Goal: Task Accomplishment & Management: Use online tool/utility

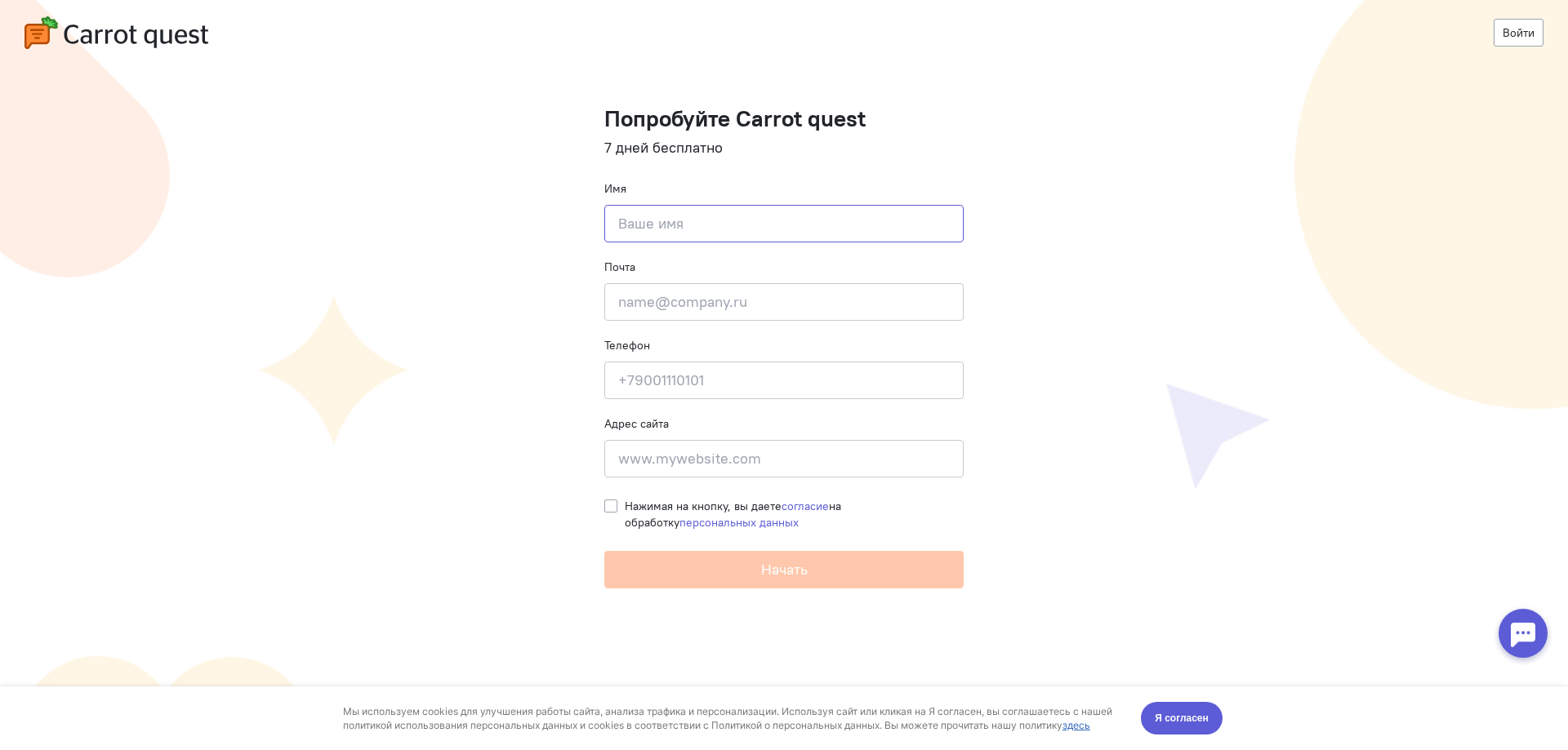
click at [757, 239] on input at bounding box center [783, 223] width 359 height 37
type input "l"
type input "д"
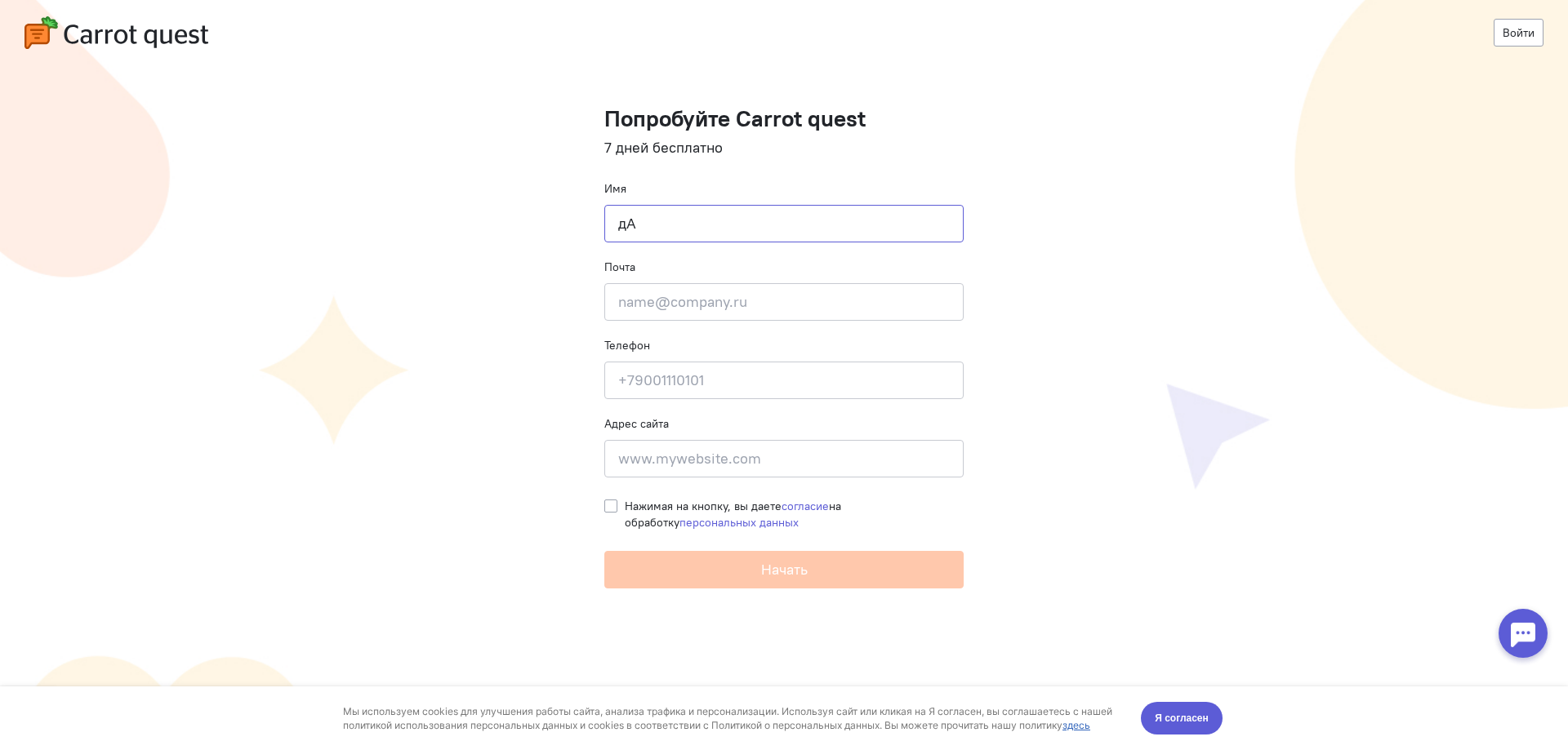
type input "д"
type input "[PERSON_NAME]"
click at [777, 298] on input "email" at bounding box center [783, 301] width 359 height 37
type input "[EMAIL_ADDRESS][DOMAIN_NAME]"
click at [742, 403] on form "Попробуйте Carrot quest 7 дней бесплатно Имя Даниил Почта siksay@vk.com Телефон…" at bounding box center [783, 348] width 359 height 483
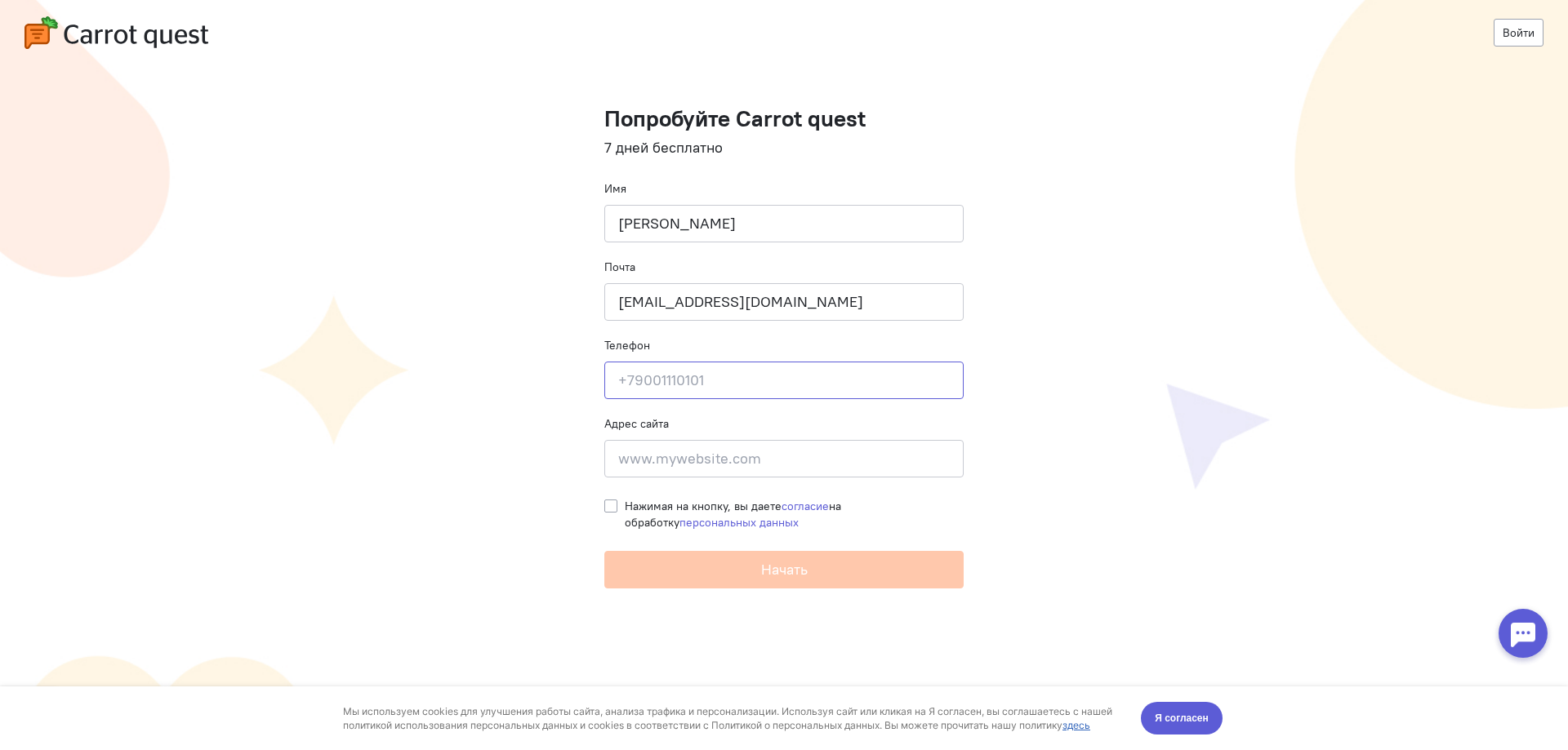
click at [742, 386] on input at bounding box center [783, 380] width 359 height 37
type input "79111192581"
click at [711, 456] on input at bounding box center [783, 458] width 359 height 37
click at [625, 507] on label "Нажимая на кнопку, вы даете согласие на обработку персональных данных" at bounding box center [794, 515] width 339 height 33
click at [615, 507] on input "Нажимая на кнопку, вы даете согласие на обработку персональных данных" at bounding box center [610, 505] width 13 height 15
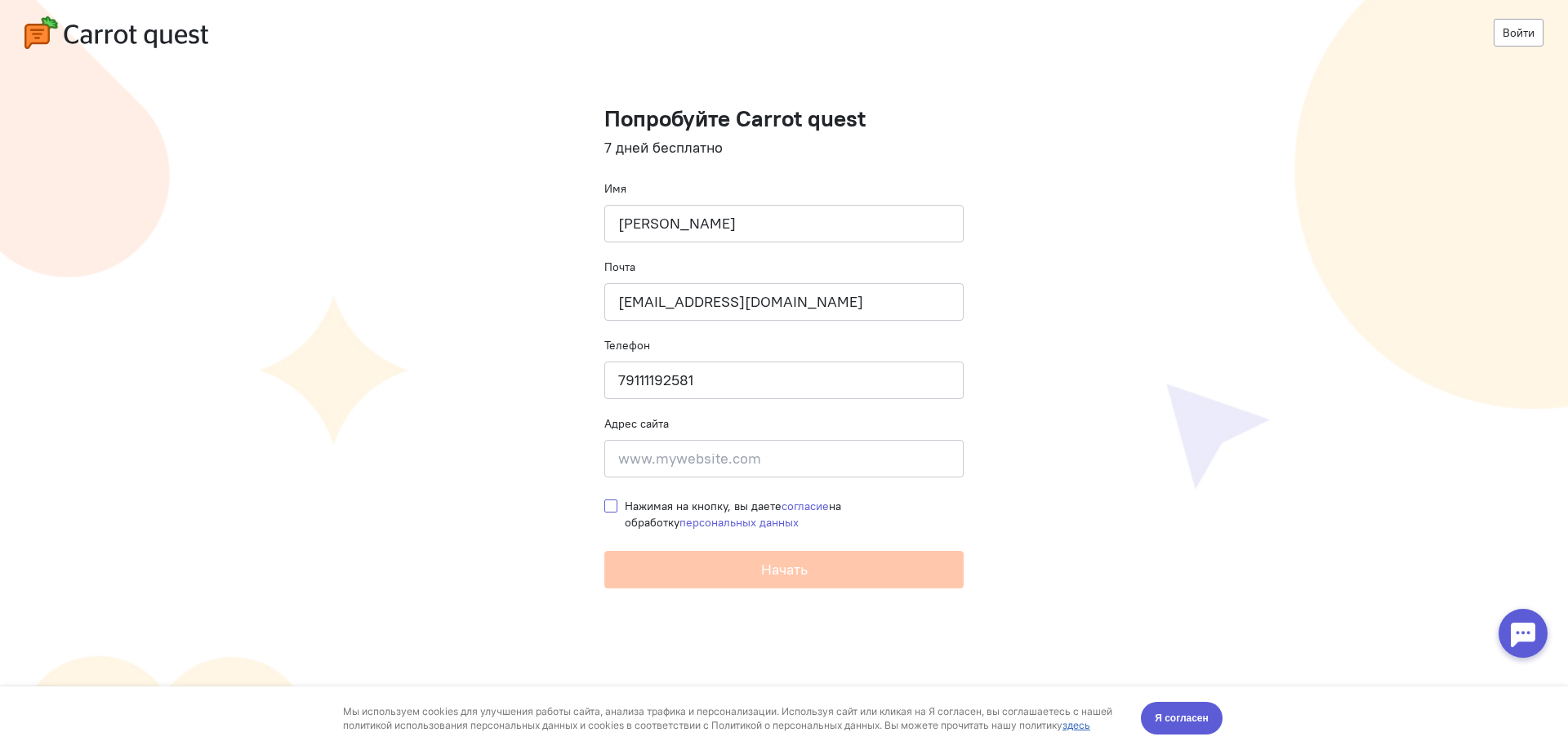
checkbox input "true"
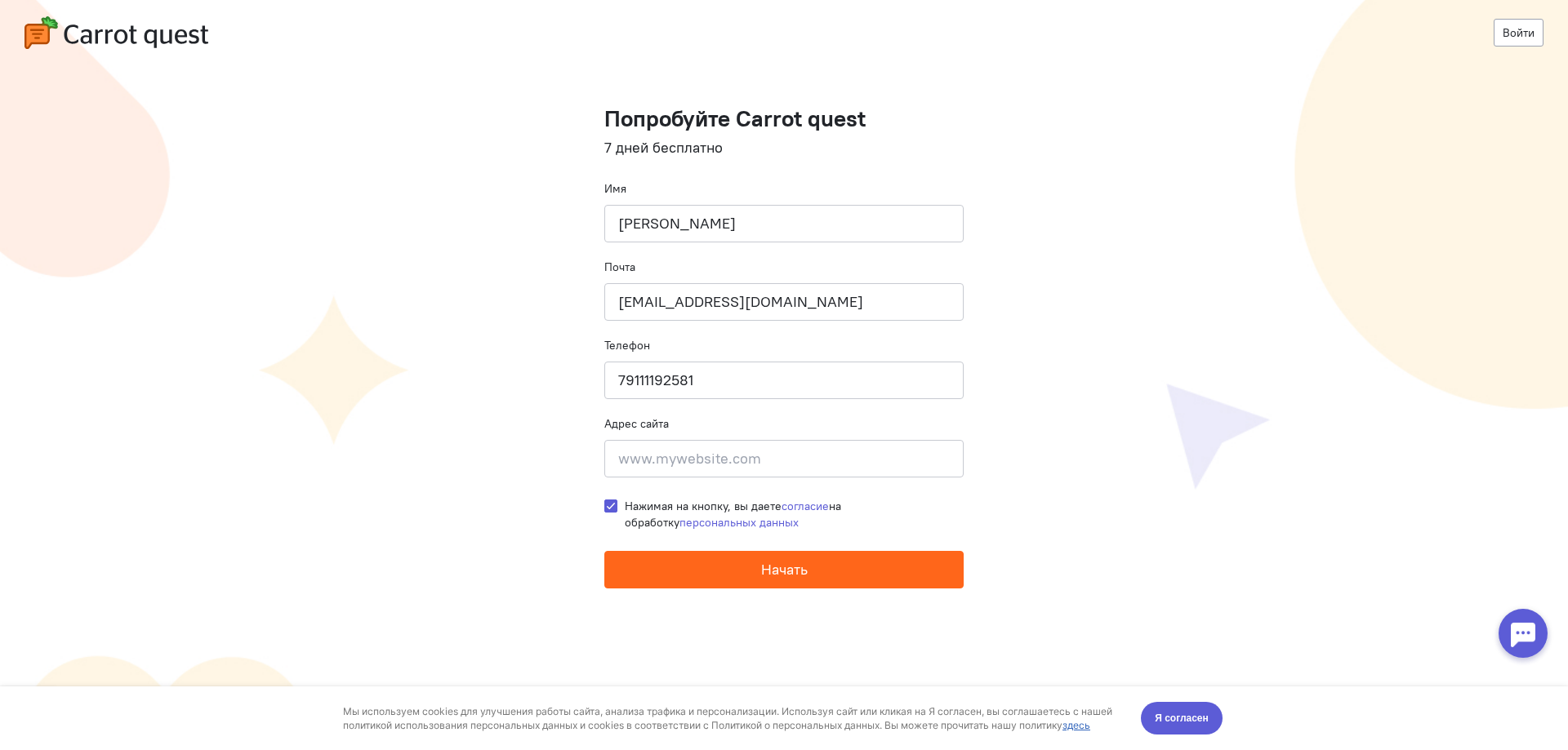
click at [674, 573] on button "Начать" at bounding box center [783, 569] width 359 height 37
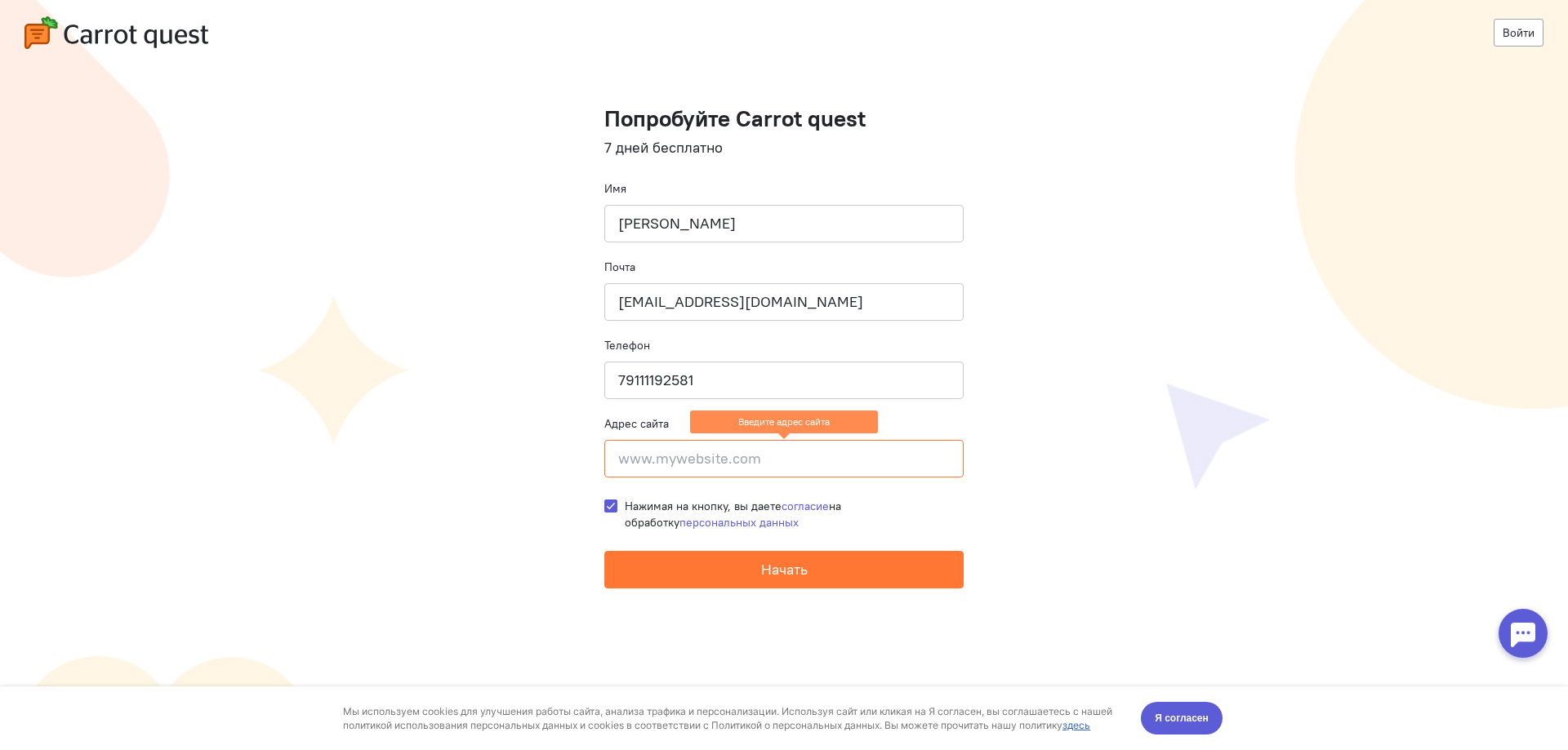
click at [781, 472] on input at bounding box center [783, 458] width 359 height 37
click at [816, 476] on input "www" at bounding box center [783, 458] width 359 height 37
click at [813, 476] on input "www" at bounding box center [783, 458] width 359 height 37
drag, startPoint x: 659, startPoint y: 440, endPoint x: 613, endPoint y: 456, distance: 48.7
click at [623, 452] on input "www" at bounding box center [783, 458] width 359 height 37
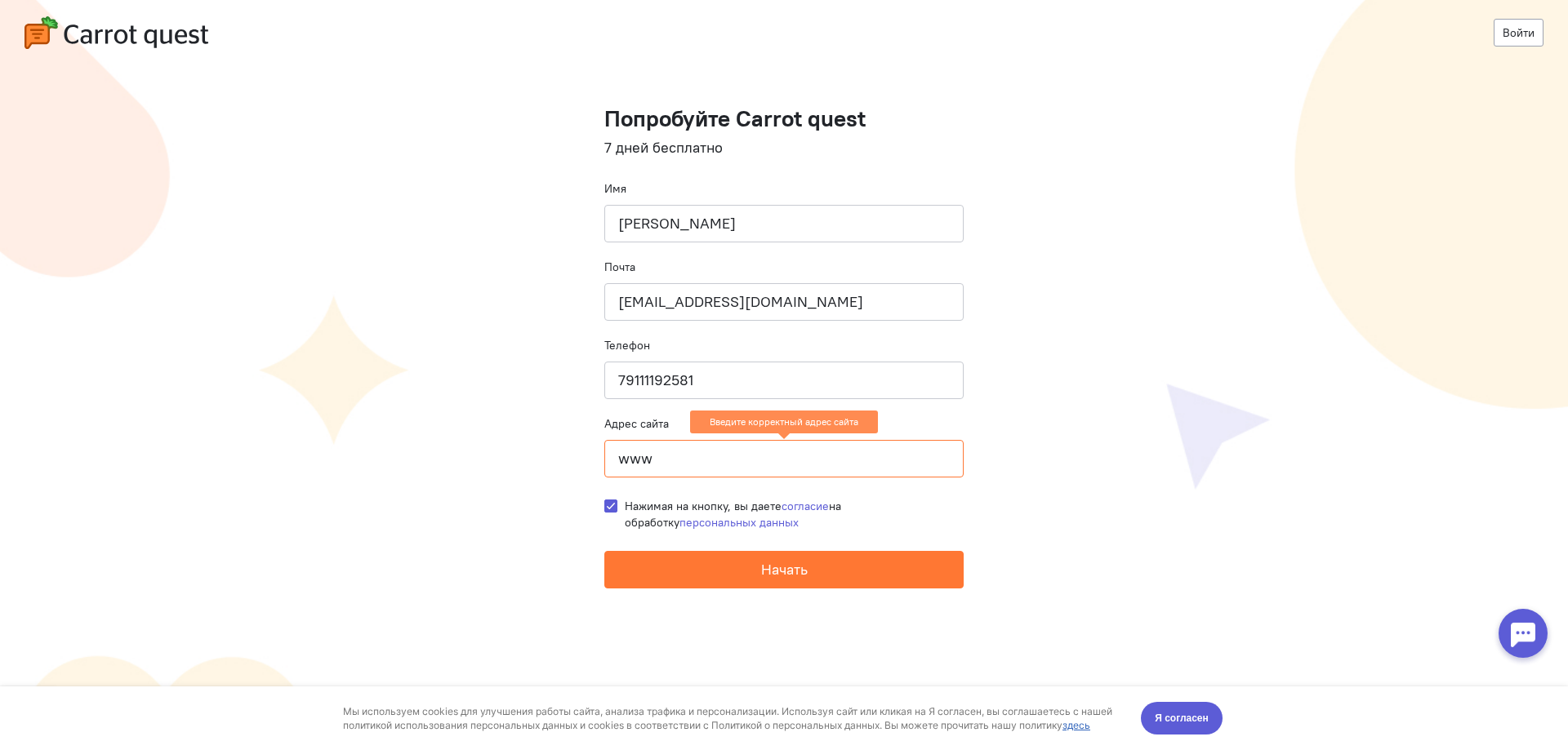
drag, startPoint x: 608, startPoint y: 459, endPoint x: 623, endPoint y: 457, distance: 15.1
click at [609, 458] on input "www" at bounding box center [783, 458] width 359 height 37
paste input "[URL][DOMAIN_NAME]"
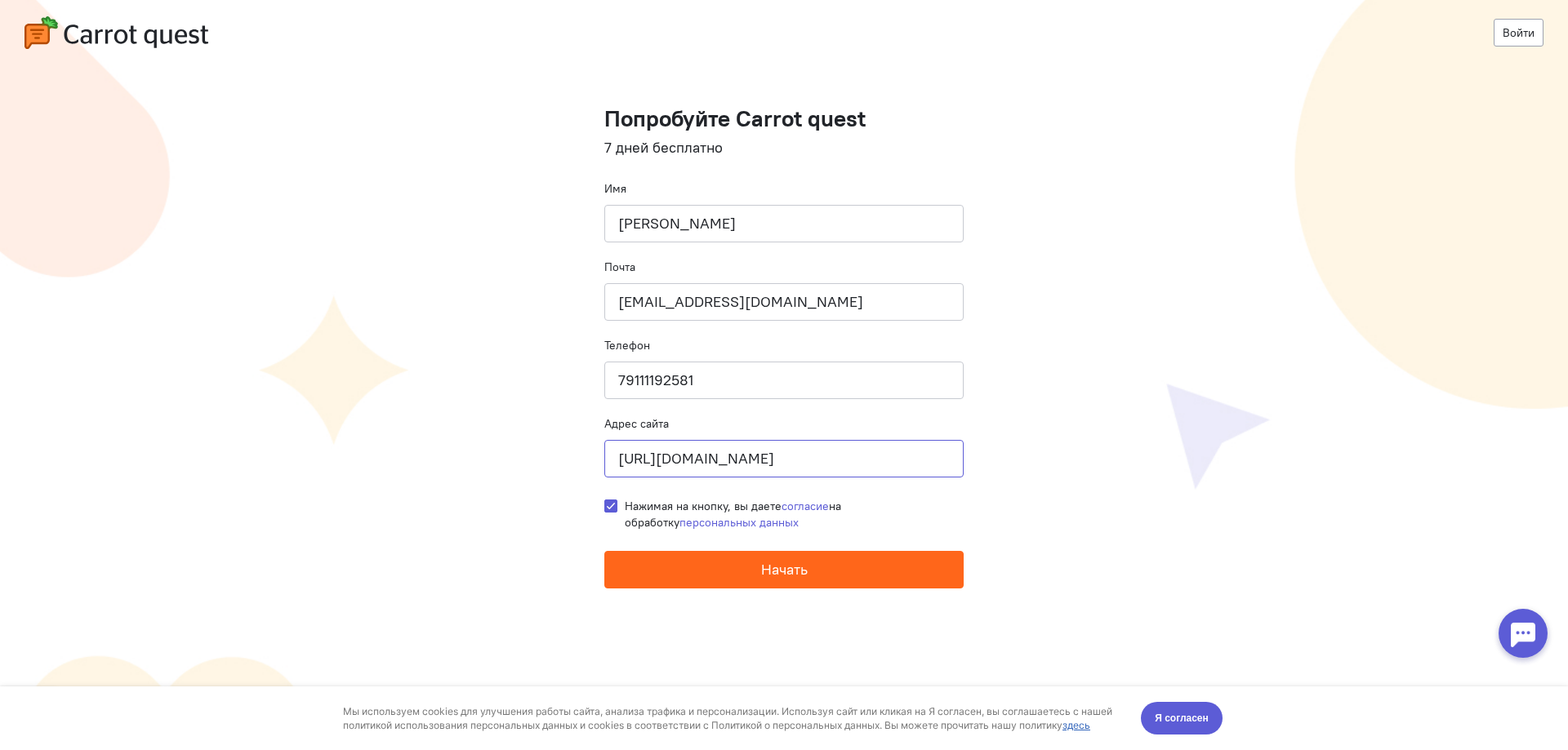
scroll to position [0, 13]
type input "[URL][DOMAIN_NAME]"
click at [797, 572] on span "Начать" at bounding box center [785, 569] width 47 height 19
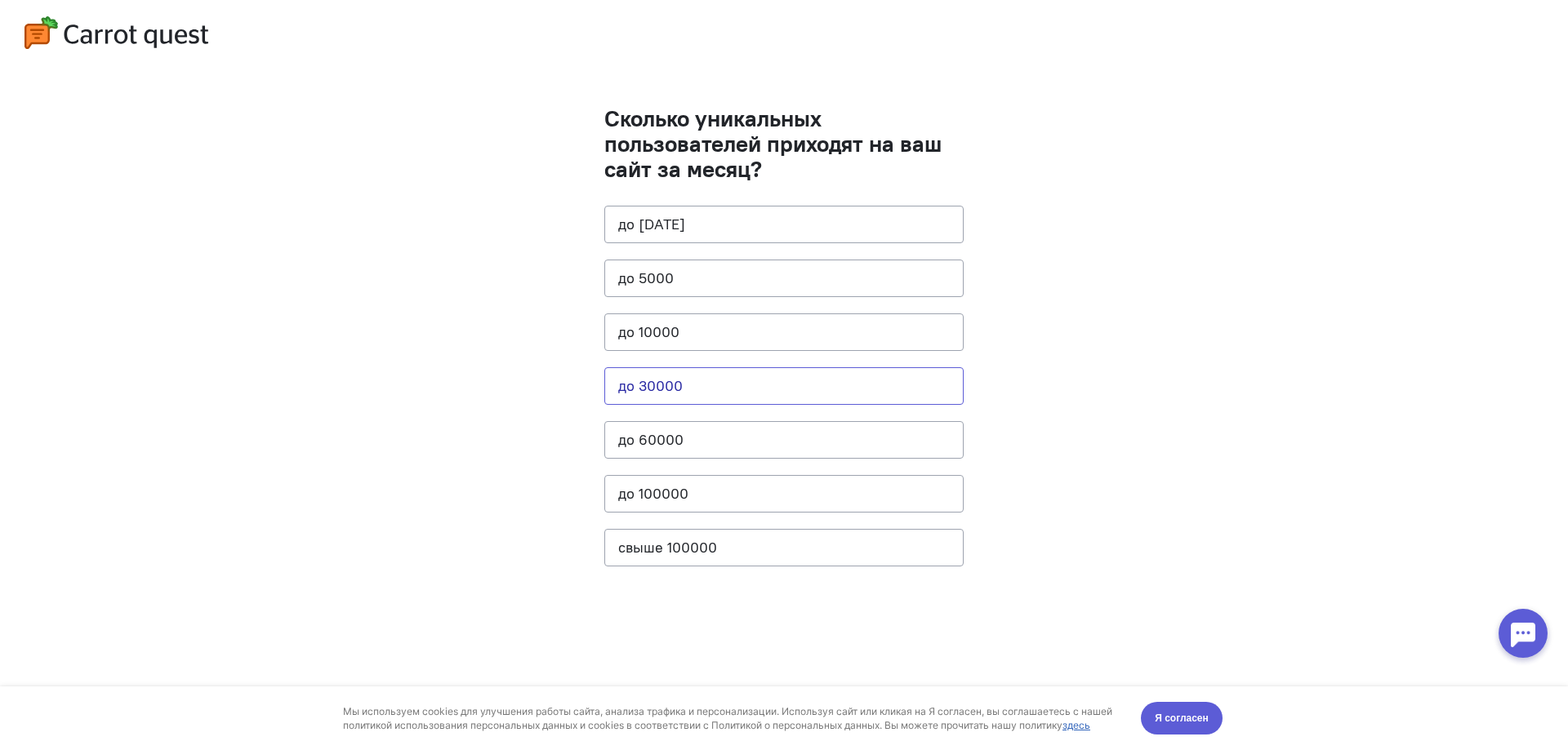
click at [749, 397] on button "до 30000" at bounding box center [783, 386] width 359 height 37
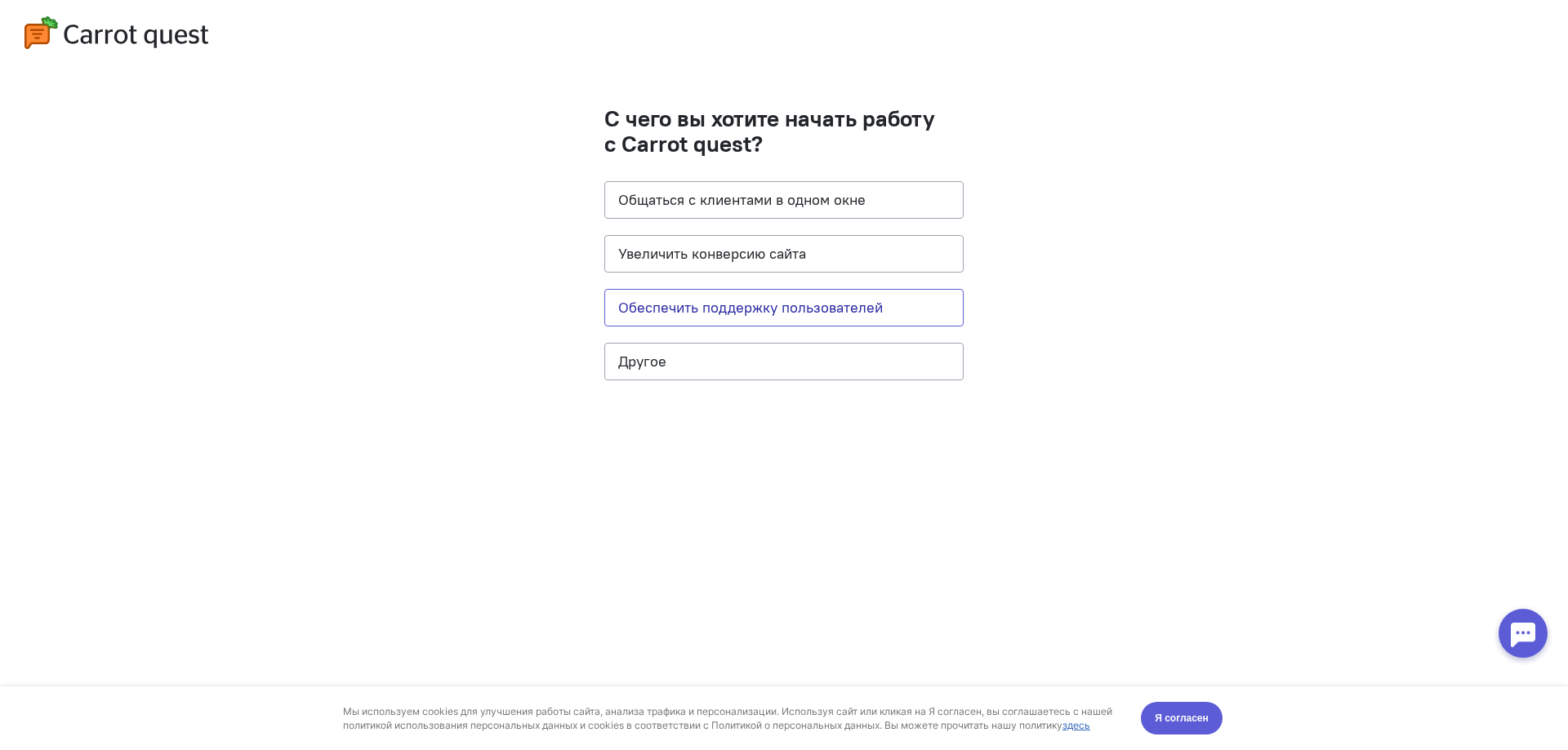
click at [809, 295] on button "Обеспечить поддержку пользователей" at bounding box center [783, 307] width 359 height 37
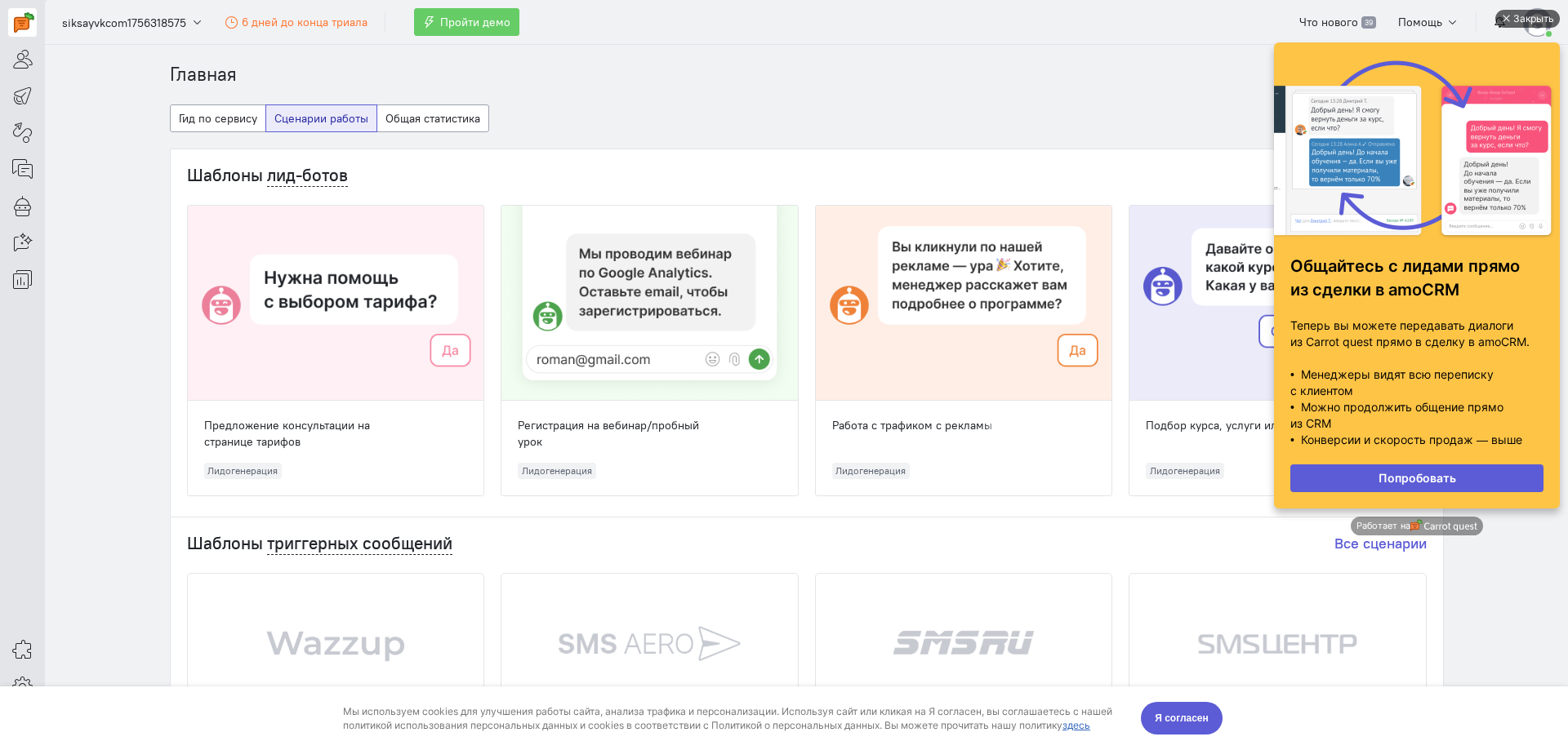
click at [1525, 17] on div "Закрыть" at bounding box center [1533, 18] width 41 height 18
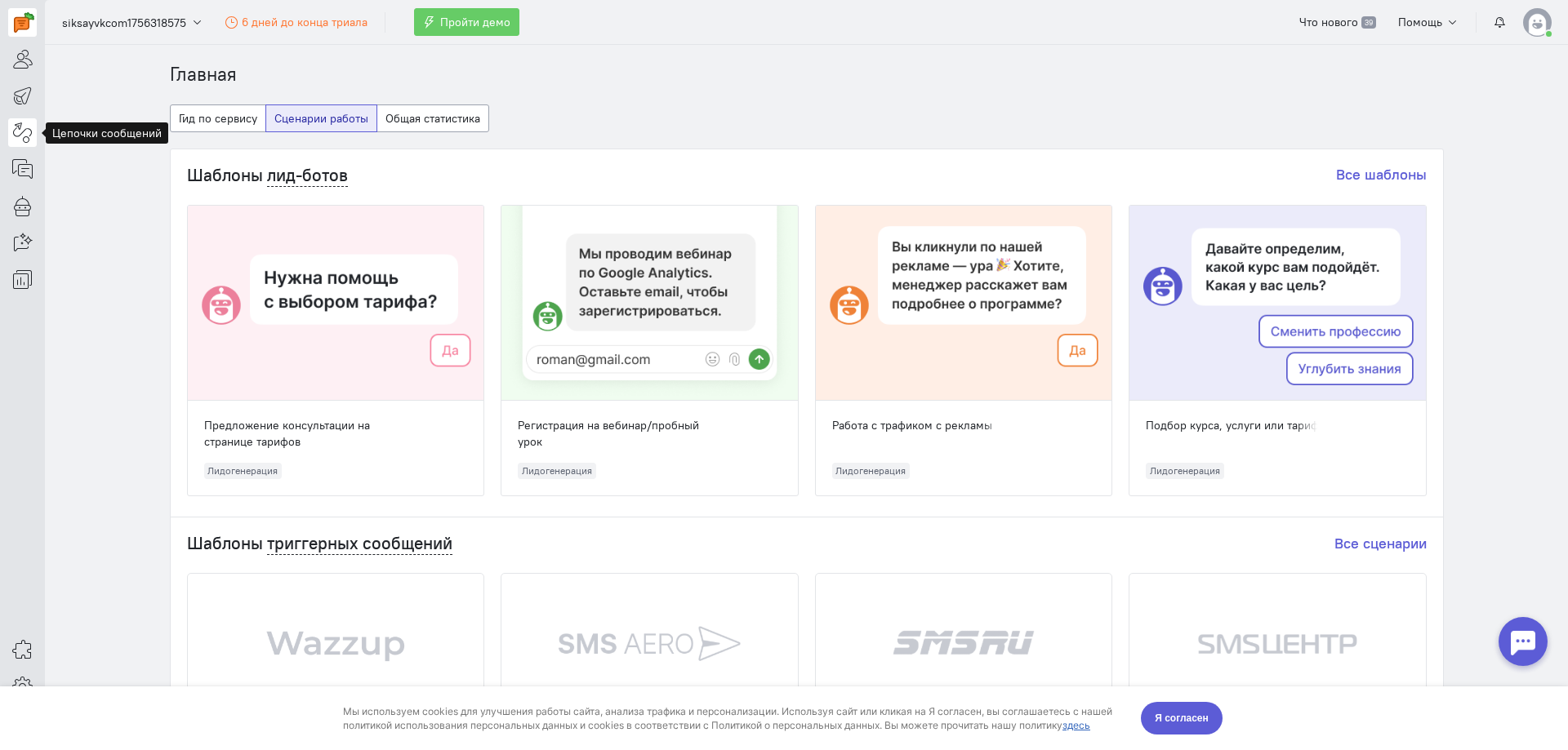
click at [31, 138] on icon at bounding box center [22, 132] width 21 height 20
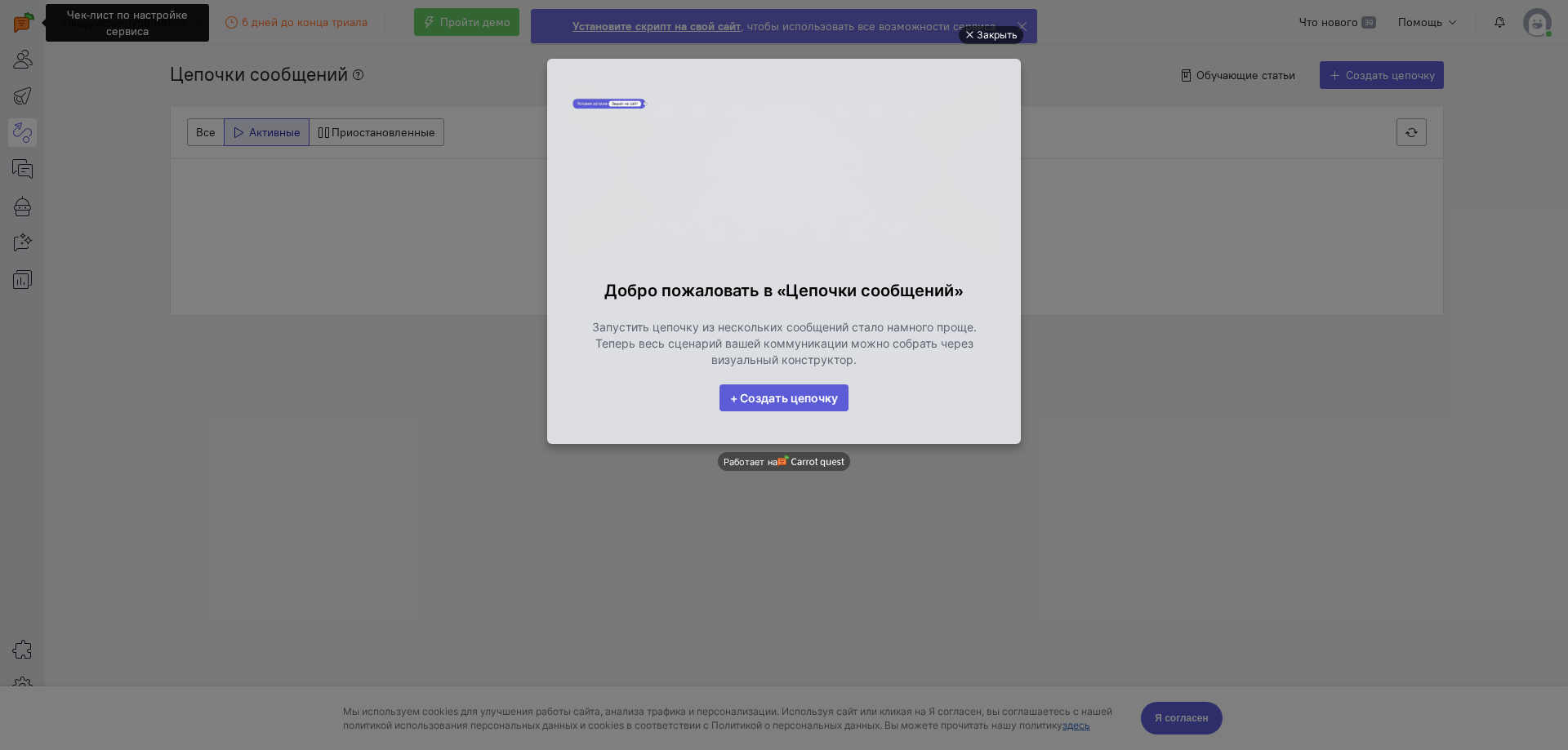
click at [980, 31] on div "Закрыть" at bounding box center [997, 35] width 41 height 18
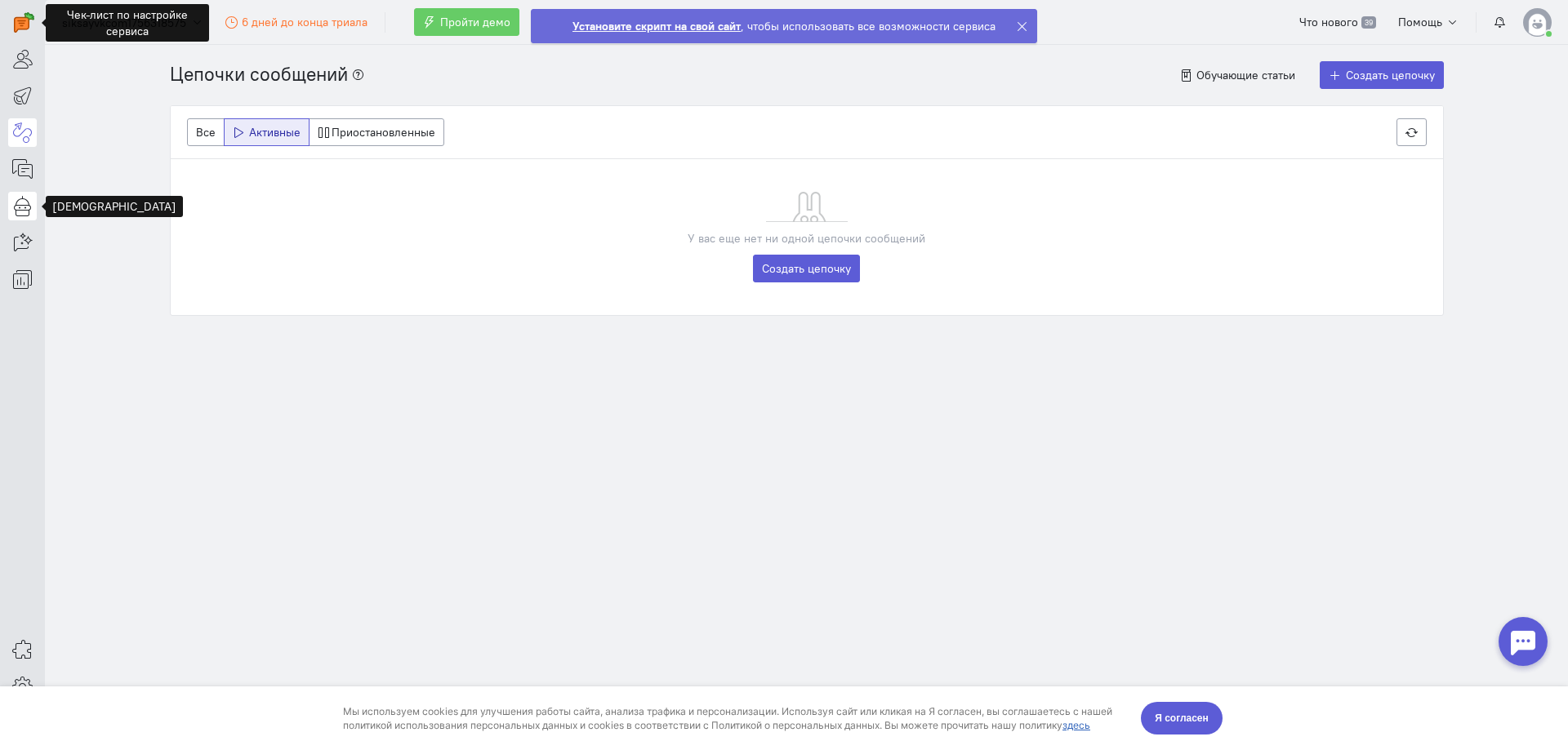
click at [29, 211] on icon at bounding box center [22, 205] width 21 height 20
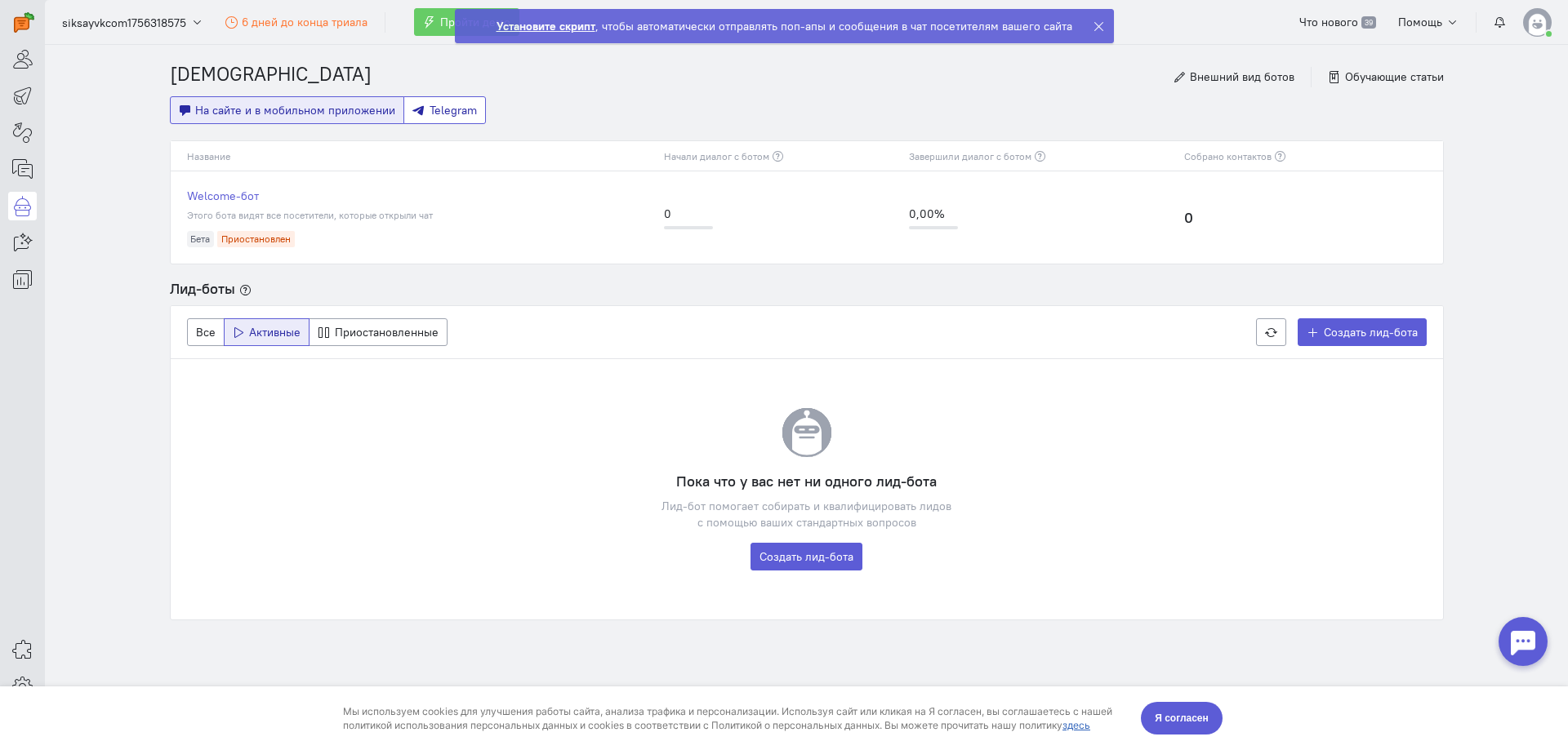
click at [444, 106] on span "Telegram" at bounding box center [453, 110] width 48 height 15
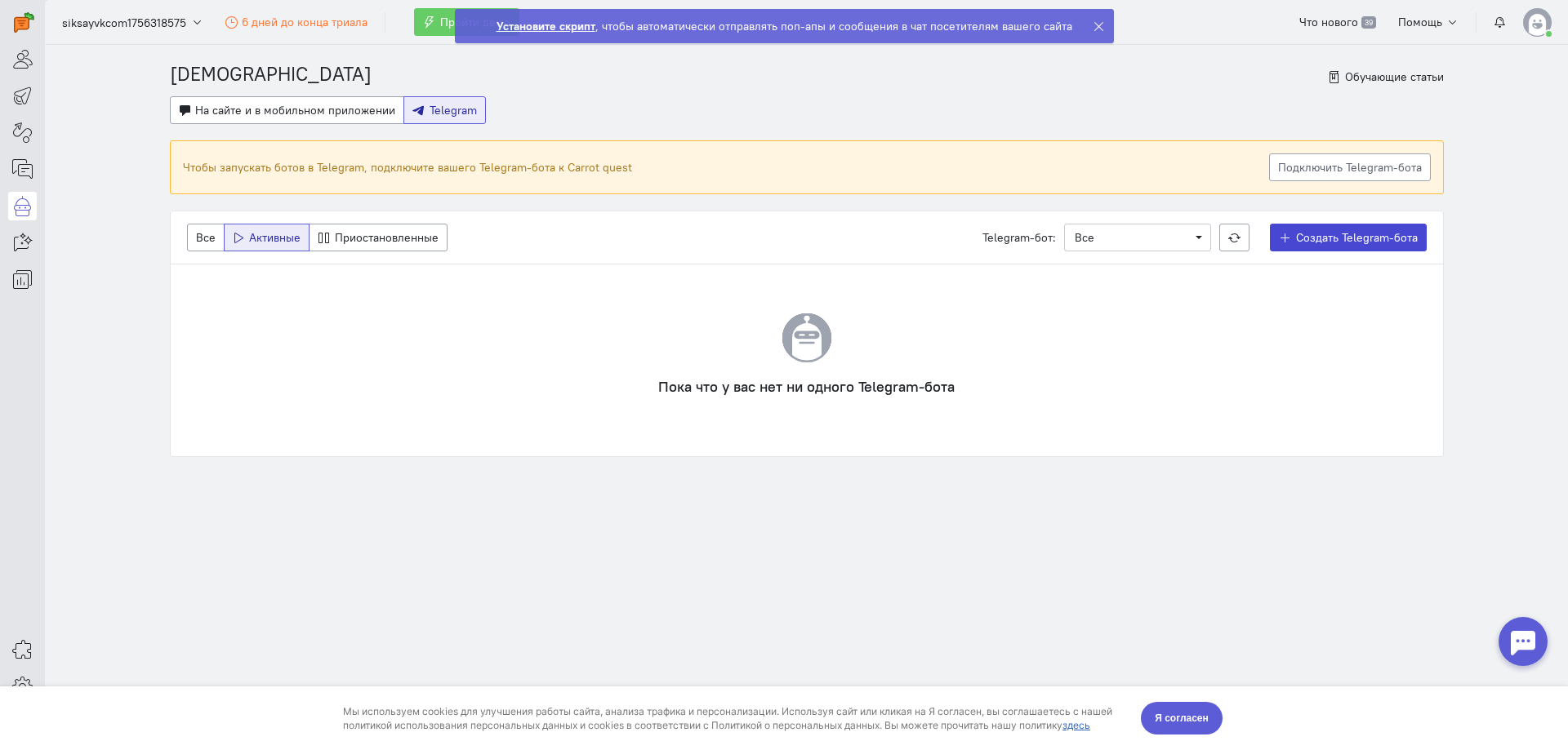
click at [1310, 248] on link "Создать Telegram-бота" at bounding box center [1347, 238] width 157 height 28
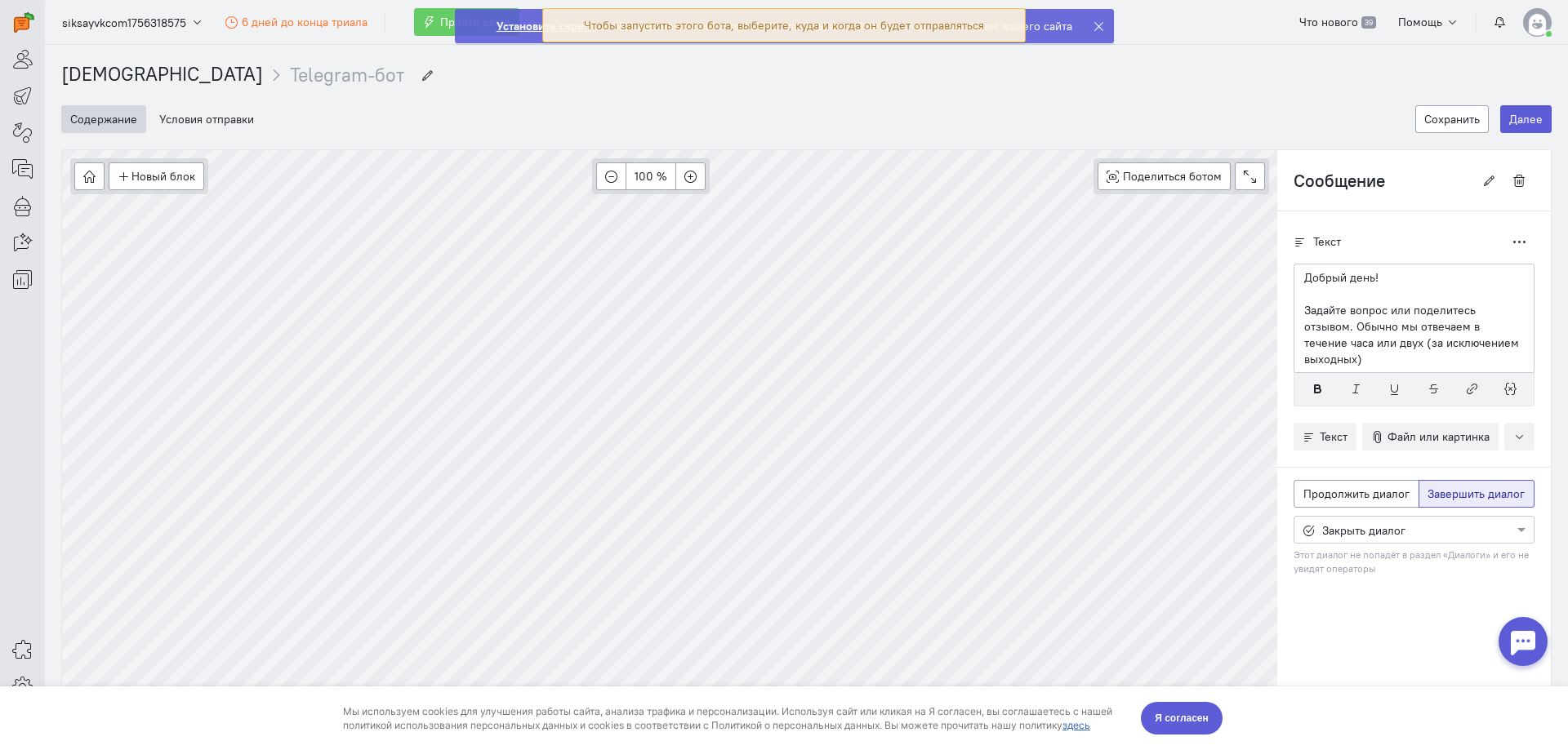
click at [1427, 521] on div "Закрыть диалог" at bounding box center [1407, 529] width 210 height 18
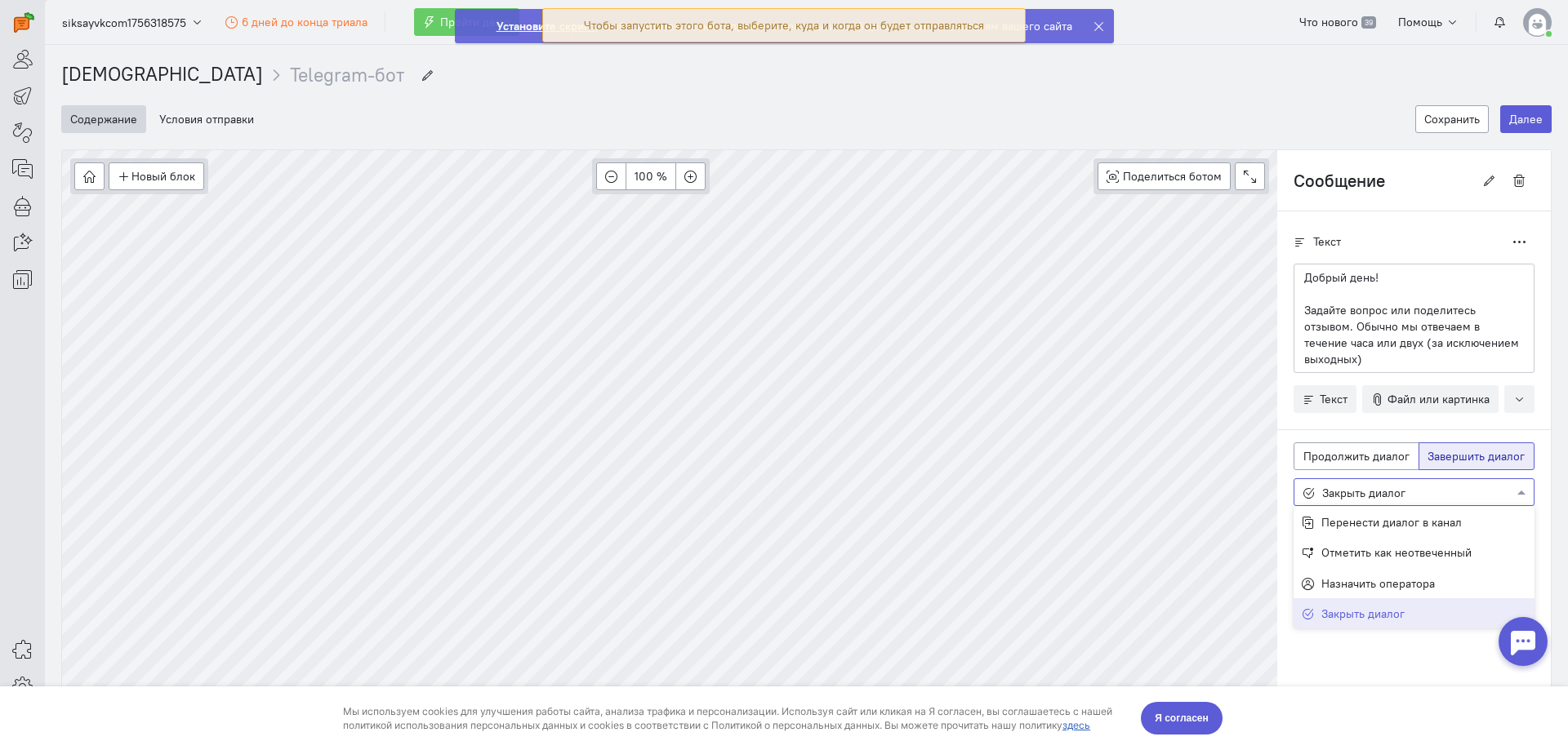
click at [1402, 599] on div "Закрыть диалог" at bounding box center [1414, 614] width 241 height 31
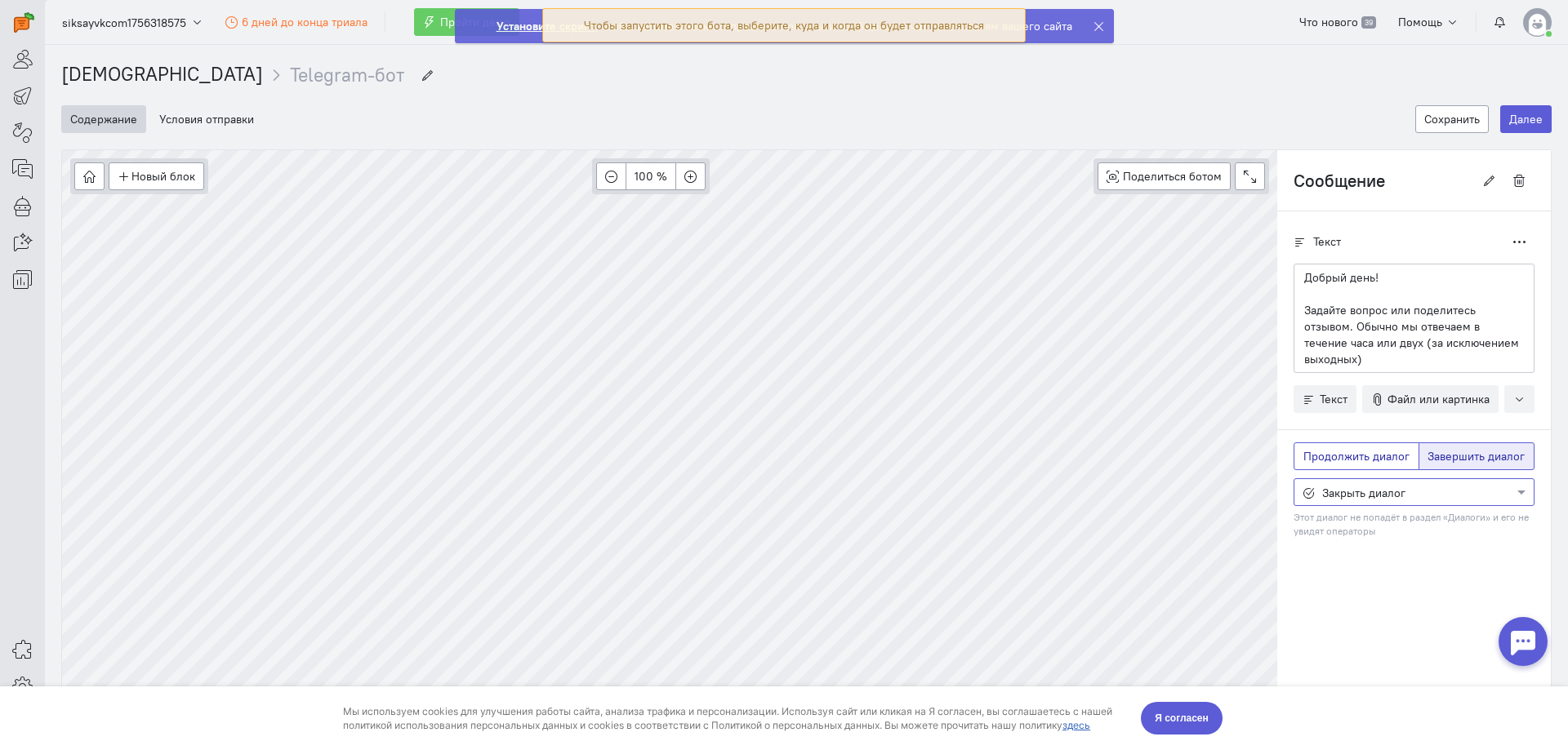
click at [1354, 453] on label "Продолжить диалог" at bounding box center [1356, 456] width 125 height 28
click at [1314, 453] on input "Продолжить диалог" at bounding box center [1308, 453] width 10 height 10
radio input "true"
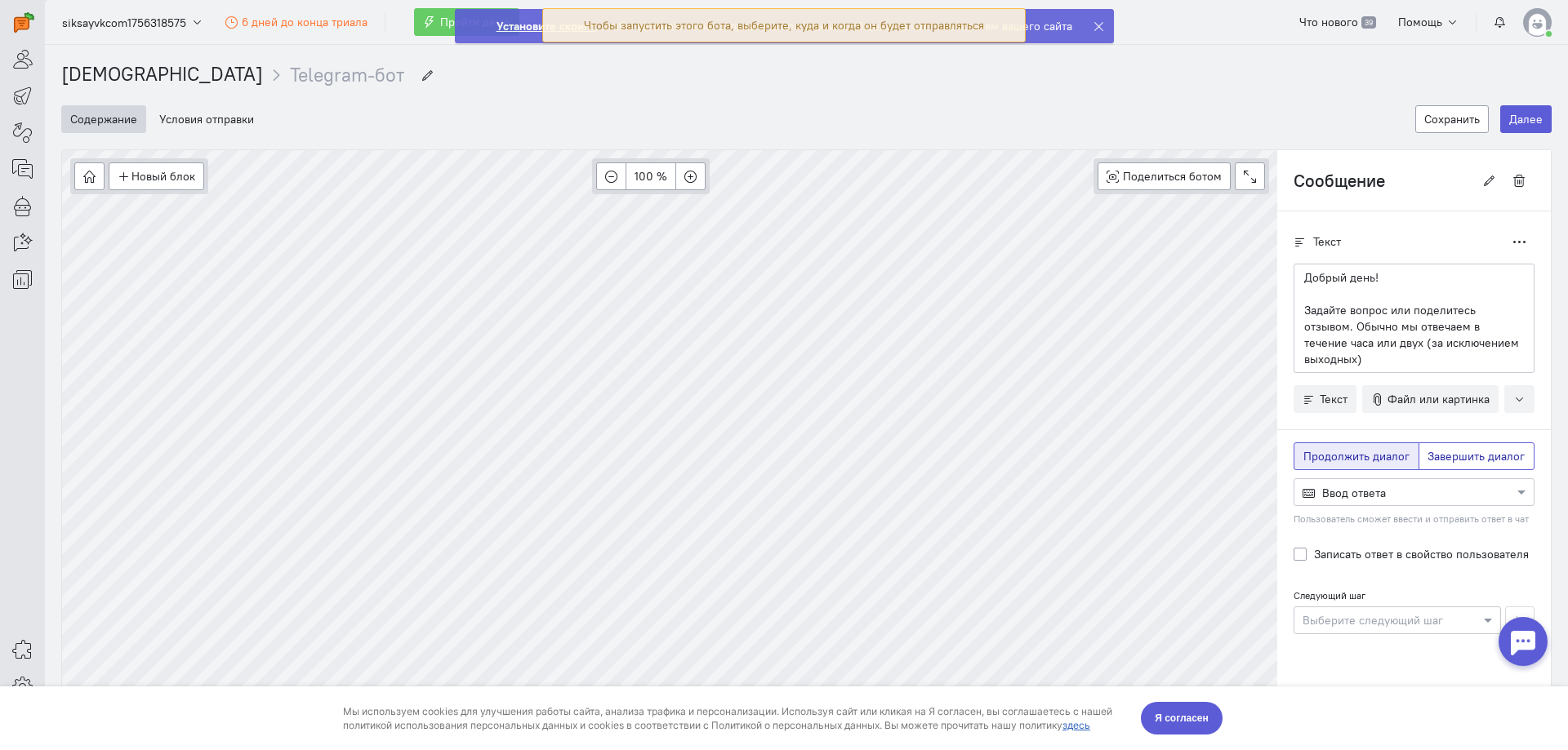
click at [1442, 447] on label "Завершить диалог" at bounding box center [1476, 456] width 117 height 28
click at [1438, 448] on input "Завершить диалог" at bounding box center [1433, 453] width 10 height 10
radio input "true"
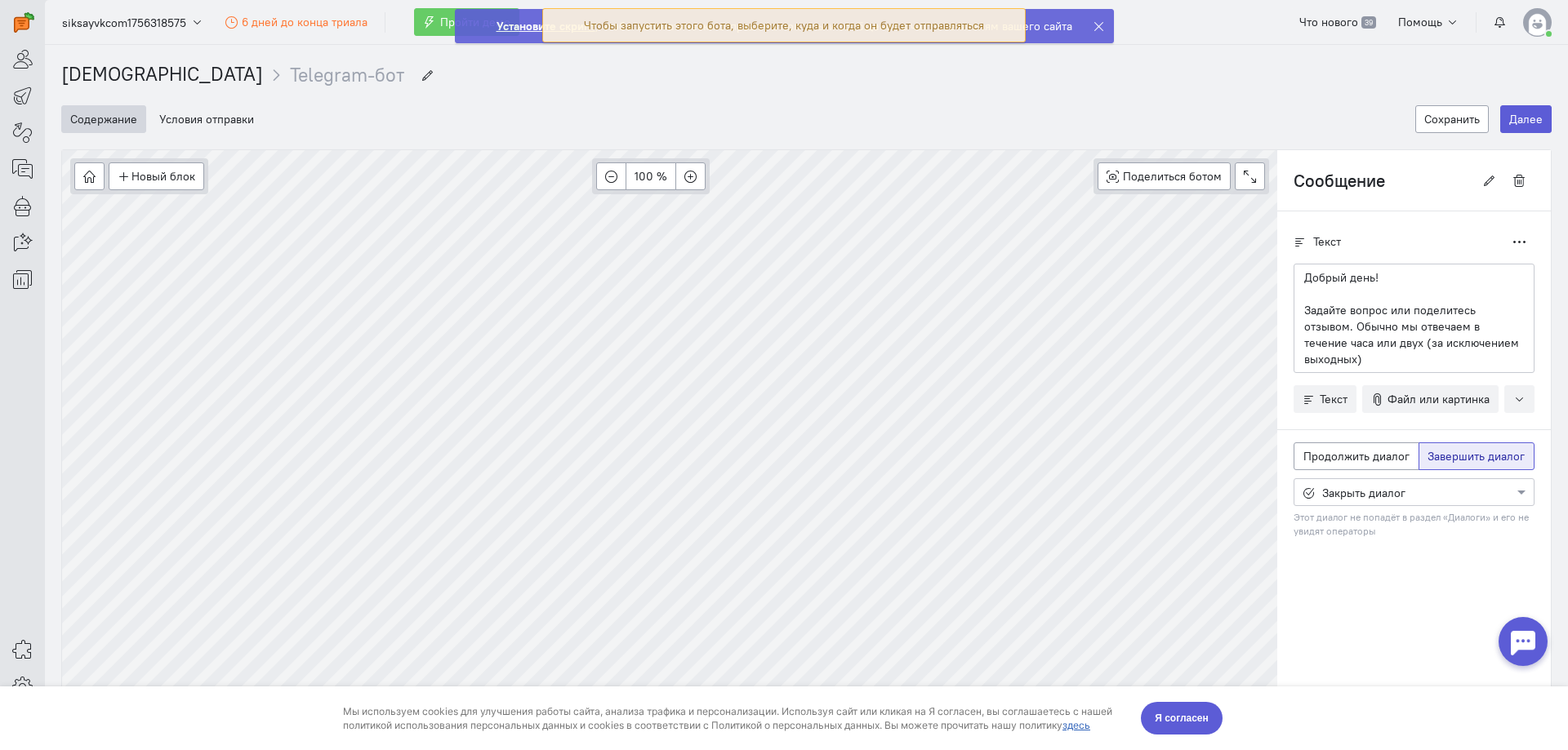
click at [1351, 457] on div "Продолжить диалог Завершить диалог Выберите действие из списка Закрыть диалог Э…" at bounding box center [1414, 496] width 241 height 108
click at [1344, 449] on span "Продолжить диалог" at bounding box center [1356, 456] width 106 height 15
click at [1314, 448] on input "Продолжить диалог" at bounding box center [1308, 453] width 10 height 10
radio input "true"
radio input "false"
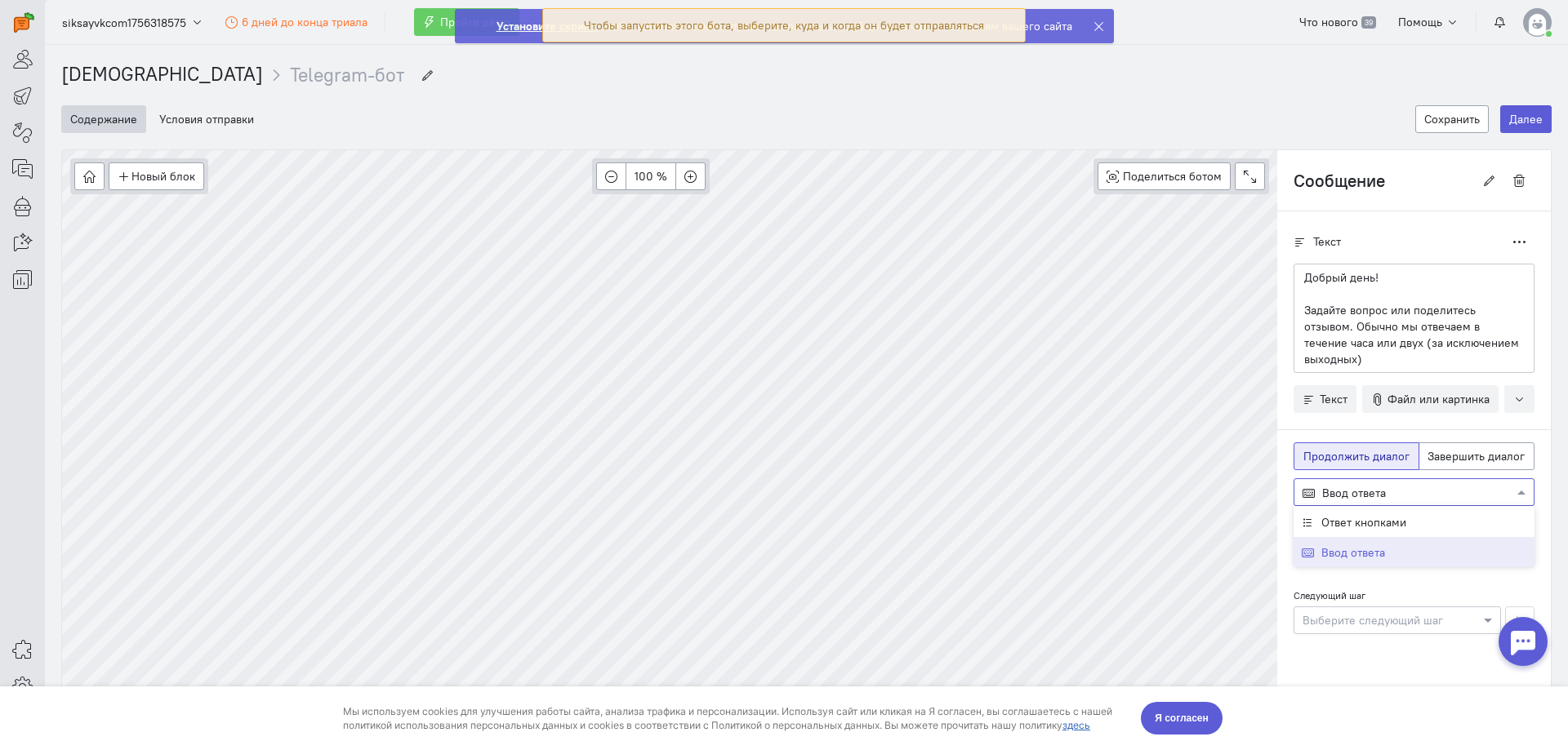
click at [1366, 484] on div at bounding box center [1414, 491] width 240 height 16
click at [1359, 515] on span "Ответ кнопками" at bounding box center [1364, 522] width 85 height 15
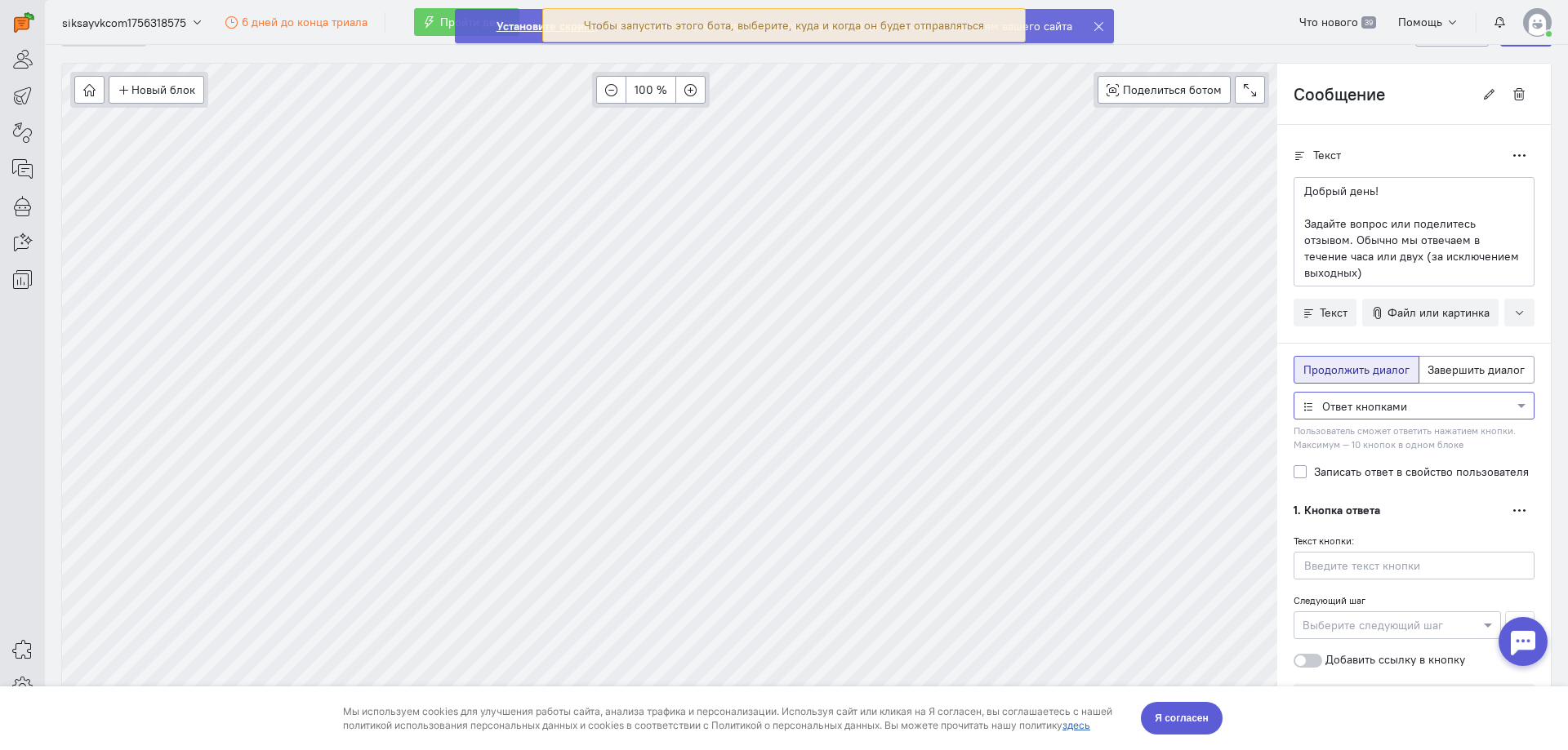
click at [1343, 397] on div at bounding box center [1414, 405] width 240 height 16
click at [1383, 452] on div "Ввод ответа" at bounding box center [1414, 466] width 241 height 31
click at [185, 87] on button "Новый блок" at bounding box center [157, 90] width 95 height 28
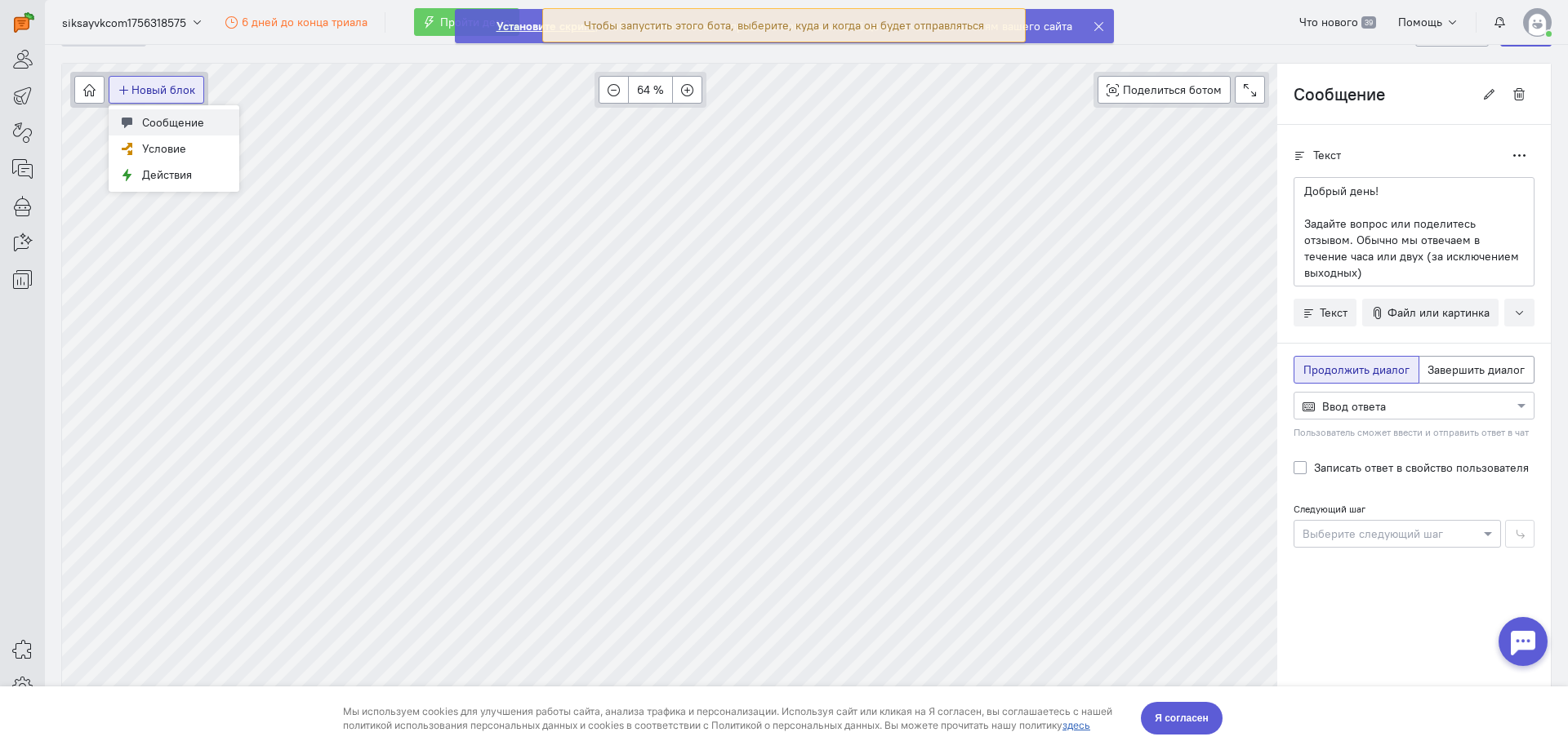
click at [188, 123] on span "Сообщение" at bounding box center [173, 122] width 62 height 15
type input "Новый блок"
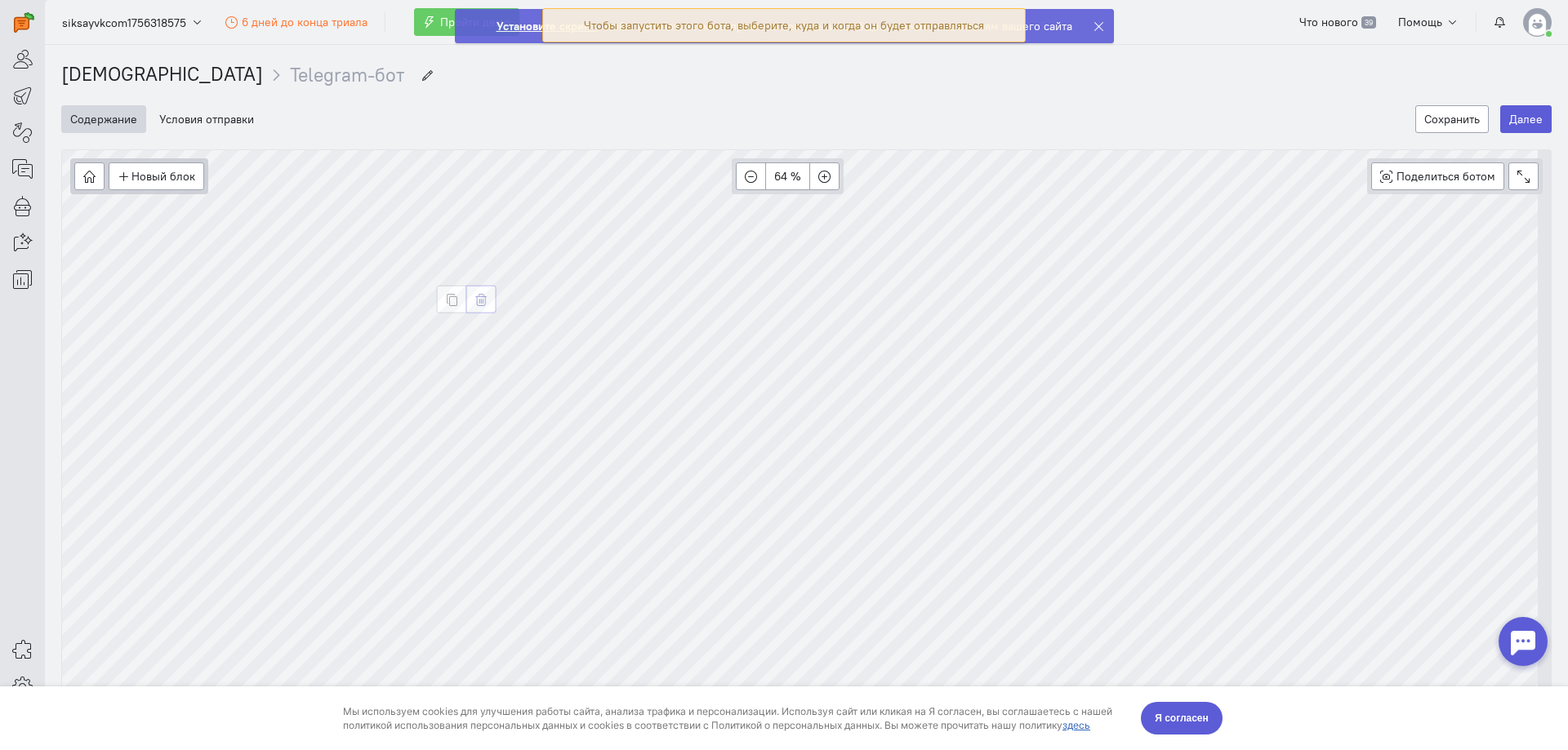
click at [487, 301] on button "button" at bounding box center [481, 299] width 30 height 28
click at [180, 170] on button "Новый блок" at bounding box center [157, 176] width 95 height 28
click at [182, 238] on span "Условие" at bounding box center [164, 234] width 44 height 15
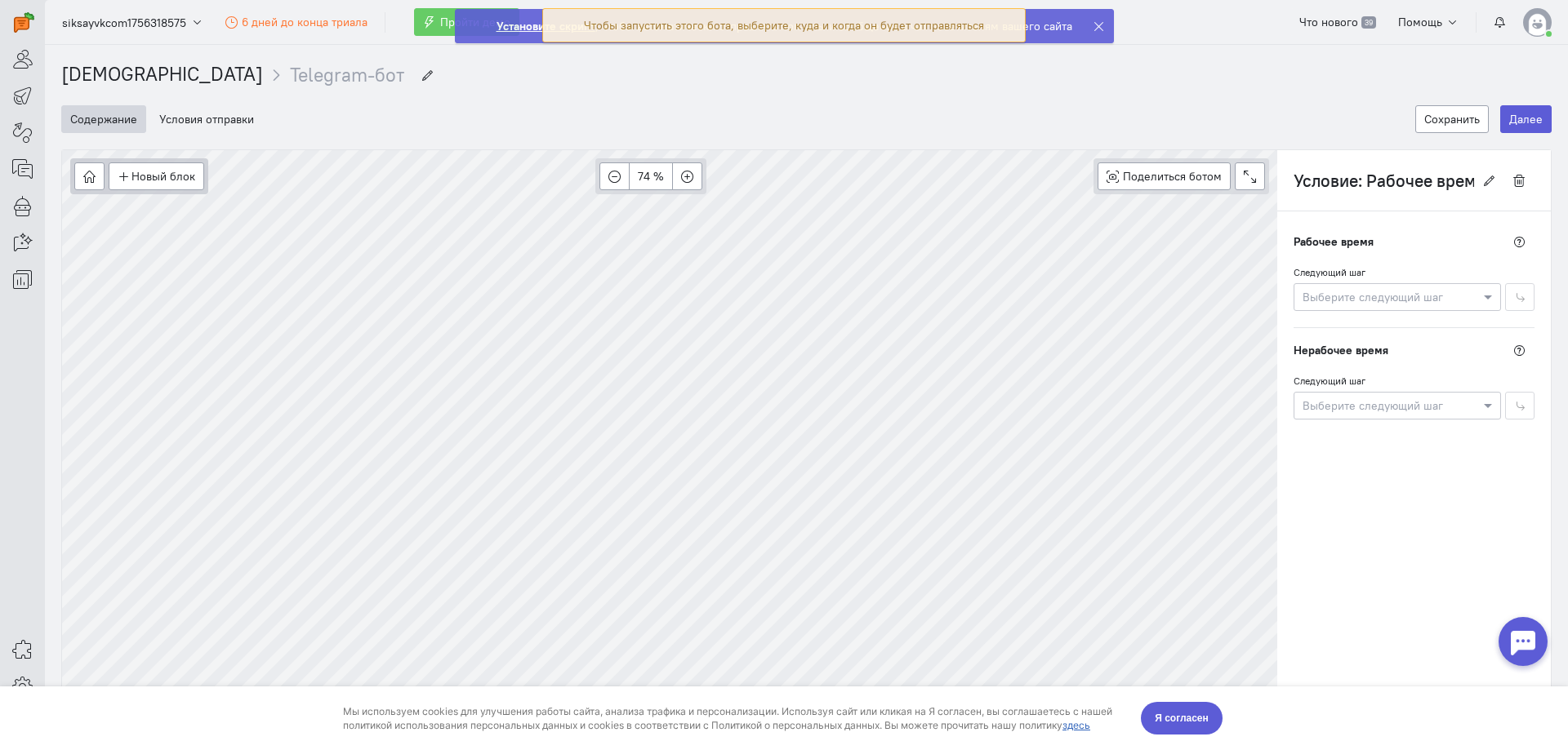
click at [1378, 298] on div at bounding box center [1398, 296] width 206 height 16
click at [1383, 317] on button "Новое сообщение" at bounding box center [1385, 330] width 208 height 30
click at [1426, 401] on div at bounding box center [1398, 405] width 206 height 16
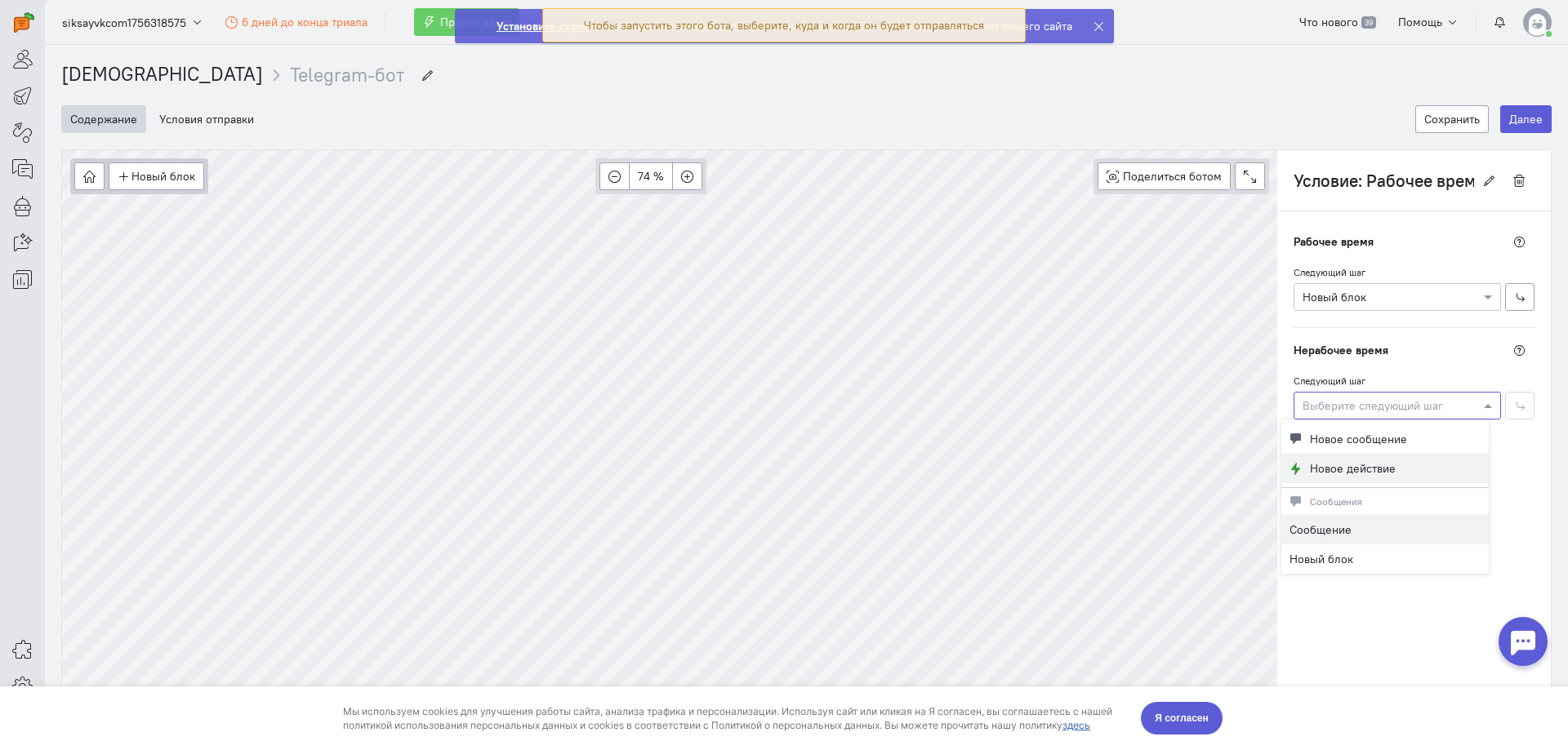
click at [1405, 472] on button "Новое действие" at bounding box center [1385, 469] width 208 height 30
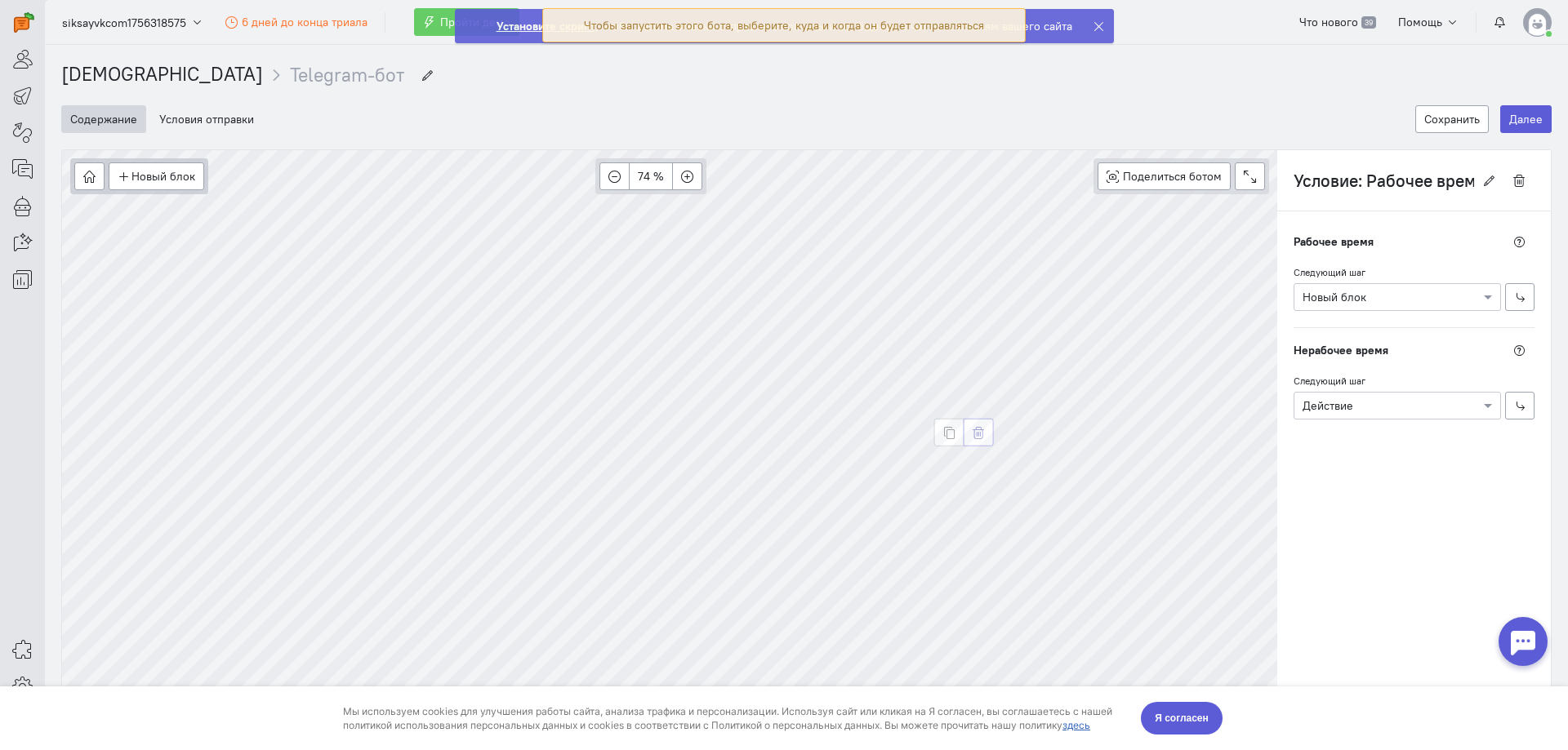
click at [986, 437] on button "button" at bounding box center [979, 433] width 30 height 28
click at [809, 268] on button "button" at bounding box center [807, 262] width 30 height 28
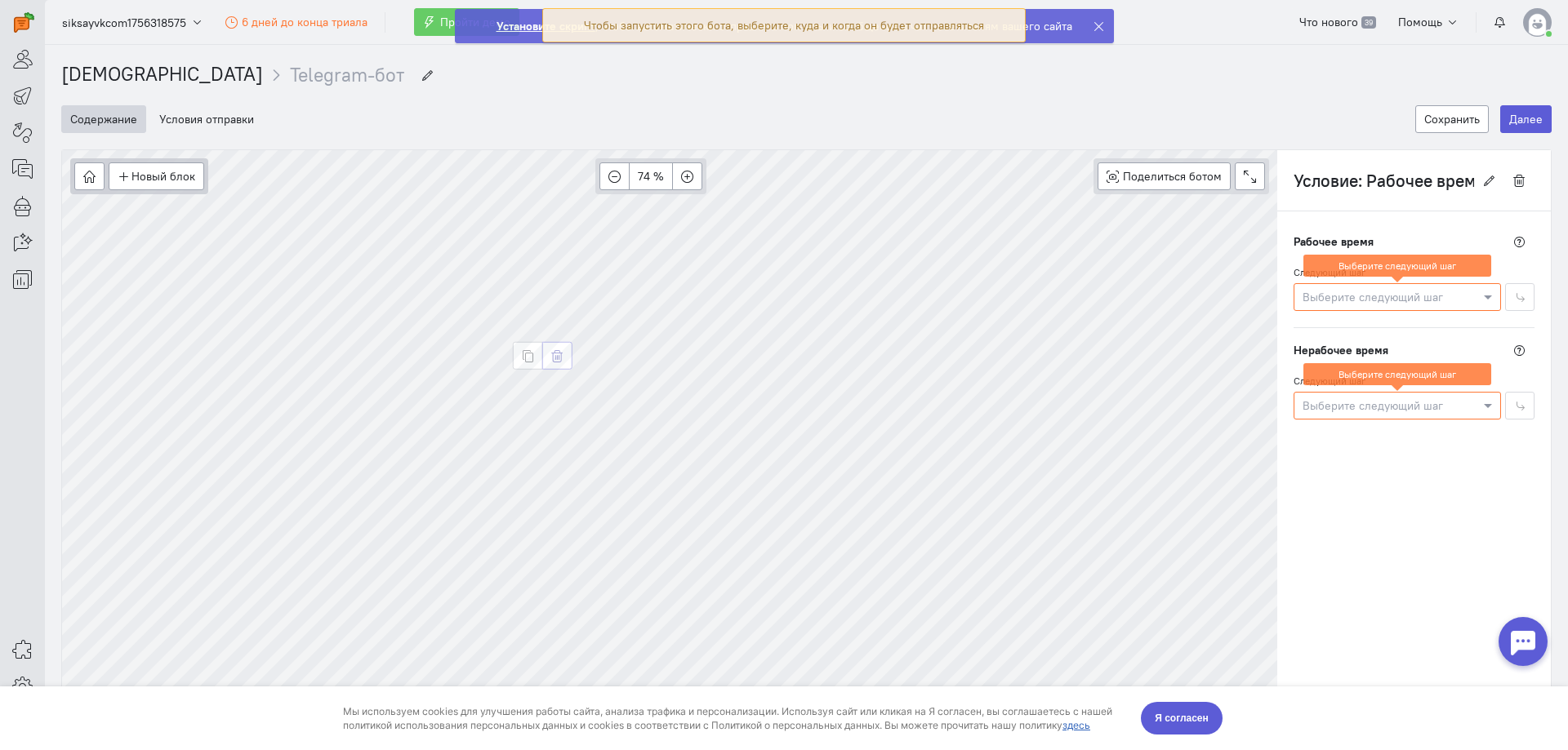
click at [564, 357] on button "button" at bounding box center [557, 356] width 30 height 28
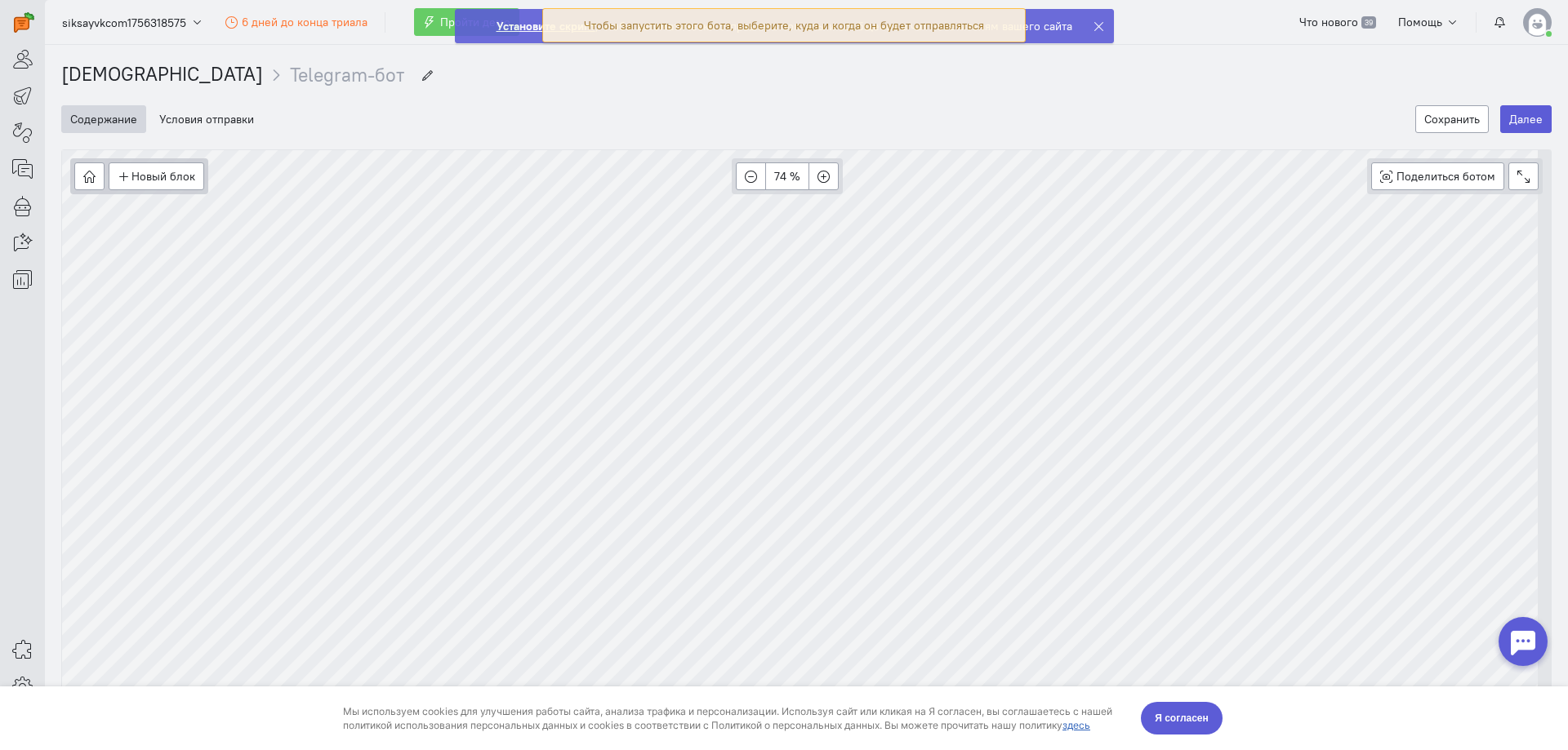
click at [1093, 22] on icon at bounding box center [1099, 27] width 12 height 12
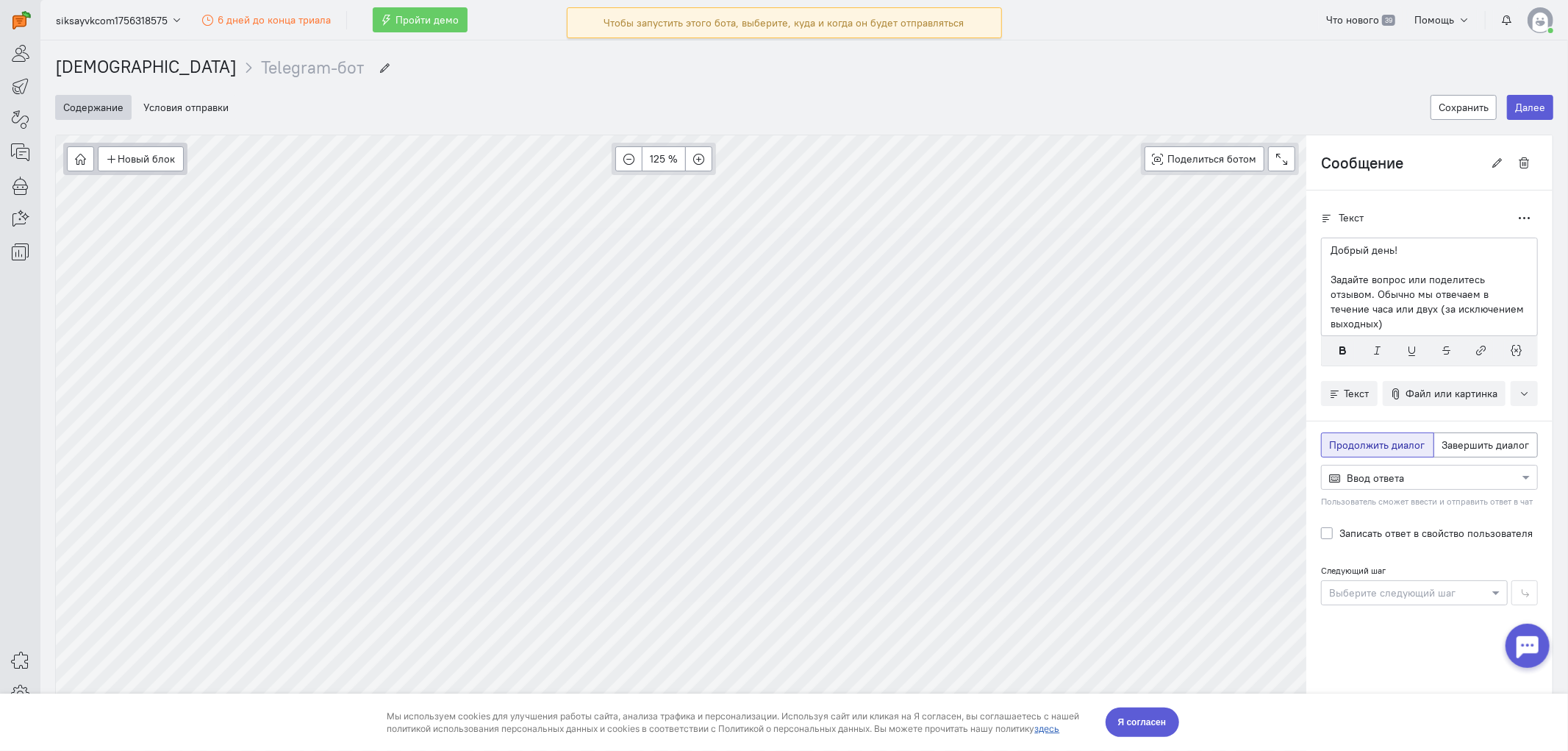
click at [1411, 584] on div at bounding box center [1415, 591] width 185 height 15
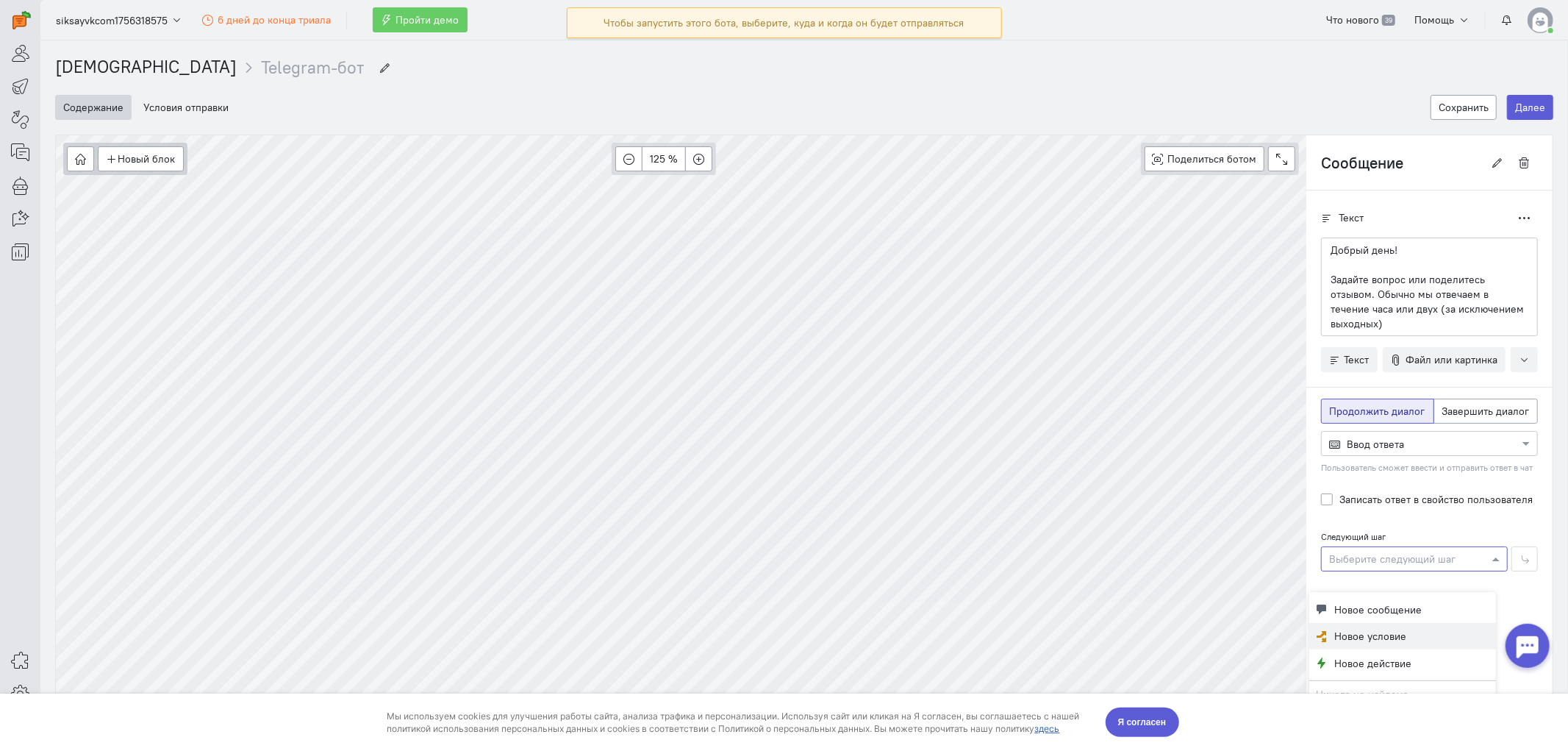
click at [1382, 636] on span "Новое условие" at bounding box center [1371, 636] width 72 height 15
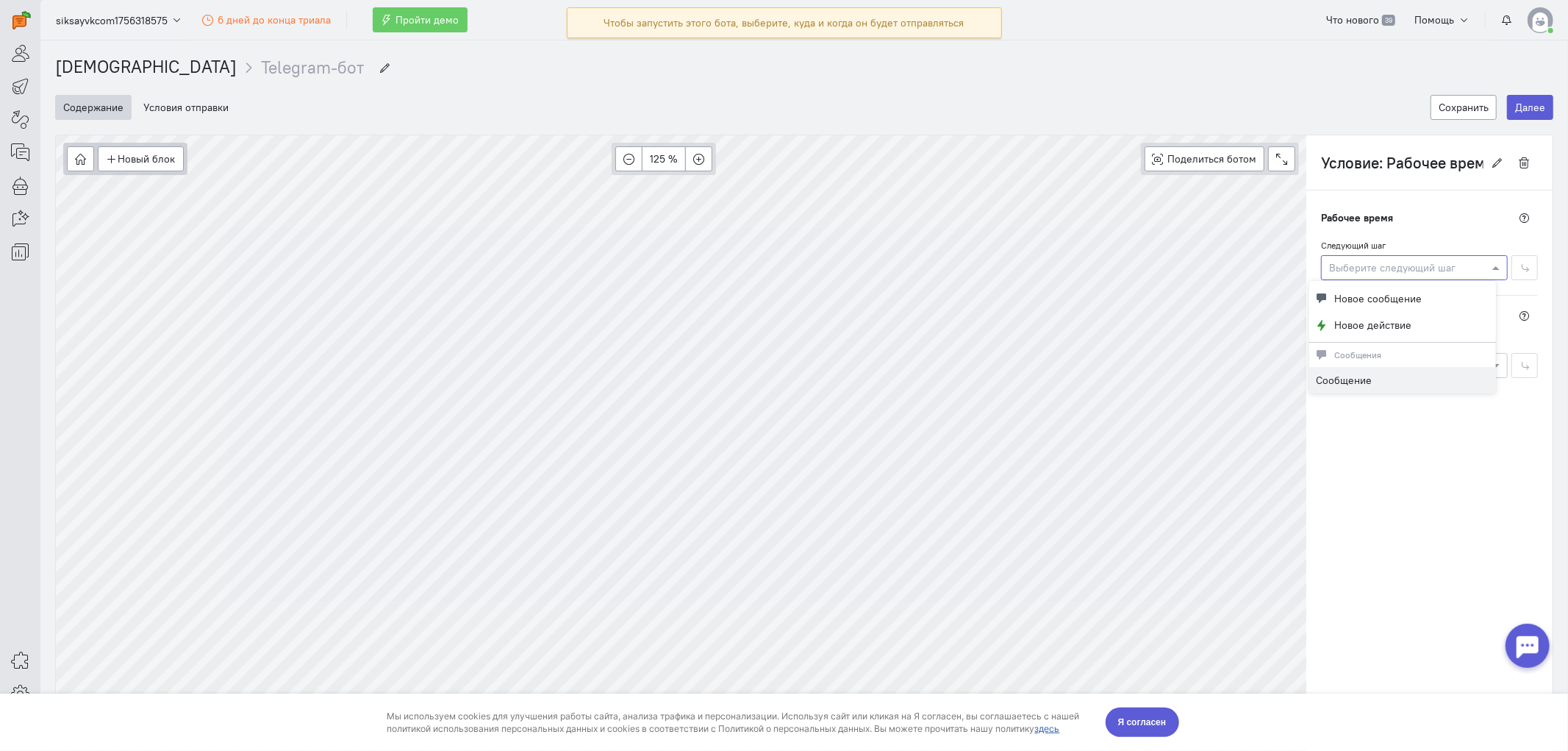
click at [1380, 259] on div at bounding box center [1415, 266] width 185 height 15
click at [1387, 284] on button "Новое сообщение" at bounding box center [1403, 298] width 187 height 27
click at [1348, 376] on div "Выберите следующий шаг" at bounding box center [1415, 365] width 187 height 25
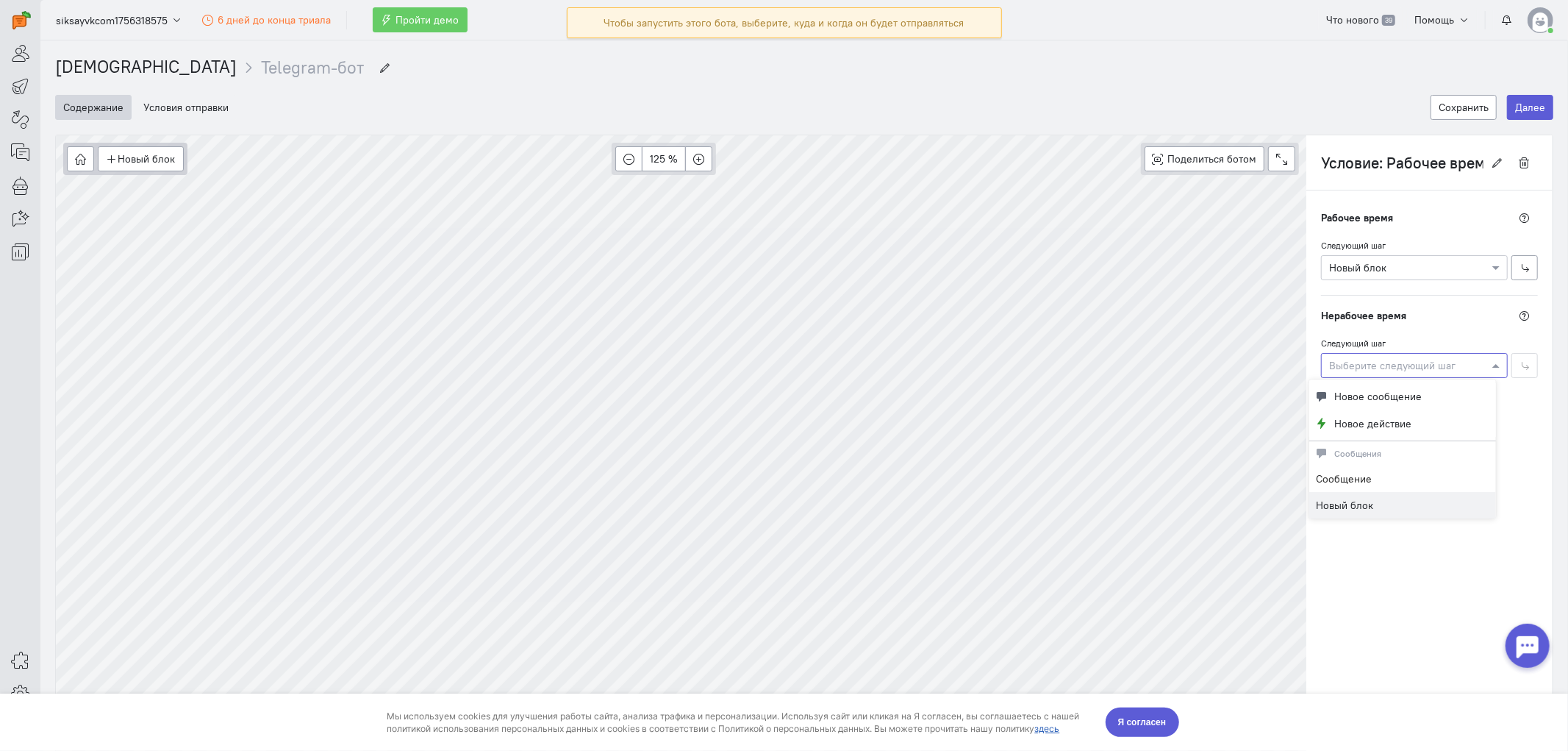
click at [1362, 510] on span "Новый блок" at bounding box center [1345, 505] width 58 height 13
click at [1244, 299] on button "button" at bounding box center [1238, 289] width 27 height 25
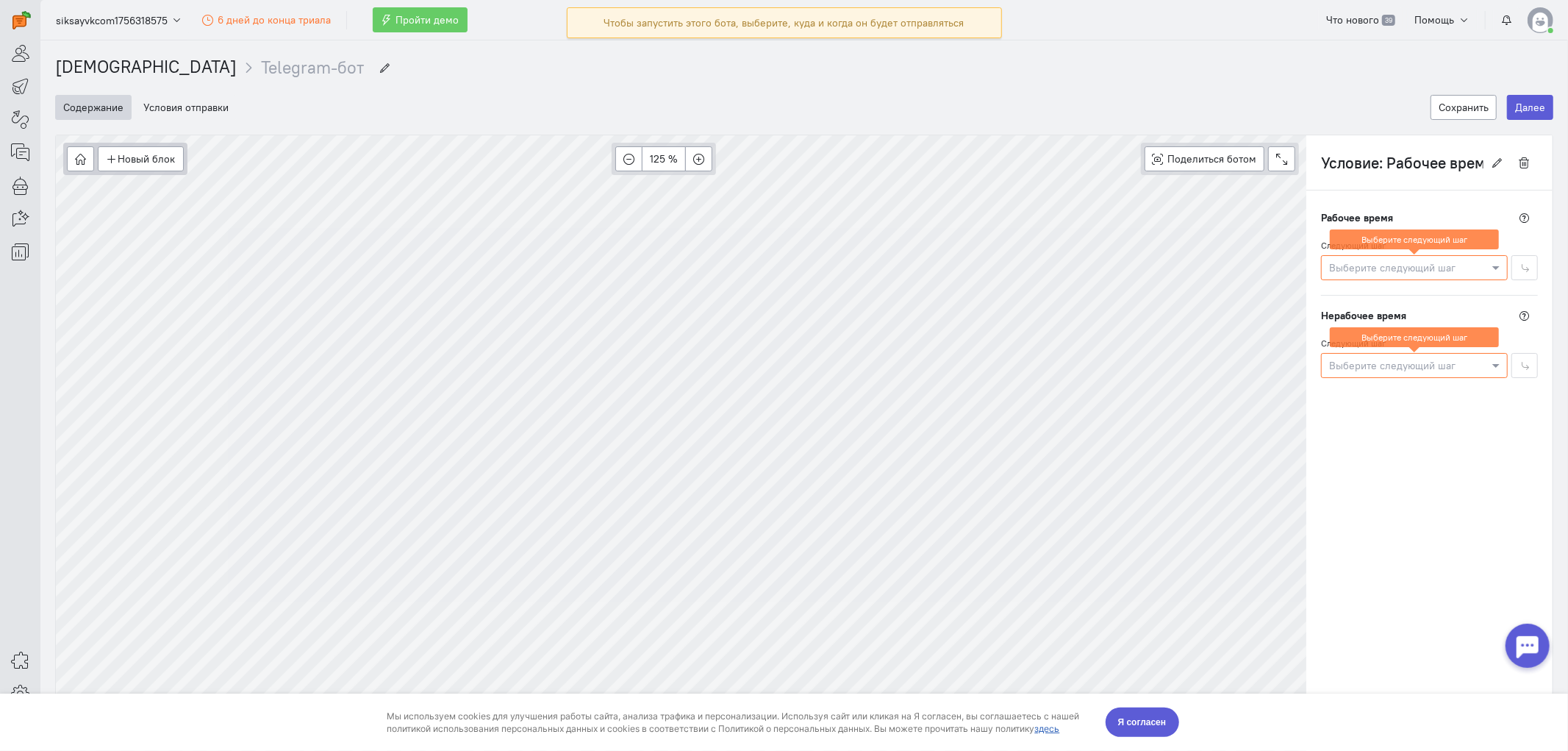
click at [1411, 375] on div "Выберите следующий шаг" at bounding box center [1415, 365] width 187 height 25
click at [1387, 393] on span "Новое сообщение" at bounding box center [1379, 396] width 87 height 15
click at [1151, 268] on icon "button" at bounding box center [1150, 271] width 11 height 11
click at [1360, 353] on div "Следующий шаг Выберите следующий шаг Выберите следующий шаг" at bounding box center [1429, 356] width 217 height 43
click at [1371, 385] on div "Рабочее время Следующий шаг Выберите следующий шаг Выберите следующий шаг Нераб…" at bounding box center [1429, 291] width 246 height 203
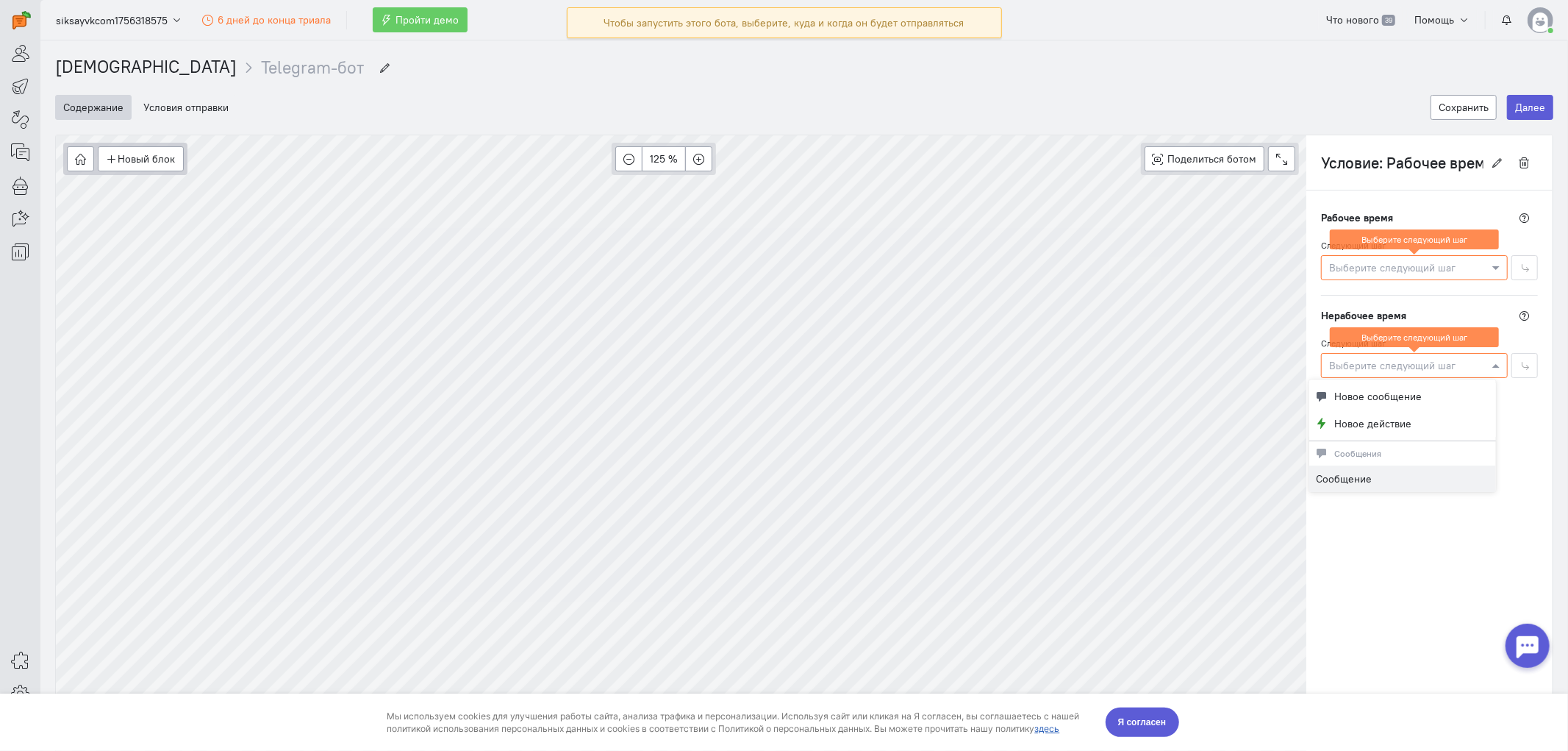
click at [1365, 377] on div "Выберите следующий шаг" at bounding box center [1415, 365] width 187 height 25
click at [1362, 431] on button "Новое действие" at bounding box center [1403, 423] width 187 height 27
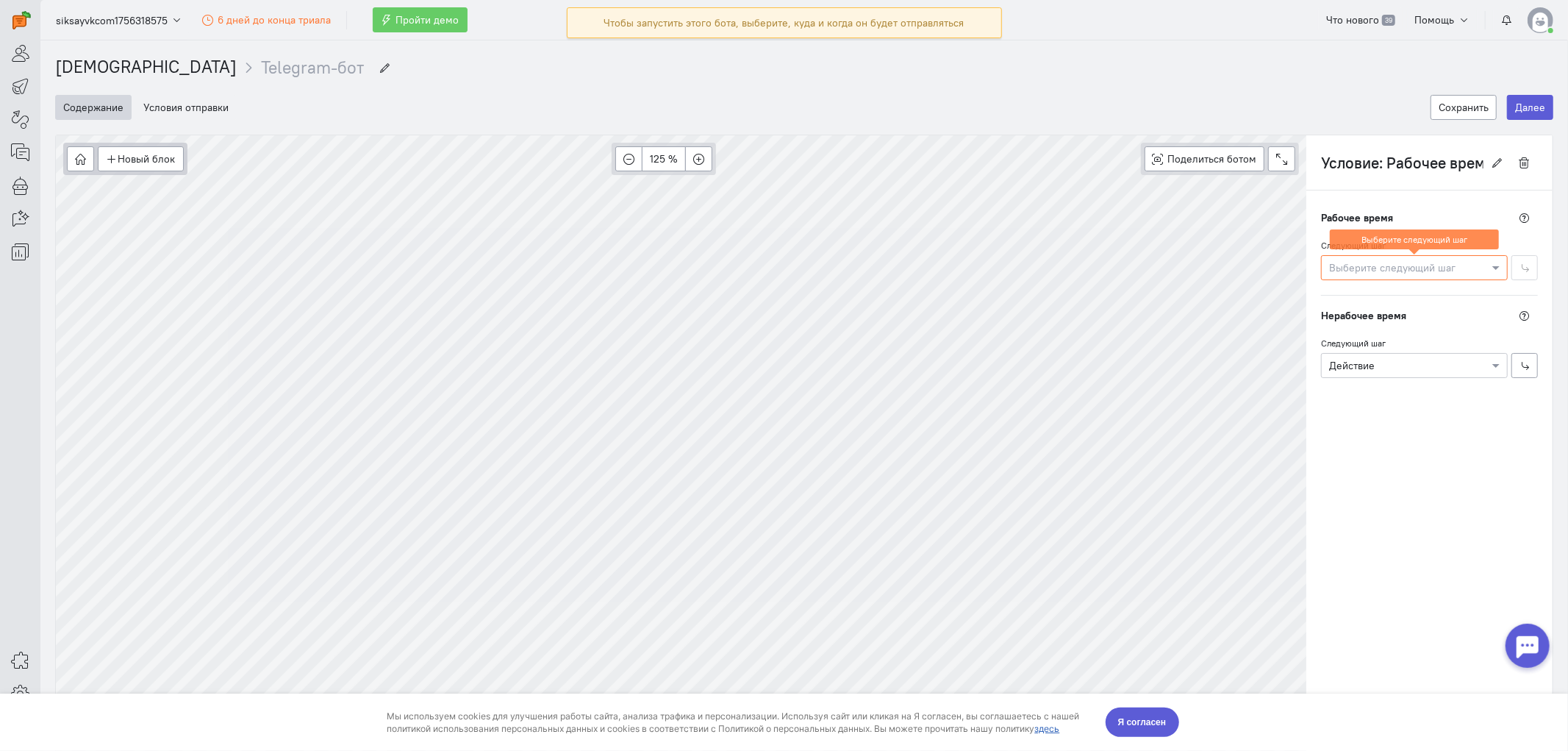
type input "Действие"
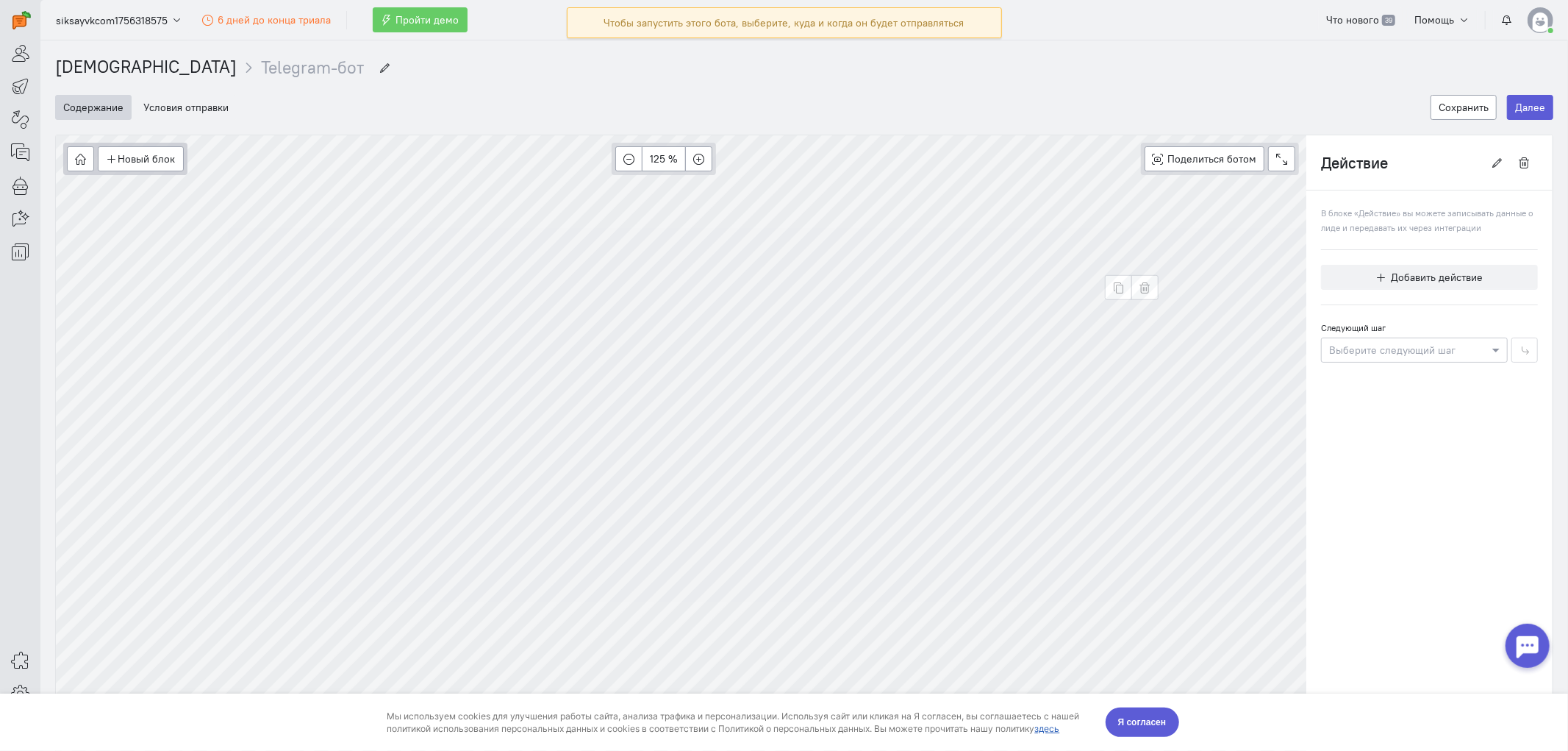
click at [1406, 354] on div at bounding box center [1415, 349] width 185 height 15
click at [1155, 287] on button "button" at bounding box center [1144, 287] width 27 height 25
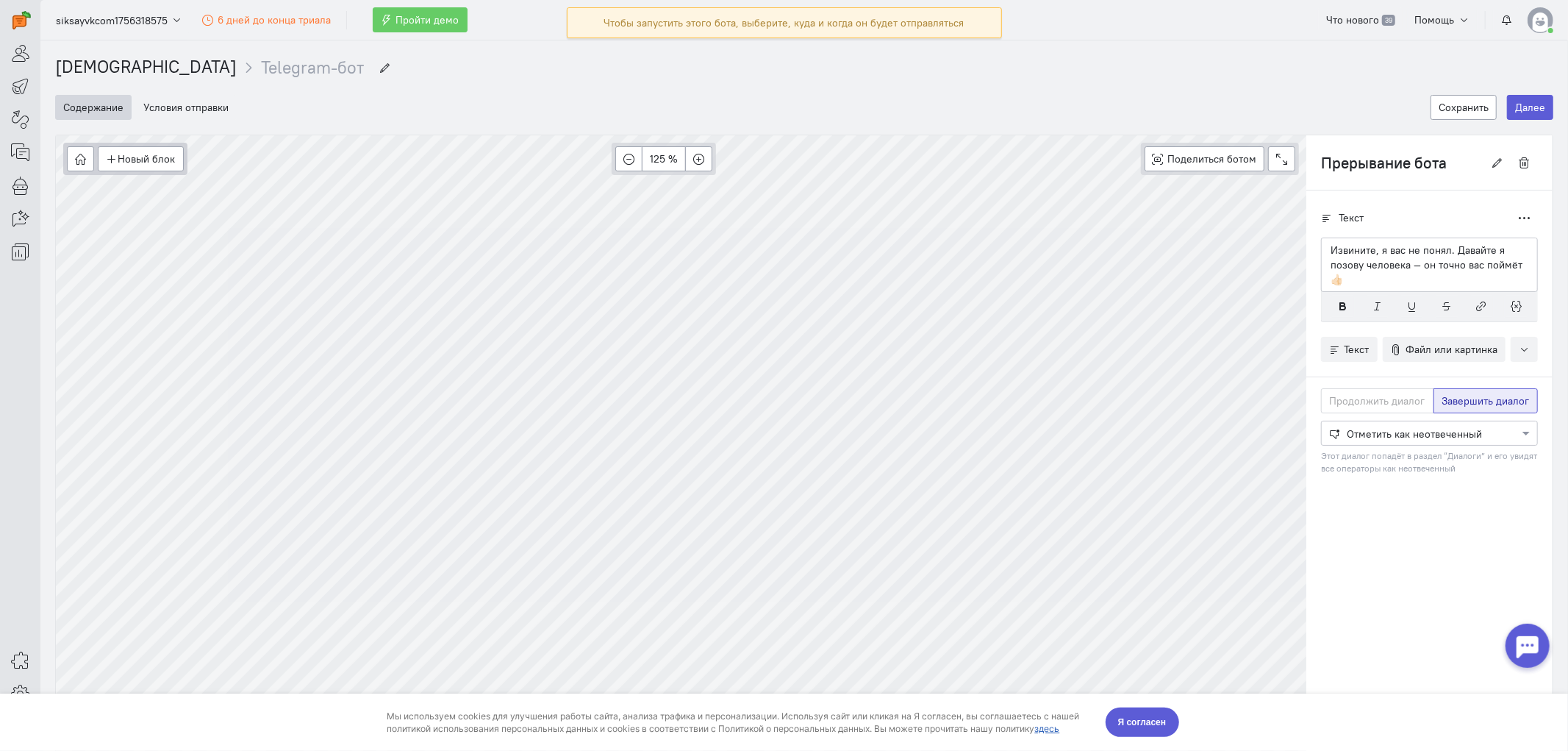
click at [1364, 396] on label "Продолжить диалог" at bounding box center [1377, 400] width 113 height 25
click at [1364, 410] on label "Продолжить диалог" at bounding box center [1377, 400] width 113 height 25
click at [1411, 402] on span "Завершить диалог" at bounding box center [1485, 400] width 87 height 13
click at [1411, 402] on input "Завершить диалог" at bounding box center [1446, 398] width 9 height 9
click at [1369, 414] on div "Продолжить диалог Завершить диалог Выберите действие из списка Отметить как нео…" at bounding box center [1429, 436] width 217 height 97
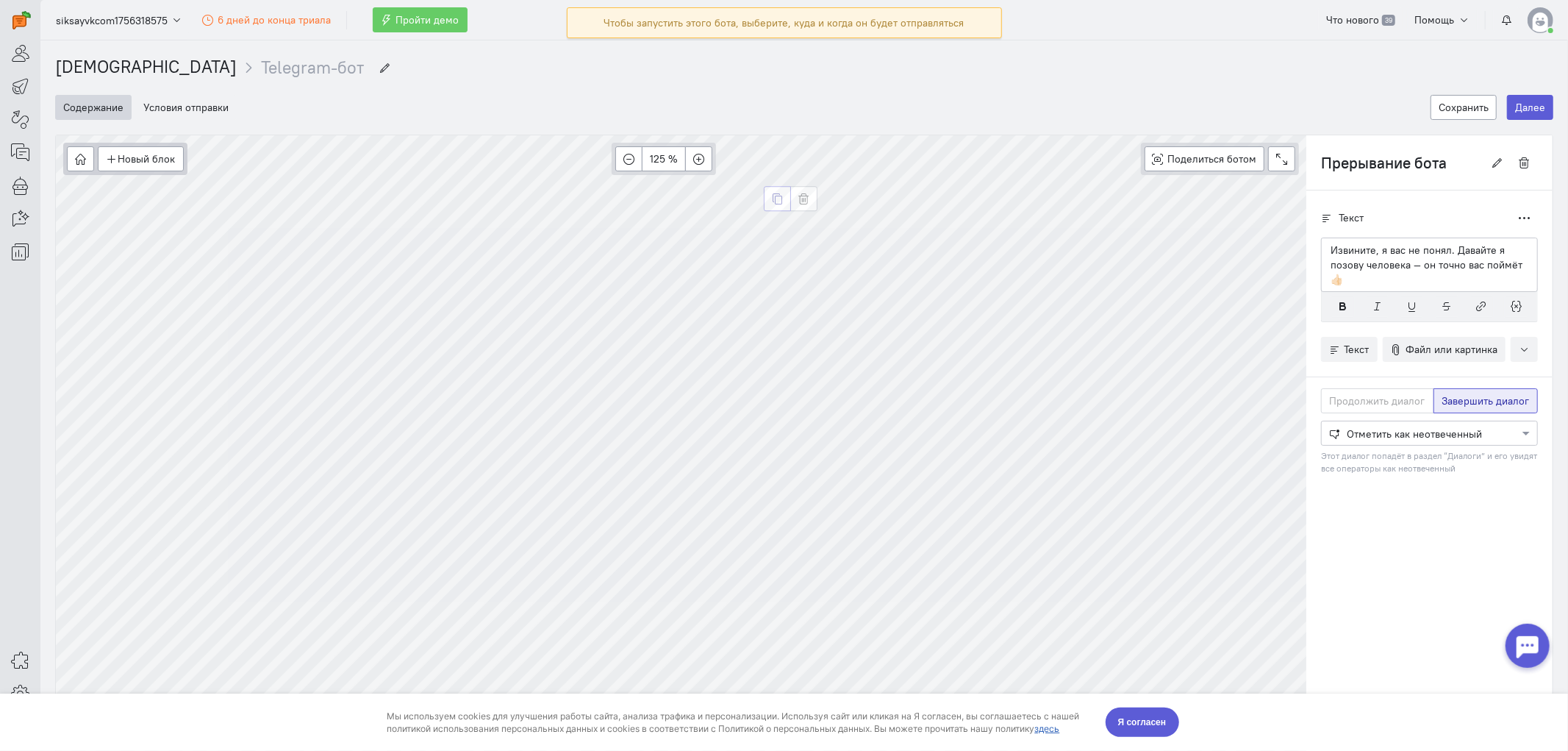
type input "Сообщение"
radio input "true"
radio input "false"
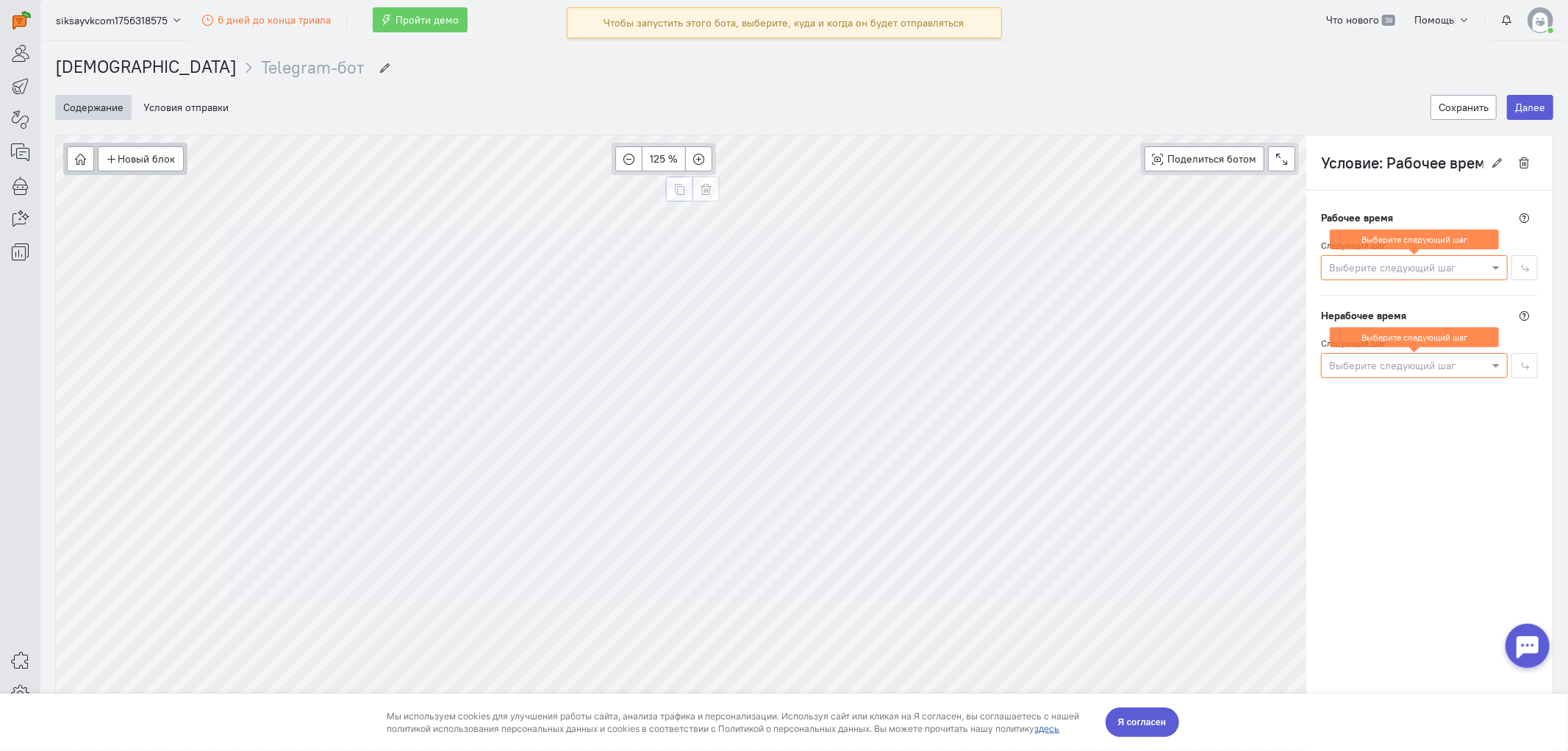
type input "Сообщение"
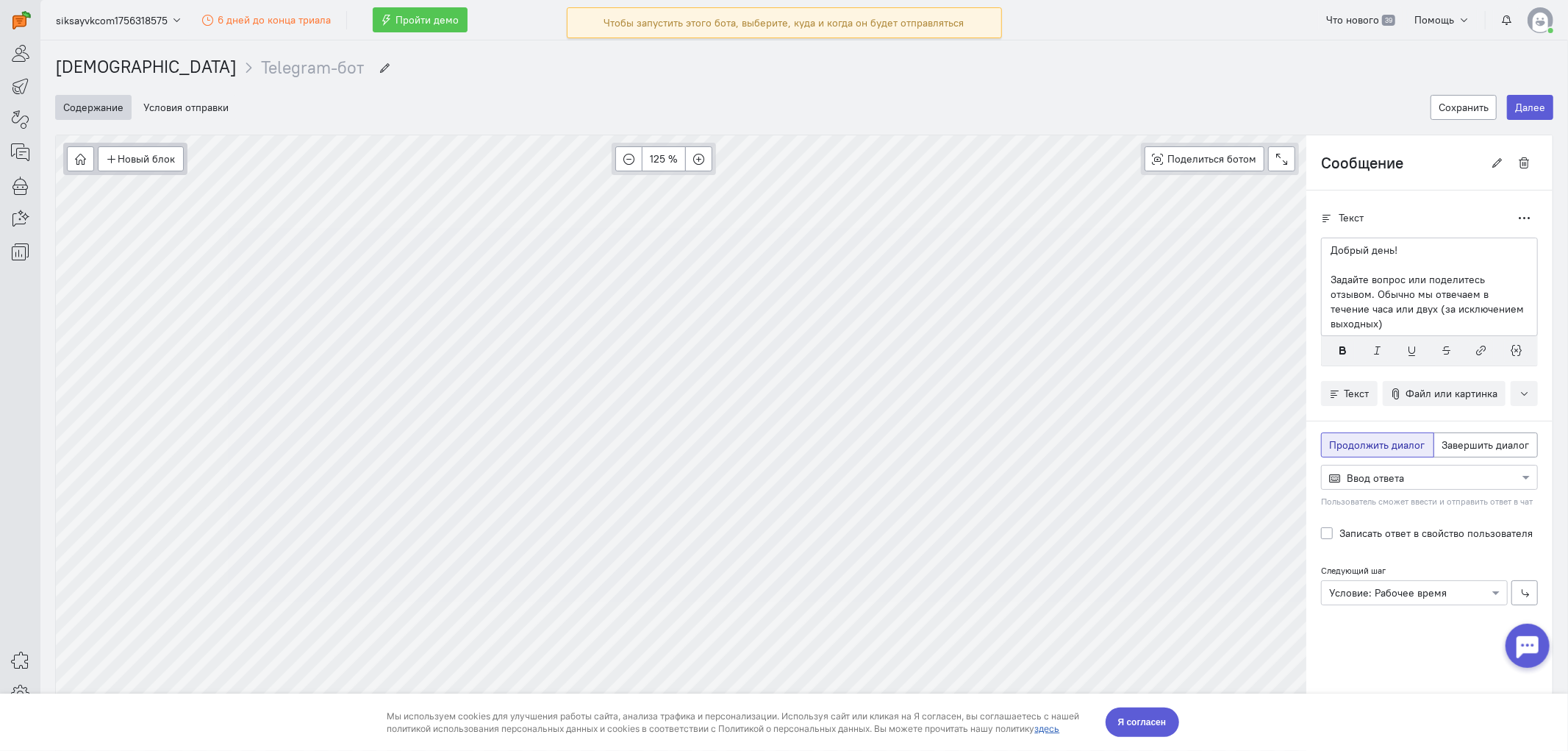
click at [421, 18] on span "Пройти демо" at bounding box center [428, 19] width 63 height 13
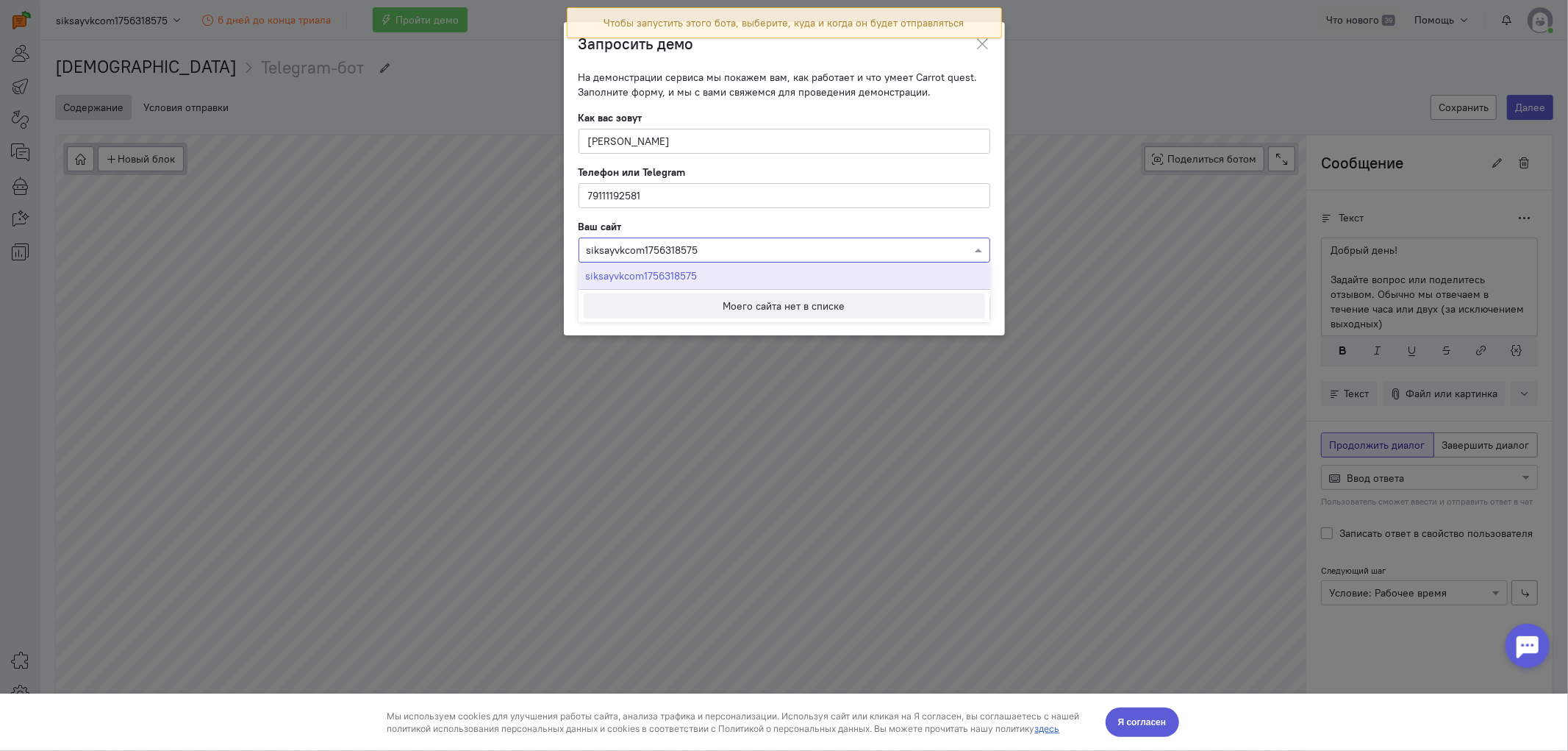
click at [953, 255] on div at bounding box center [784, 249] width 410 height 15
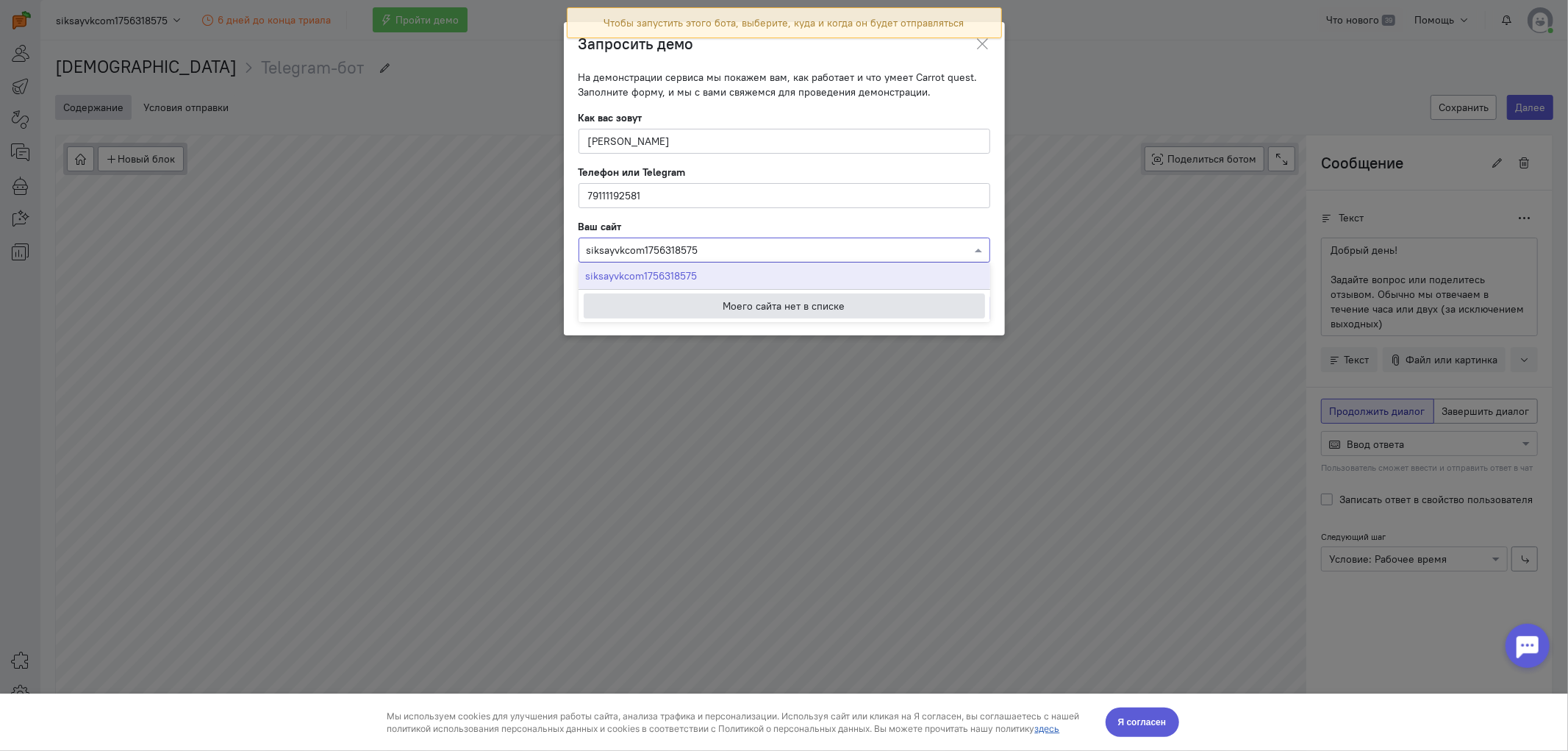
click at [825, 302] on button "Моего сайта нет в списке" at bounding box center [784, 306] width 401 height 25
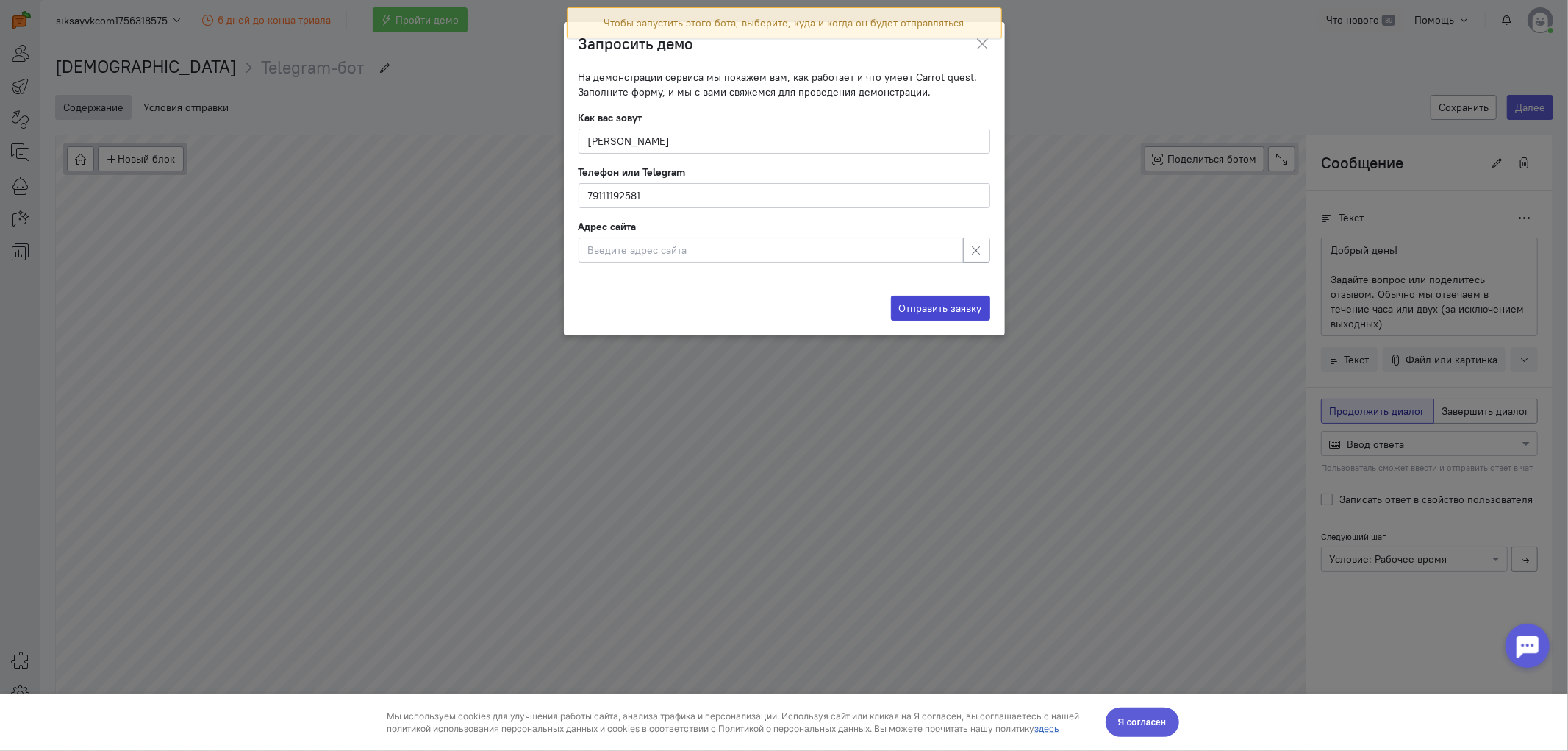
click at [910, 306] on button "Отправить заявку" at bounding box center [940, 308] width 99 height 25
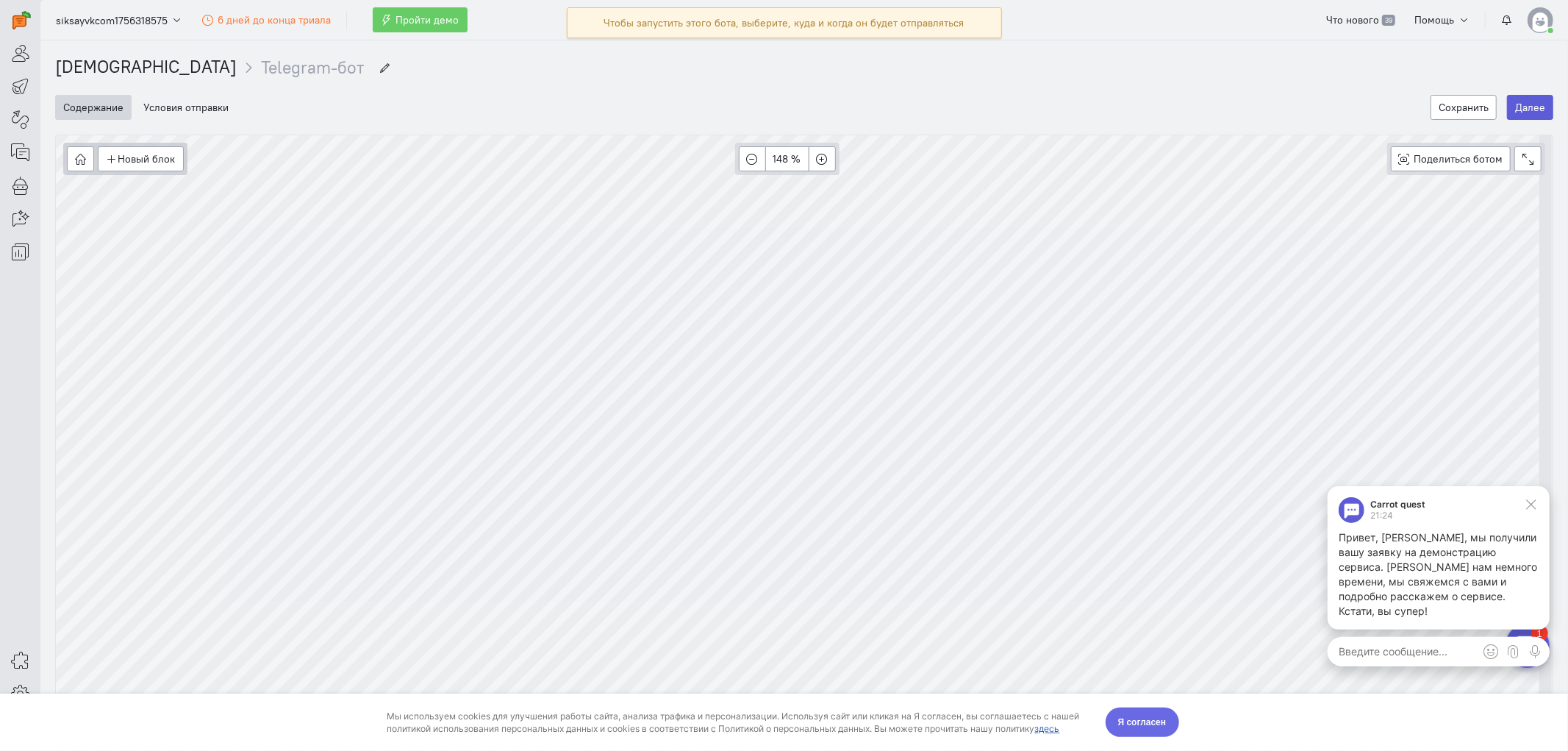
click at [1145, 675] on span "Я согласен" at bounding box center [1142, 721] width 48 height 15
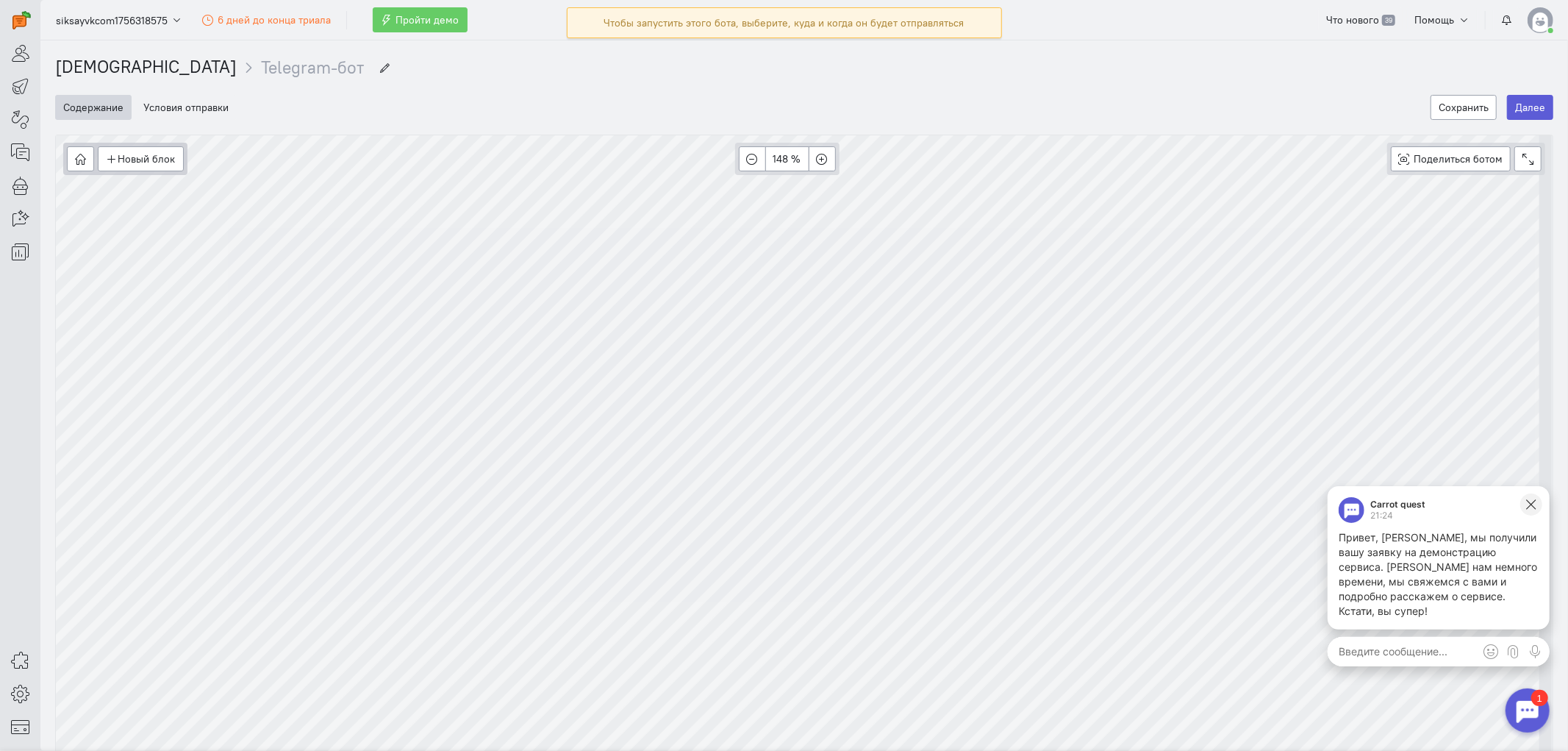
click at [1411, 502] on icon at bounding box center [1530, 503] width 13 height 13
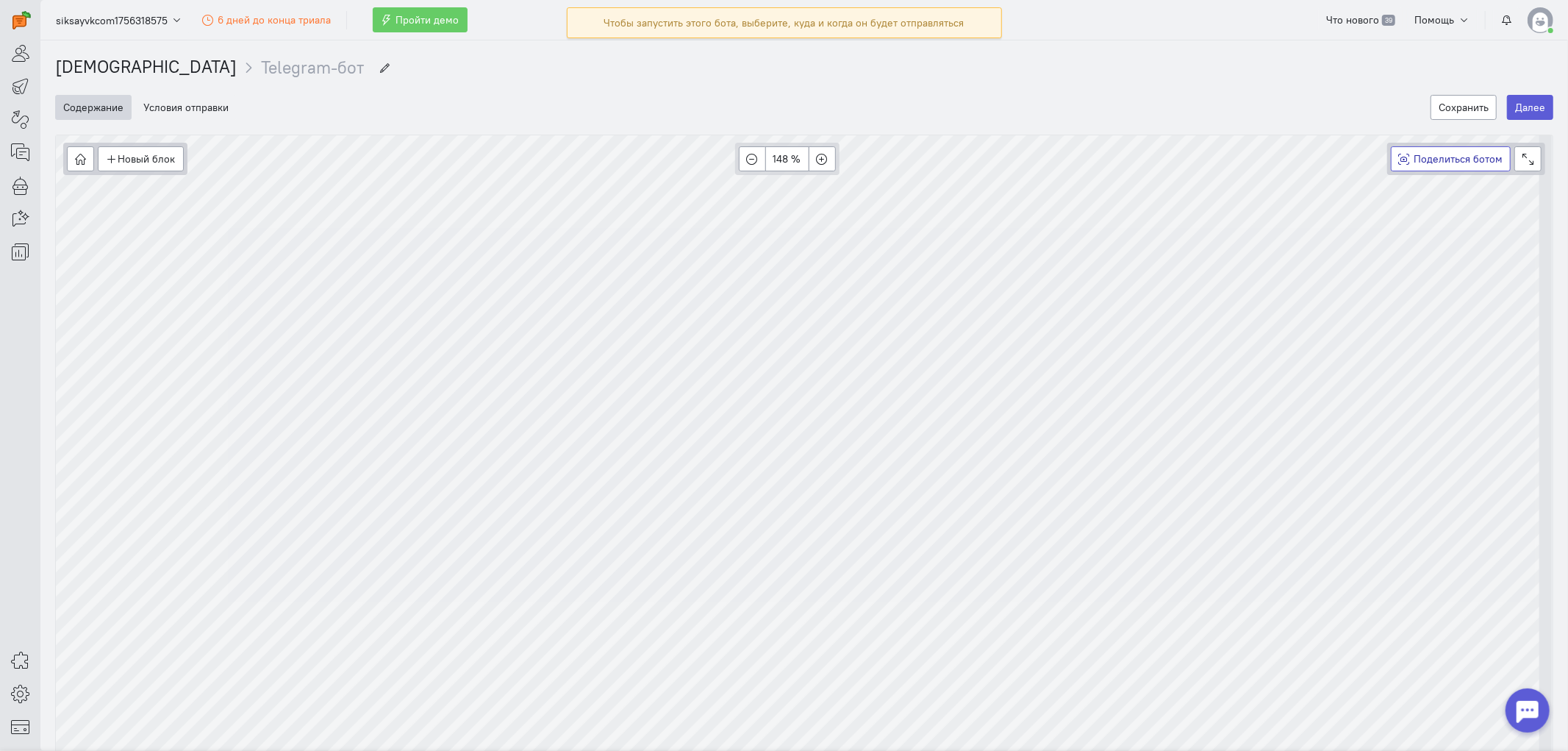
click at [1400, 163] on button "Поделиться ботом Beta" at bounding box center [1450, 159] width 121 height 25
click at [851, 28] on div "Чтобы запустить этого бота, выберите, куда и когда он будет отправляться" at bounding box center [784, 23] width 360 height 15
click at [182, 111] on button "Условия отправки" at bounding box center [186, 108] width 101 height 25
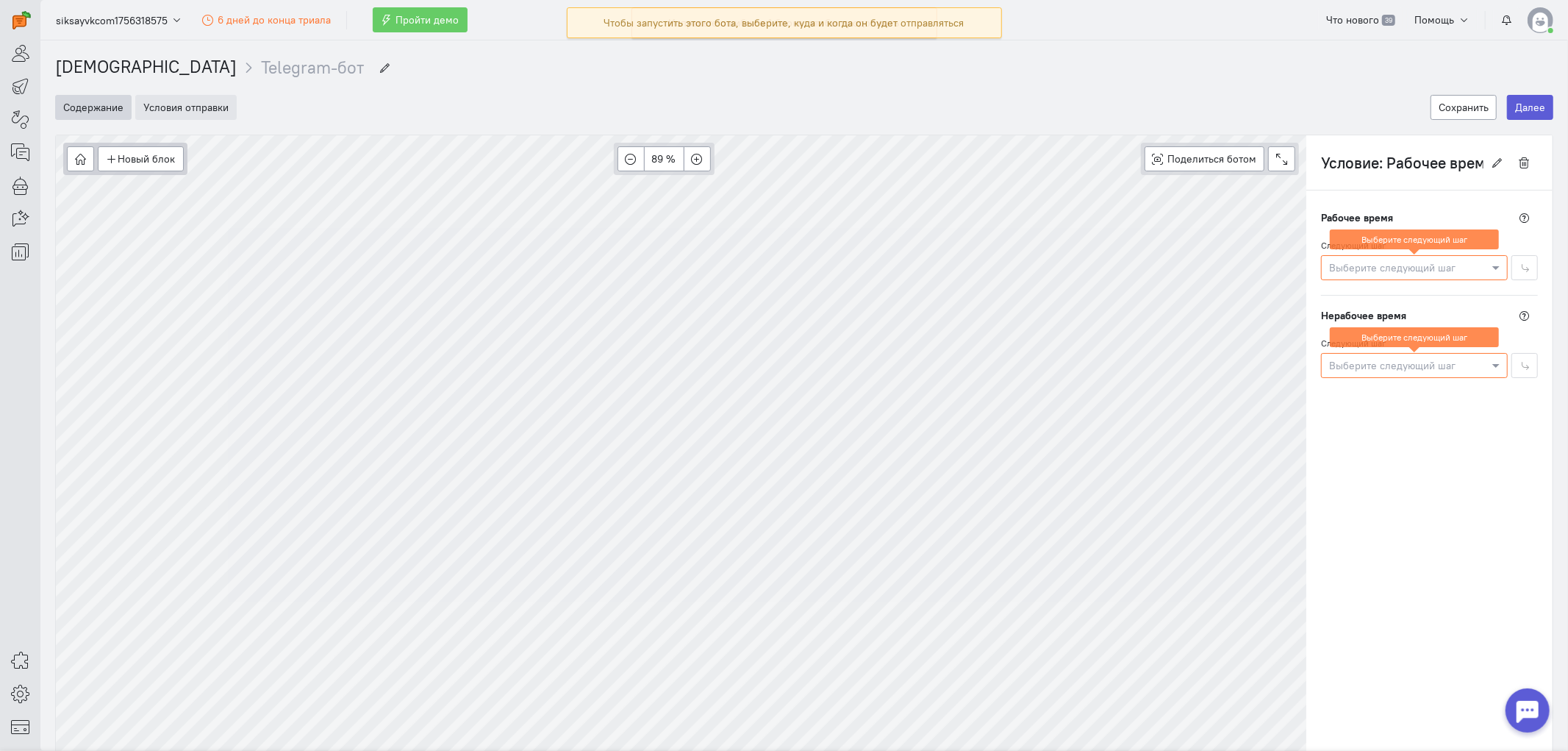
click at [171, 100] on button "Условия отправки" at bounding box center [186, 108] width 101 height 25
click at [88, 108] on button "Содержание" at bounding box center [93, 108] width 76 height 25
click at [1411, 266] on div at bounding box center [1415, 266] width 185 height 15
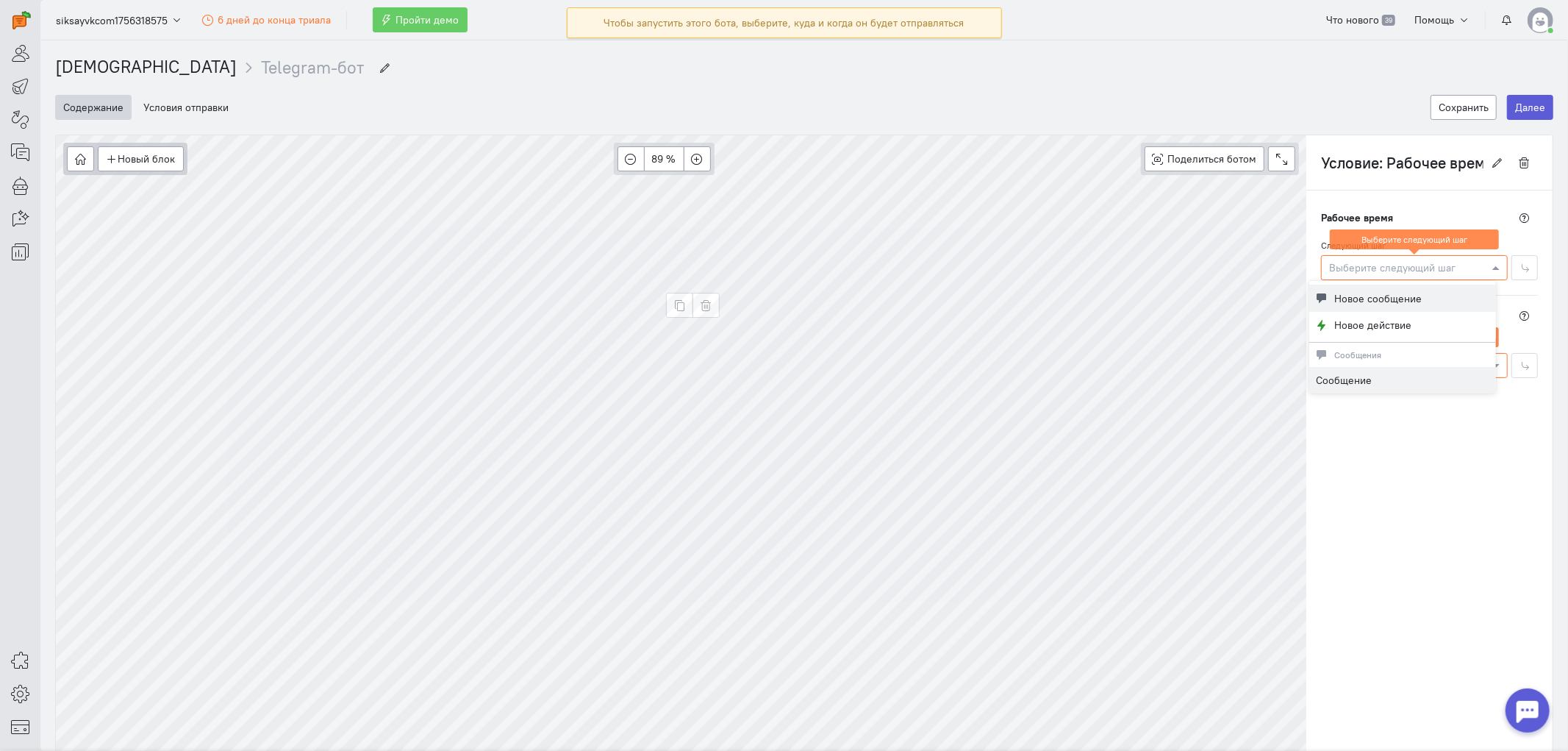
click at [1377, 298] on span "Новое сообщение" at bounding box center [1379, 298] width 87 height 15
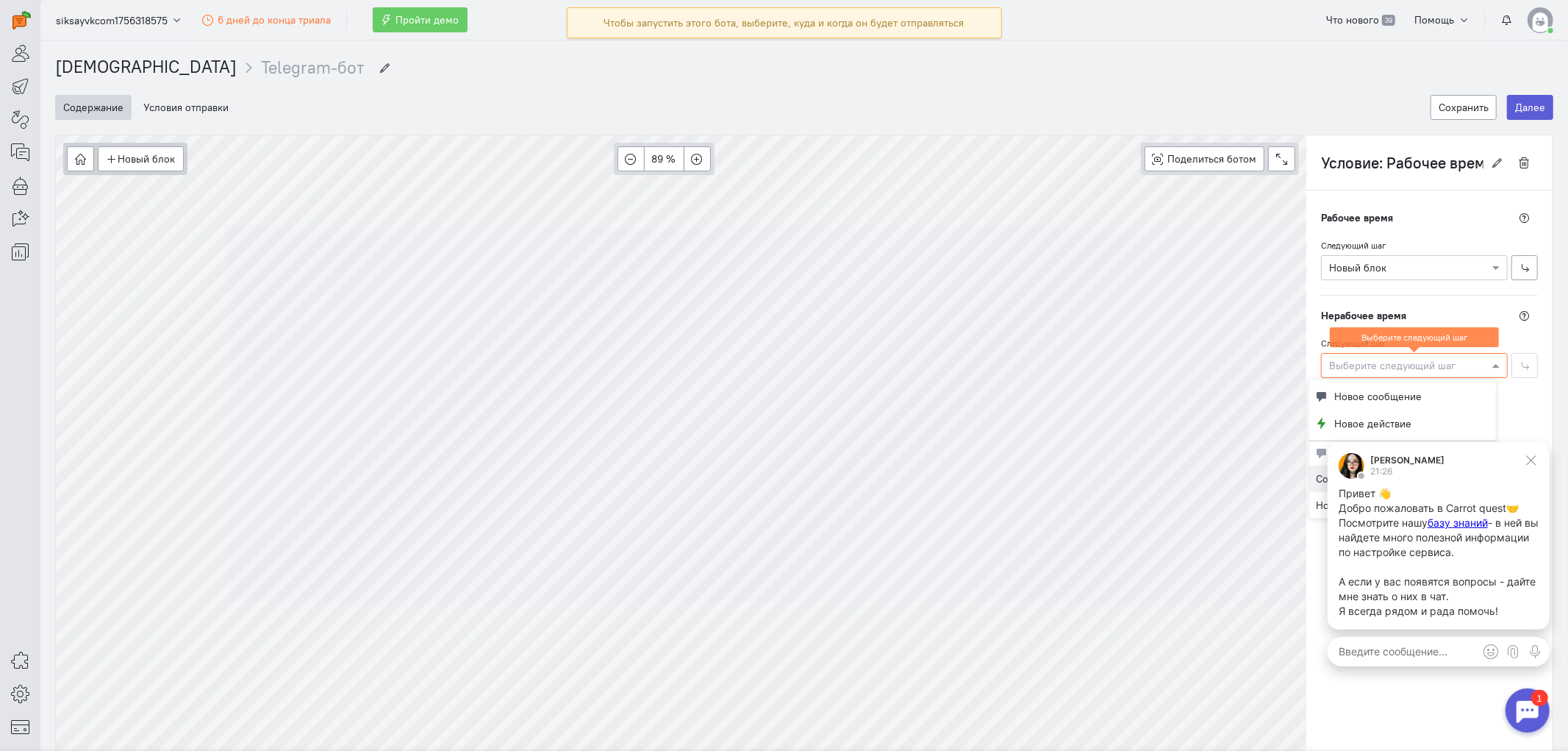
click at [1411, 361] on div at bounding box center [1415, 365] width 185 height 15
click at [1411, 460] on icon at bounding box center [1530, 459] width 9 height 9
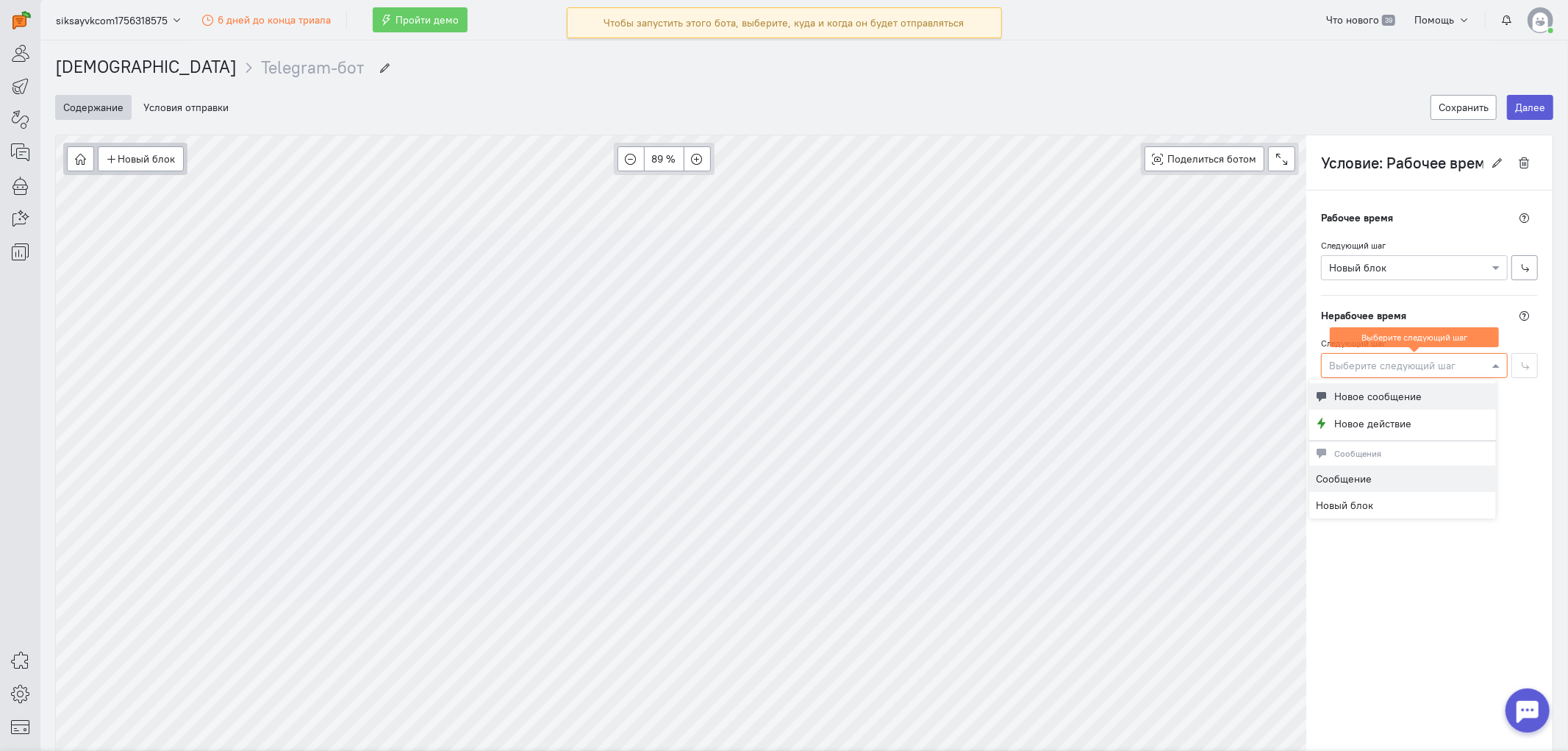
click at [1377, 391] on span "Новое сообщение" at bounding box center [1379, 396] width 87 height 15
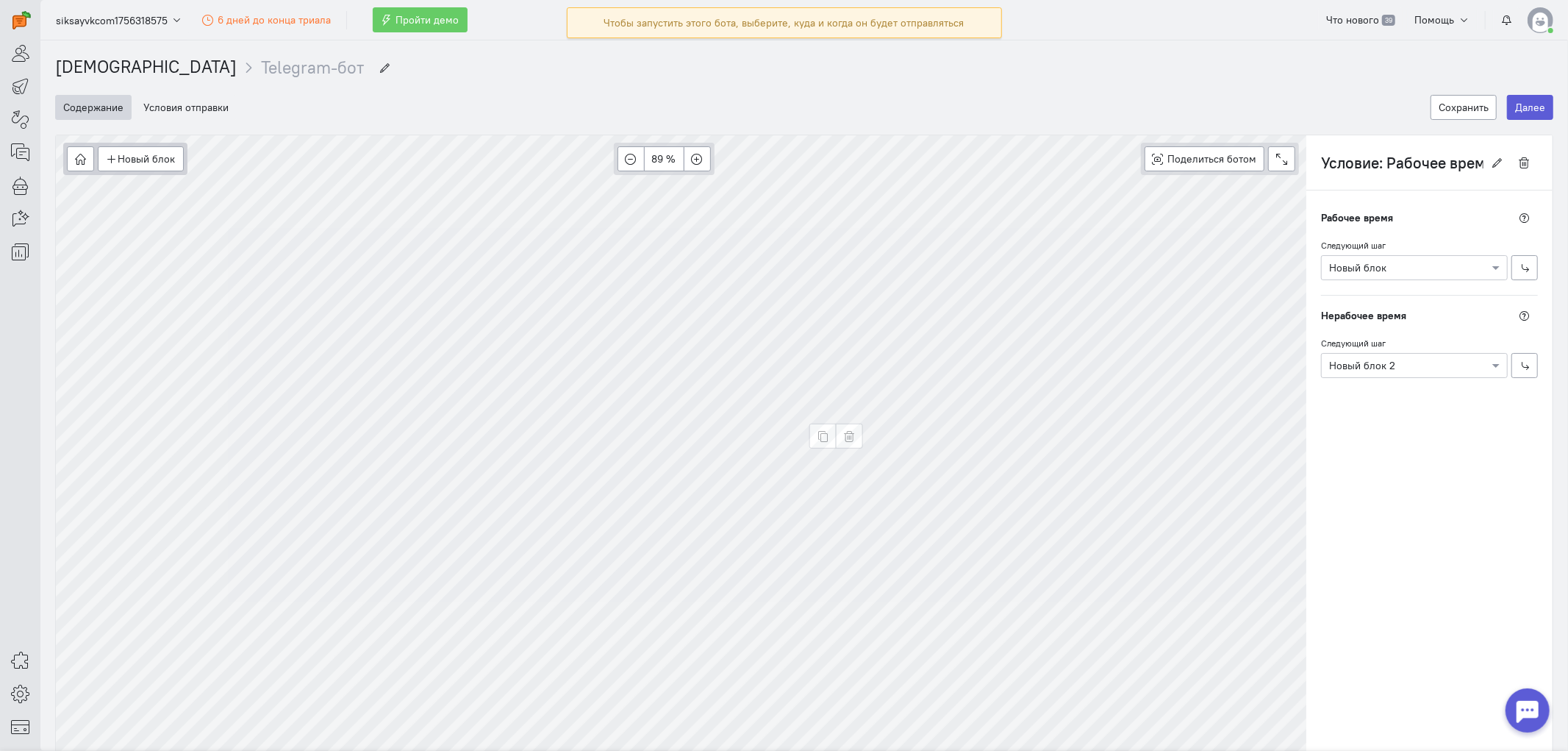
type input "Новый блок 2"
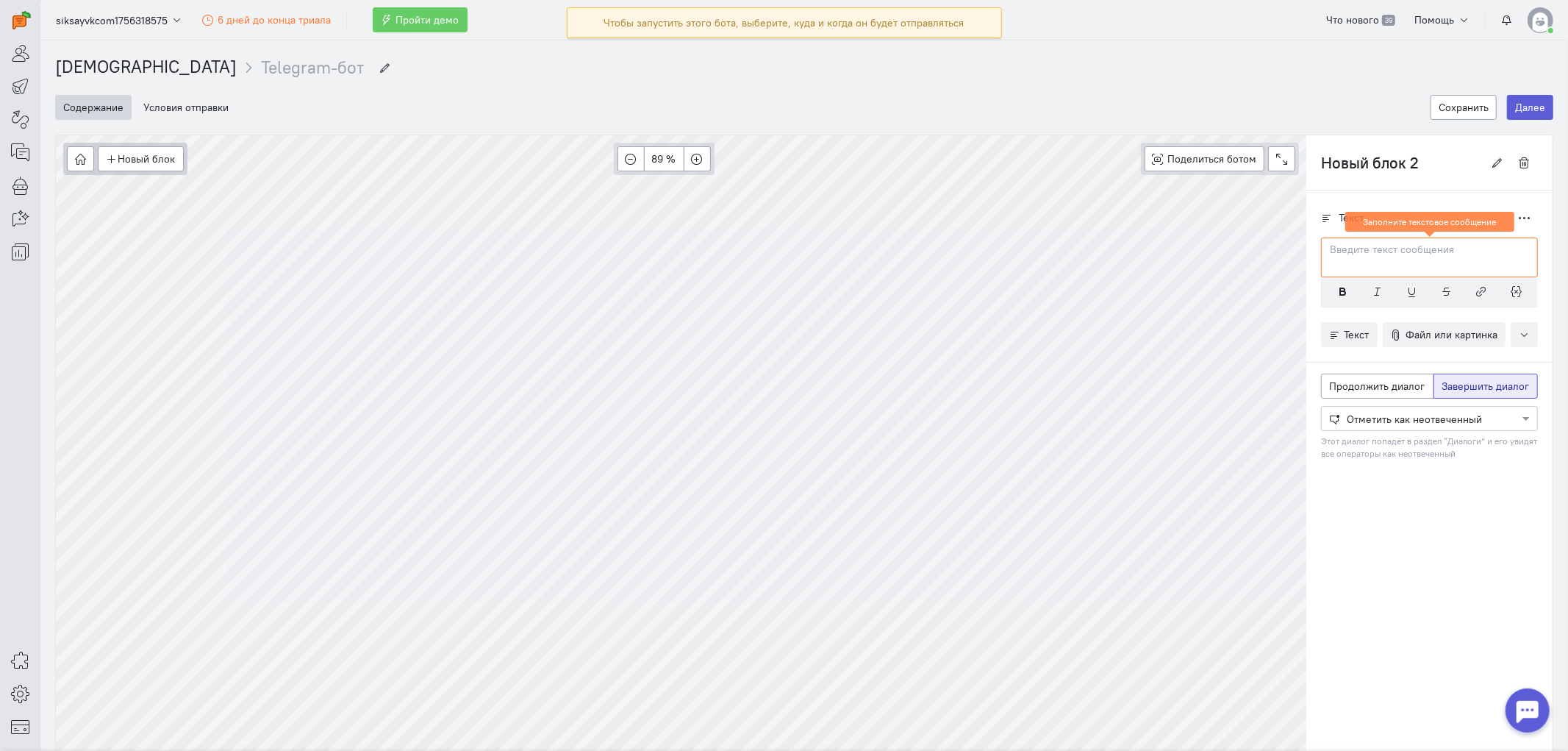
click at [1341, 263] on div at bounding box center [1429, 257] width 217 height 40
click at [1347, 388] on span "Продолжить диалог" at bounding box center [1377, 386] width 96 height 13
click at [1339, 388] on input "Продолжить диалог" at bounding box center [1334, 383] width 9 height 9
radio input "true"
radio input "false"
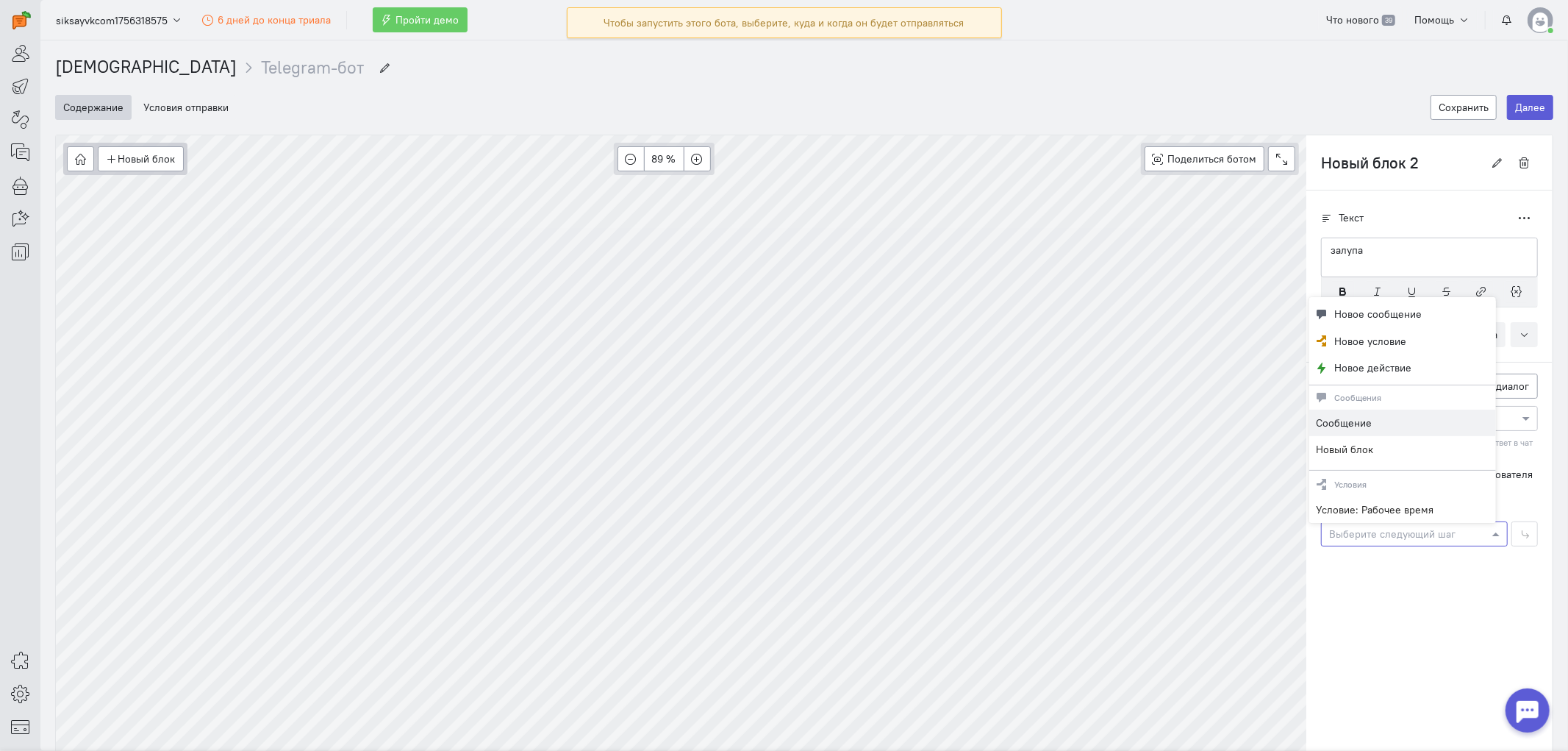
click at [1384, 541] on div at bounding box center [1415, 533] width 185 height 15
click at [1394, 611] on div "Текст Дублировать залупа" at bounding box center [1429, 483] width 246 height 586
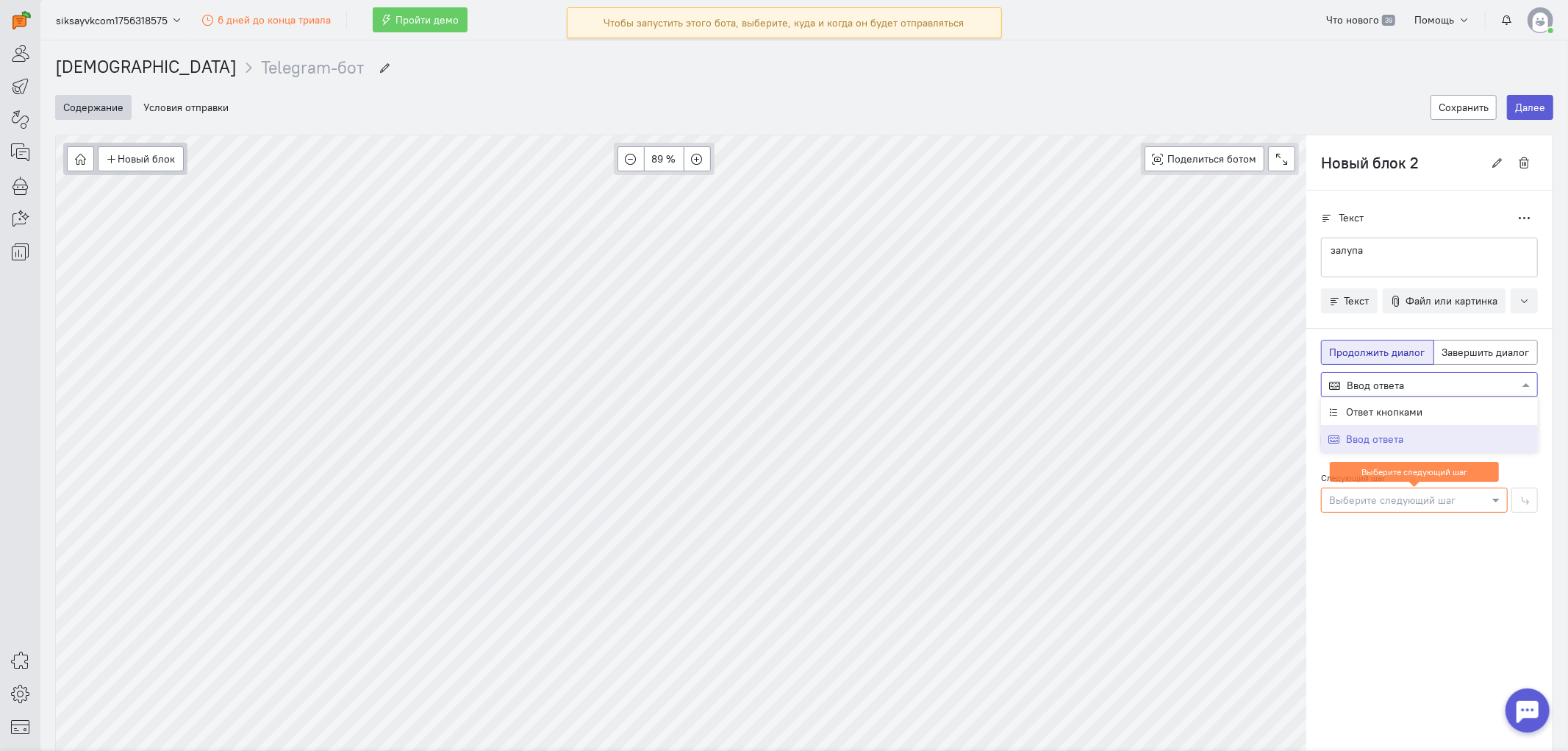
drag, startPoint x: 1387, startPoint y: 373, endPoint x: 1387, endPoint y: 381, distance: 8.0
click at [1387, 375] on div "Выберите действие из списка Ввод ответа" at bounding box center [1429, 385] width 217 height 25
click at [1405, 407] on span "Ответ кнопками" at bounding box center [1384, 411] width 76 height 13
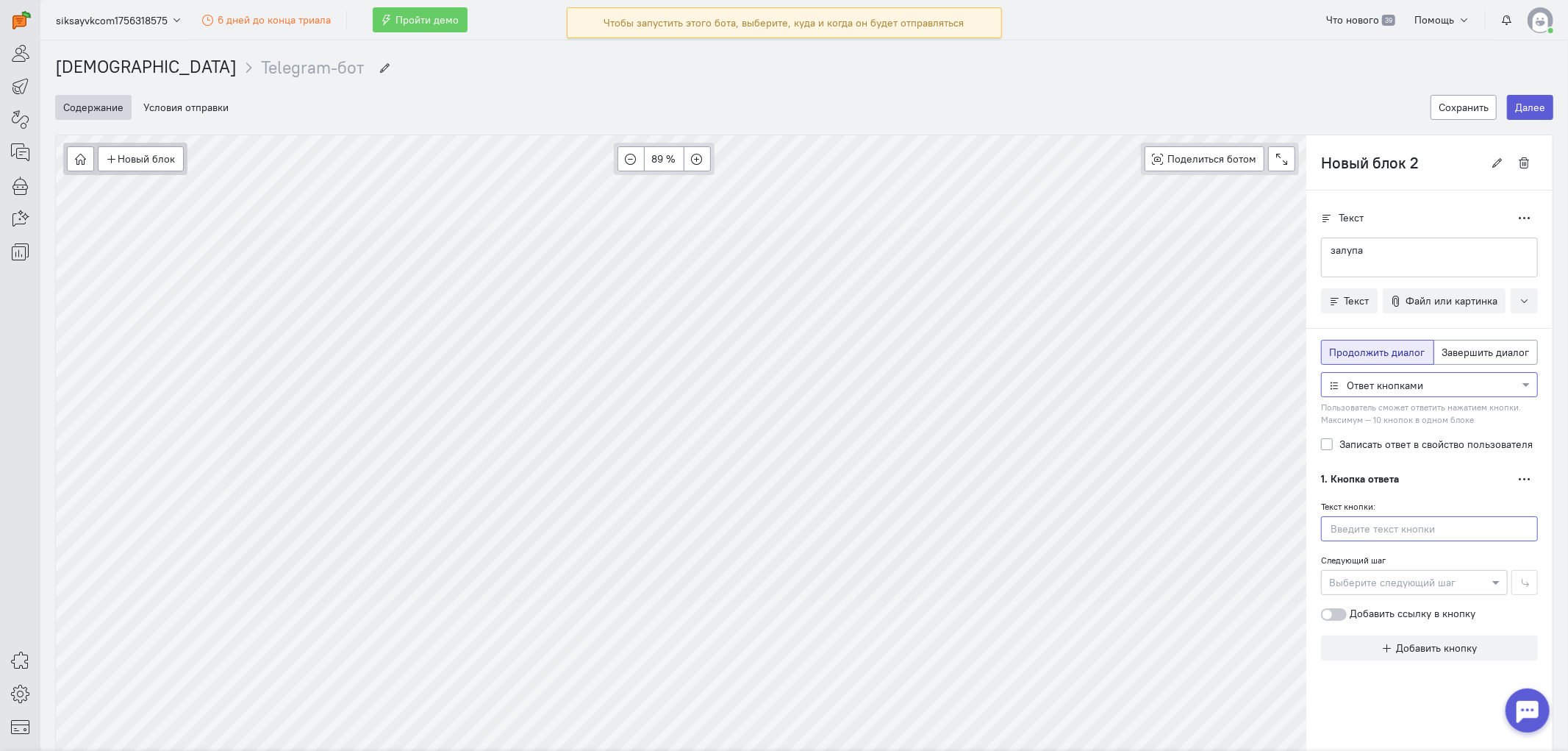
click at [1405, 538] on input "text" at bounding box center [1429, 528] width 217 height 25
type input "творог"
click at [1379, 584] on div at bounding box center [1415, 581] width 185 height 15
click at [1411, 649] on span "Добавить кнопку" at bounding box center [1437, 647] width 81 height 13
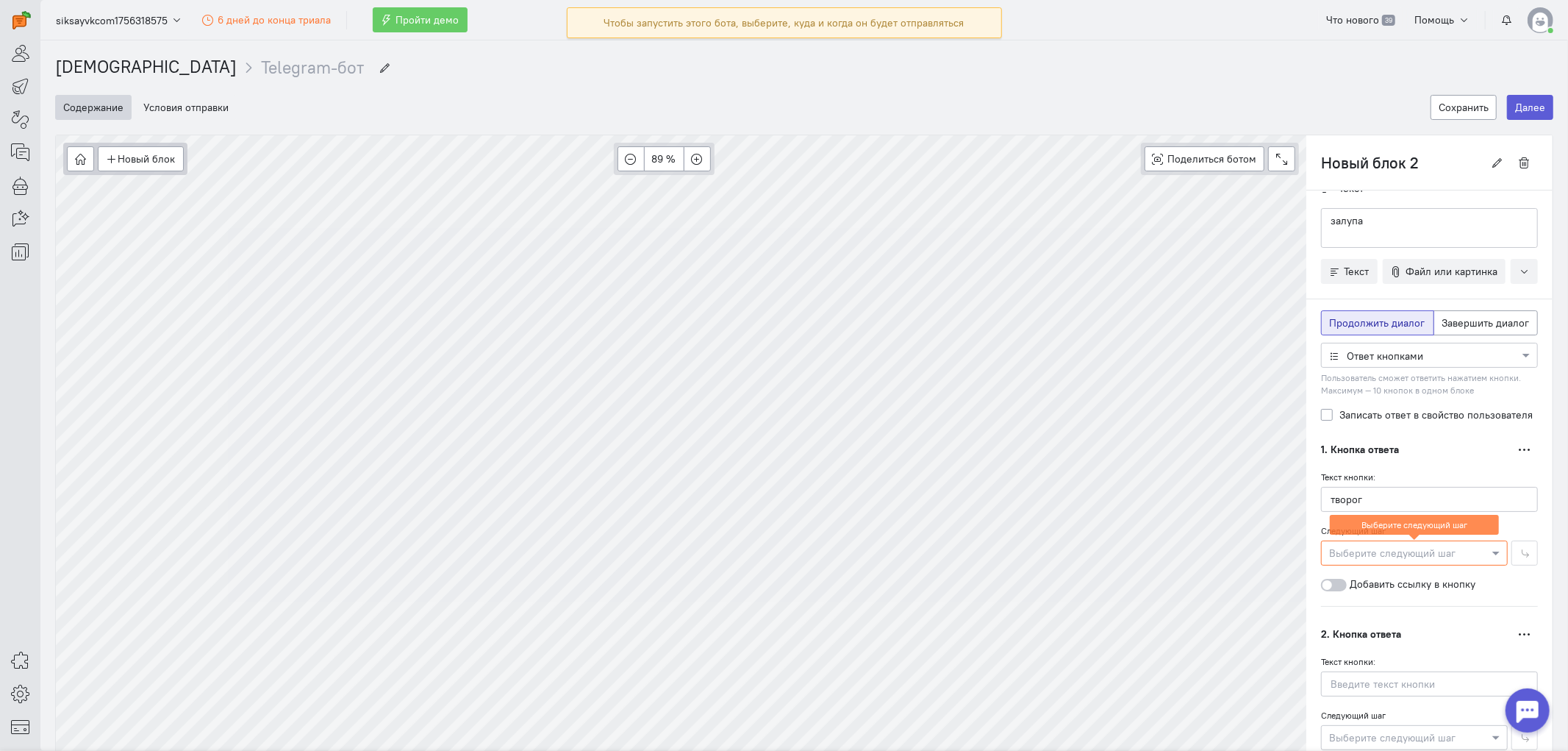
scroll to position [99, 0]
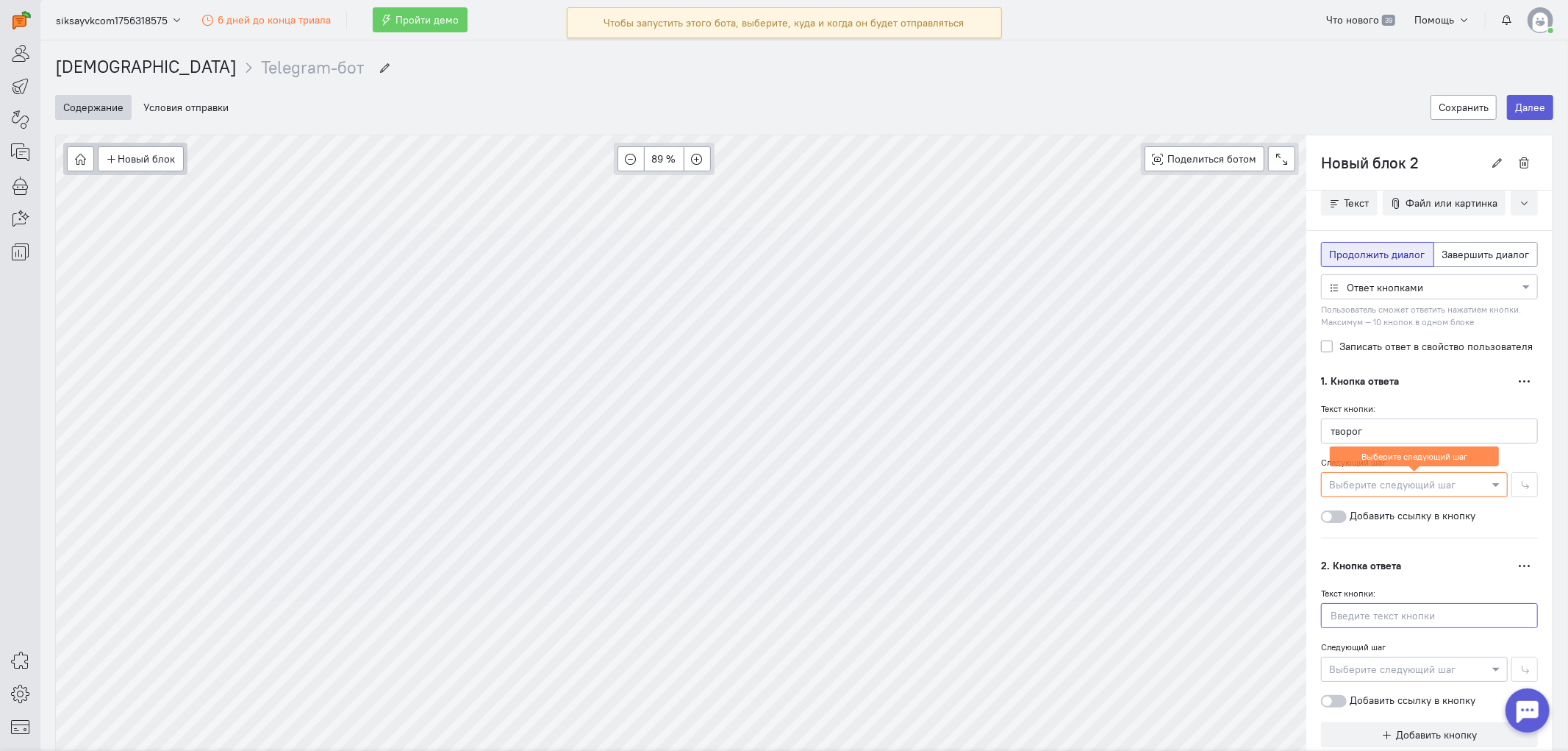
click at [1390, 615] on input "text" at bounding box center [1429, 615] width 217 height 25
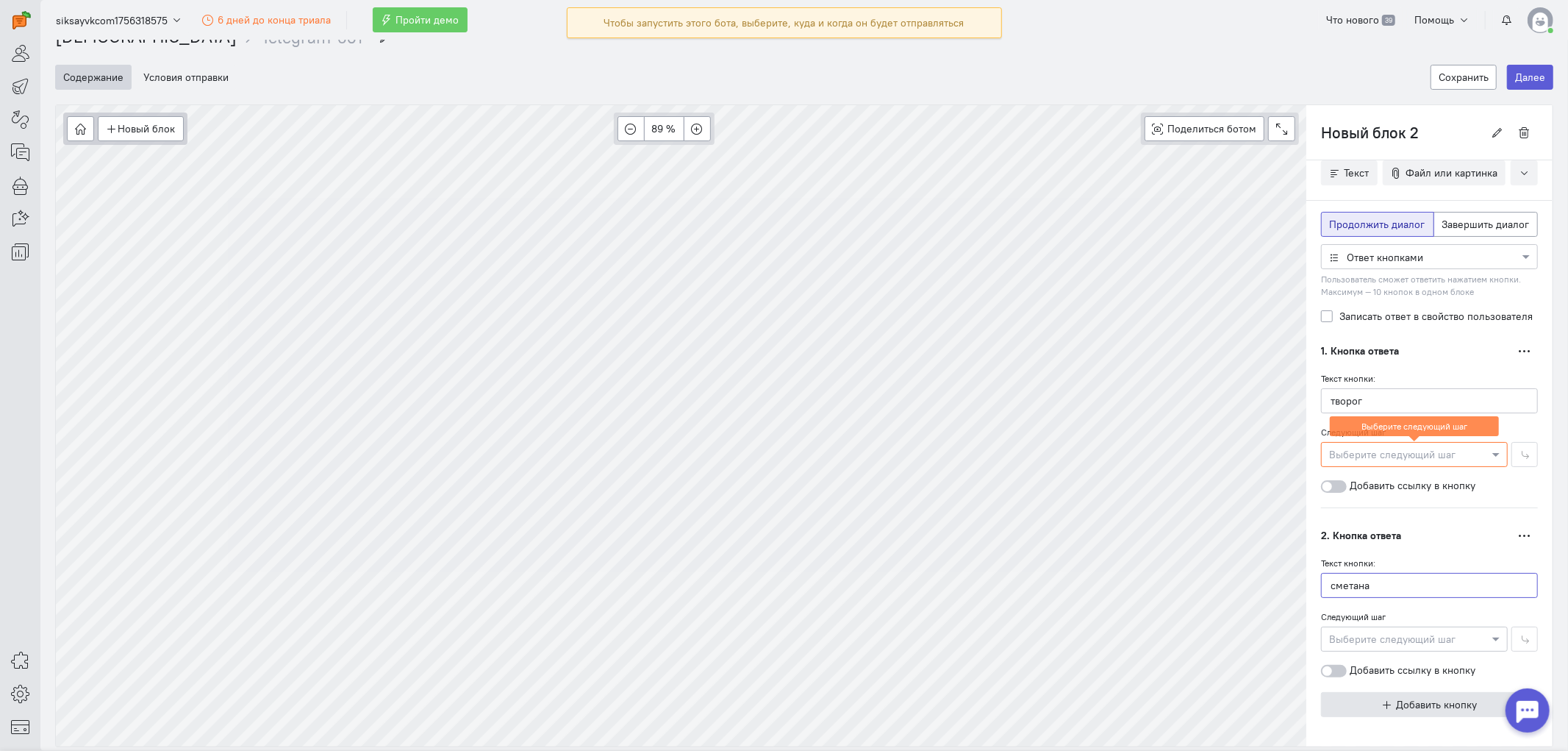
scroll to position [77, 0]
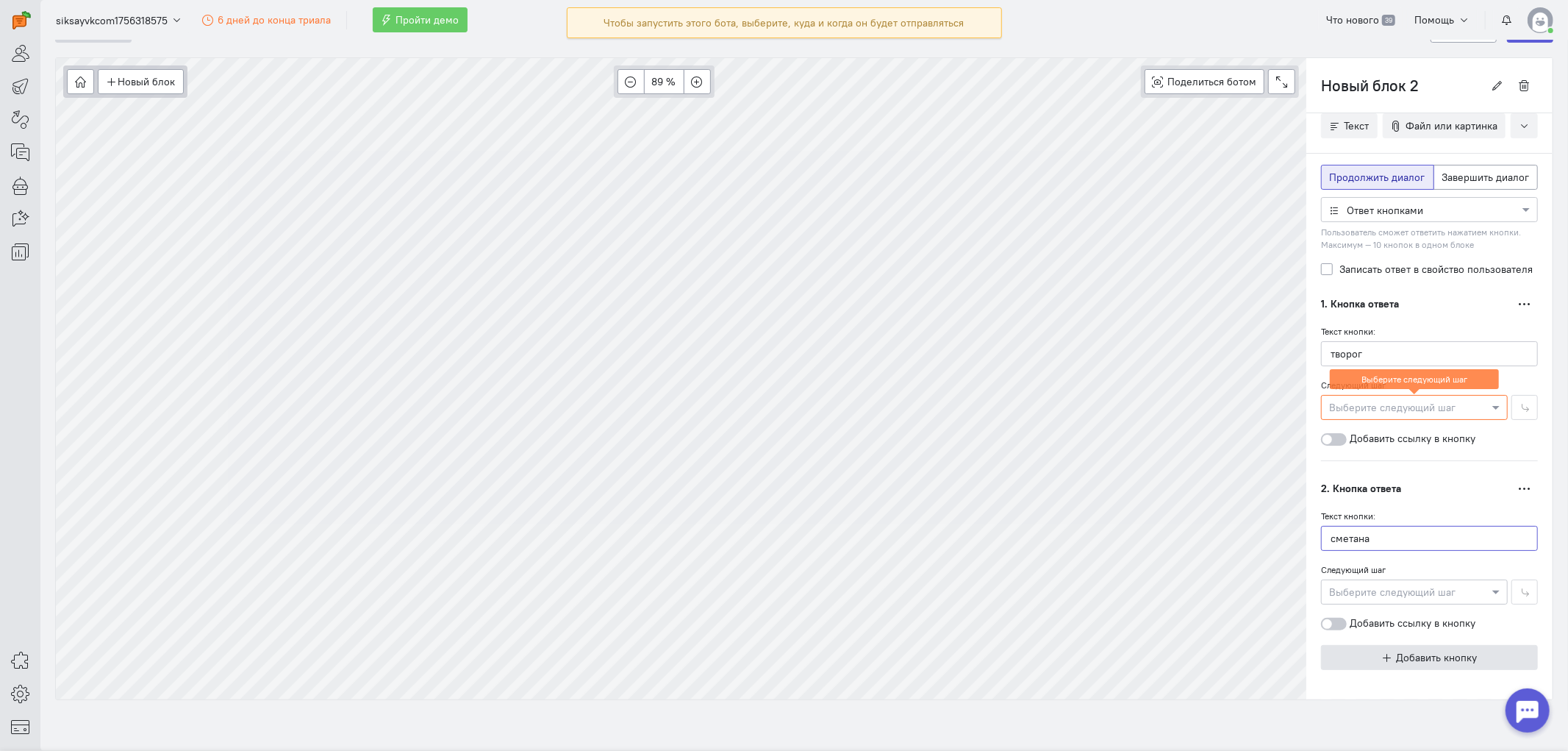
type input "сметана"
click at [1411, 654] on span "Добавить кнопку" at bounding box center [1437, 657] width 81 height 13
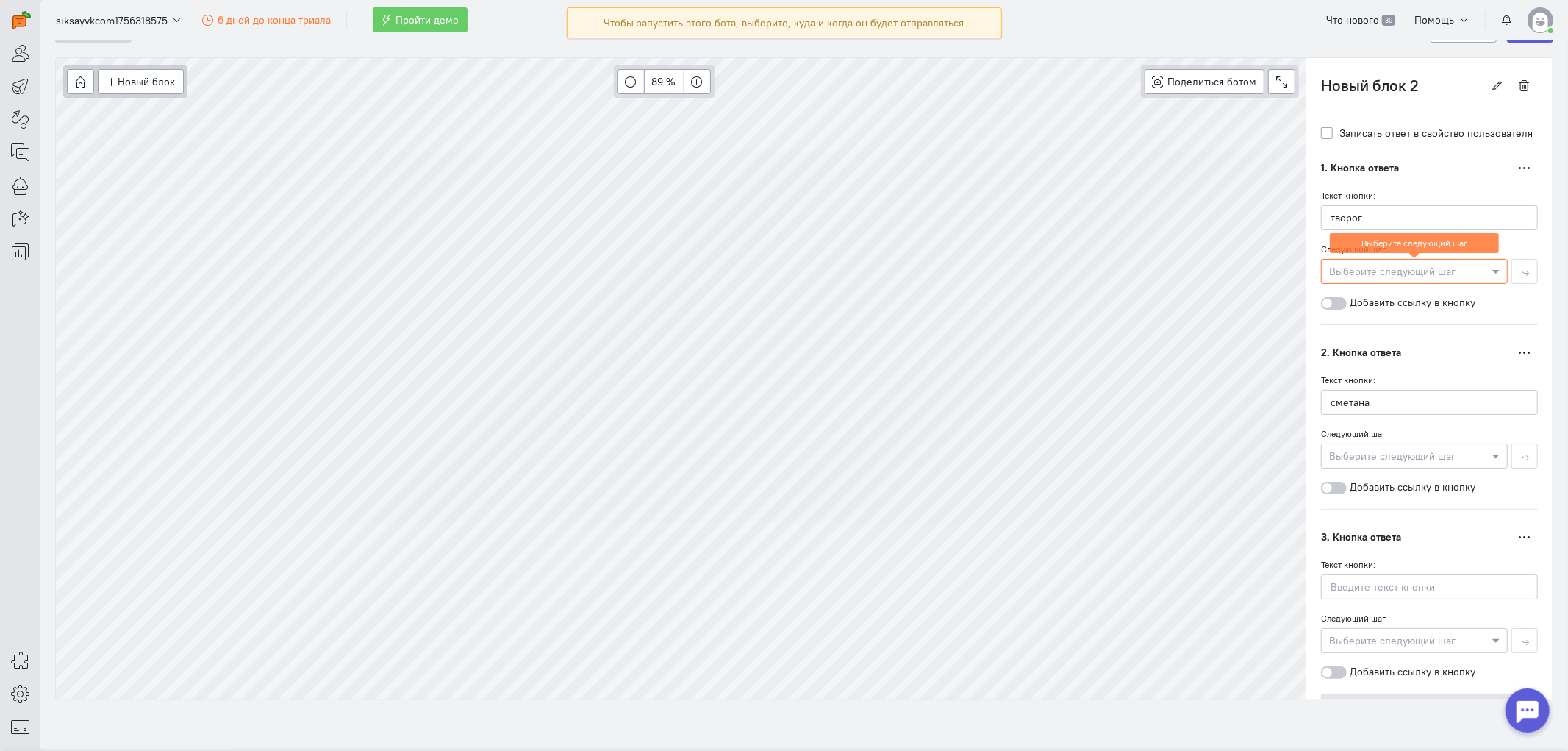
scroll to position [284, 0]
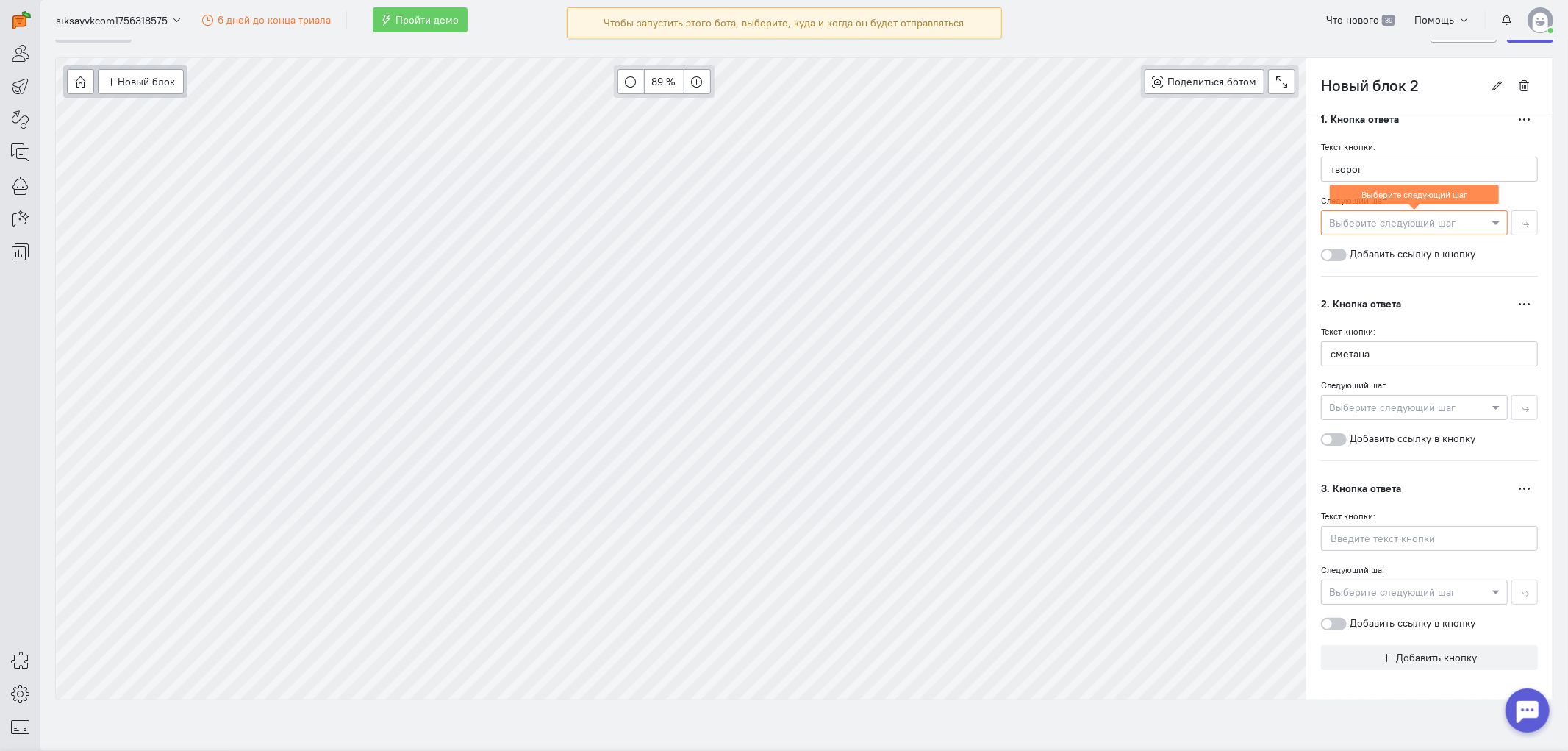
click at [1384, 550] on div "Текст кнопки: Следующий шаг Выберите следующий шаг Добавить ссылку в кнопку" at bounding box center [1429, 569] width 217 height 122
click at [1384, 539] on input "text" at bounding box center [1429, 538] width 217 height 25
type input "несметана"
click at [1411, 589] on div at bounding box center [1415, 591] width 185 height 15
click at [1362, 503] on span "Новый блок" at bounding box center [1345, 505] width 58 height 13
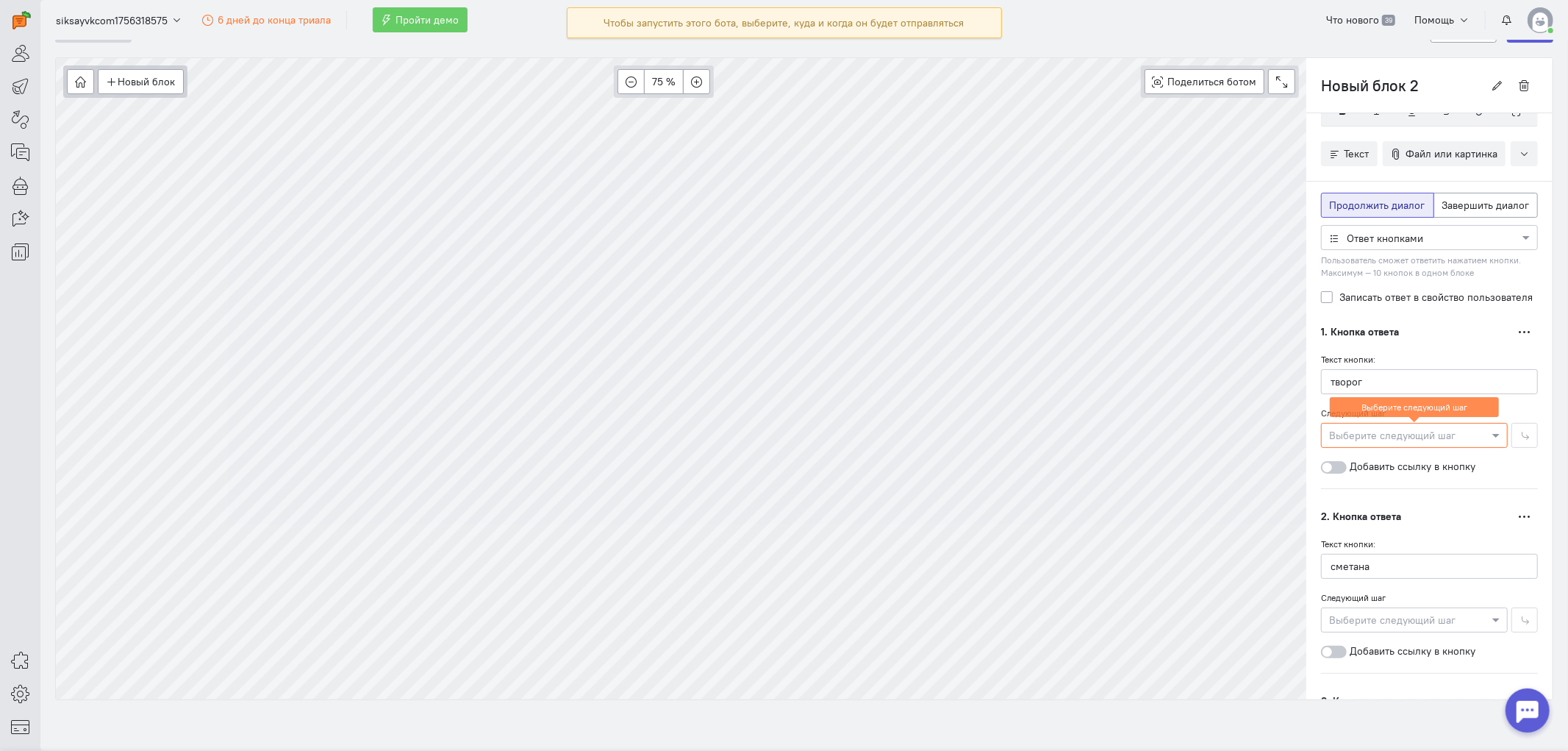
scroll to position [319, 0]
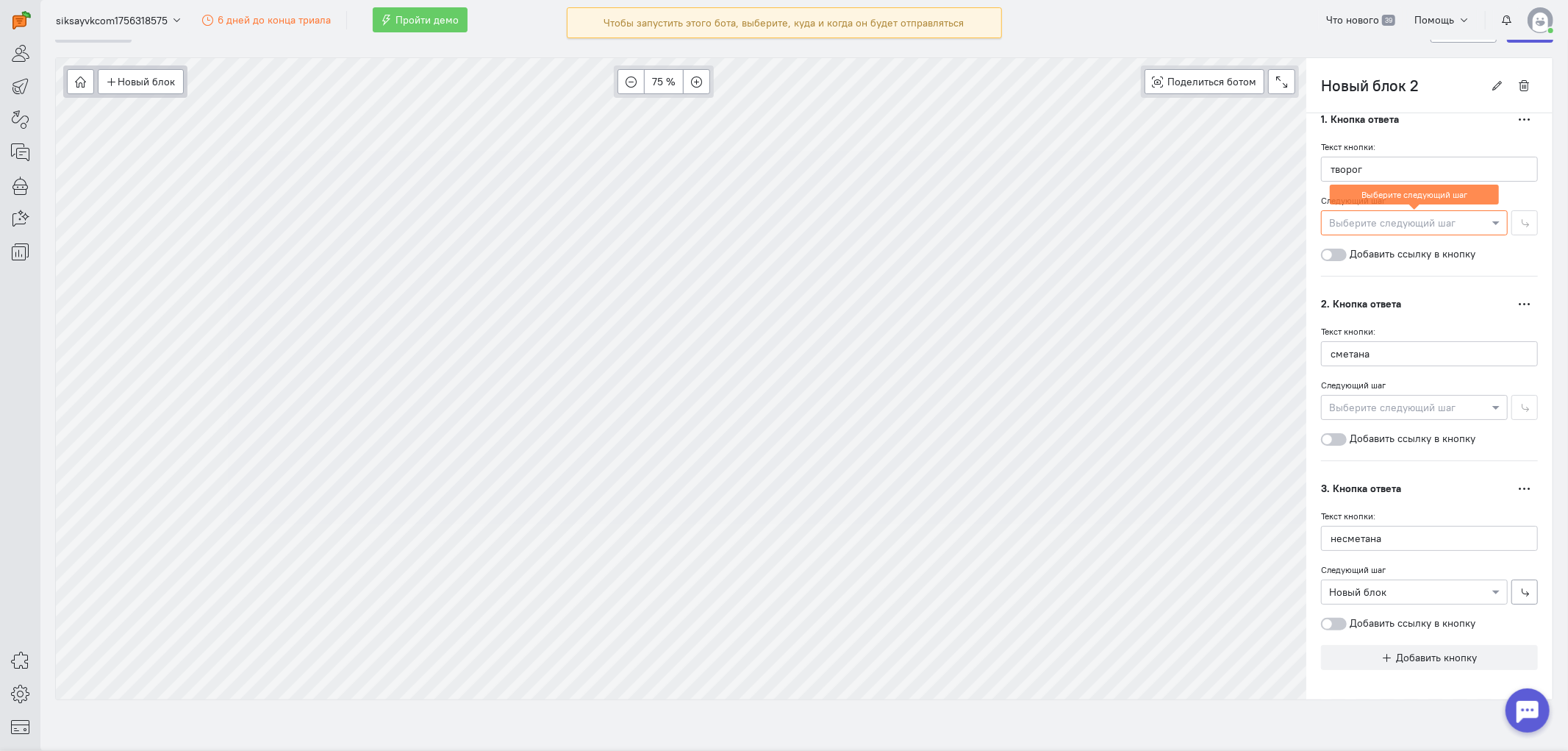
click at [1411, 584] on div at bounding box center [1415, 591] width 185 height 15
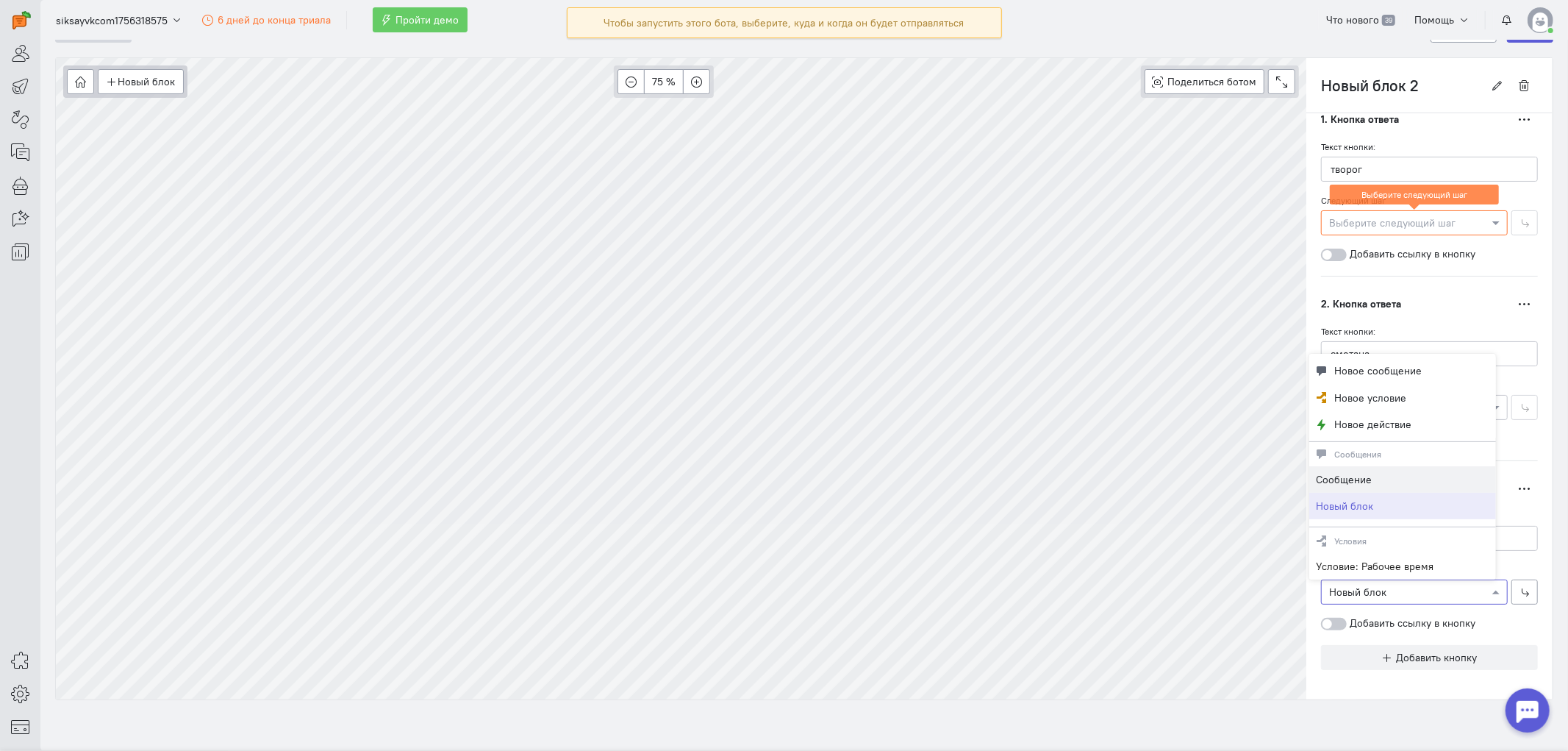
click at [1355, 478] on span "Сообщение" at bounding box center [1344, 479] width 56 height 13
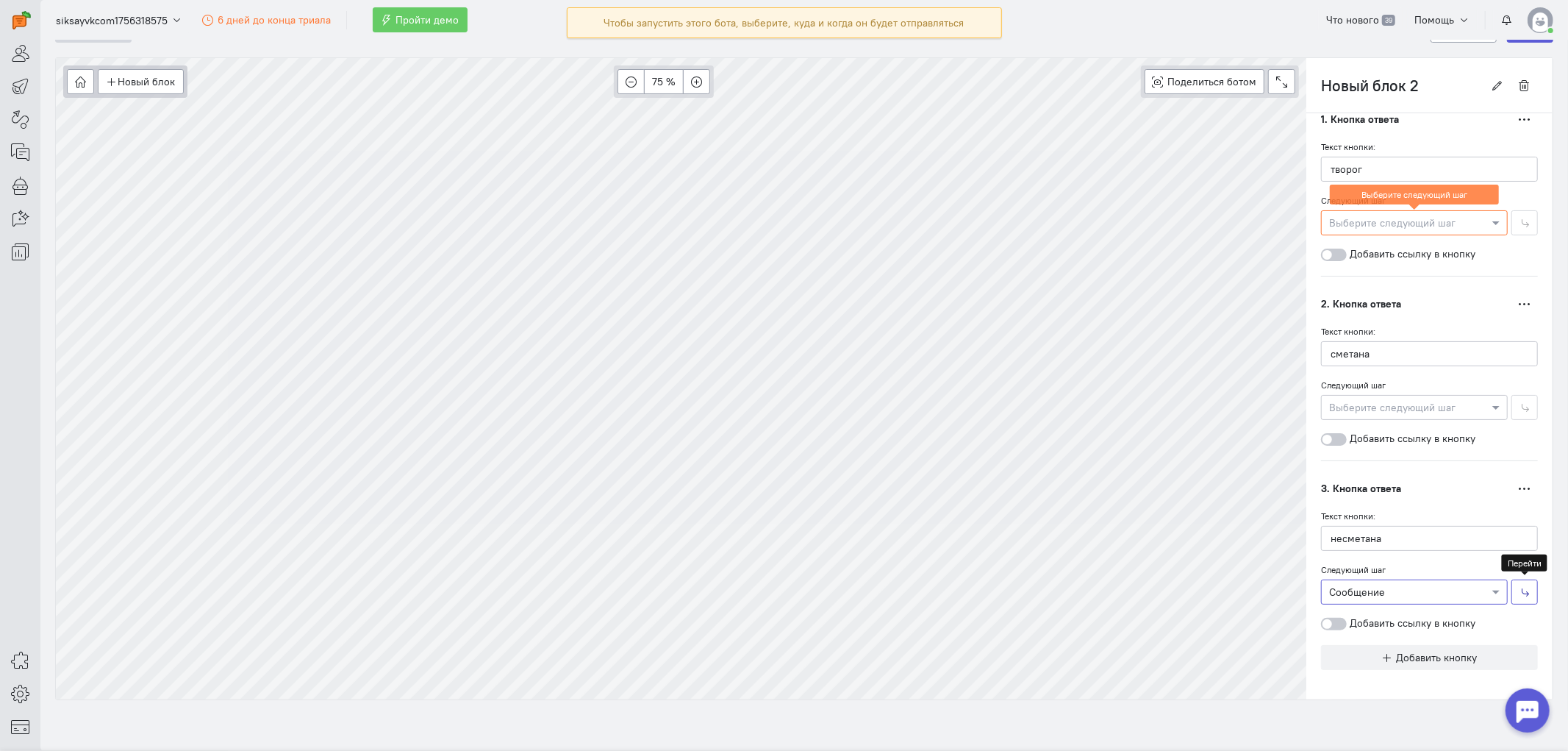
scroll to position [284, 0]
click at [1400, 601] on div "Выберите следующий шаг × Сообщение" at bounding box center [1415, 592] width 187 height 25
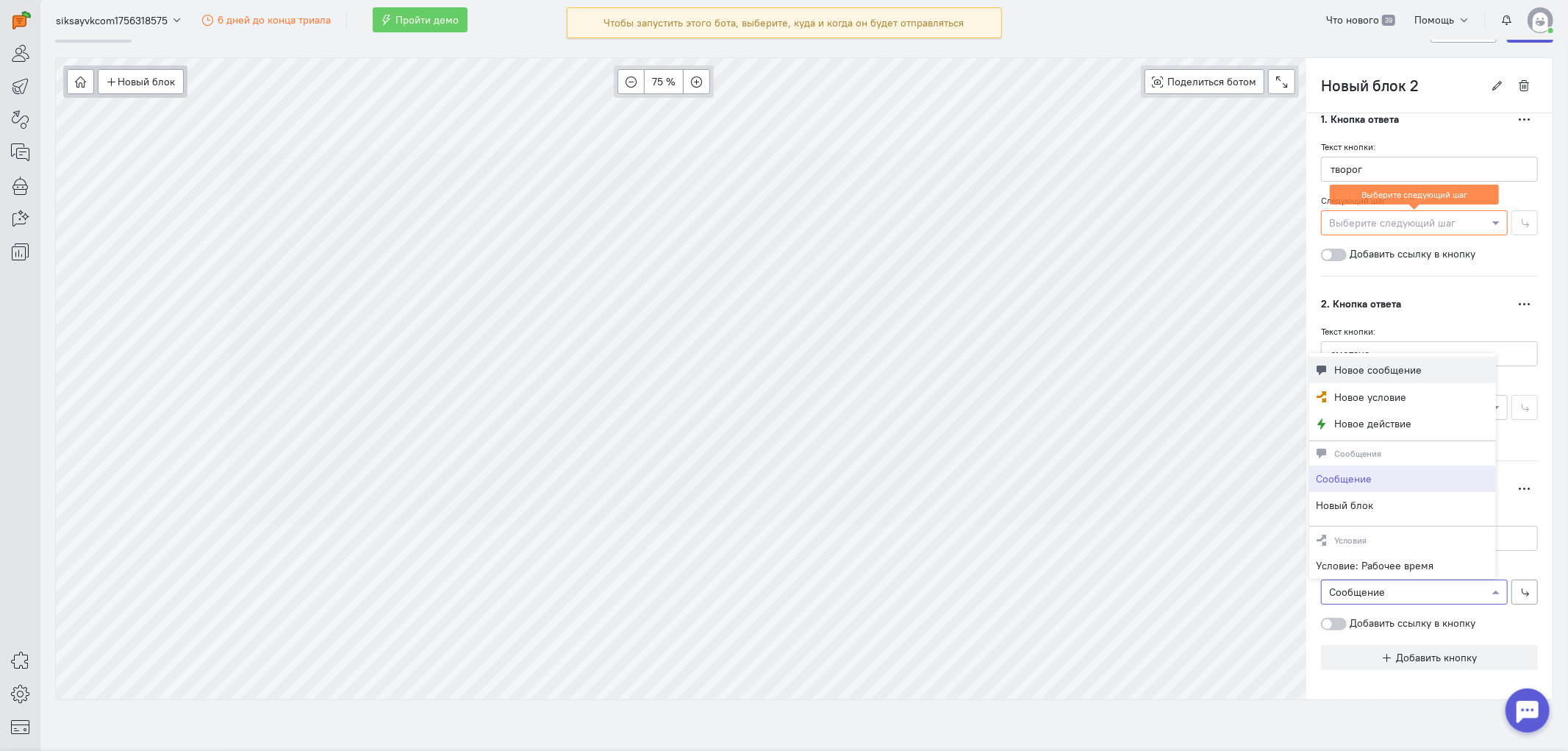
click at [1390, 363] on span "Новое сообщение" at bounding box center [1379, 369] width 87 height 15
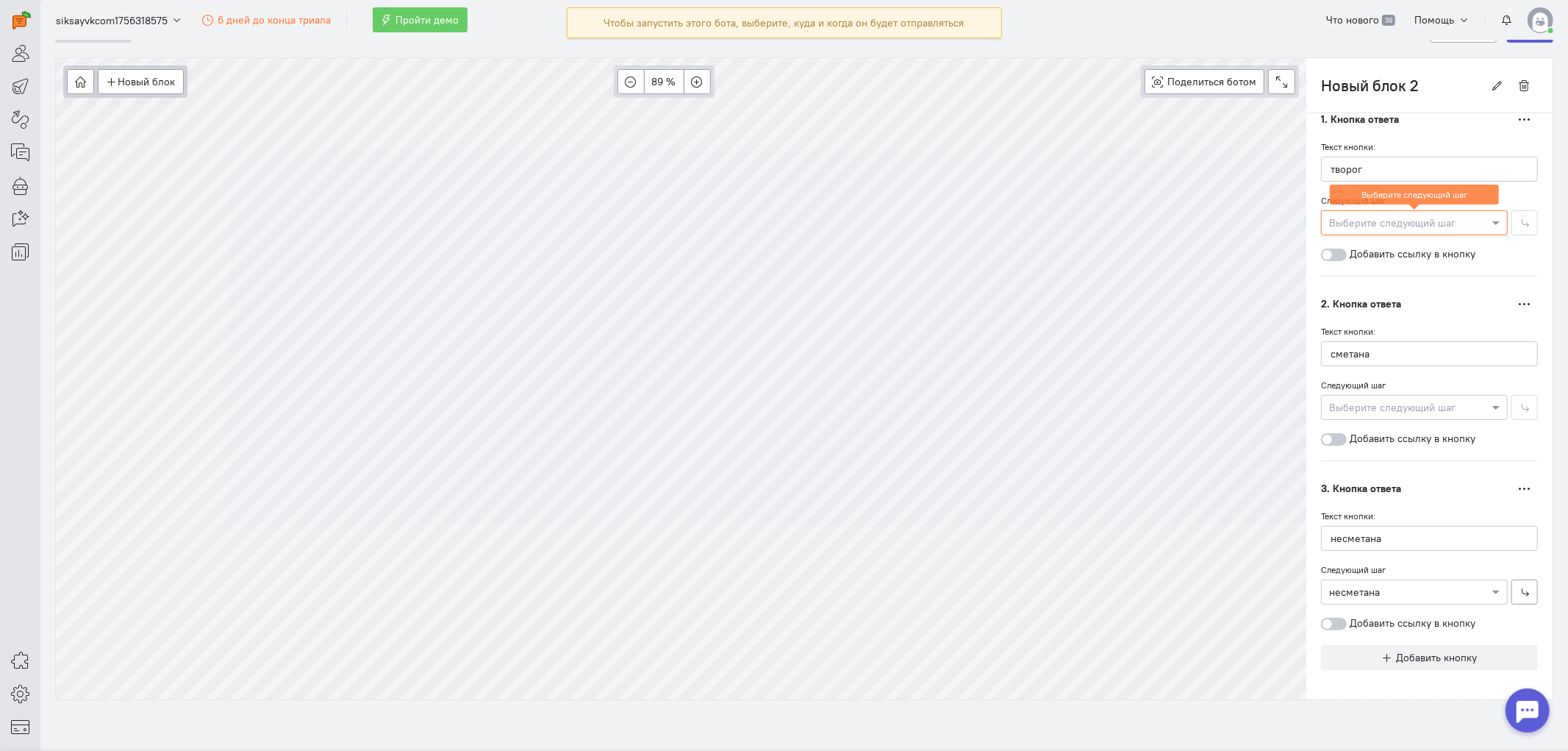
click at [181, 50] on div "Содержание Условия отправки Сохранить Далее" at bounding box center [804, 30] width 1498 height 55
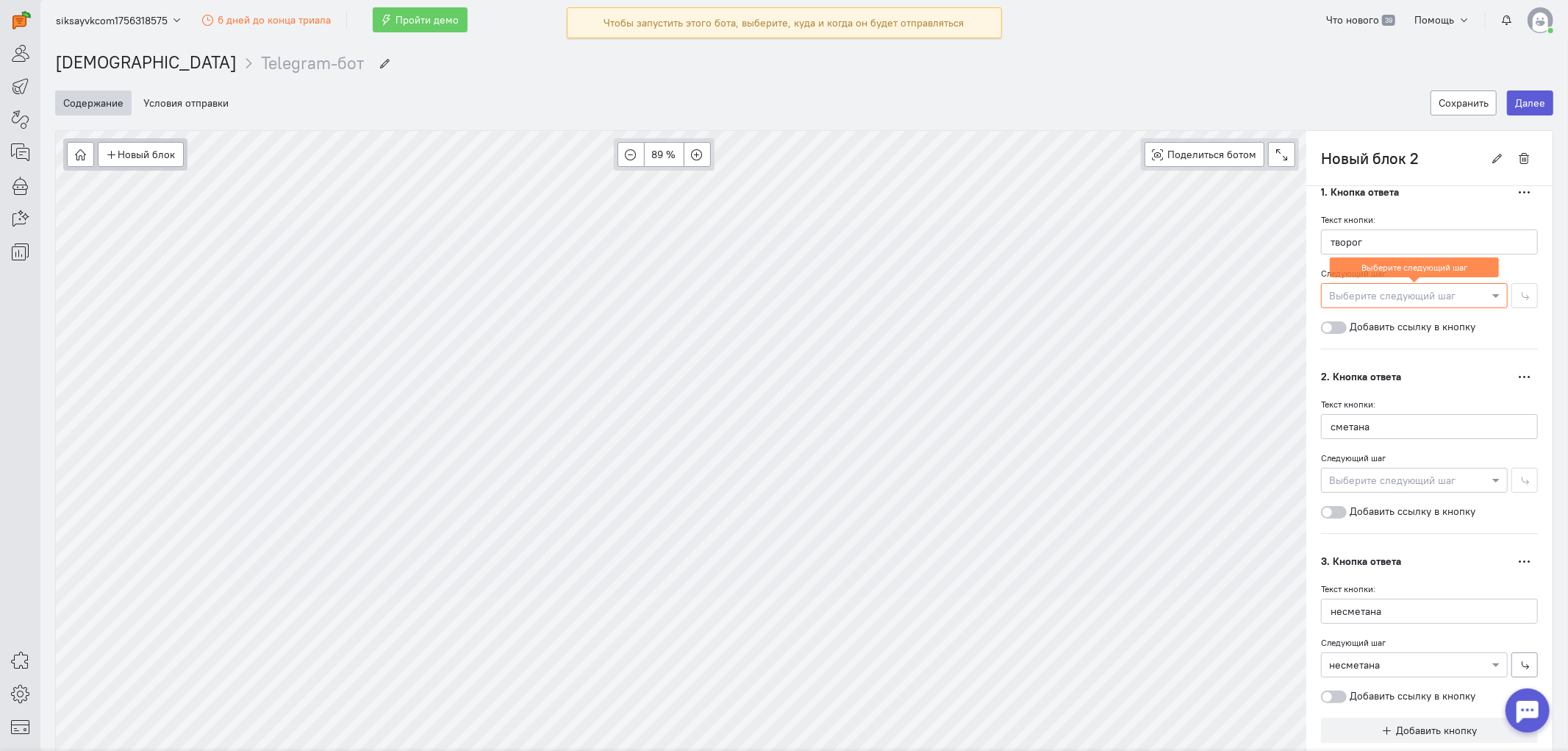
scroll to position [0, 0]
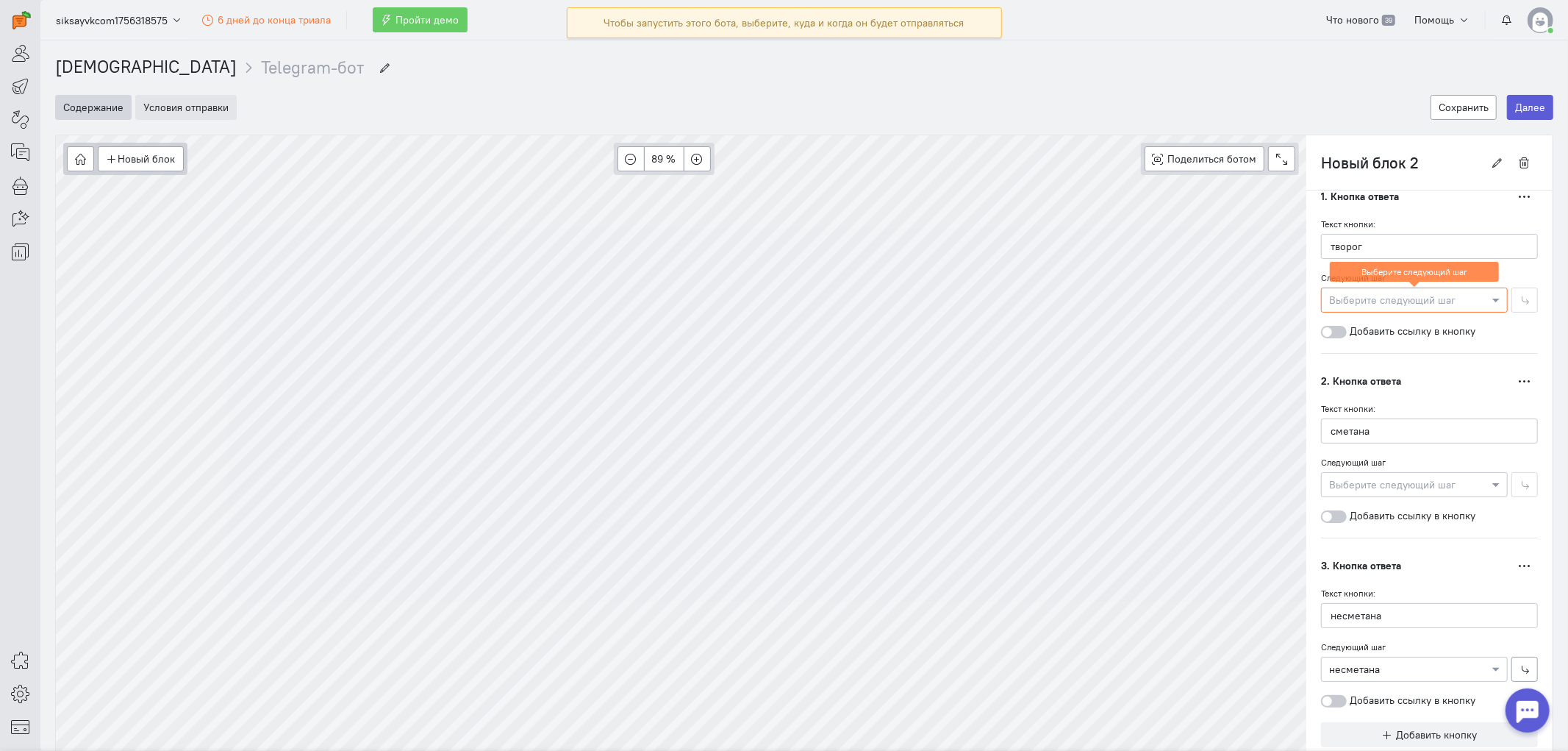
click at [167, 108] on button "Условия отправки" at bounding box center [186, 108] width 101 height 25
type input "несметана"
radio input "false"
radio input "true"
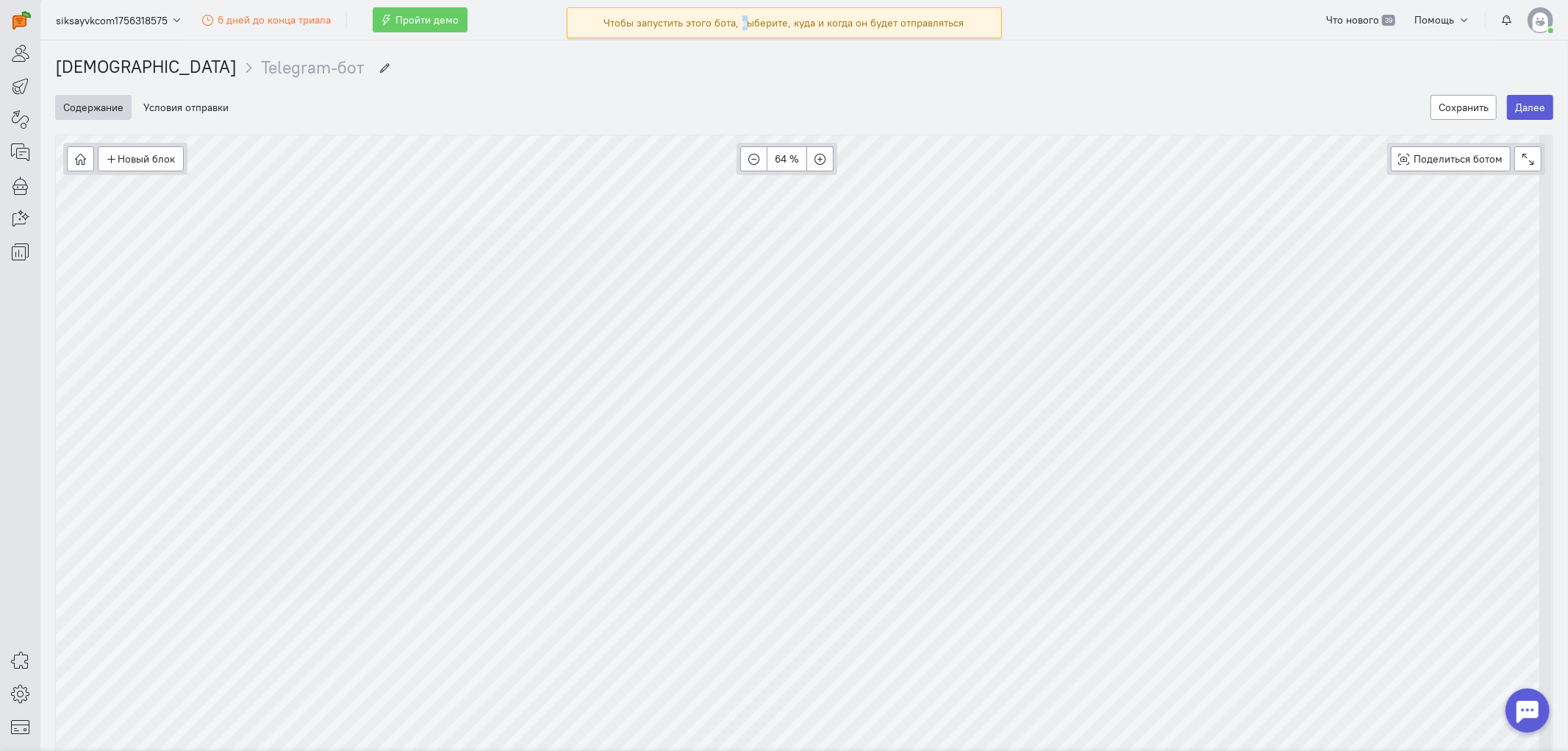
click at [745, 17] on div "Чтобы запустить этого бота, выберите, куда и когда он будет отправляться" at bounding box center [784, 23] width 360 height 15
click at [724, 25] on div "Чтобы запустить этого бота, выберите, куда и когда он будет отправляться" at bounding box center [784, 23] width 360 height 15
click at [682, 26] on div "Чтобы запустить этого бота, выберите, куда и когда он будет отправляться" at bounding box center [784, 23] width 360 height 15
click at [682, 25] on div "Чтобы запустить этого бота, выберите, куда и когда он будет отправляться" at bounding box center [784, 23] width 360 height 15
click at [685, 23] on div "Чтобы запустить этого бота, выберите, куда и когда он будет отправляться" at bounding box center [784, 23] width 360 height 15
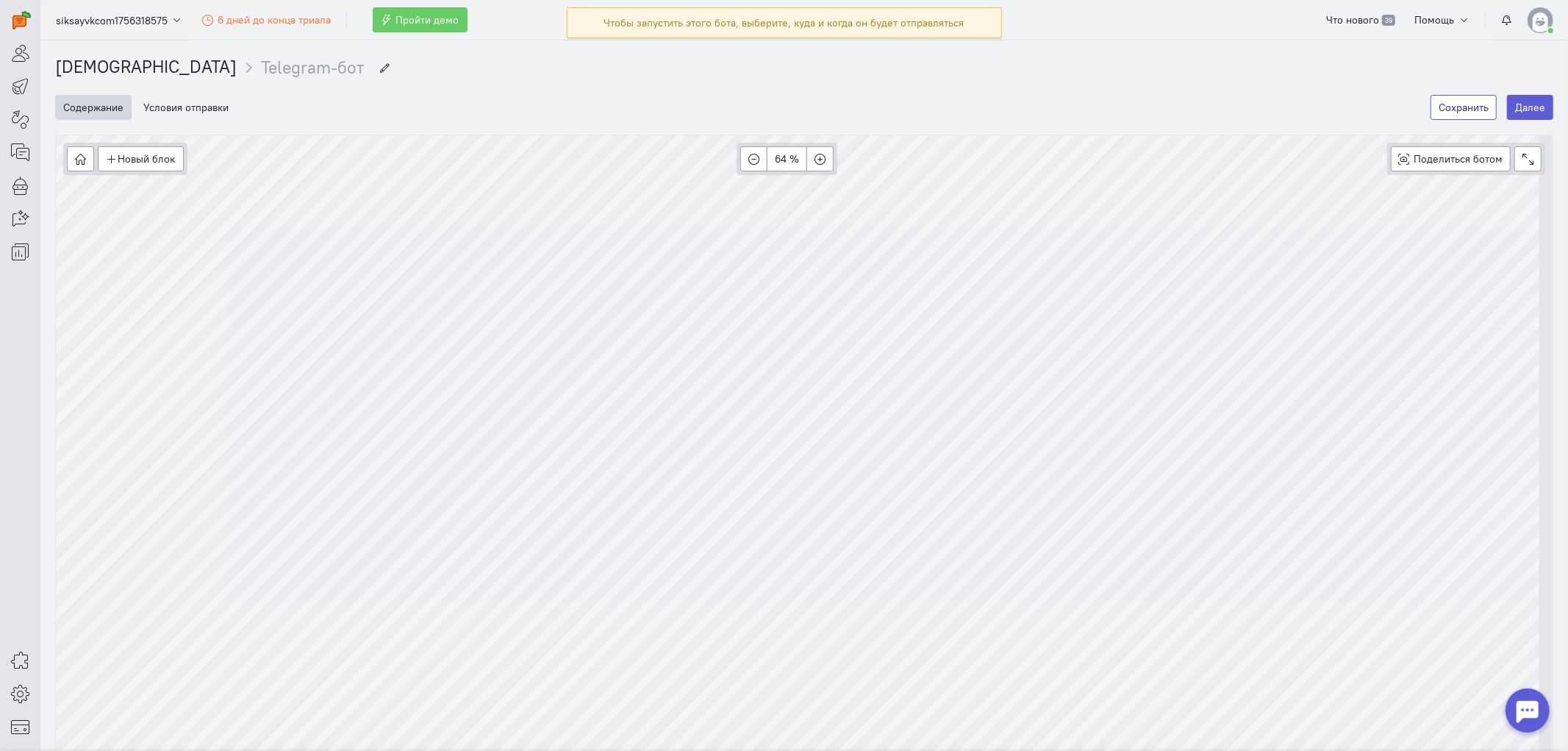
click at [1411, 108] on button "Сохранить" at bounding box center [1463, 108] width 66 height 25
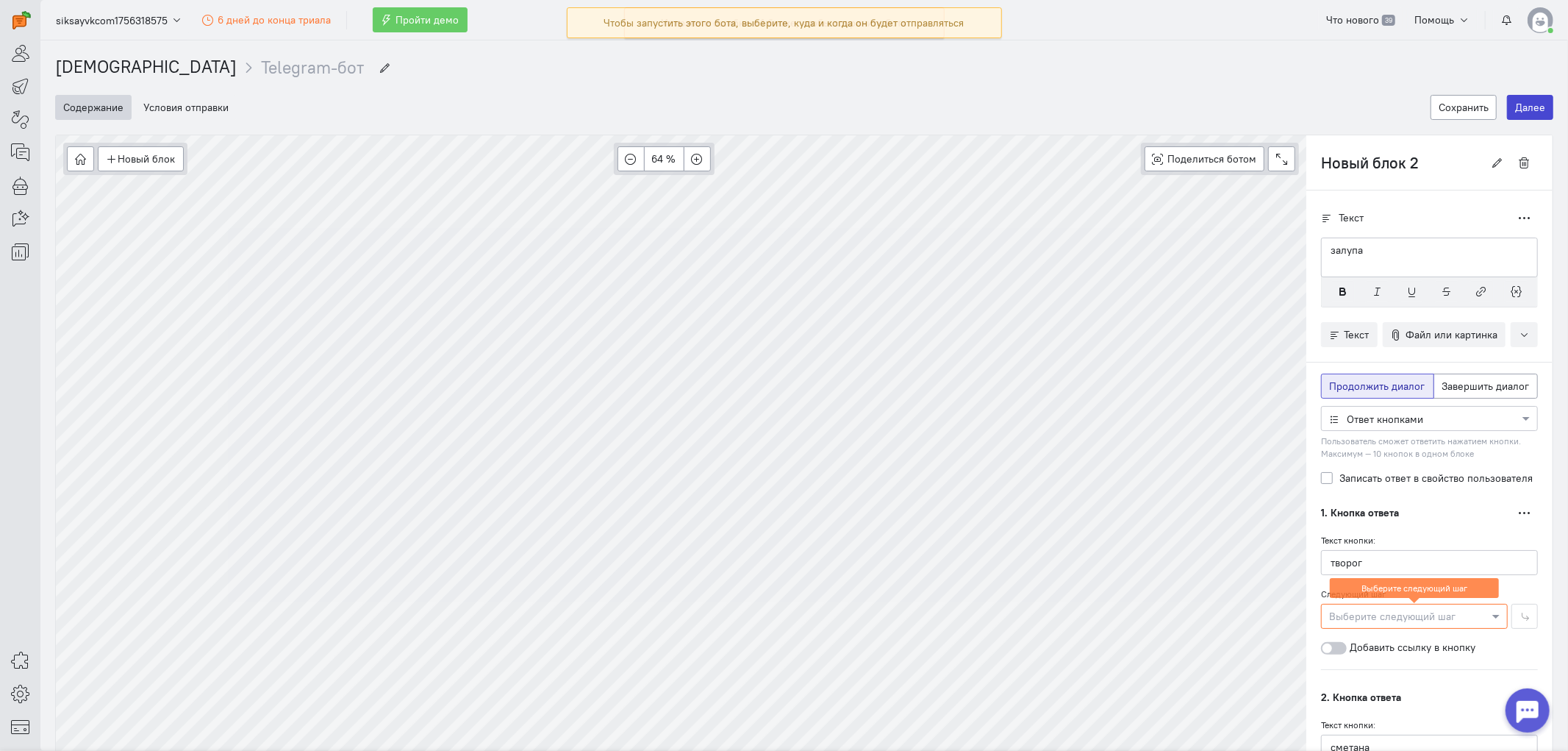
click at [1411, 107] on button "Далее" at bounding box center [1530, 108] width 46 height 25
click at [1309, 418] on div "Новый блок Сообщение Условие Действия 64 % Поделиться ботом Beta" at bounding box center [804, 456] width 1498 height 643
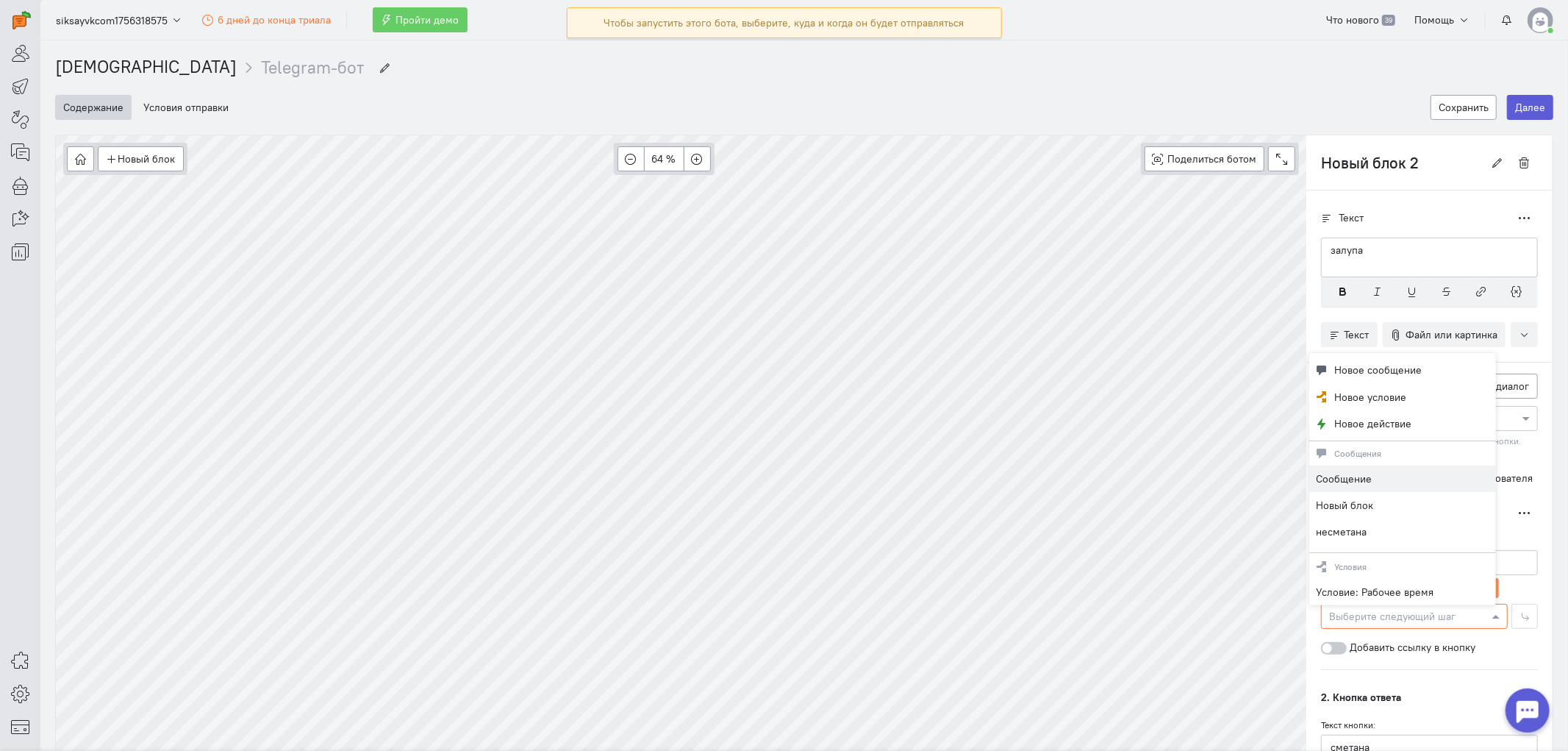
click at [1392, 626] on div "Выберите следующий шаг" at bounding box center [1415, 616] width 187 height 25
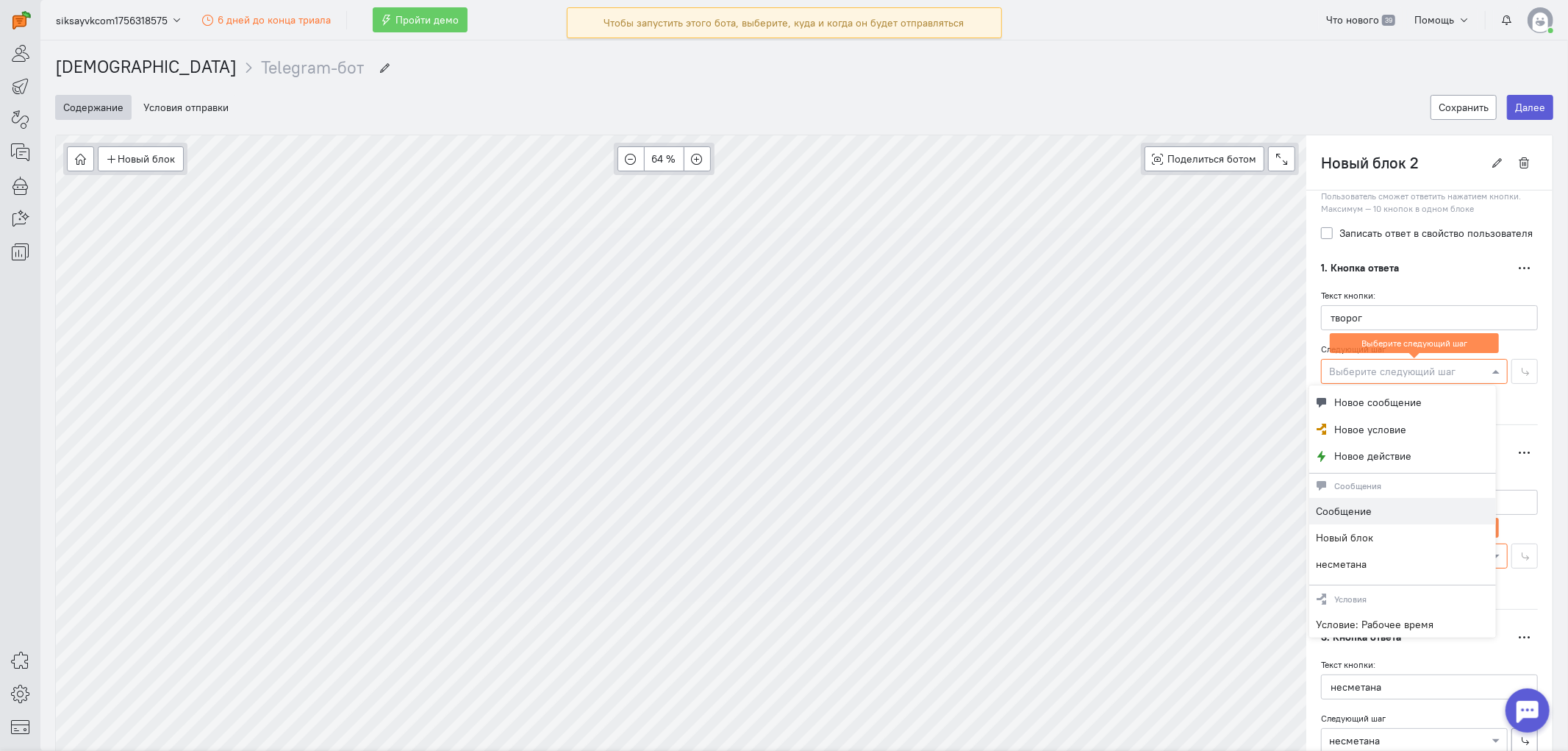
click at [1411, 377] on span at bounding box center [1498, 371] width 19 height 15
click at [1398, 454] on span "Новое действие" at bounding box center [1373, 456] width 77 height 15
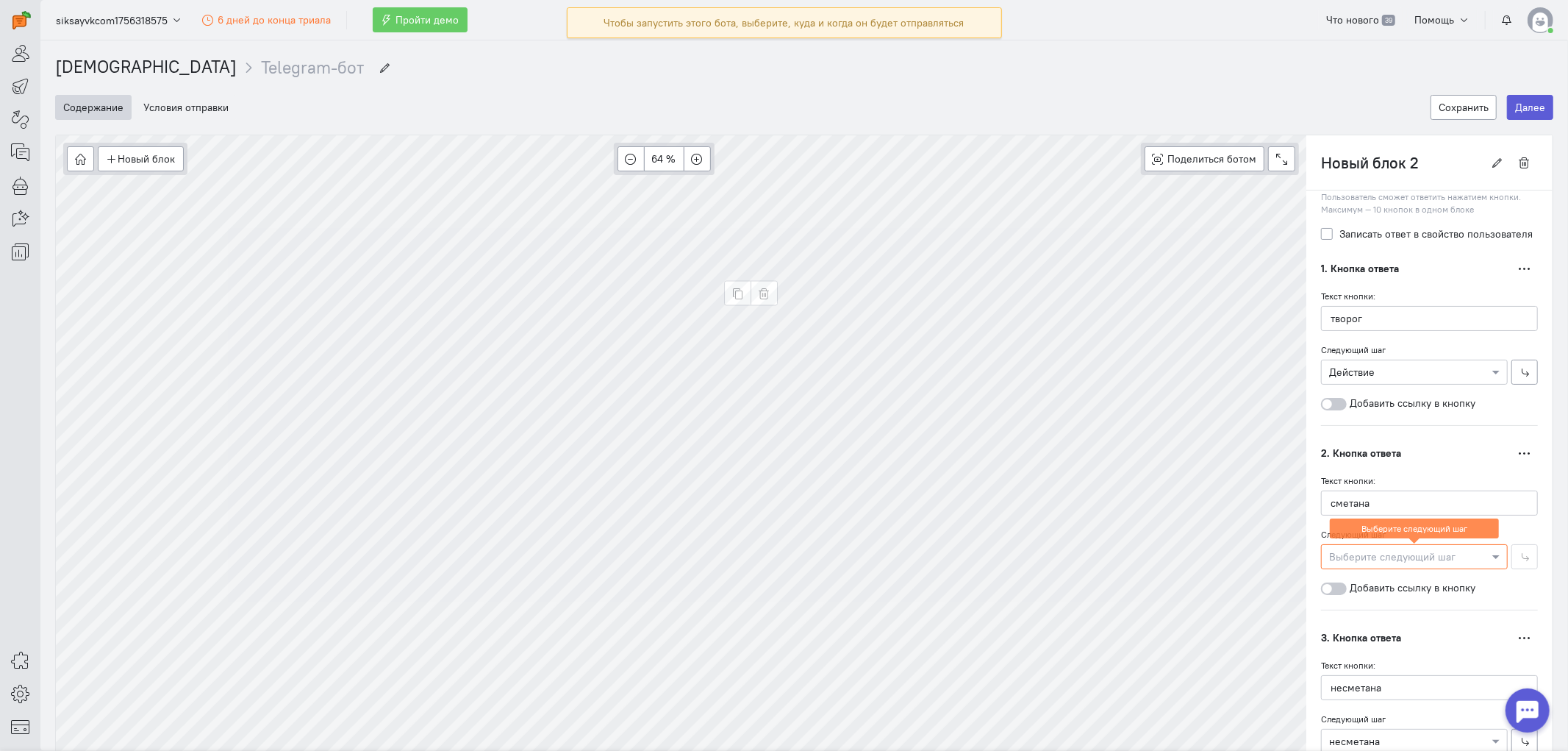
type input "Действие"
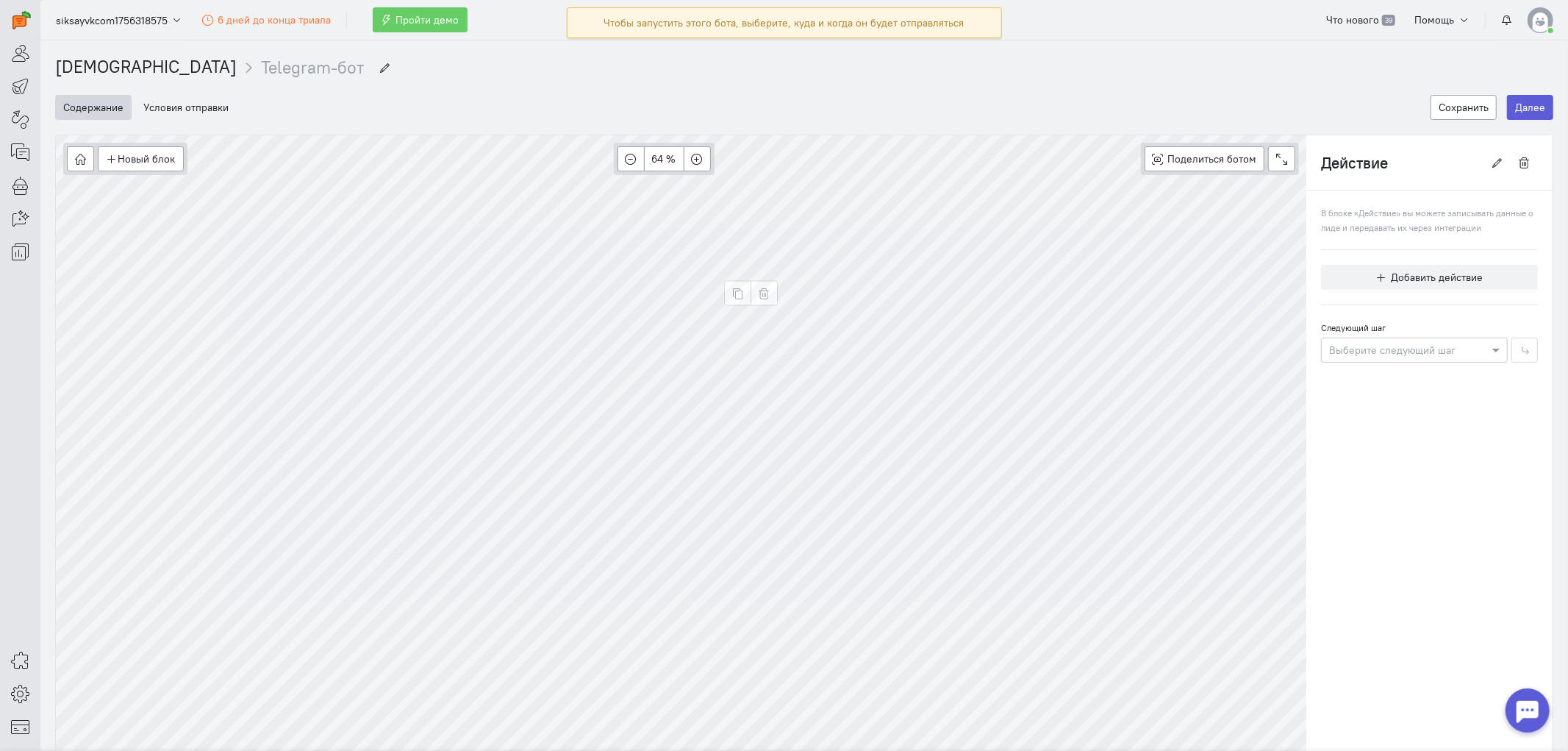
scroll to position [0, 0]
click at [1411, 365] on div "В блоке «Действие» вы можете записывать данные о лиде и передавать их через инт…" at bounding box center [1429, 284] width 246 height 187
click at [1411, 356] on div at bounding box center [1415, 349] width 185 height 15
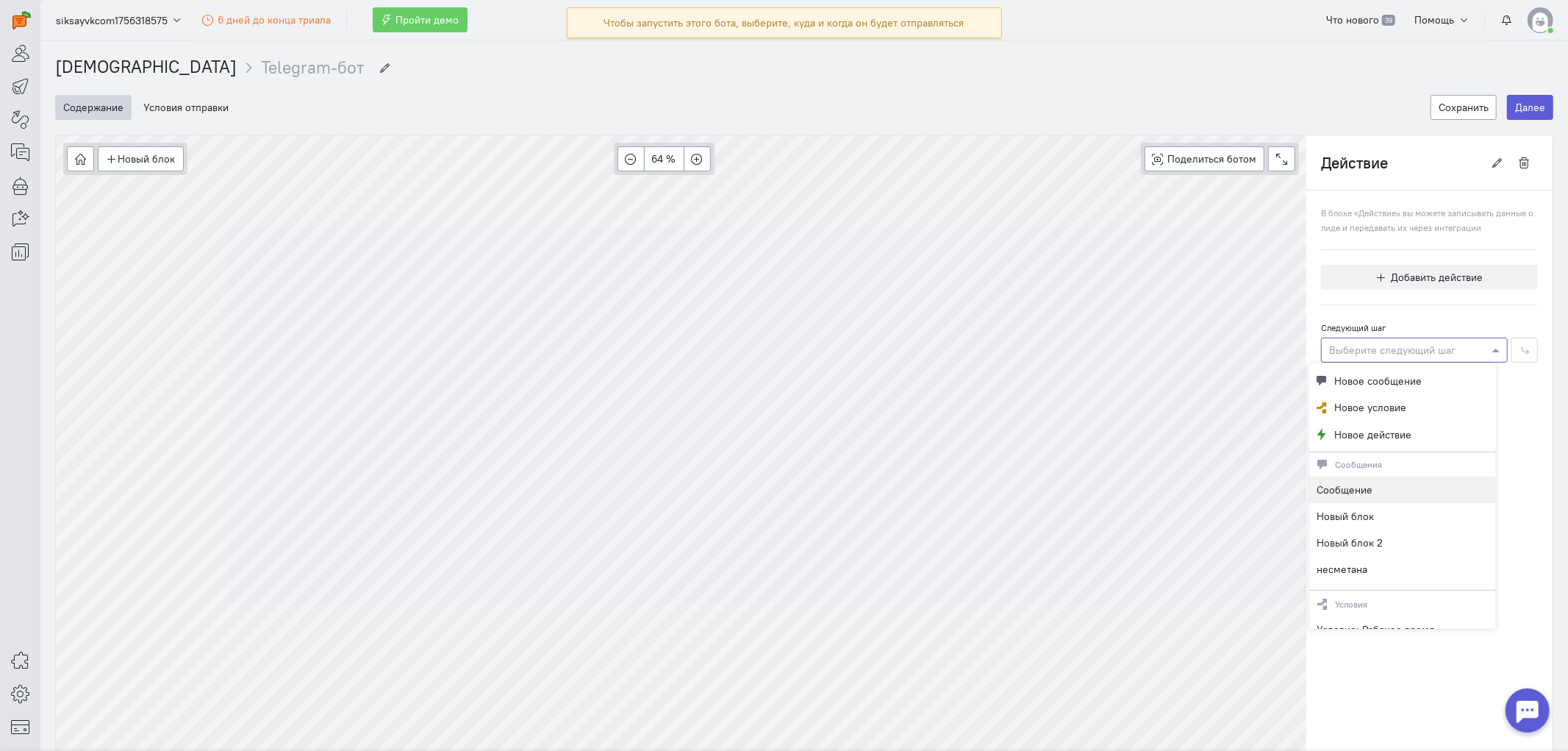
click at [1411, 347] on span at bounding box center [1498, 350] width 19 height 15
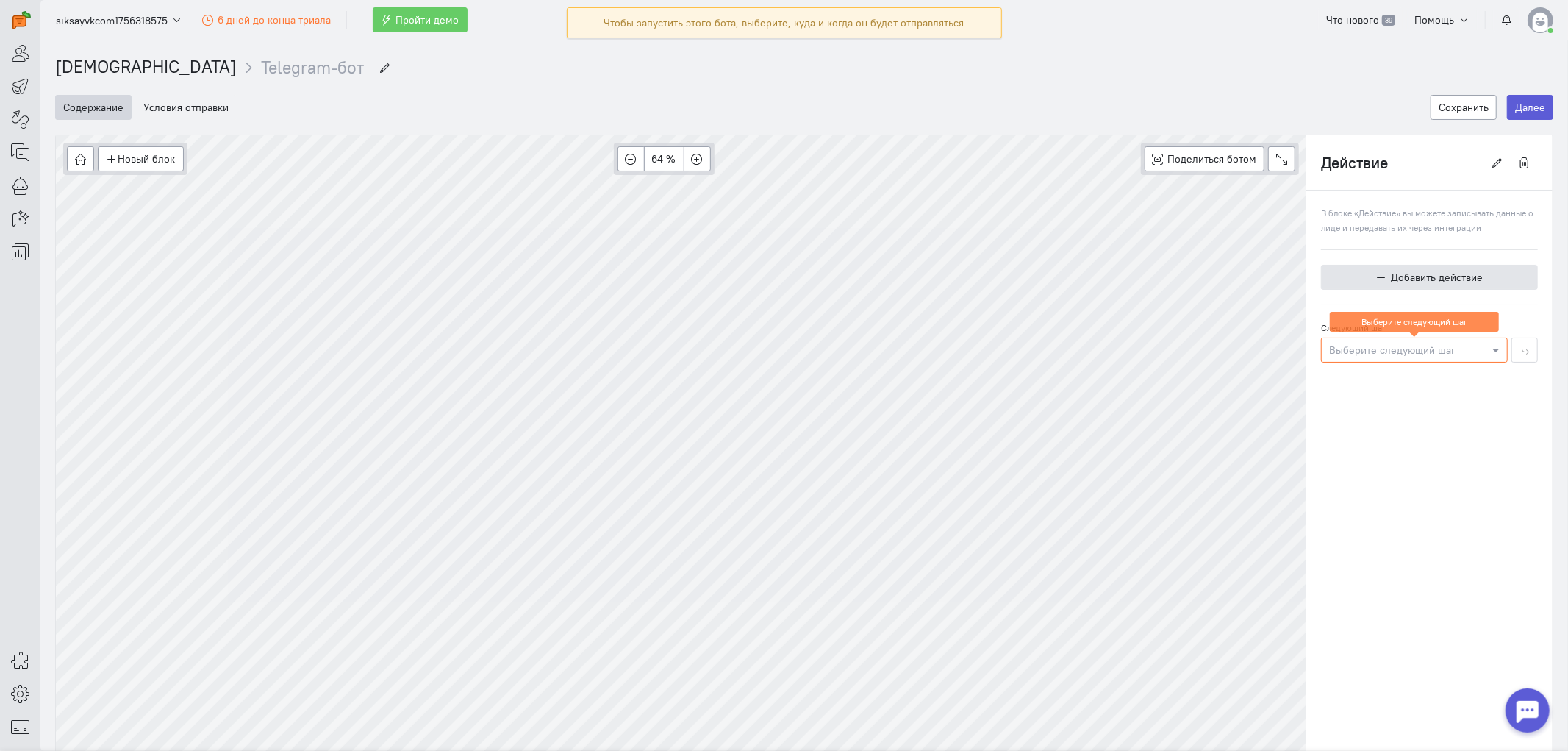
click at [1411, 281] on span "Добавить действие" at bounding box center [1436, 277] width 92 height 13
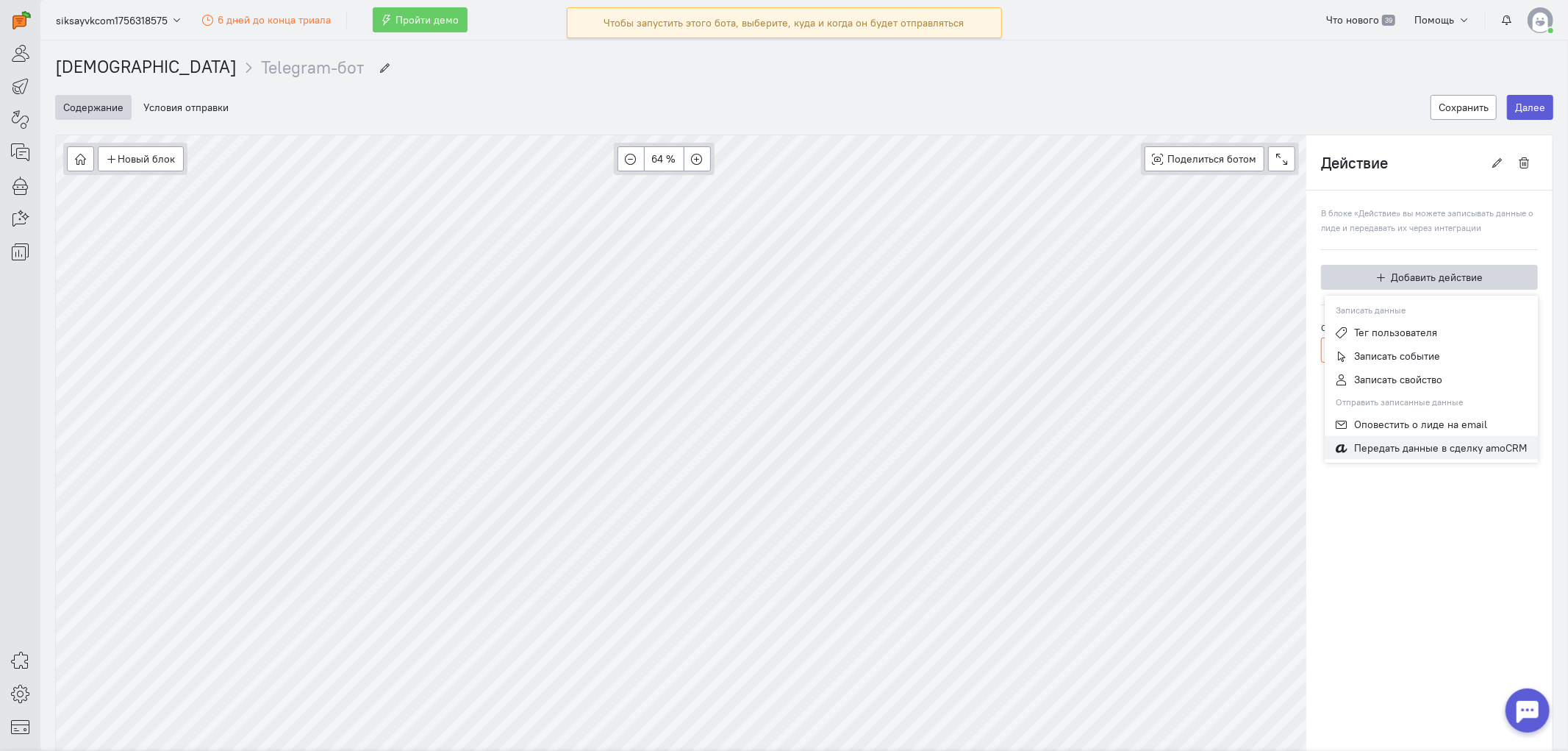
click at [1411, 445] on span "Передать данные в сделку amoCRM" at bounding box center [1441, 447] width 173 height 13
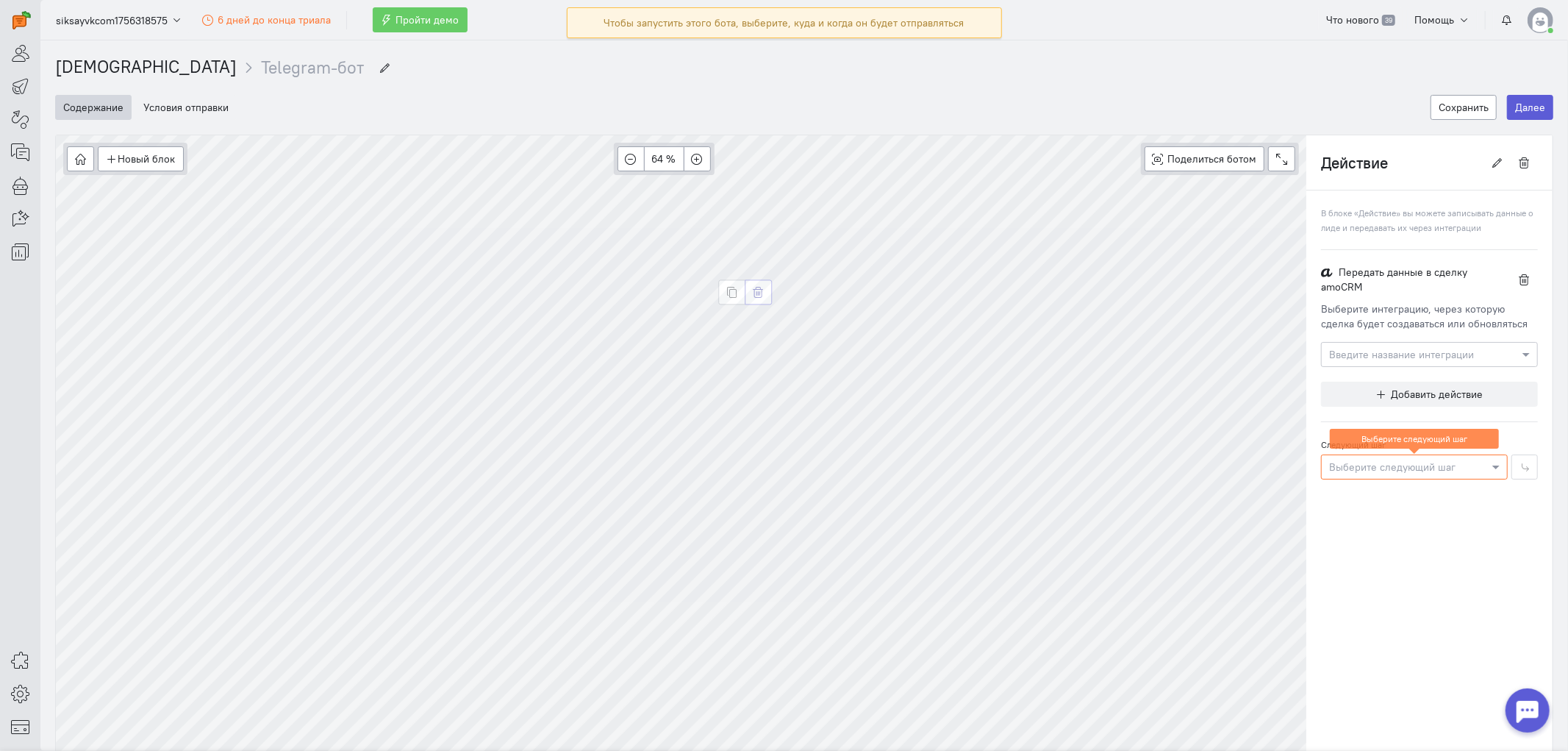
click at [759, 291] on icon "button" at bounding box center [758, 292] width 11 height 11
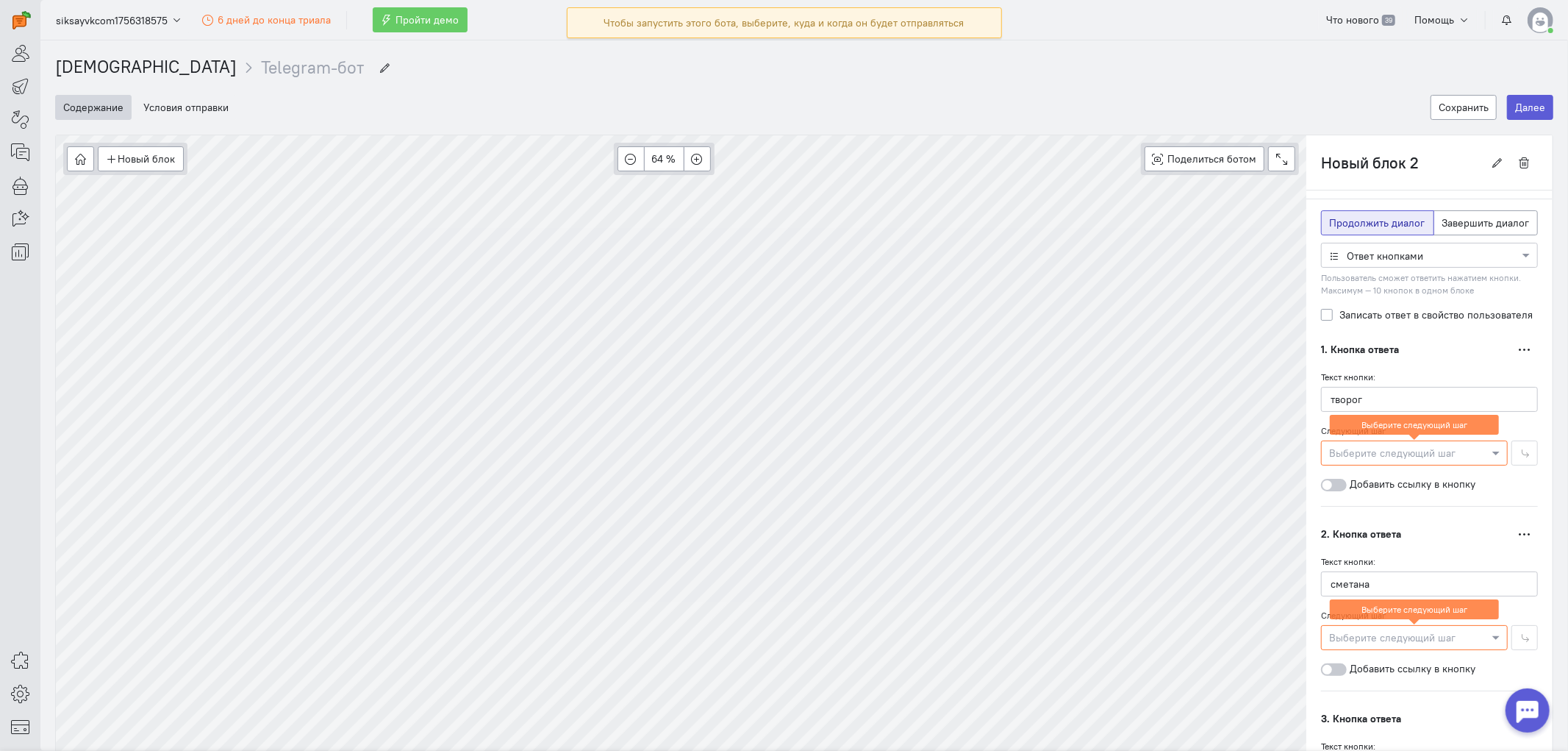
click at [1411, 520] on cq-branch-action-container "2. Кнопка ответа Переместить выше Переместить ниже Дублировать Удалить Текст кн…" at bounding box center [1429, 598] width 217 height 185
click at [1411, 457] on div at bounding box center [1415, 452] width 185 height 15
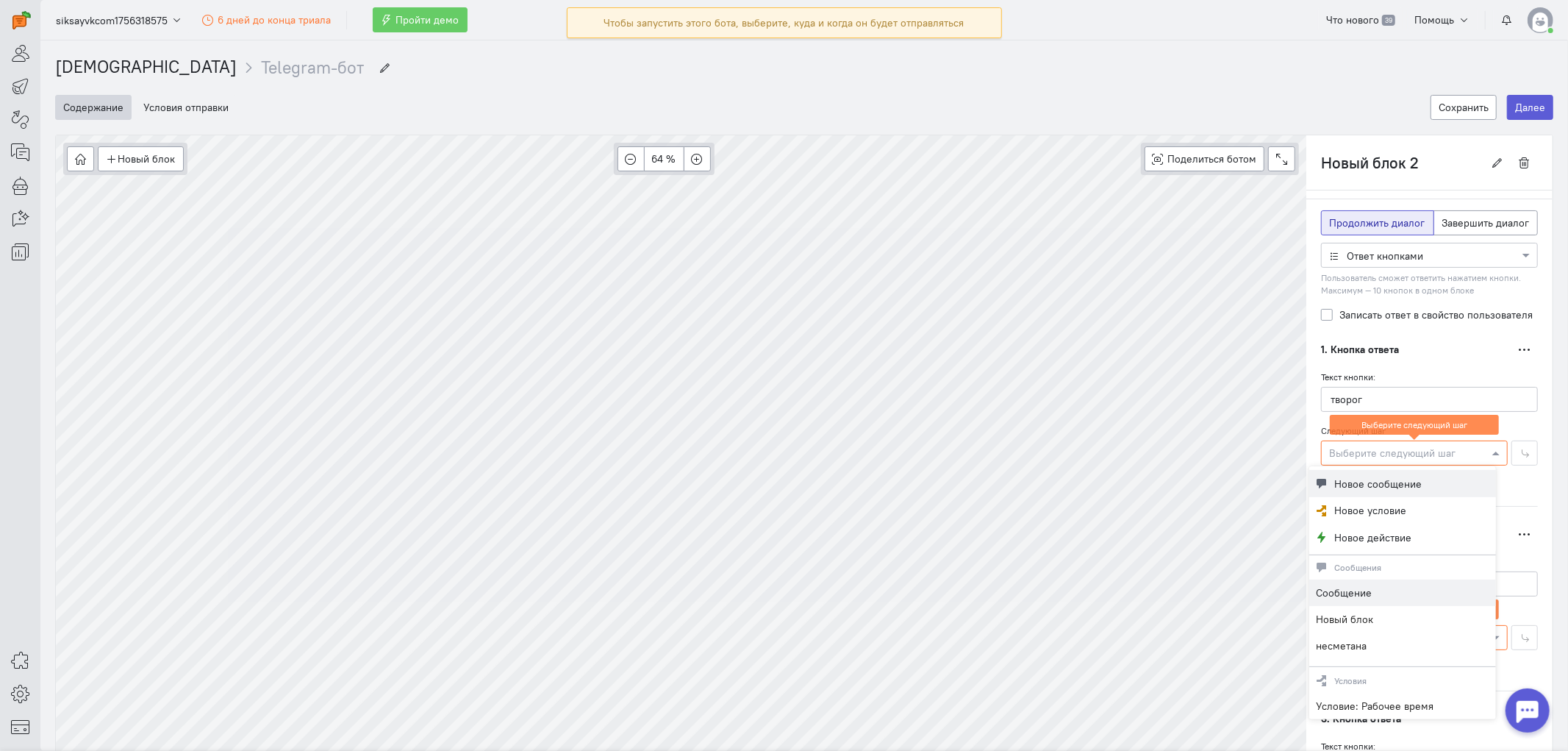
click at [1336, 479] on span "Новое сообщение" at bounding box center [1379, 484] width 87 height 15
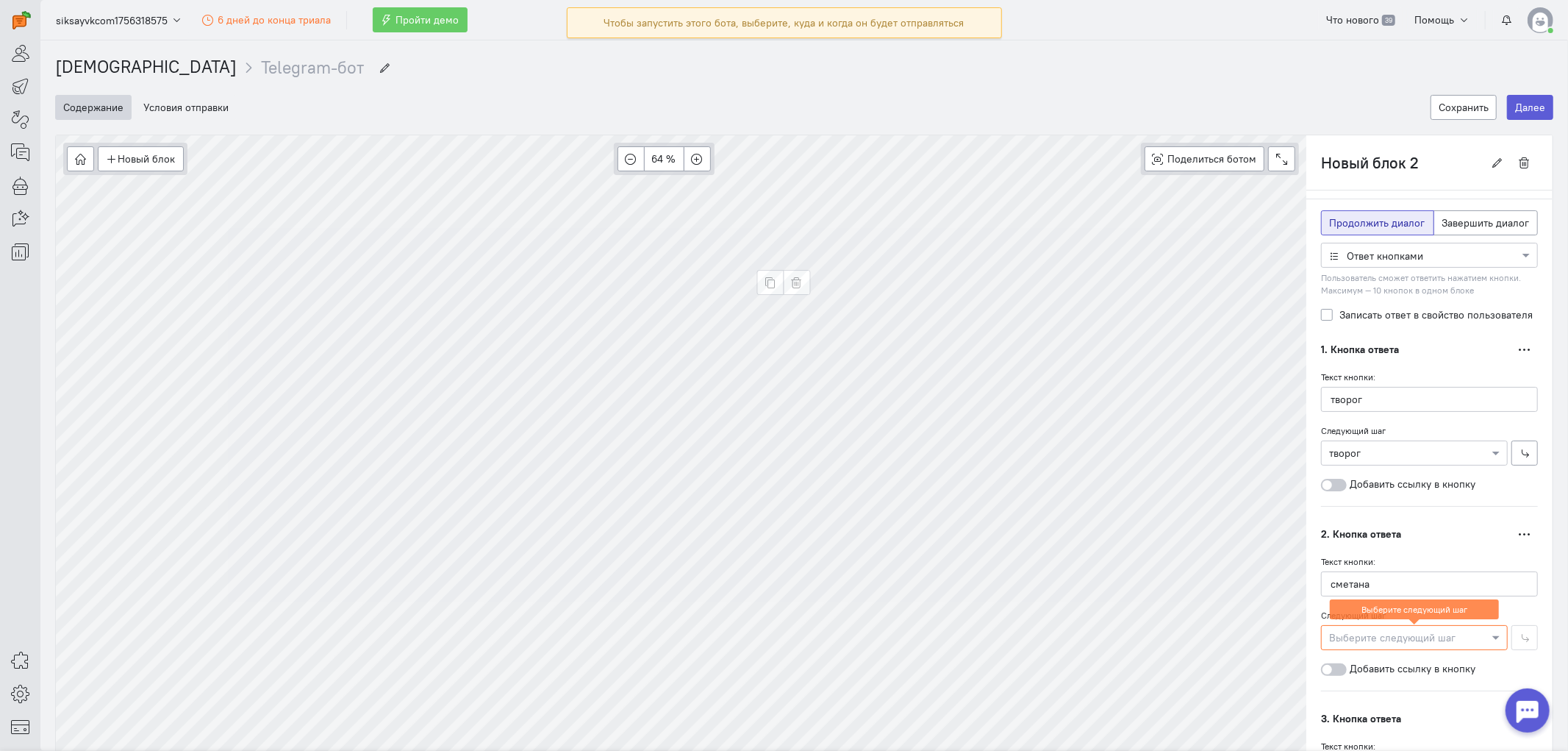
type input "творог"
radio input "false"
radio input "true"
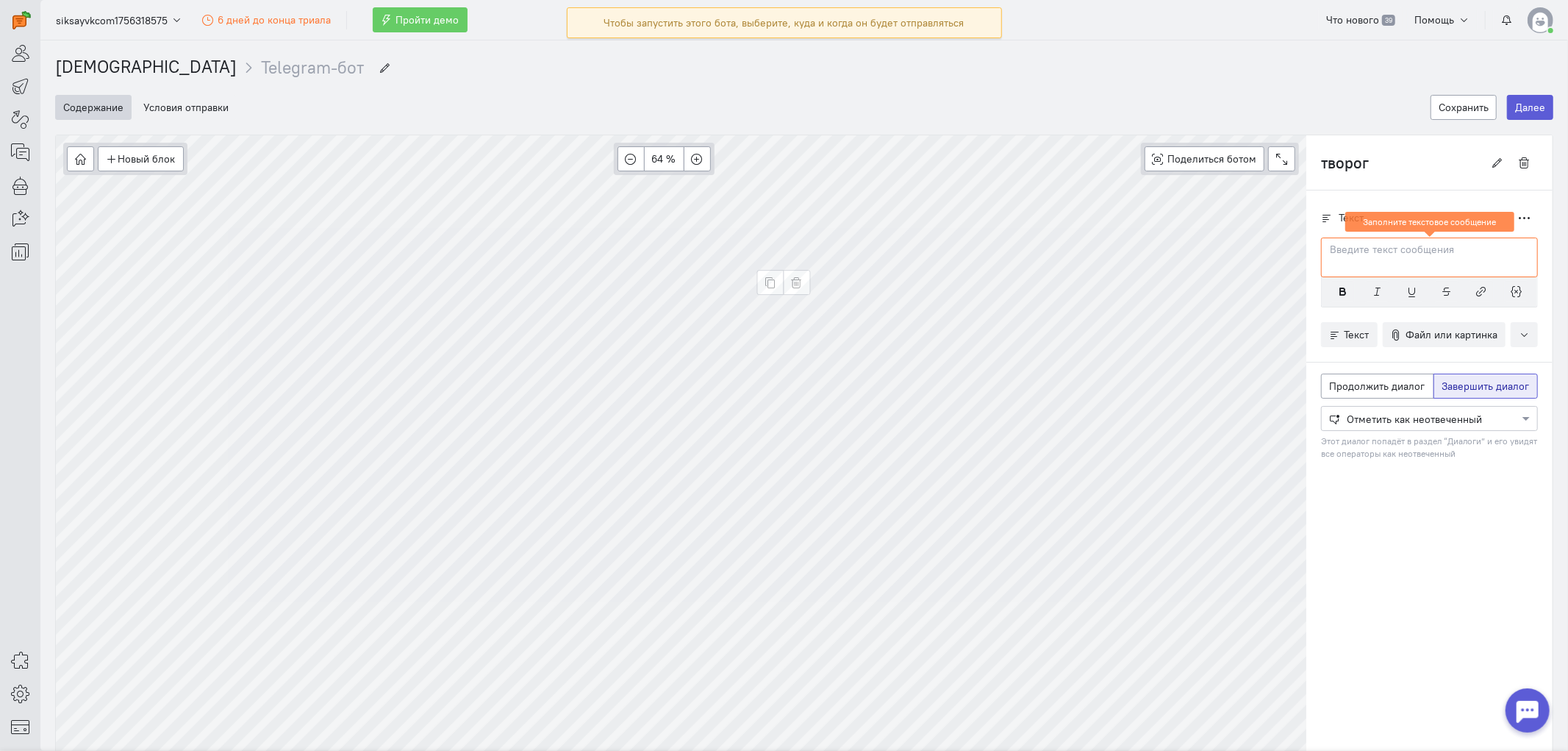
scroll to position [0, 0]
click at [1383, 265] on div at bounding box center [1429, 257] width 217 height 40
type input "Новый блок 2"
radio input "true"
radio input "false"
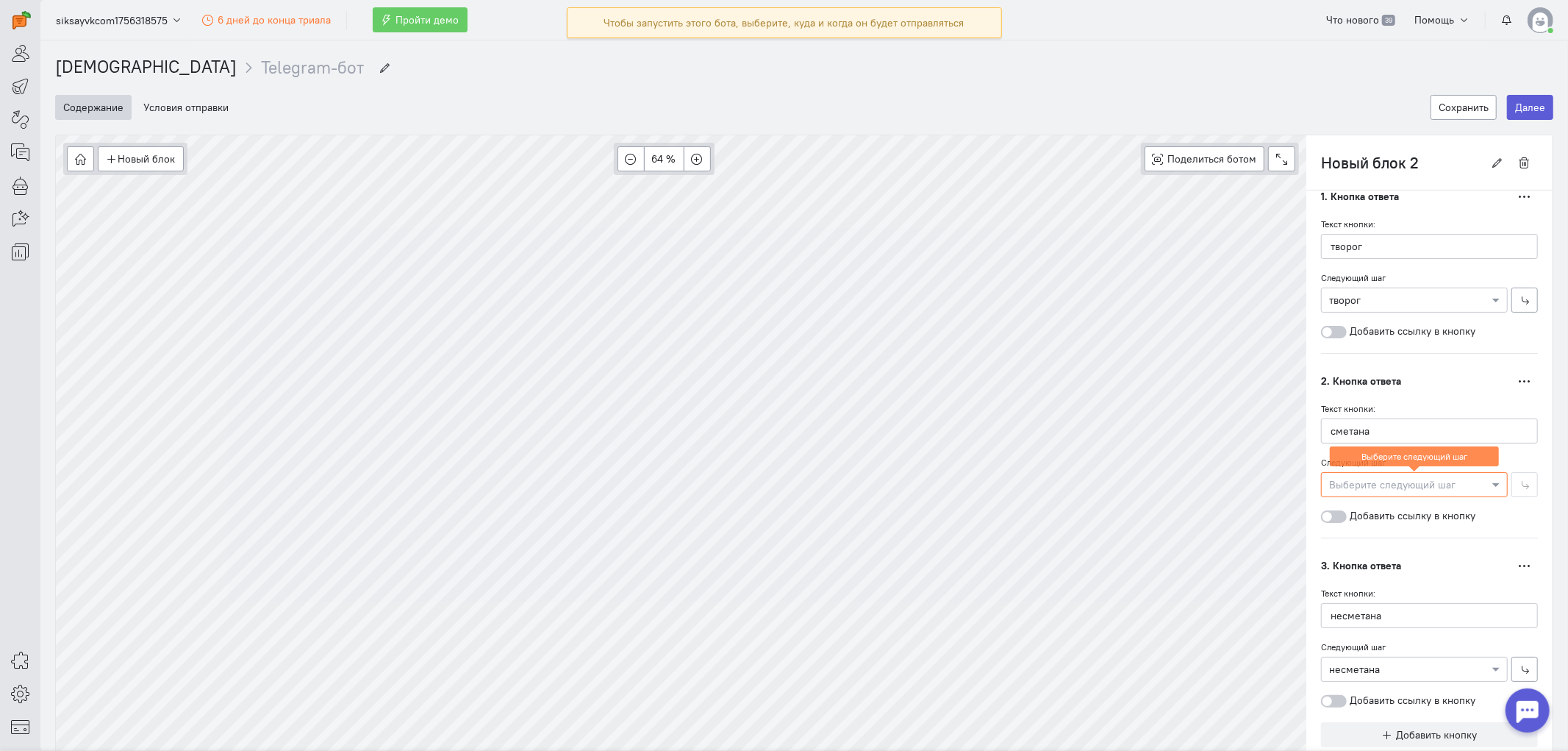
click at [1411, 489] on div at bounding box center [1415, 484] width 185 height 15
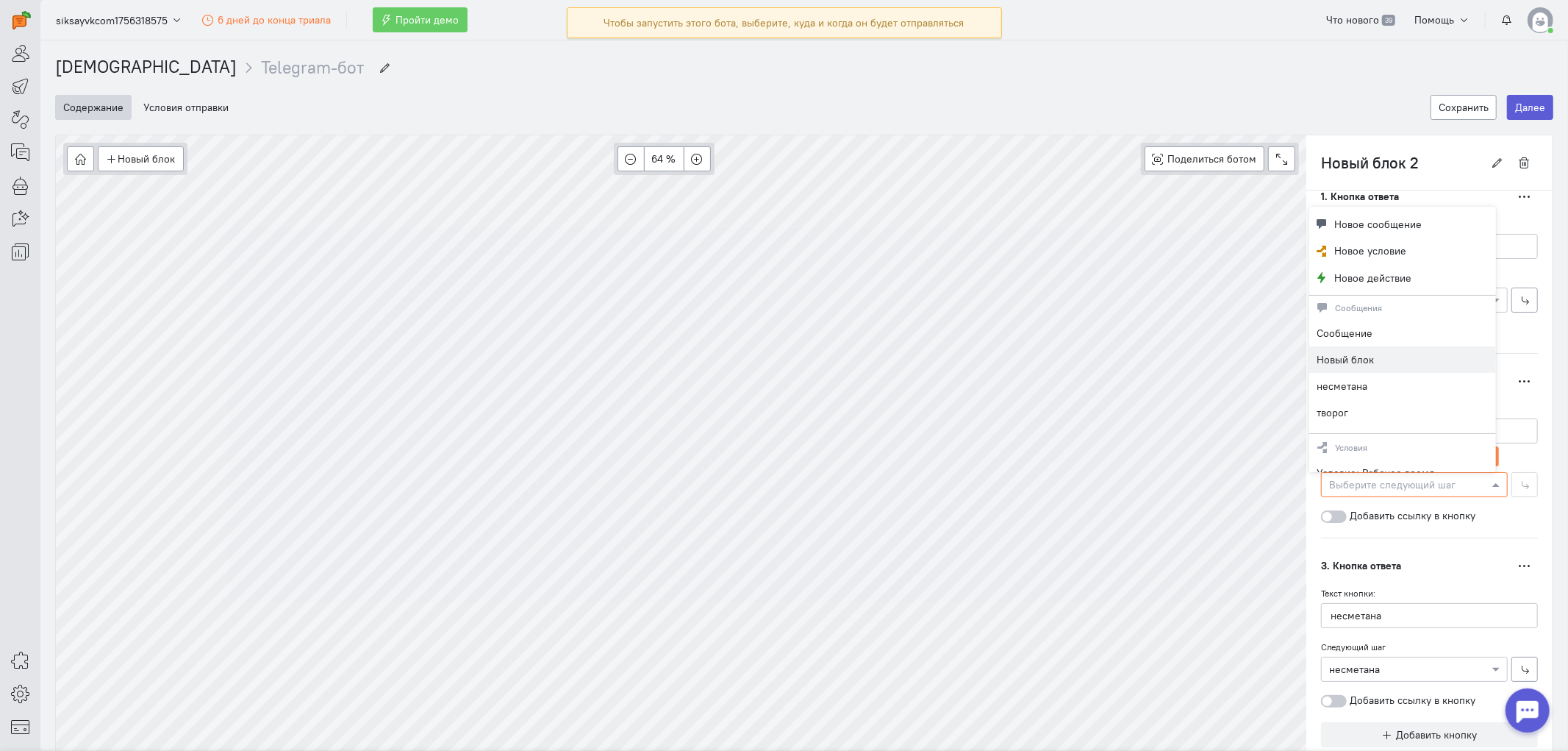
scroll to position [284, 0]
click at [1373, 219] on span "Новое сообщение" at bounding box center [1379, 224] width 87 height 15
type input "сметана"
radio input "false"
radio input "true"
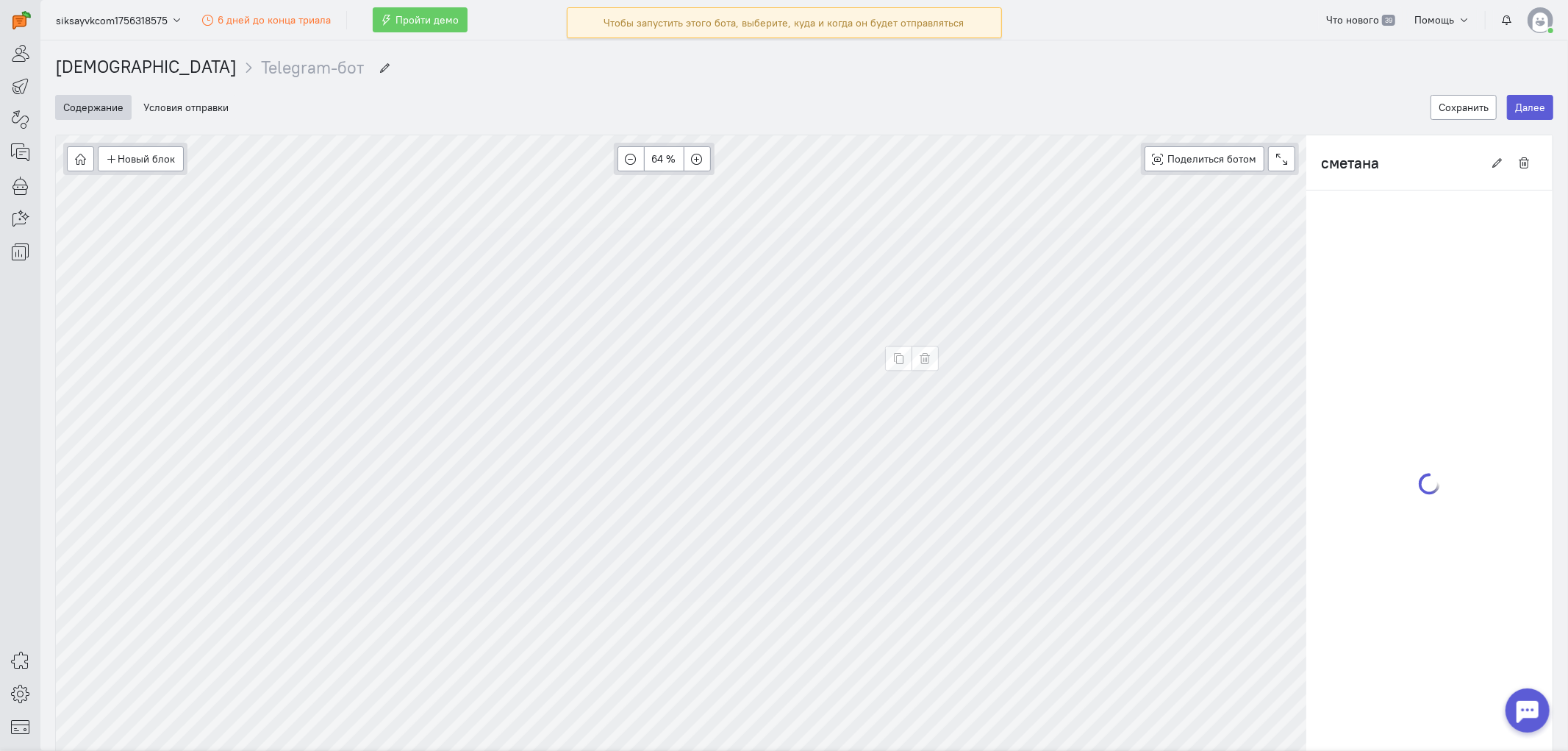
scroll to position [0, 0]
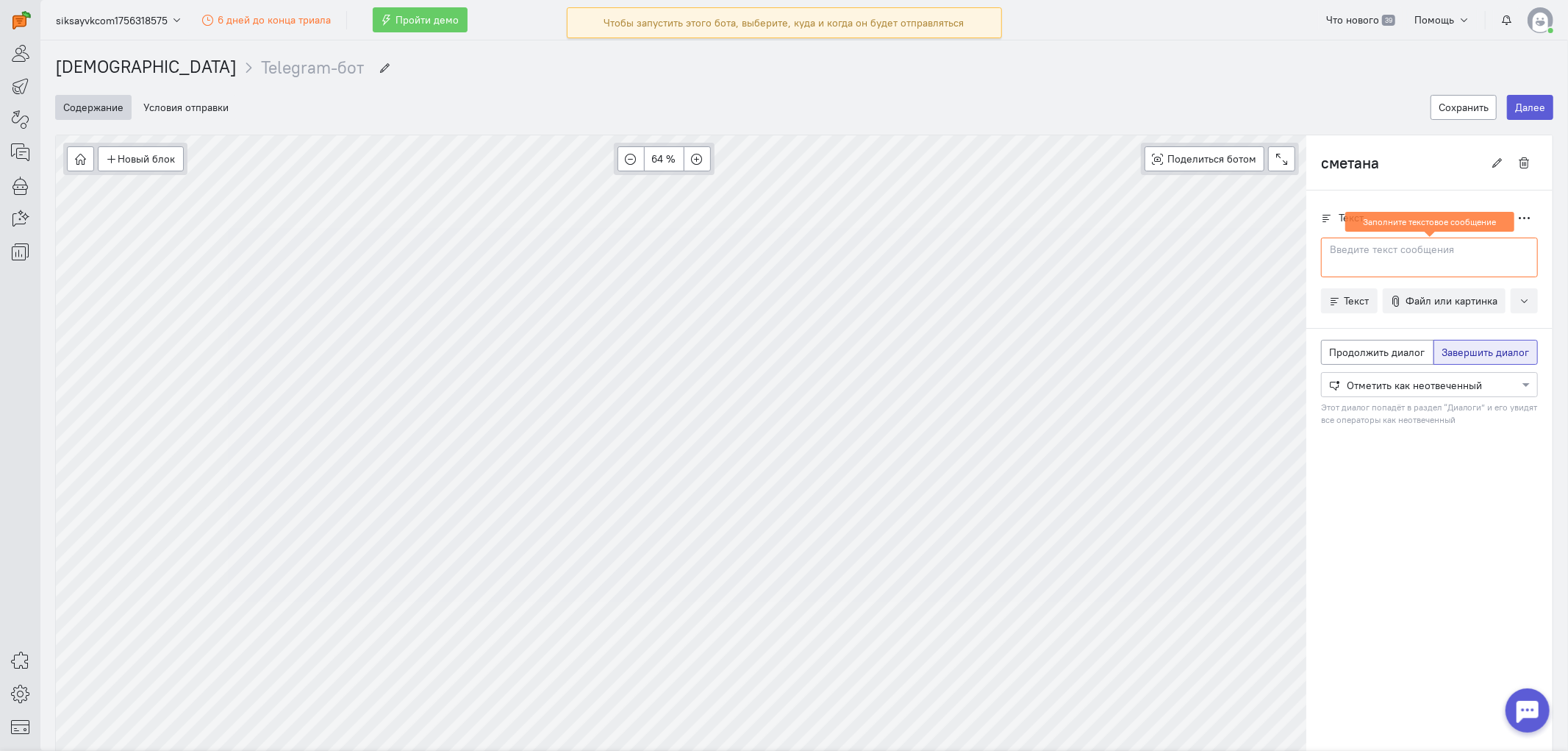
click at [1408, 268] on div at bounding box center [1429, 257] width 217 height 40
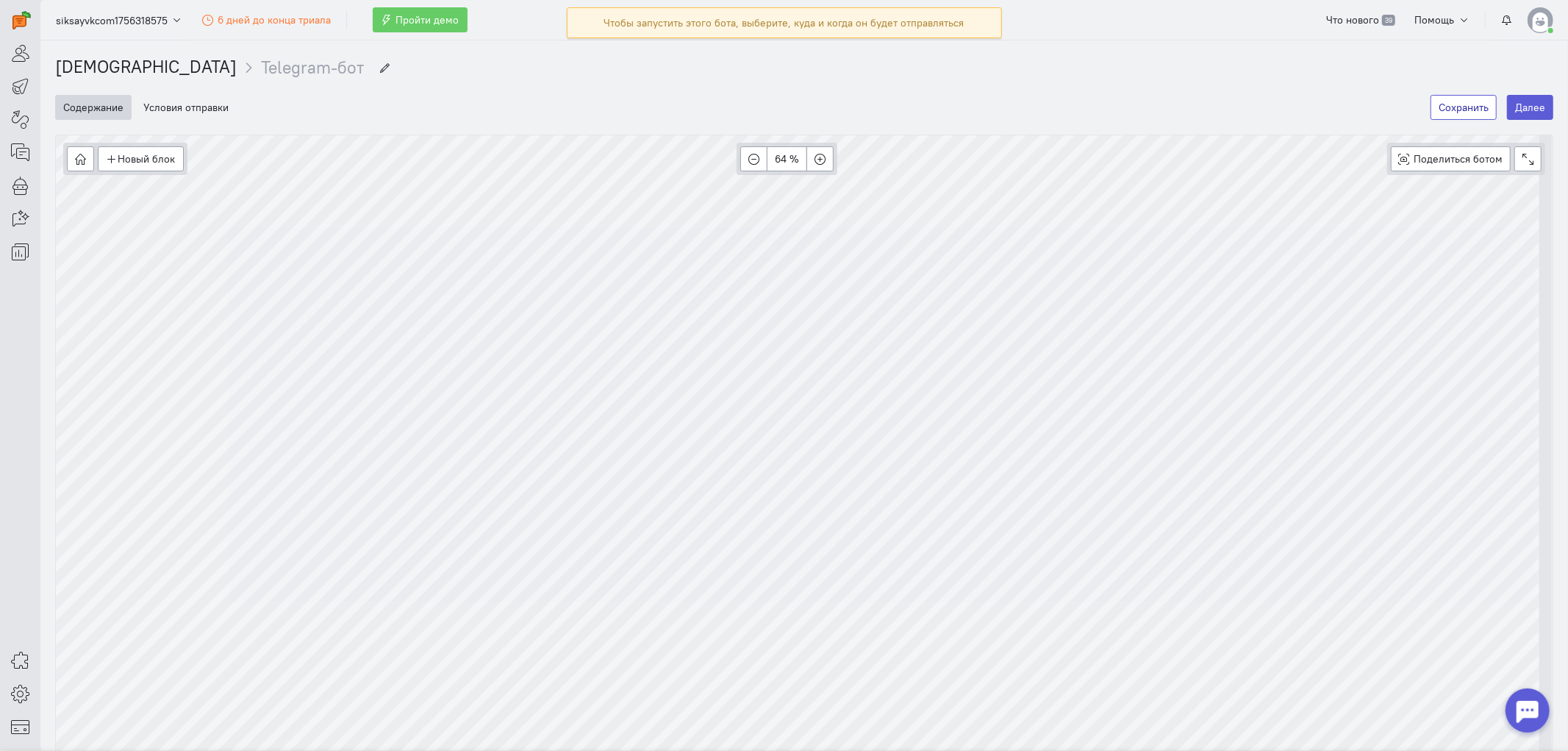
click at [1411, 100] on button "Сохранить" at bounding box center [1463, 108] width 66 height 25
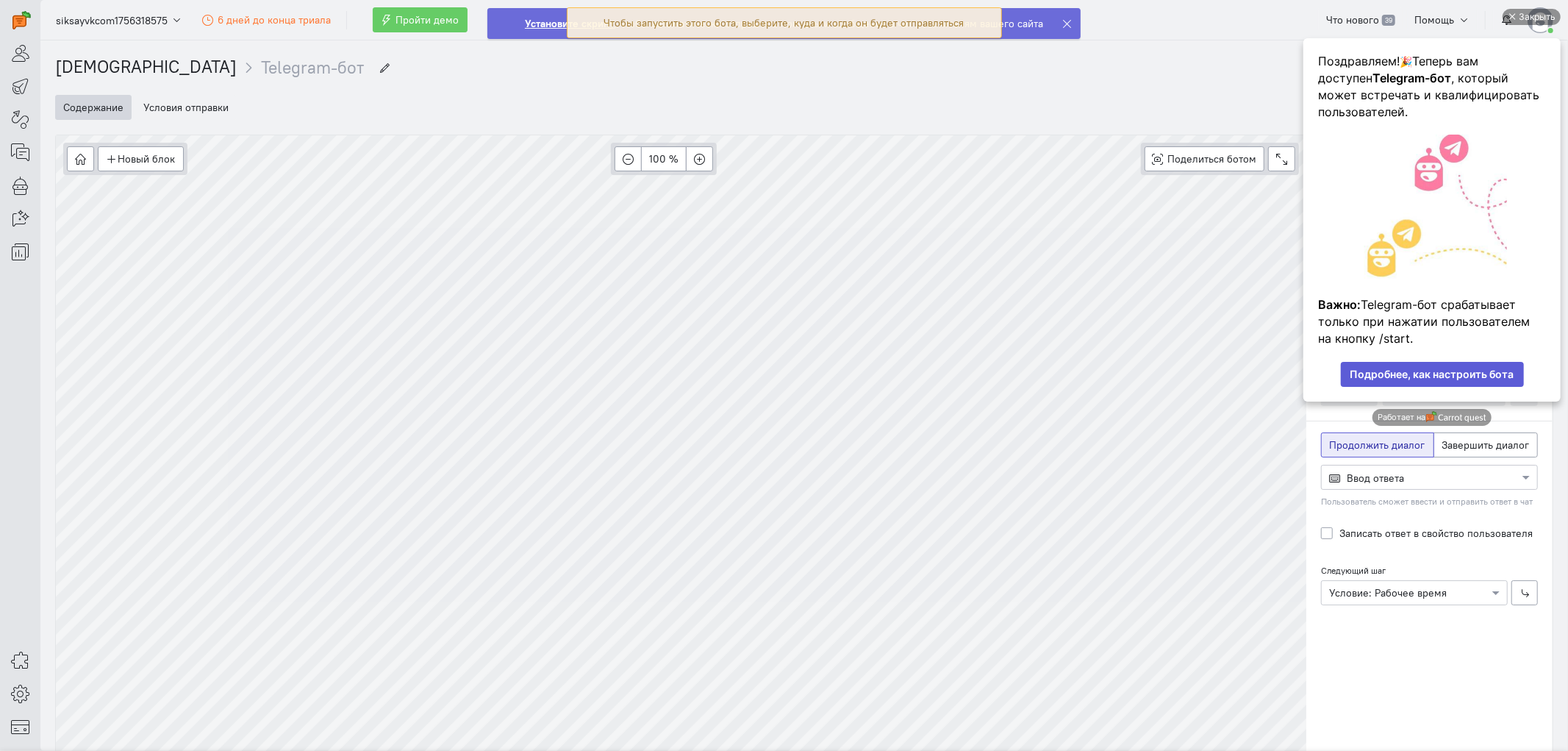
click at [1411, 370] on link "Подробнее, как настроить бота" at bounding box center [1431, 374] width 183 height 25
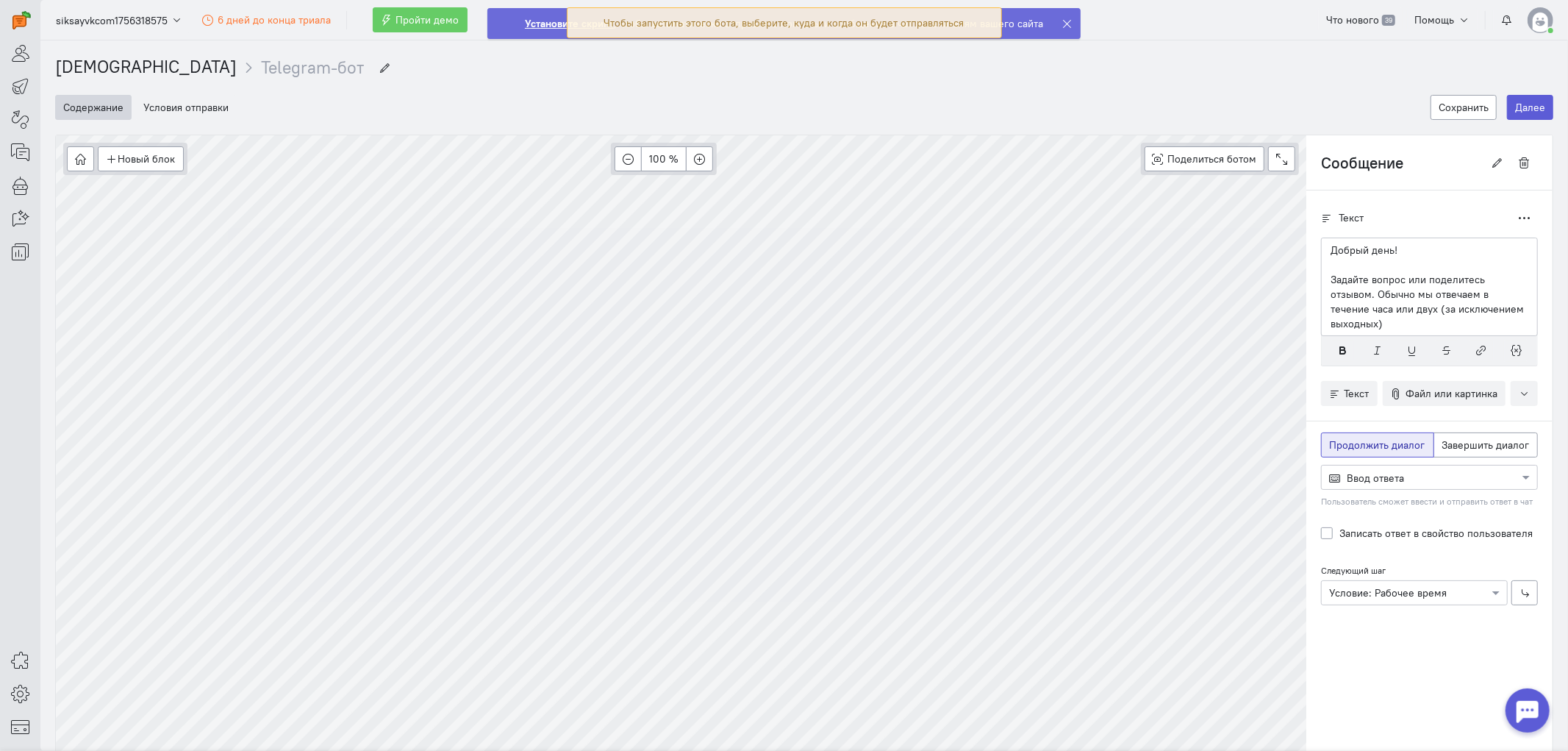
click at [25, 167] on div at bounding box center [20, 132] width 41 height 265
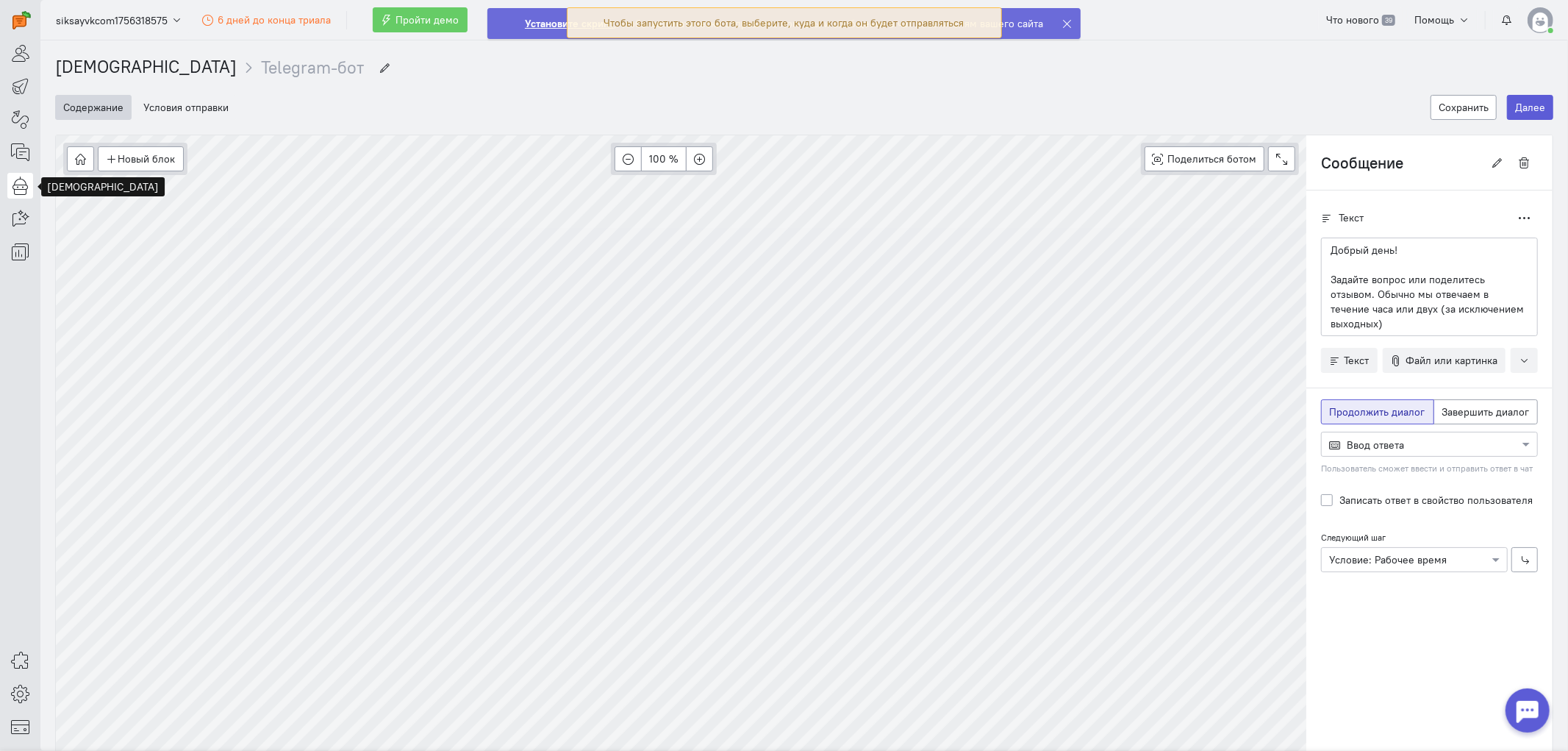
click at [20, 178] on icon at bounding box center [20, 185] width 19 height 18
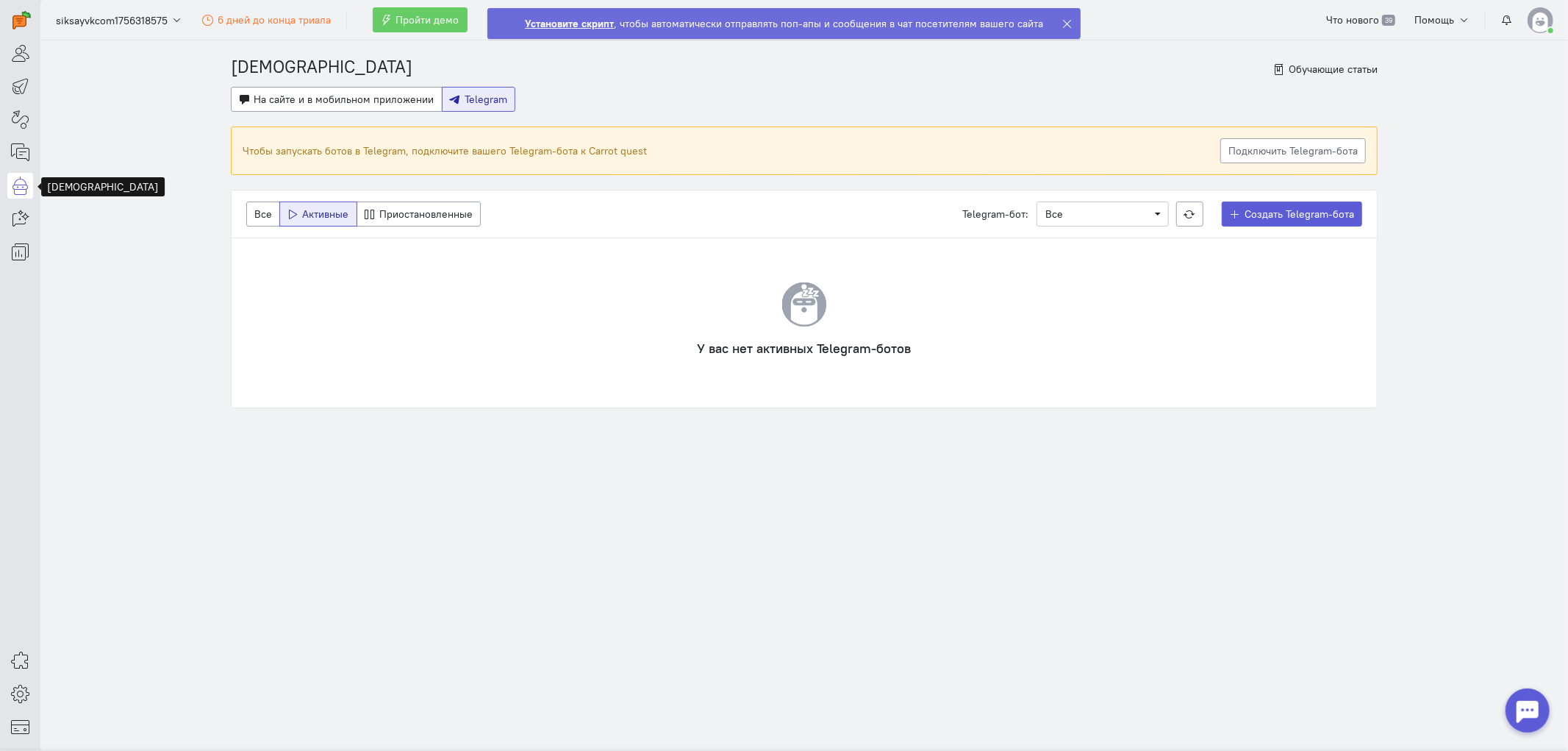
click at [484, 86] on button "Telegram" at bounding box center [478, 99] width 74 height 25
click at [410, 211] on span "Приостановленные" at bounding box center [426, 213] width 93 height 13
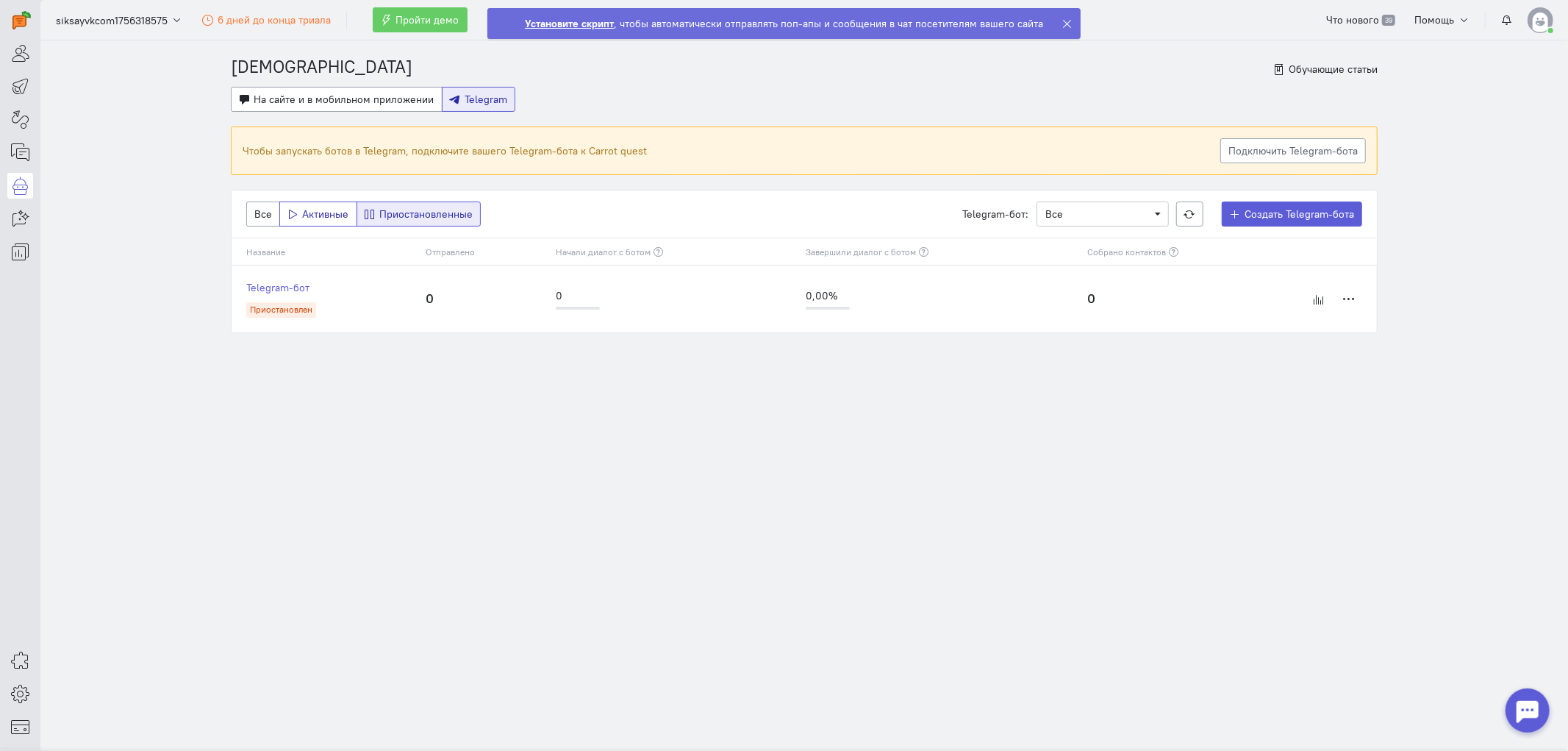
click at [323, 206] on button "Активные" at bounding box center [319, 214] width 78 height 25
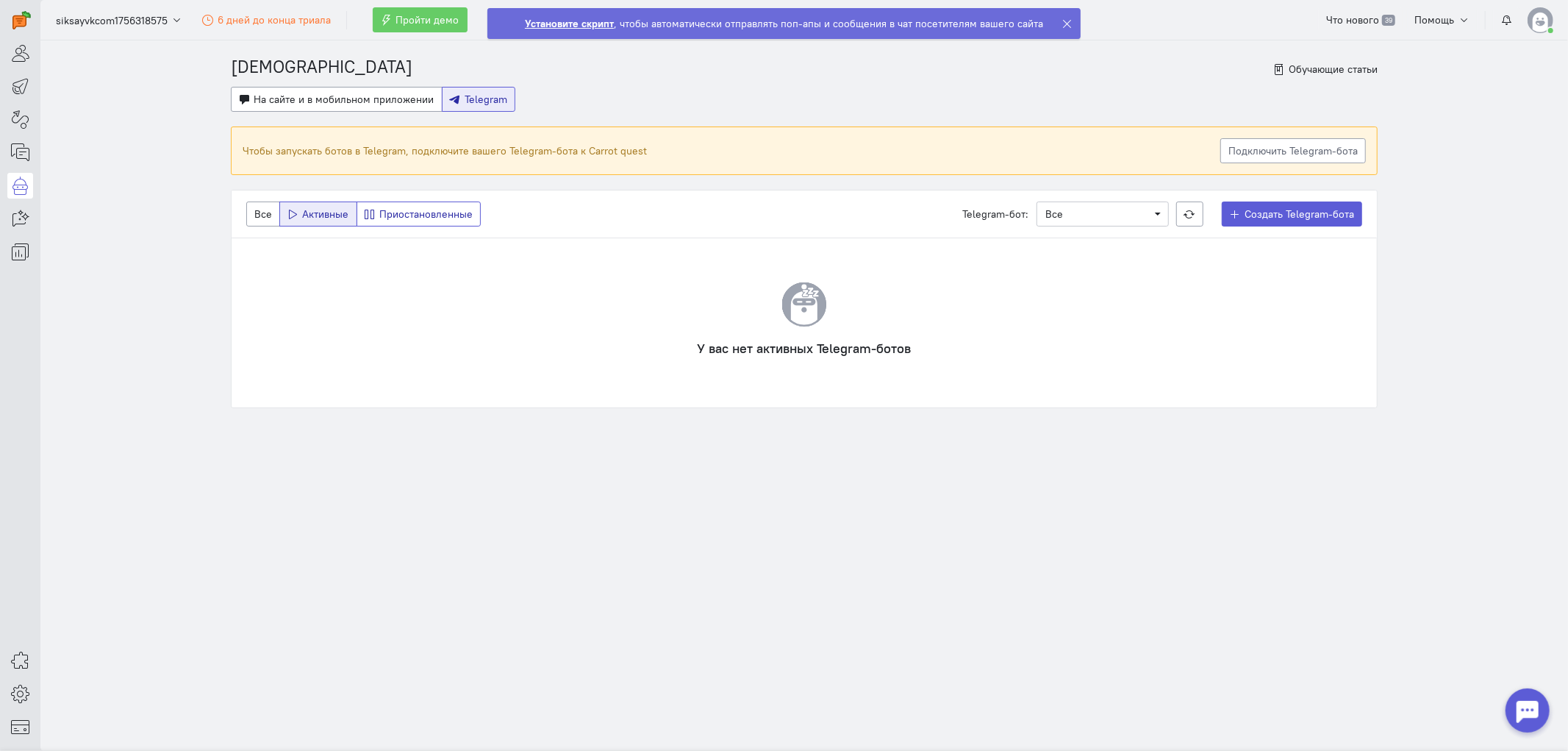
click at [400, 215] on span "Приостановленные" at bounding box center [426, 213] width 93 height 13
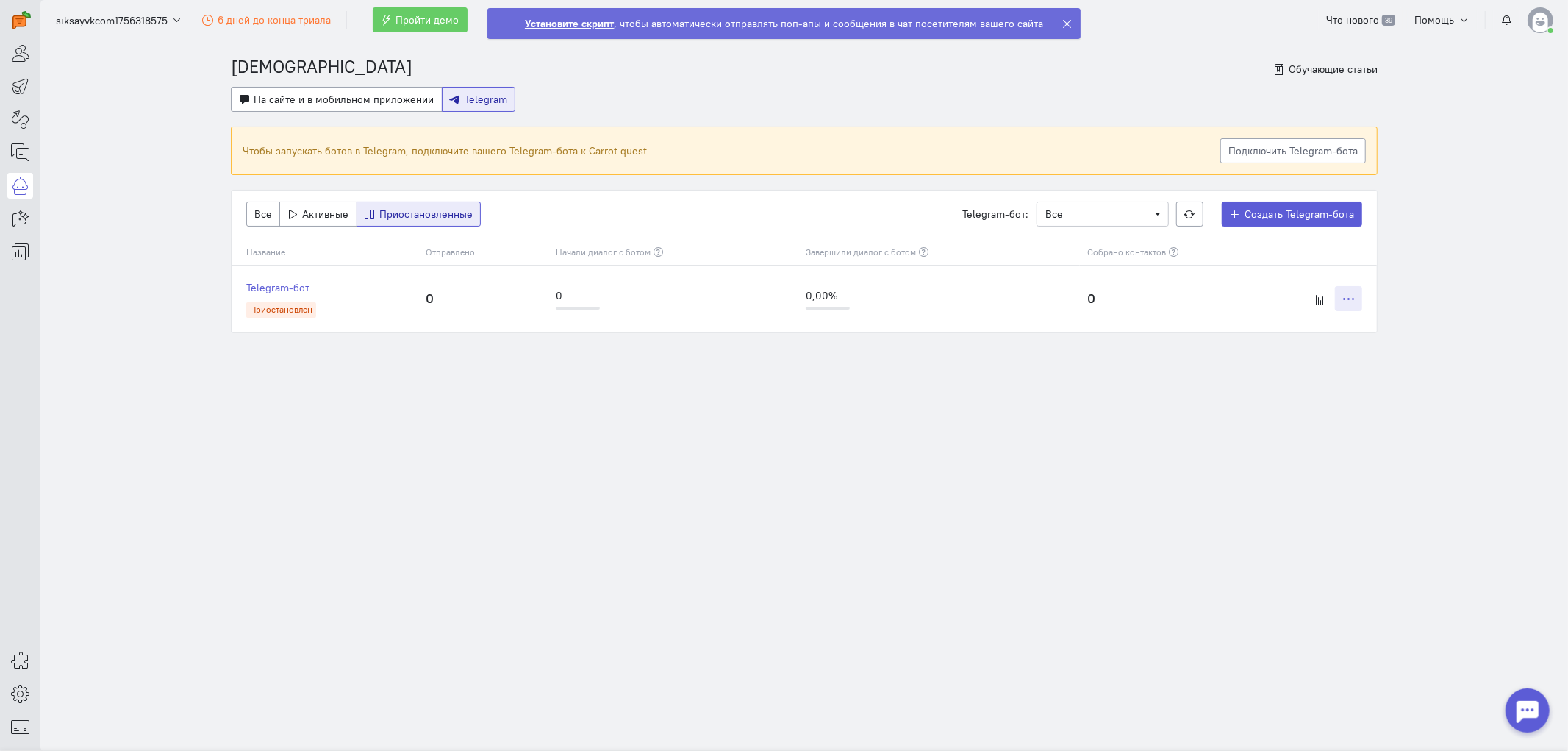
click at [1354, 296] on button at bounding box center [1348, 298] width 27 height 25
click at [1318, 333] on span "Активировать" at bounding box center [1306, 327] width 65 height 13
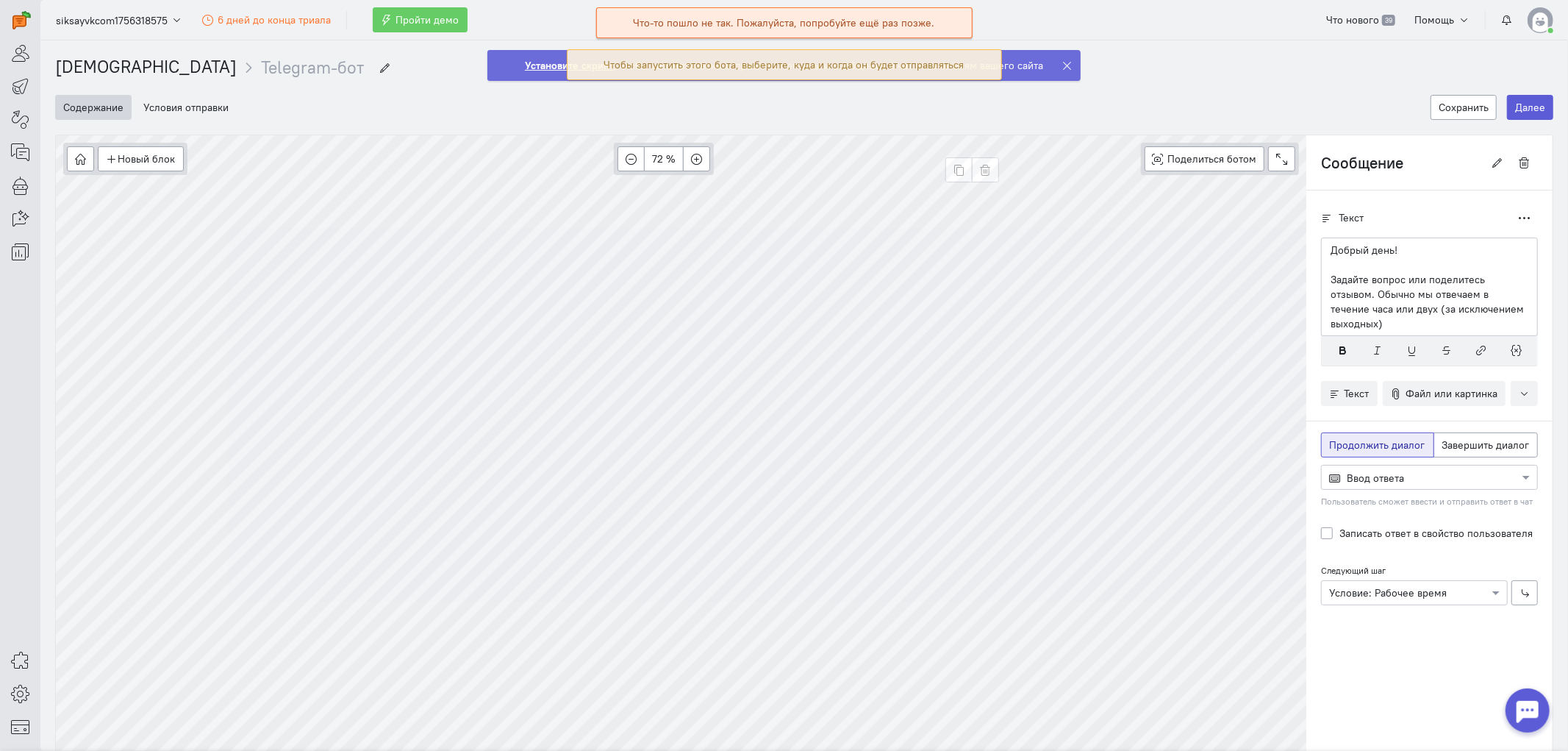
click at [897, 19] on div "Что-то пошло не так. Пожалуйста, попробуйте ещё раз позже." at bounding box center [784, 23] width 301 height 15
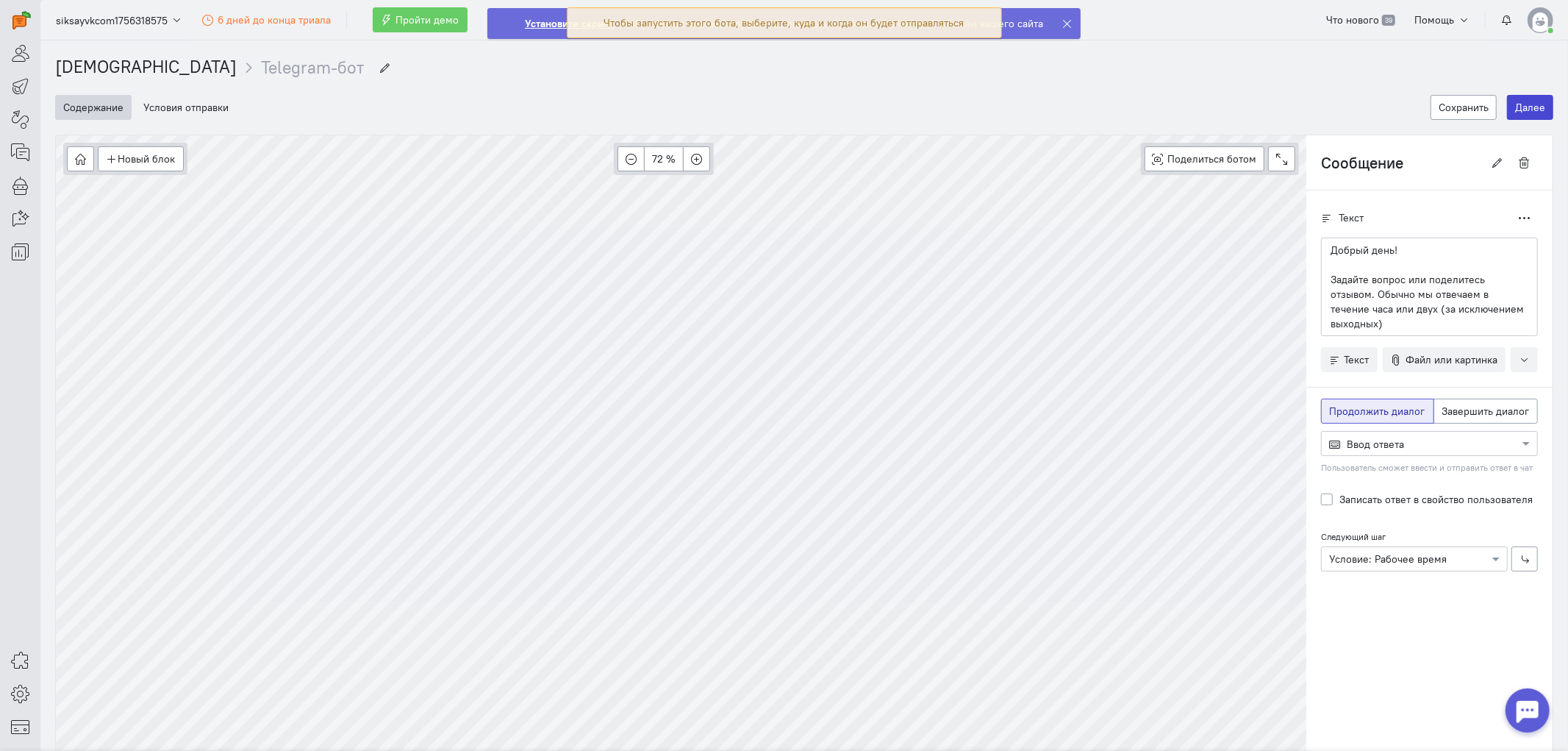
click at [1411, 106] on button "Далее" at bounding box center [1530, 108] width 46 height 25
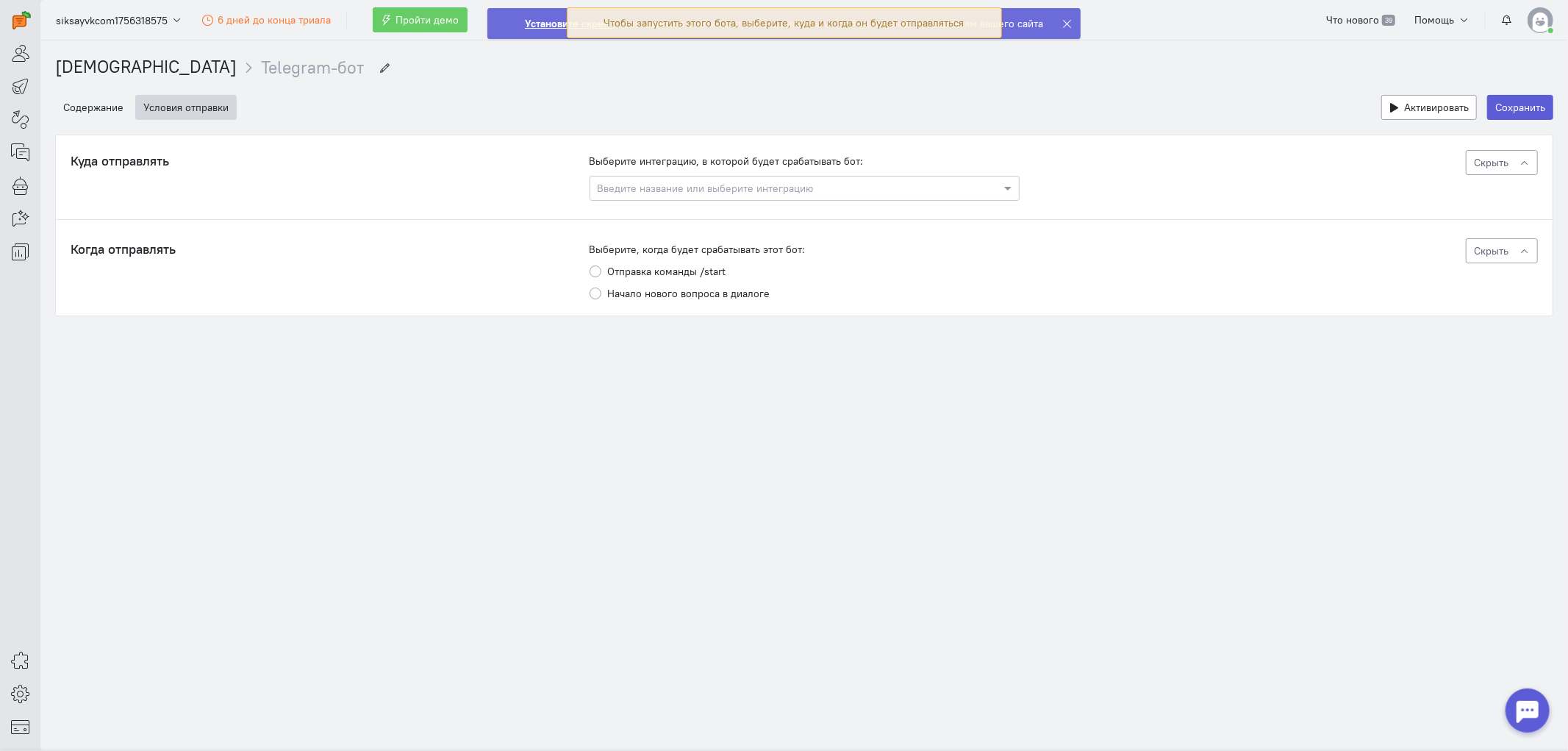
click at [671, 259] on cq-tg-trigger-types "Выберите, когда будет срабатывать этот бот: Отправка команды /start Начало ново…" at bounding box center [805, 270] width 430 height 58
click at [659, 268] on label "Отправка команды /start" at bounding box center [667, 271] width 118 height 15
click at [601, 268] on input "Отправка команды /start" at bounding box center [595, 270] width 12 height 13
radio input "true"
click at [685, 186] on input "text" at bounding box center [790, 187] width 385 height 15
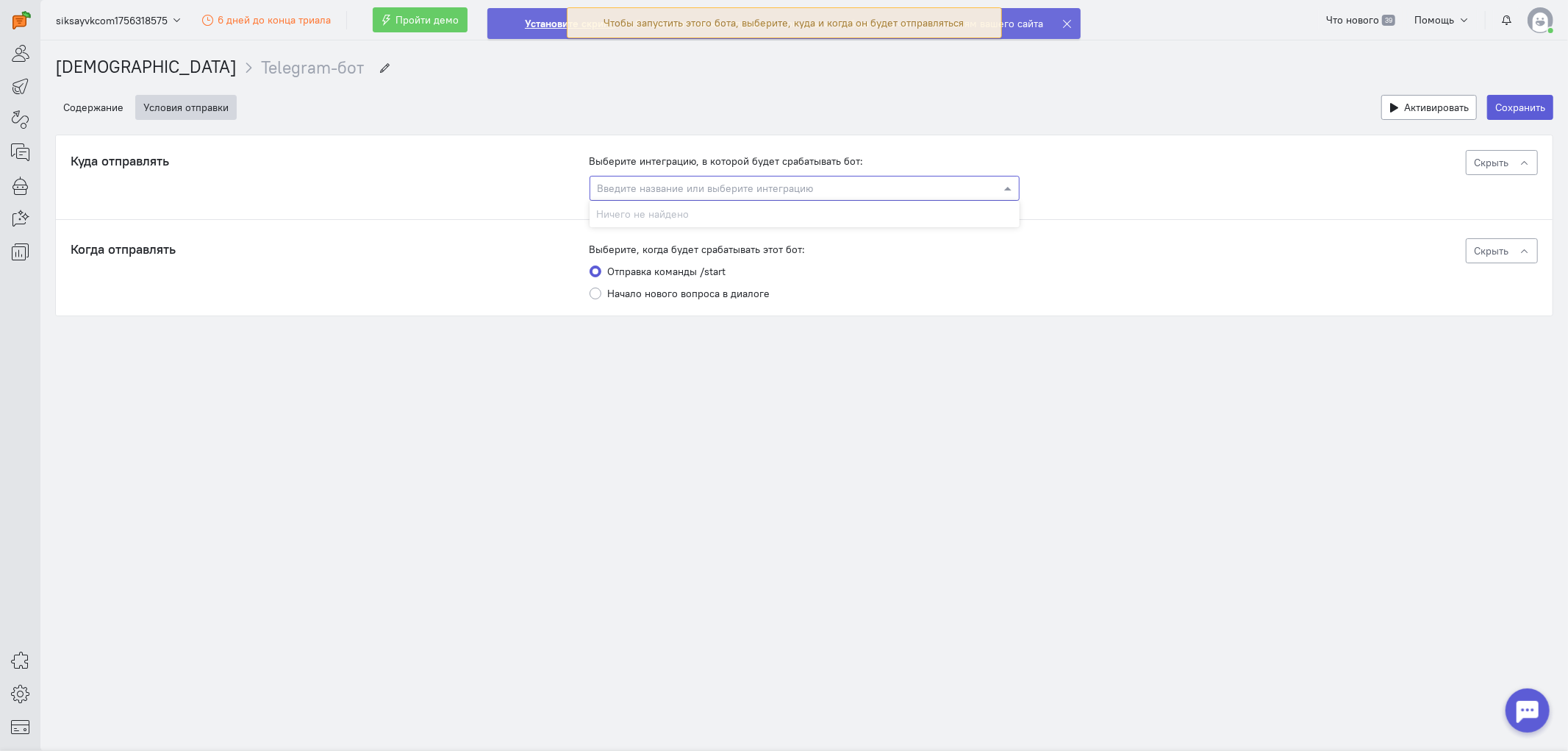
click at [724, 215] on div "Ничего не найдено" at bounding box center [805, 214] width 430 height 26
click at [1411, 152] on button "Скрыть" at bounding box center [1502, 163] width 72 height 25
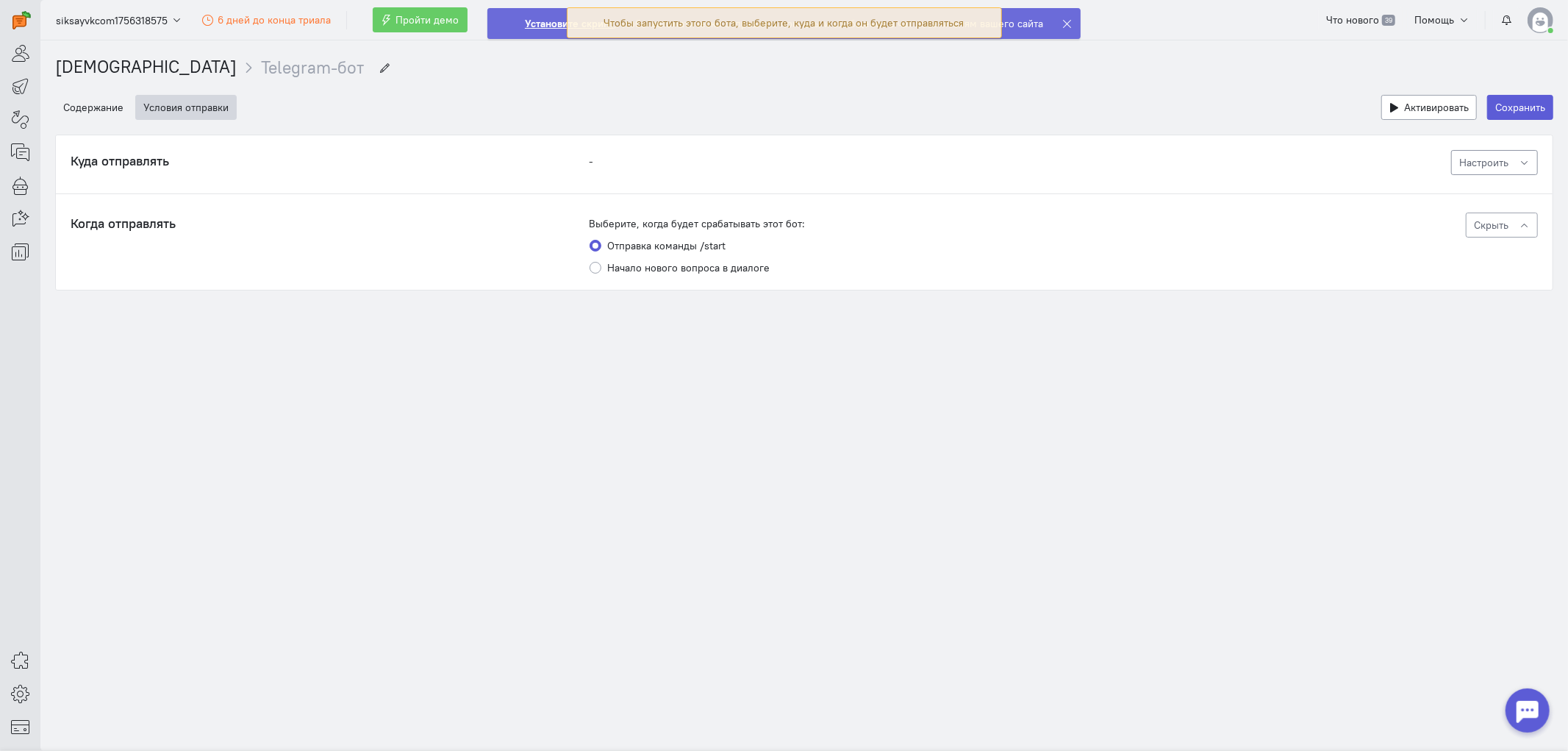
click at [1411, 160] on span "Настроить" at bounding box center [1483, 162] width 49 height 13
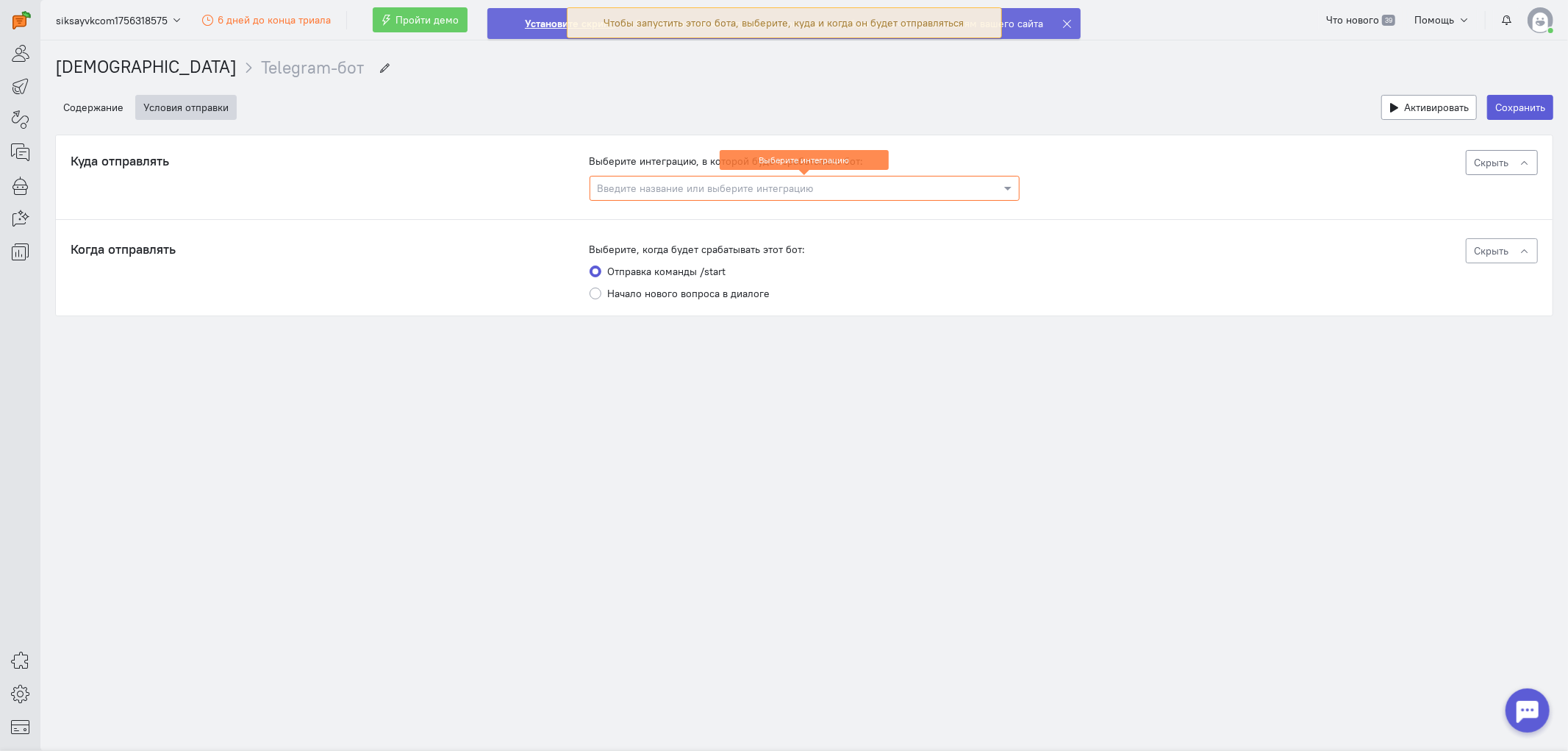
click at [1029, 184] on div "Куда отправлять - Выберите интеграцию, в которой будет срабатывать бот: Введите…" at bounding box center [805, 175] width 1468 height 51
click at [1010, 189] on span at bounding box center [1010, 188] width 19 height 15
click at [865, 222] on div "Ничего не найдено" at bounding box center [805, 214] width 430 height 26
click at [1411, 111] on span "Активировать" at bounding box center [1436, 107] width 65 height 13
click at [1411, 108] on span "Активировать" at bounding box center [1436, 107] width 65 height 13
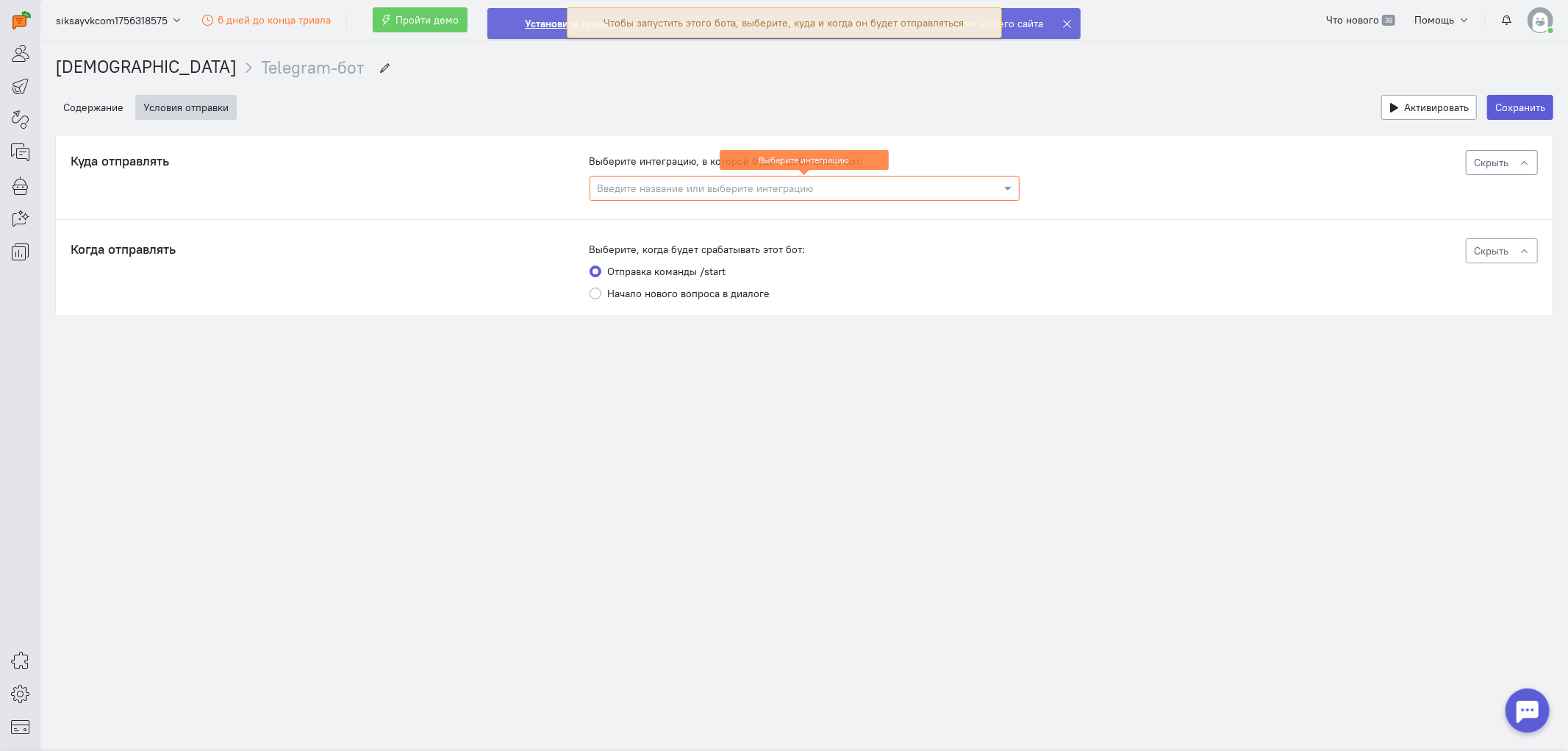
click at [1411, 171] on button "Скрыть" at bounding box center [1502, 163] width 72 height 25
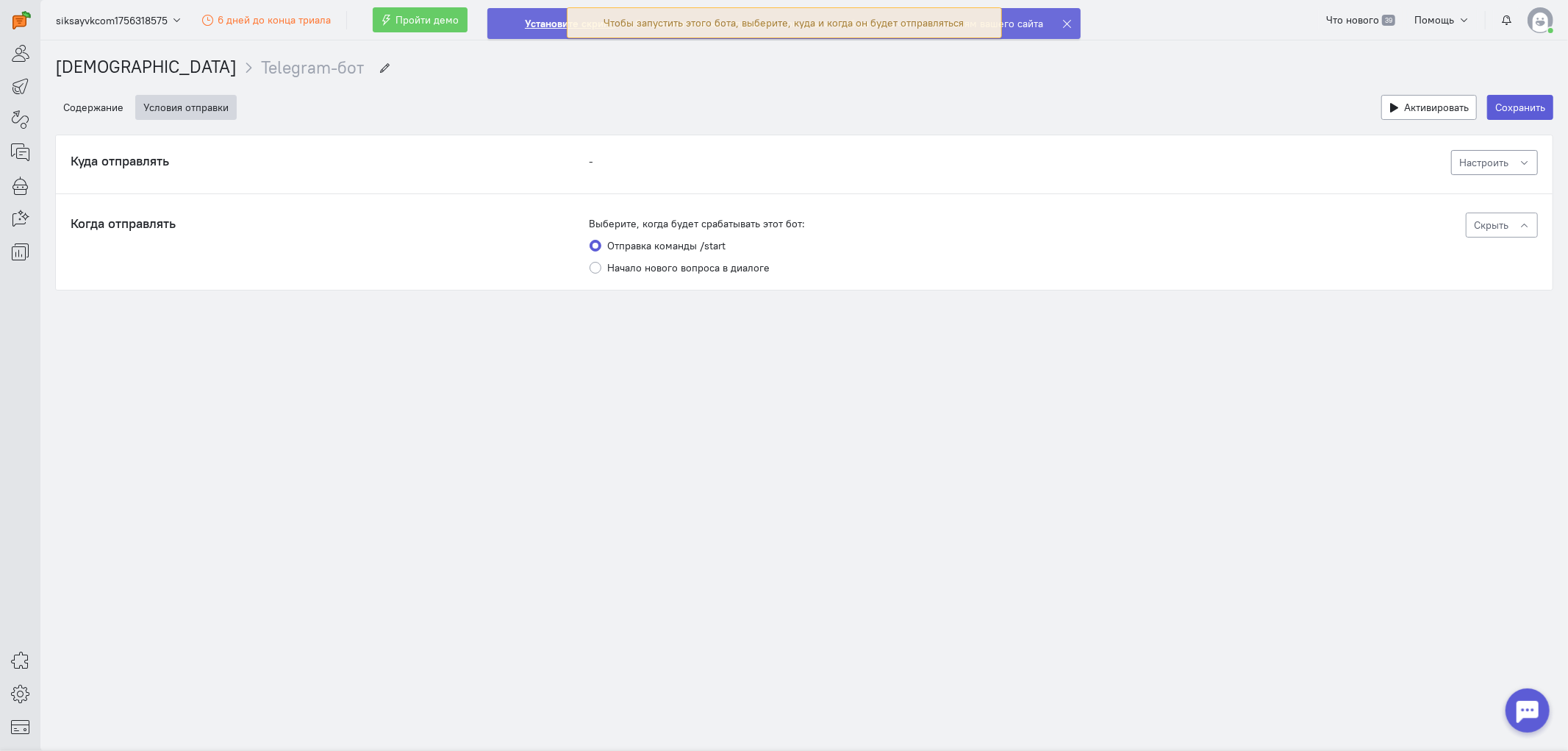
click at [1411, 165] on div "Настроить" at bounding box center [1279, 163] width 519 height 25
click at [1411, 160] on span "Настроить" at bounding box center [1483, 162] width 49 height 13
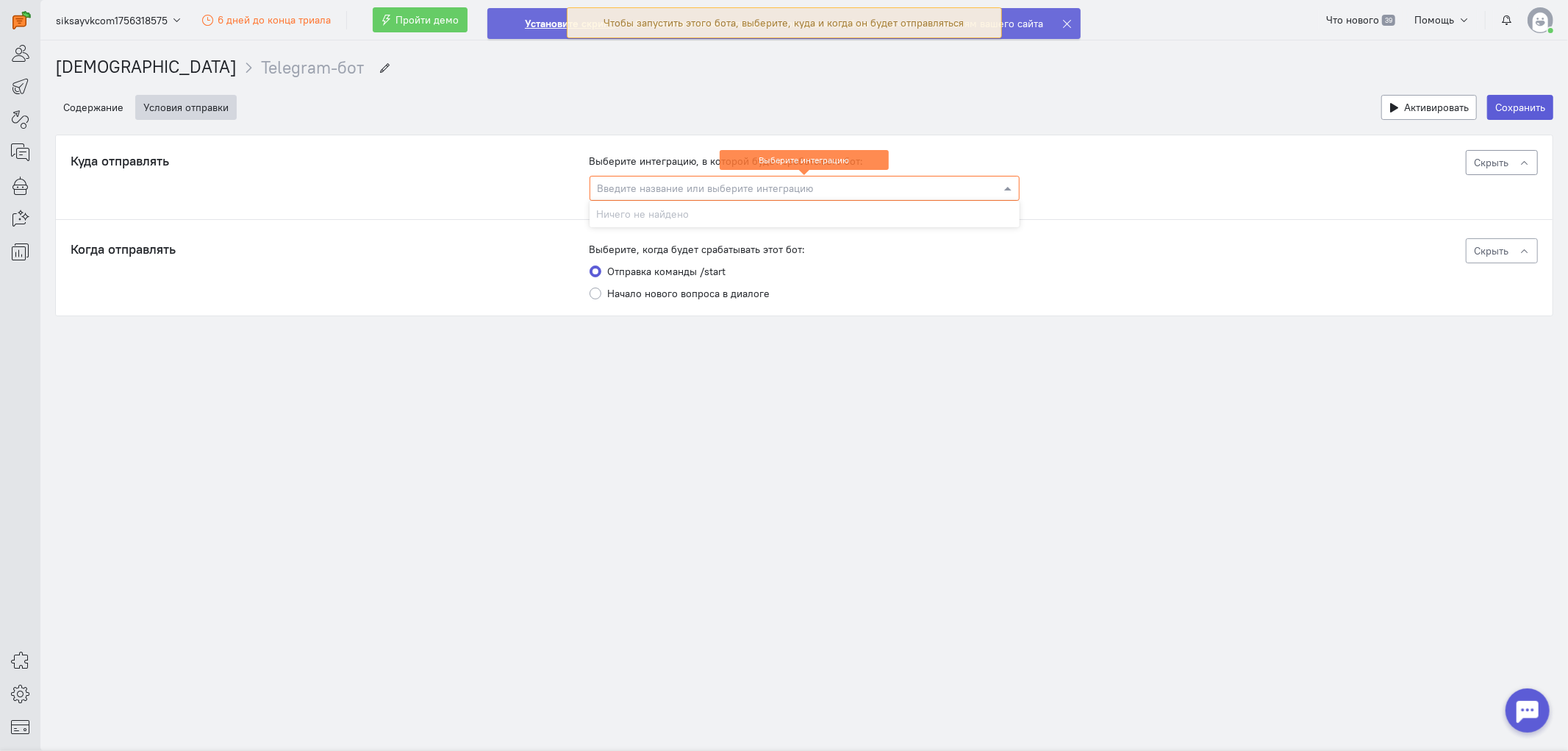
click at [888, 187] on input "text" at bounding box center [790, 187] width 385 height 15
click at [781, 189] on input "text" at bounding box center [790, 187] width 385 height 15
click at [780, 191] on input "text" at bounding box center [790, 187] width 385 height 15
drag, startPoint x: 780, startPoint y: 191, endPoint x: 647, endPoint y: 185, distance: 133.1
click at [766, 192] on input "text" at bounding box center [790, 187] width 385 height 15
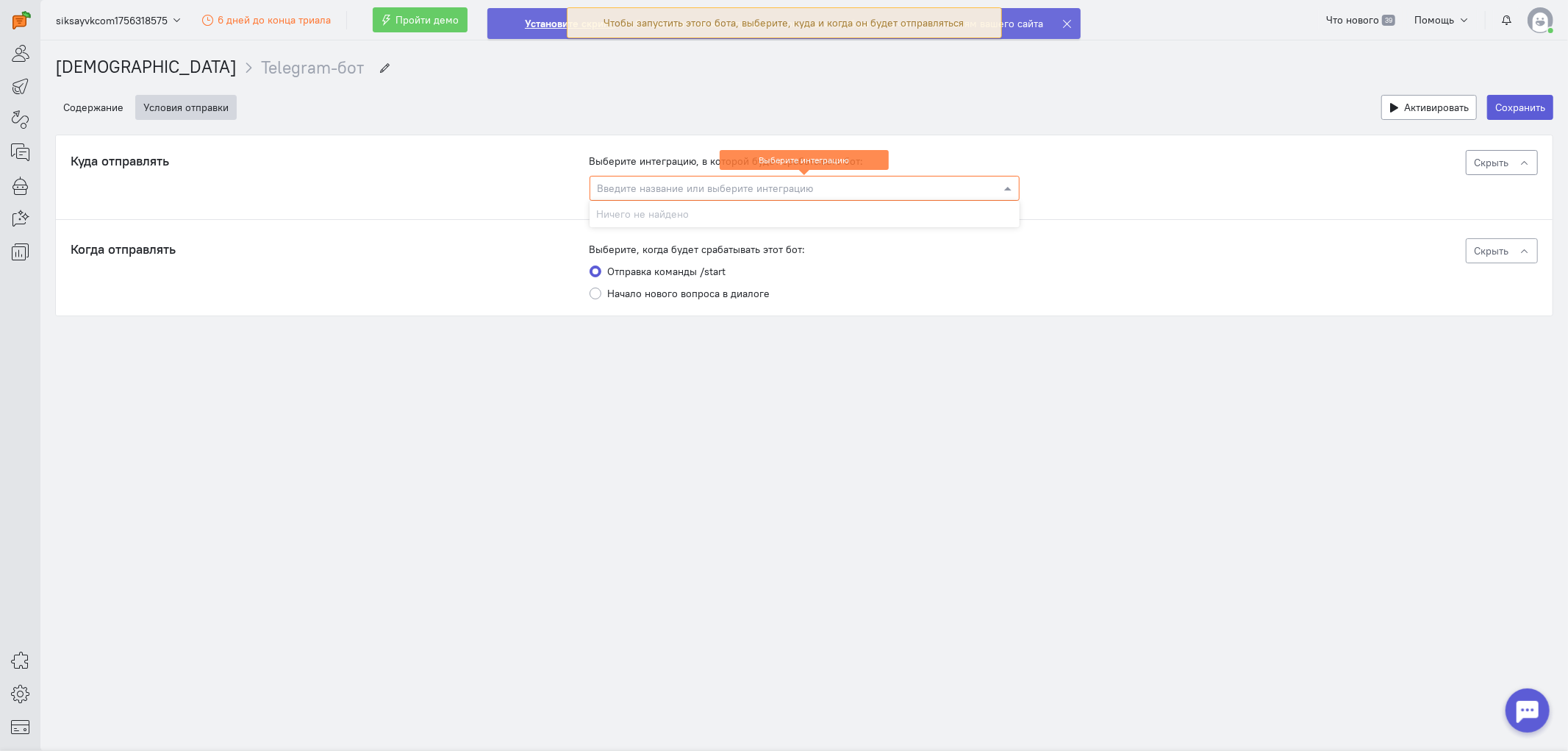
click at [623, 182] on input "text" at bounding box center [790, 187] width 385 height 15
type input "ы"
type input "siksayy"
click at [1411, 106] on span "Активировать" at bounding box center [1436, 107] width 65 height 13
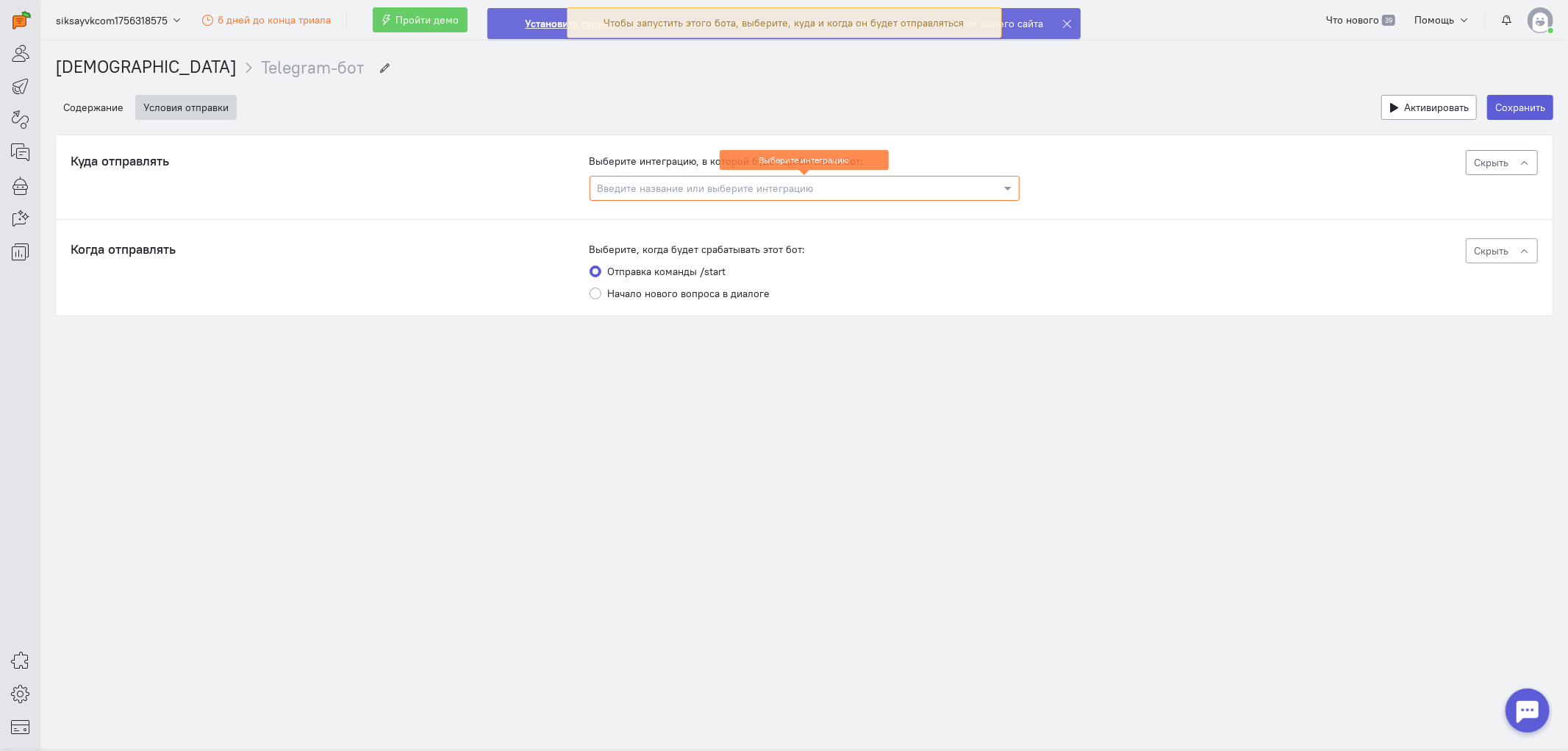
click at [975, 185] on input "text" at bounding box center [790, 187] width 385 height 15
click at [961, 156] on div "Выберите интеграцию, в которой будет срабатывать бот:" at bounding box center [805, 160] width 430 height 15
click at [1069, 23] on div at bounding box center [1071, 23] width 19 height 30
click at [1055, 17] on cq-header "siksayvkcom1756318575 6 дней до конца триала Пройти демо Что нового 39 Помощь" at bounding box center [804, 20] width 1527 height 41
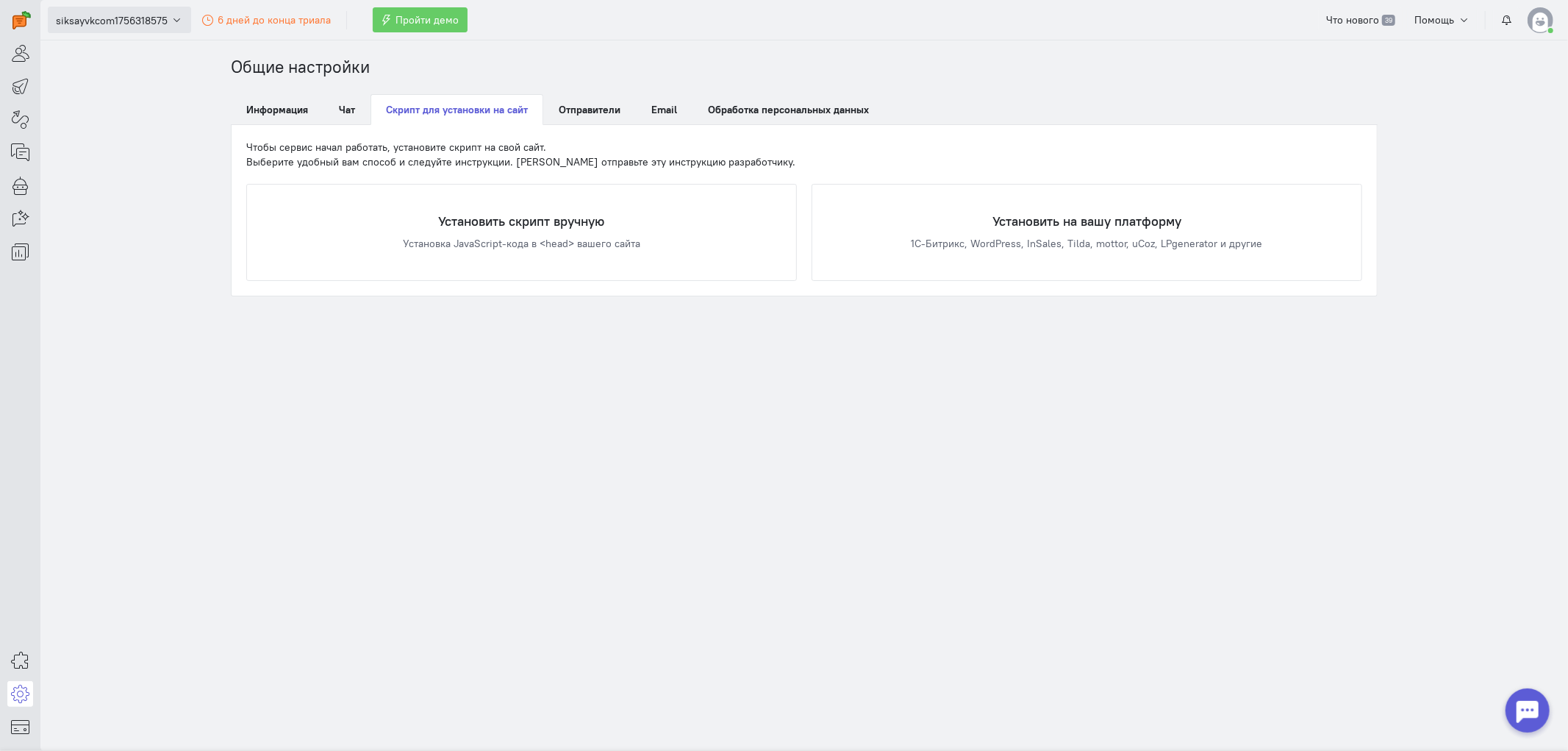
click at [93, 16] on span "siksayvkcom1756318575" at bounding box center [111, 20] width 111 height 15
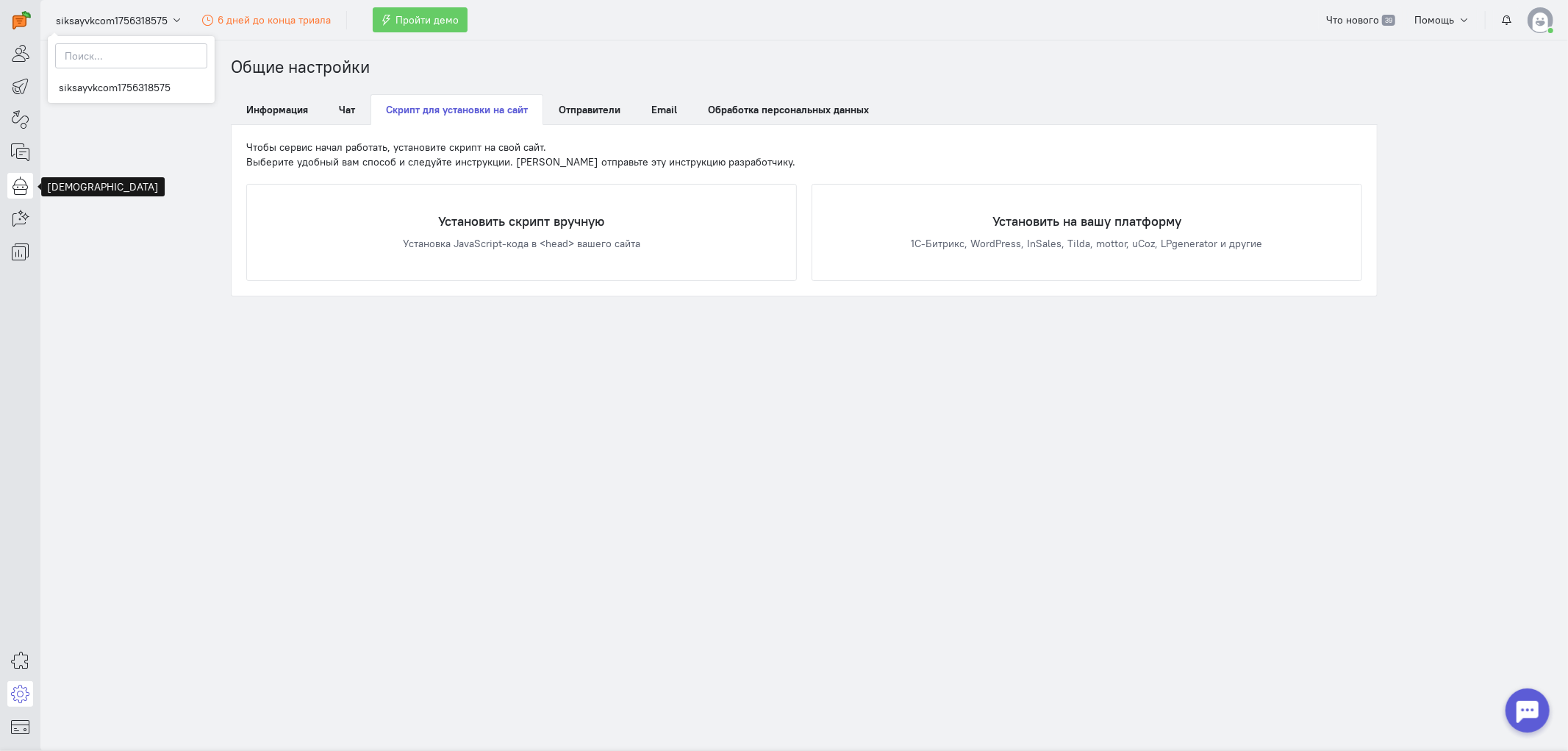
click at [33, 182] on link at bounding box center [19, 185] width 26 height 26
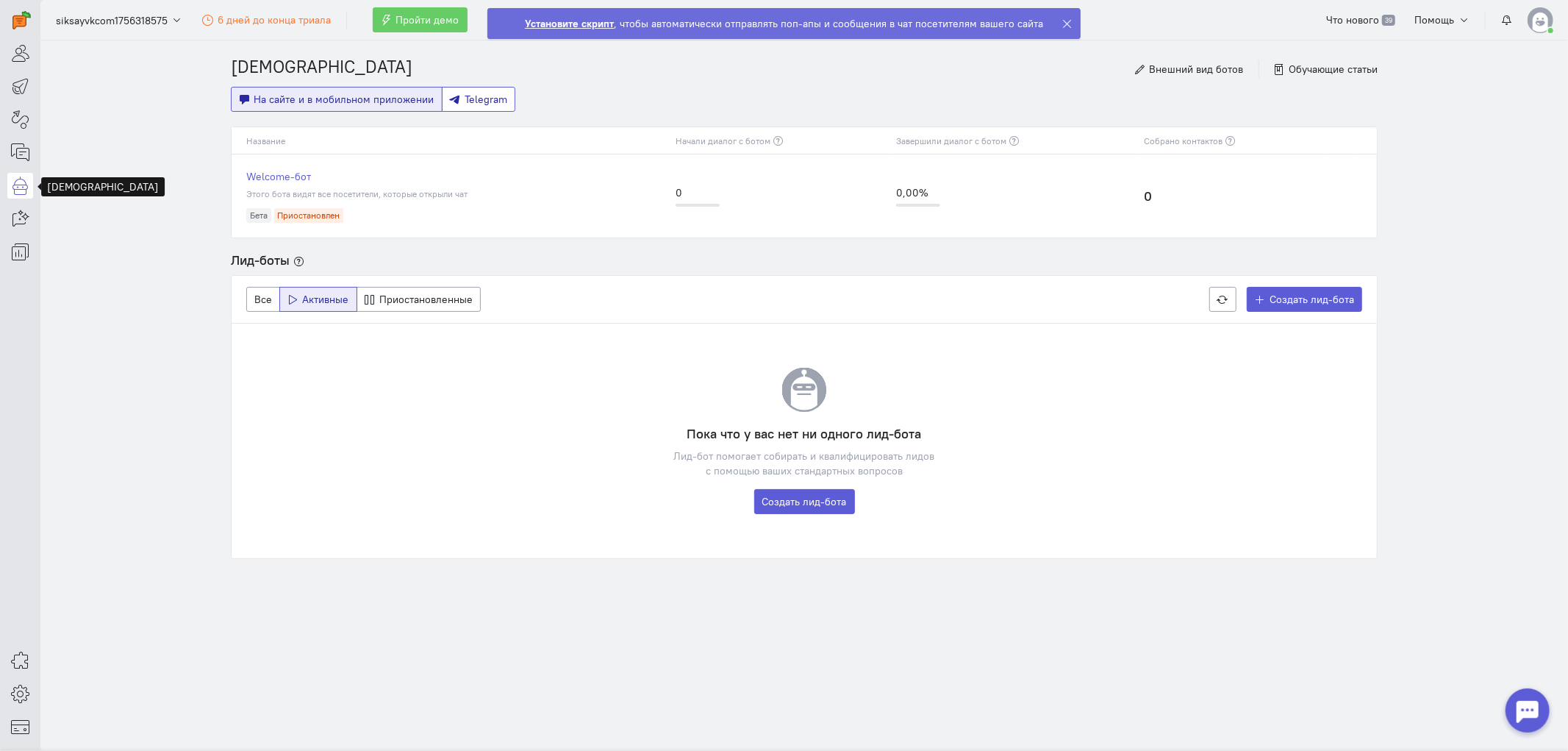
click at [493, 109] on button "Telegram" at bounding box center [478, 99] width 74 height 25
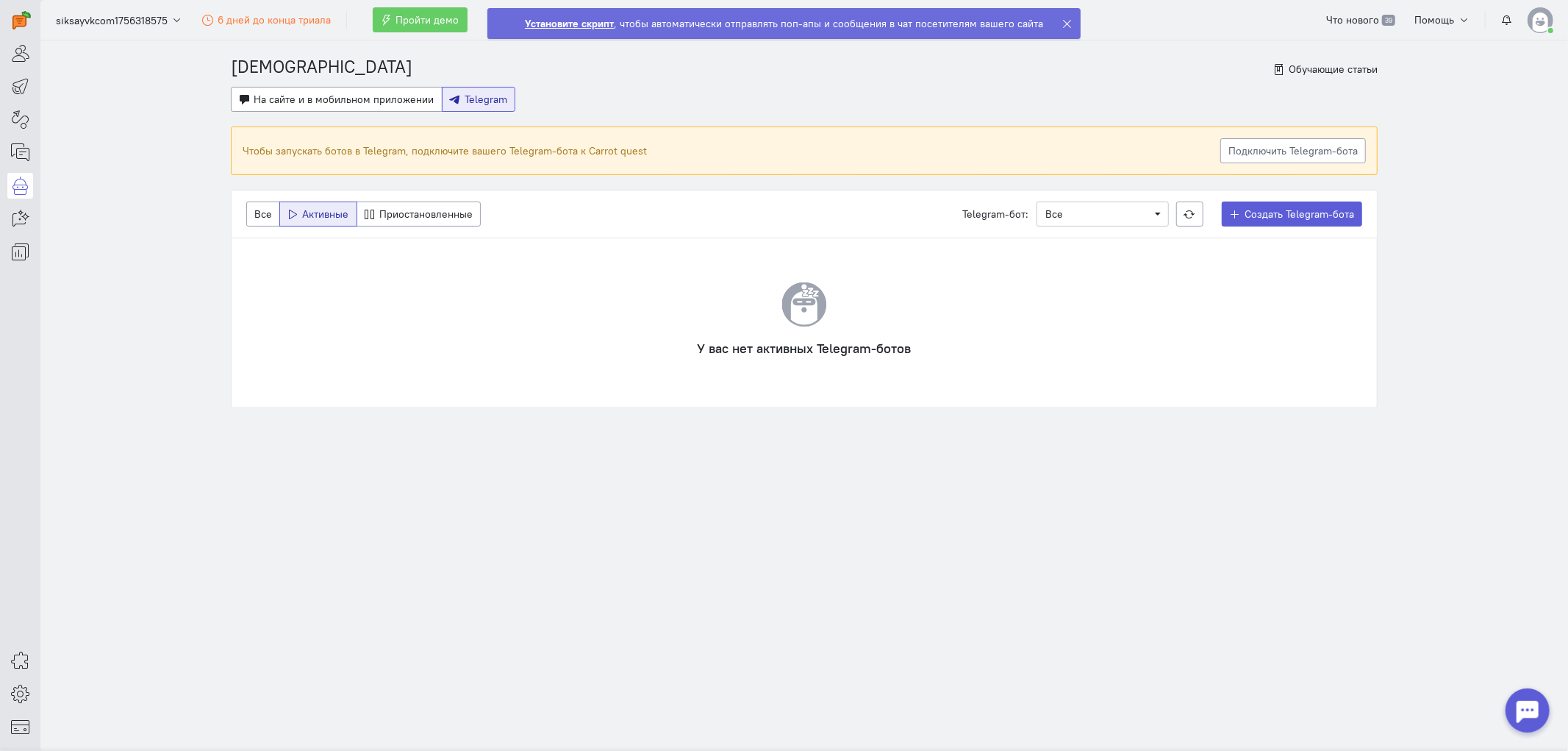
click at [410, 199] on div "Все Активные Приостановленные Telegram-бот: Выберите Telegram-бота Все Создать …" at bounding box center [804, 213] width 1145 height 48
click at [404, 206] on button "Приостановленные" at bounding box center [419, 214] width 125 height 25
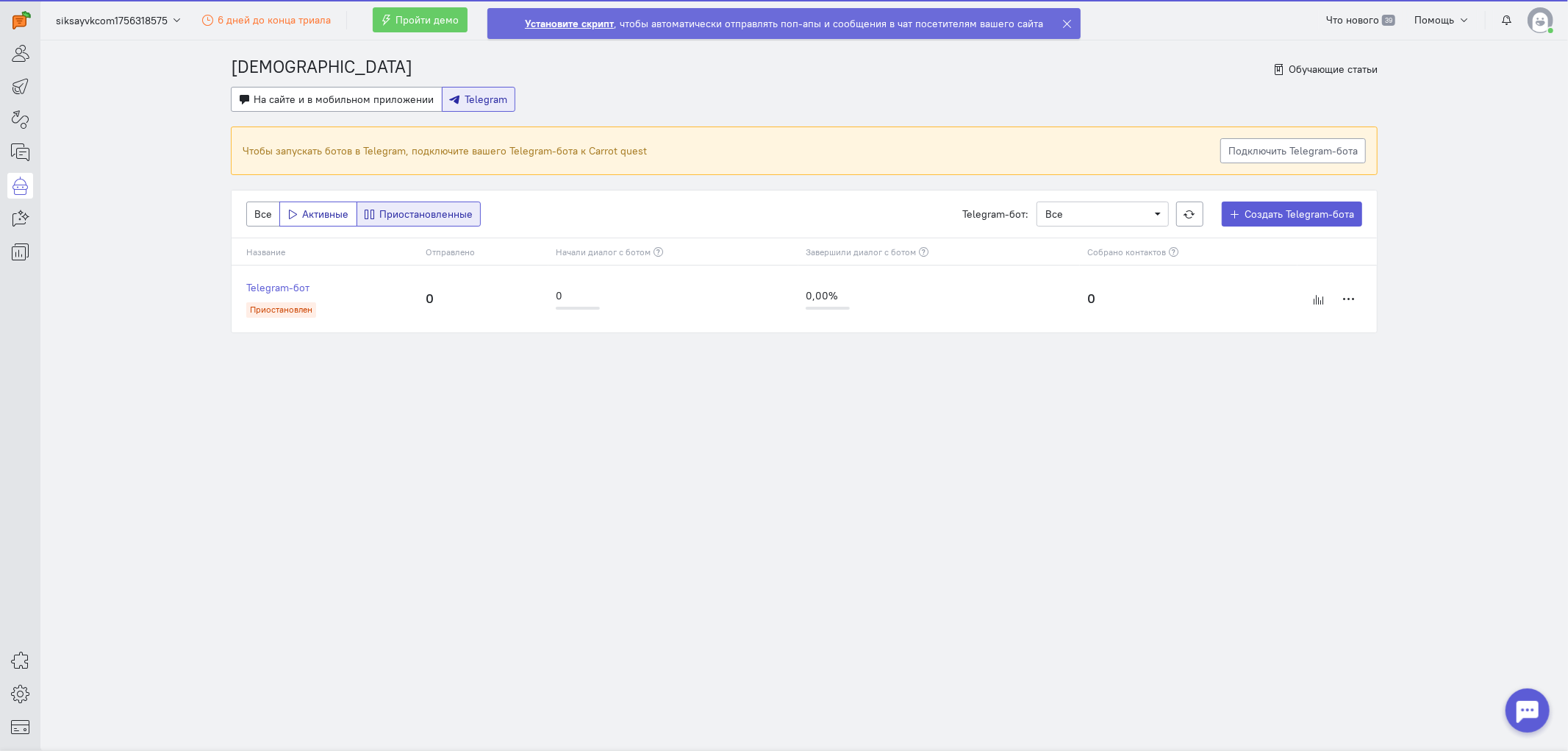
click at [288, 211] on icon at bounding box center [293, 214] width 11 height 11
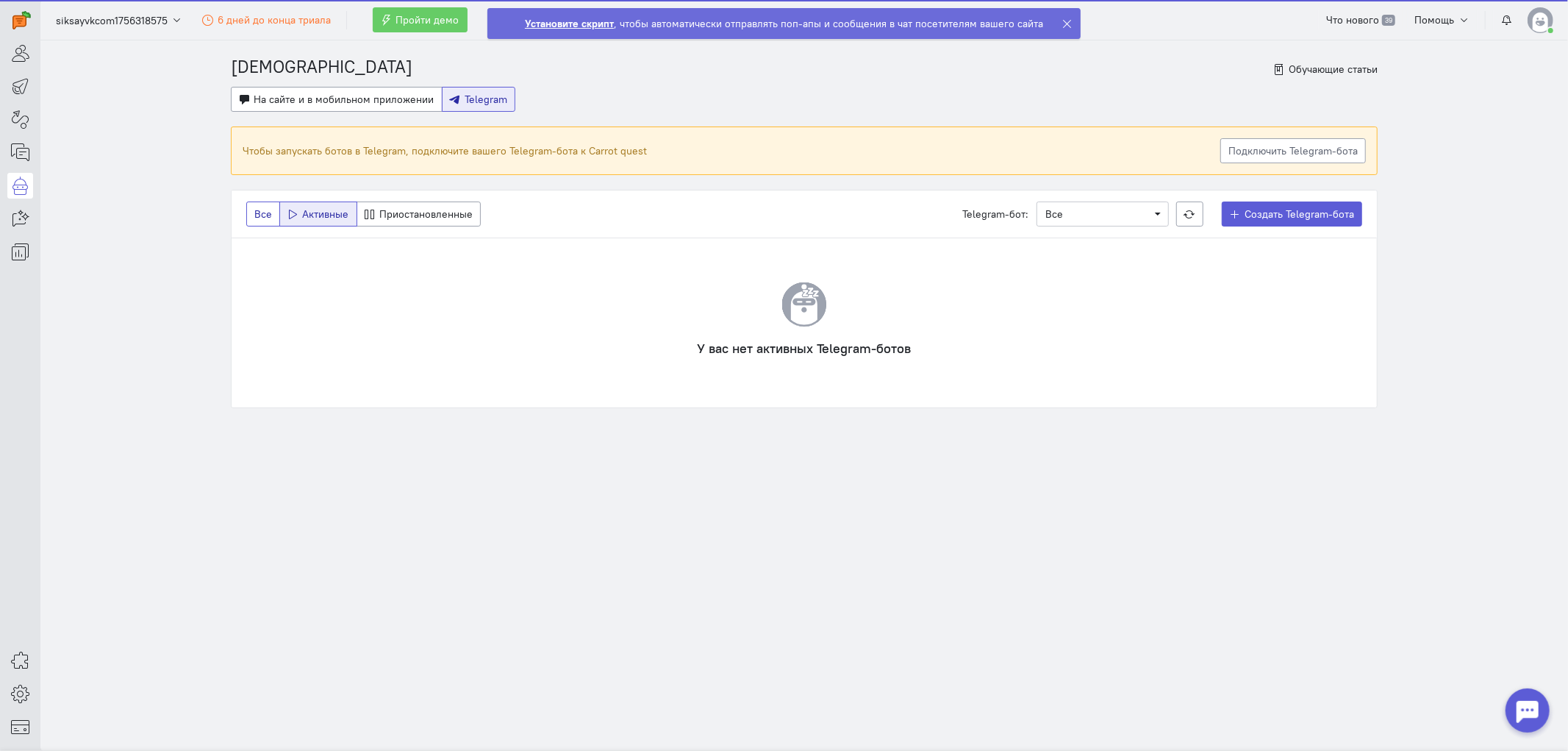
click at [252, 215] on button "Все" at bounding box center [263, 214] width 33 height 25
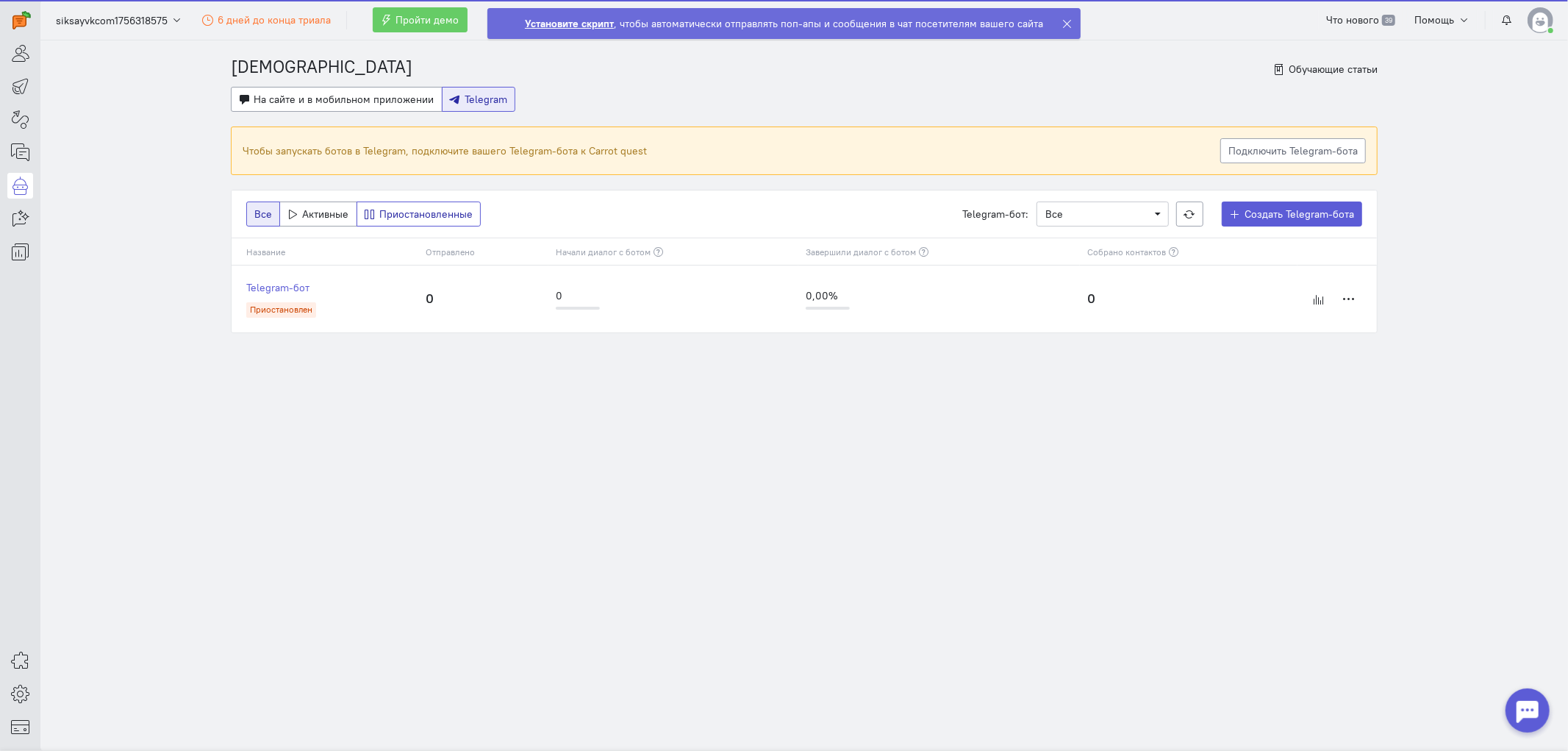
click at [393, 214] on span "Приостановленные" at bounding box center [426, 213] width 93 height 13
drag, startPoint x: 263, startPoint y: 206, endPoint x: 280, endPoint y: 208, distance: 17.1
click at [266, 206] on button "Все" at bounding box center [263, 214] width 33 height 25
click at [411, 215] on span "Приостановленные" at bounding box center [426, 213] width 93 height 13
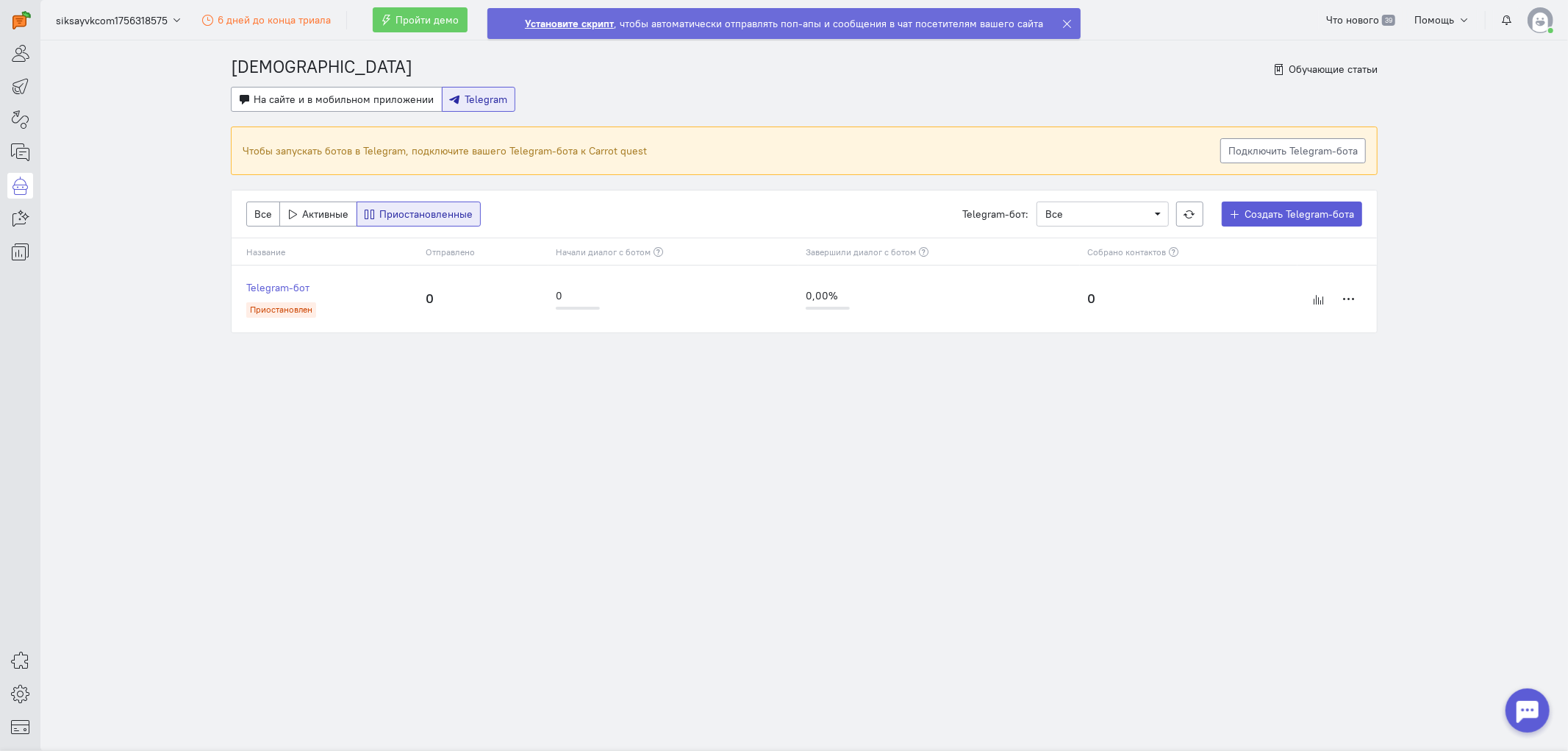
click at [1270, 147] on link "Подключить Telegram-бота" at bounding box center [1293, 150] width 146 height 25
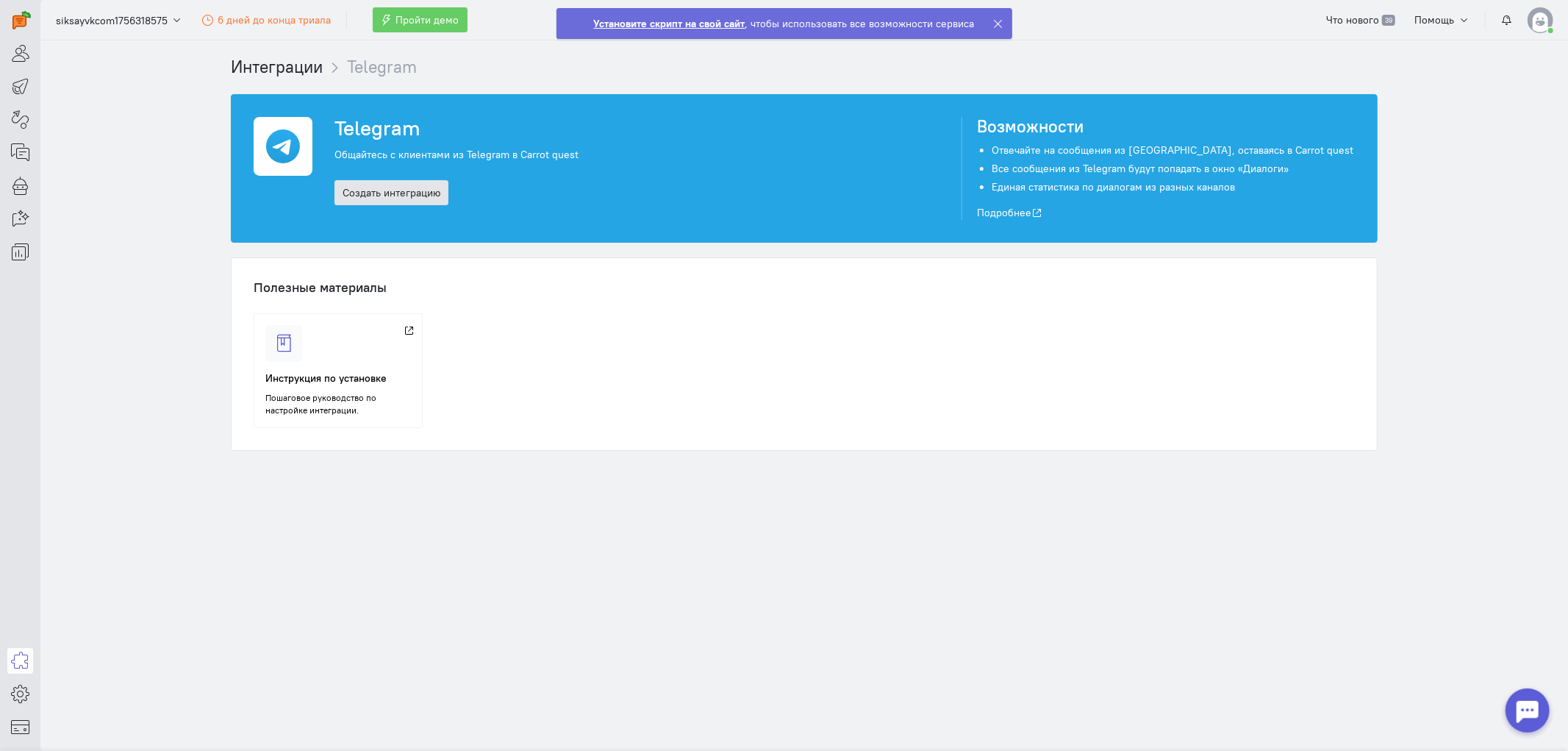
click at [432, 192] on link "Создать интеграцию" at bounding box center [391, 192] width 114 height 25
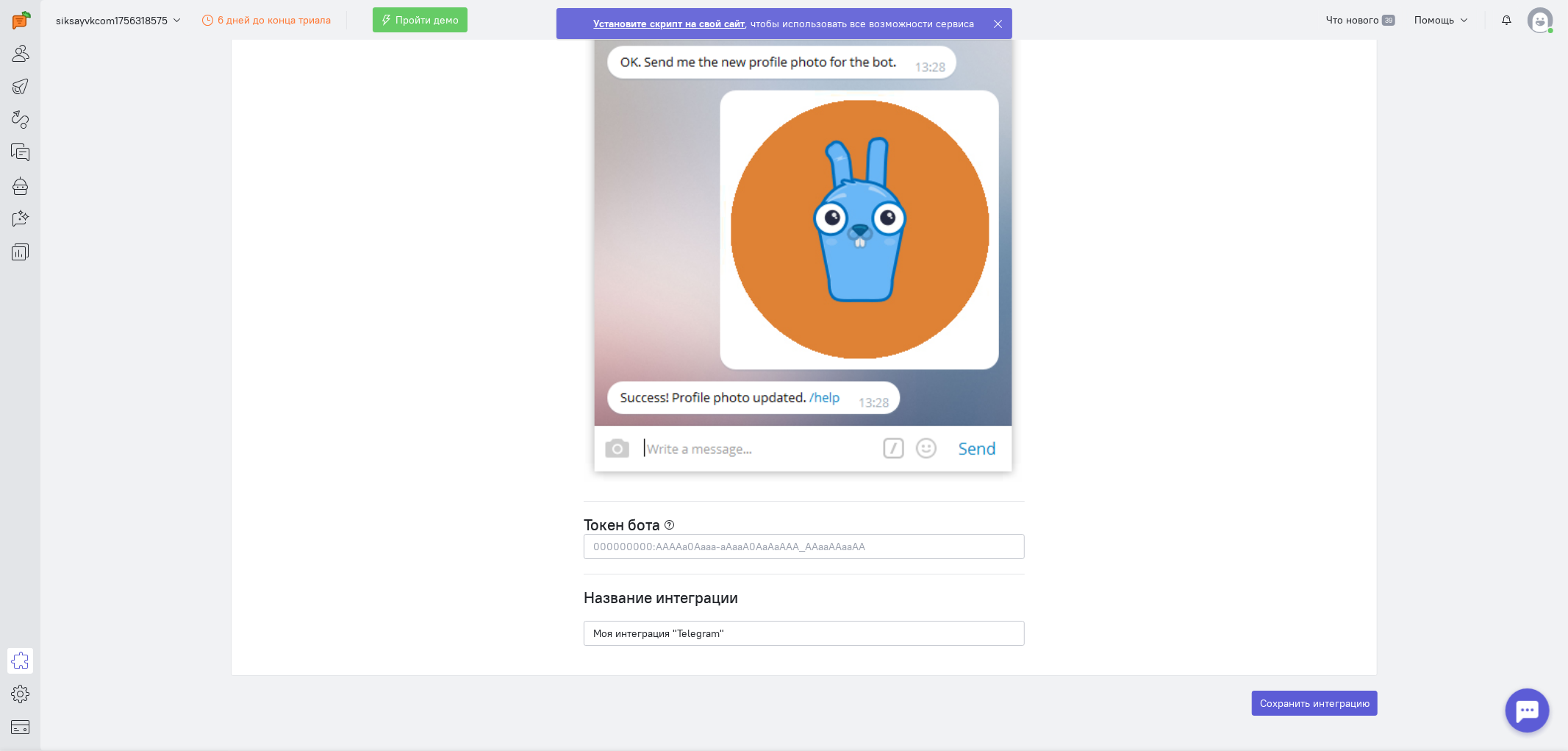
scroll to position [3921, 0]
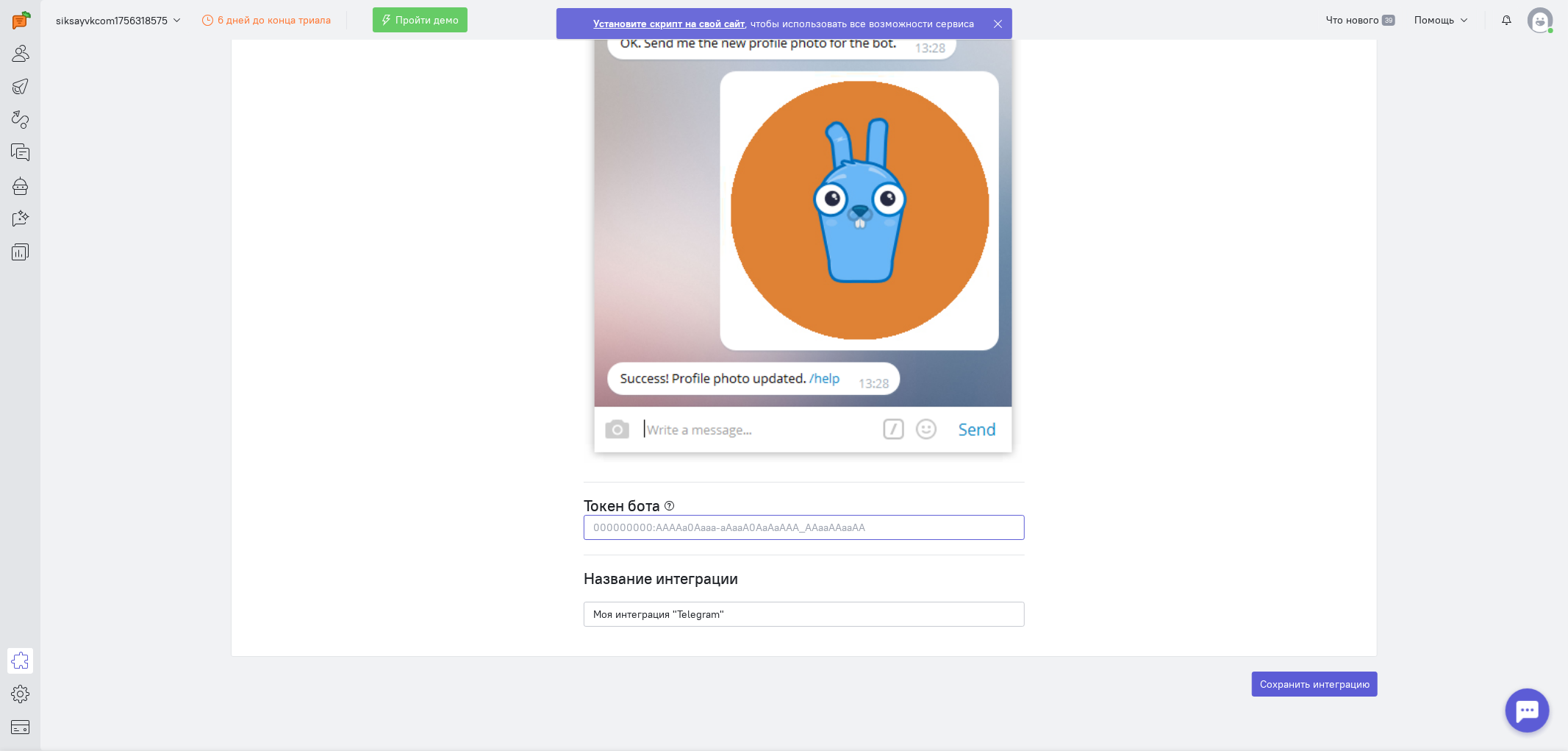
click at [830, 524] on input "text" at bounding box center [804, 527] width 441 height 25
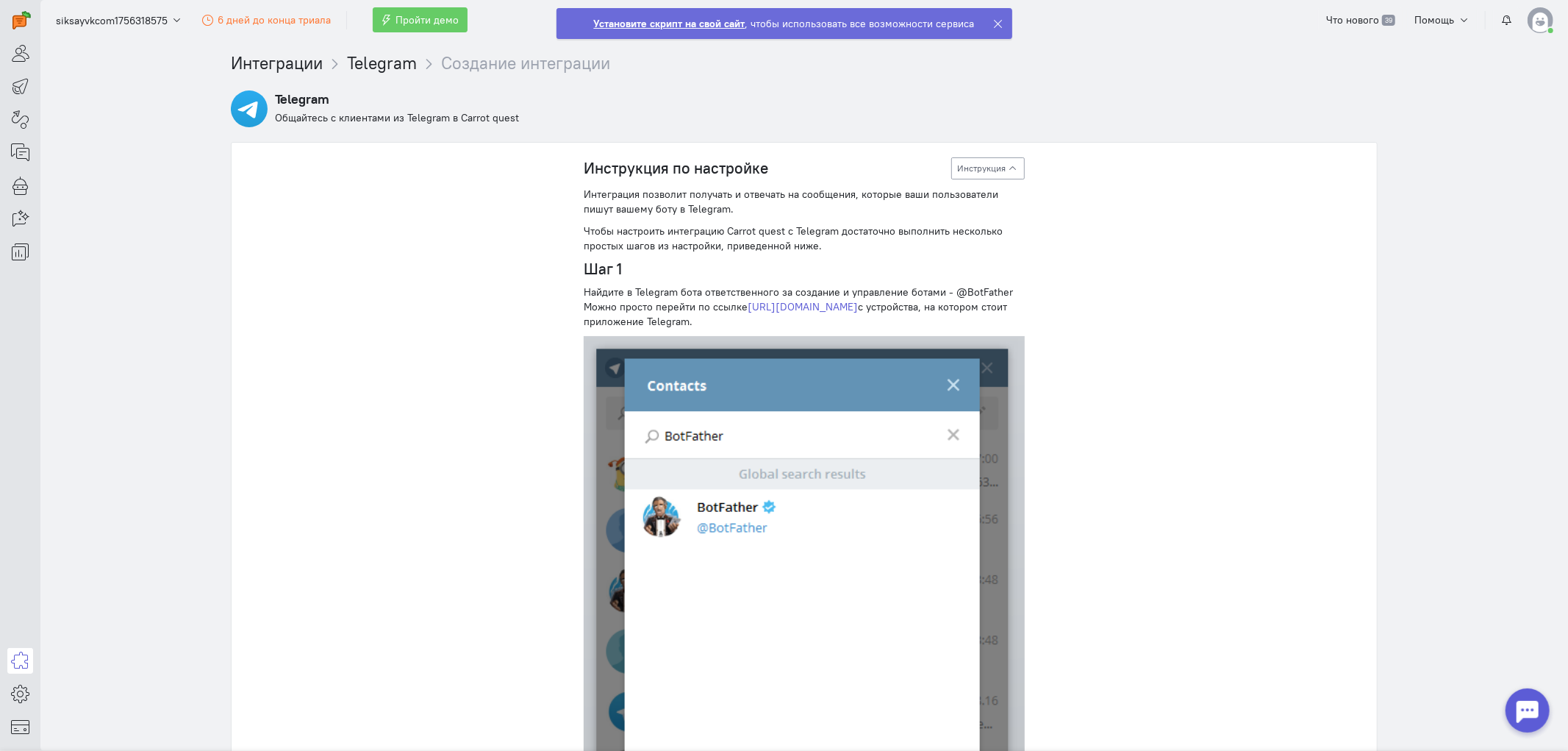
scroll to position [0, 0]
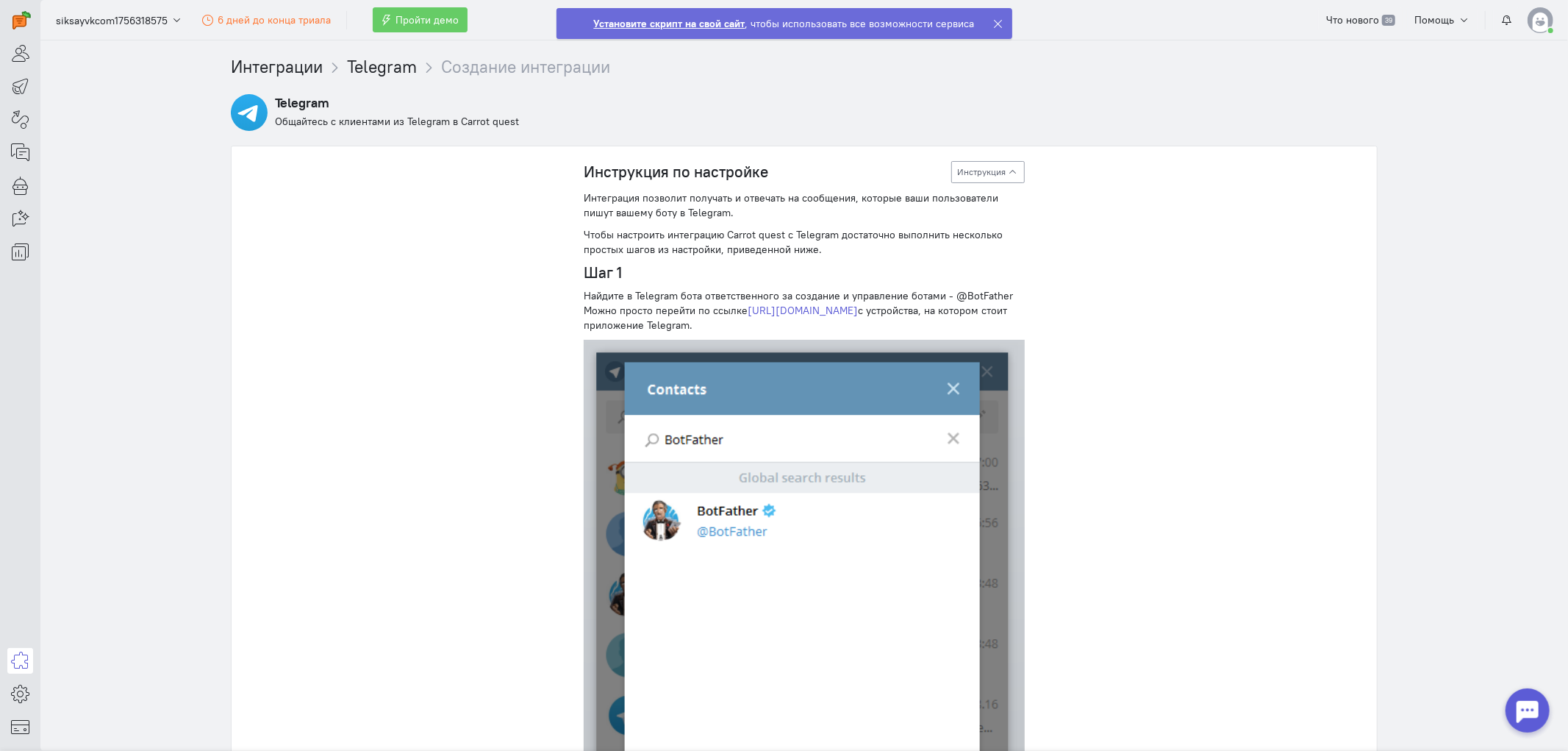
click at [1411, 23] on img at bounding box center [1540, 19] width 26 height 26
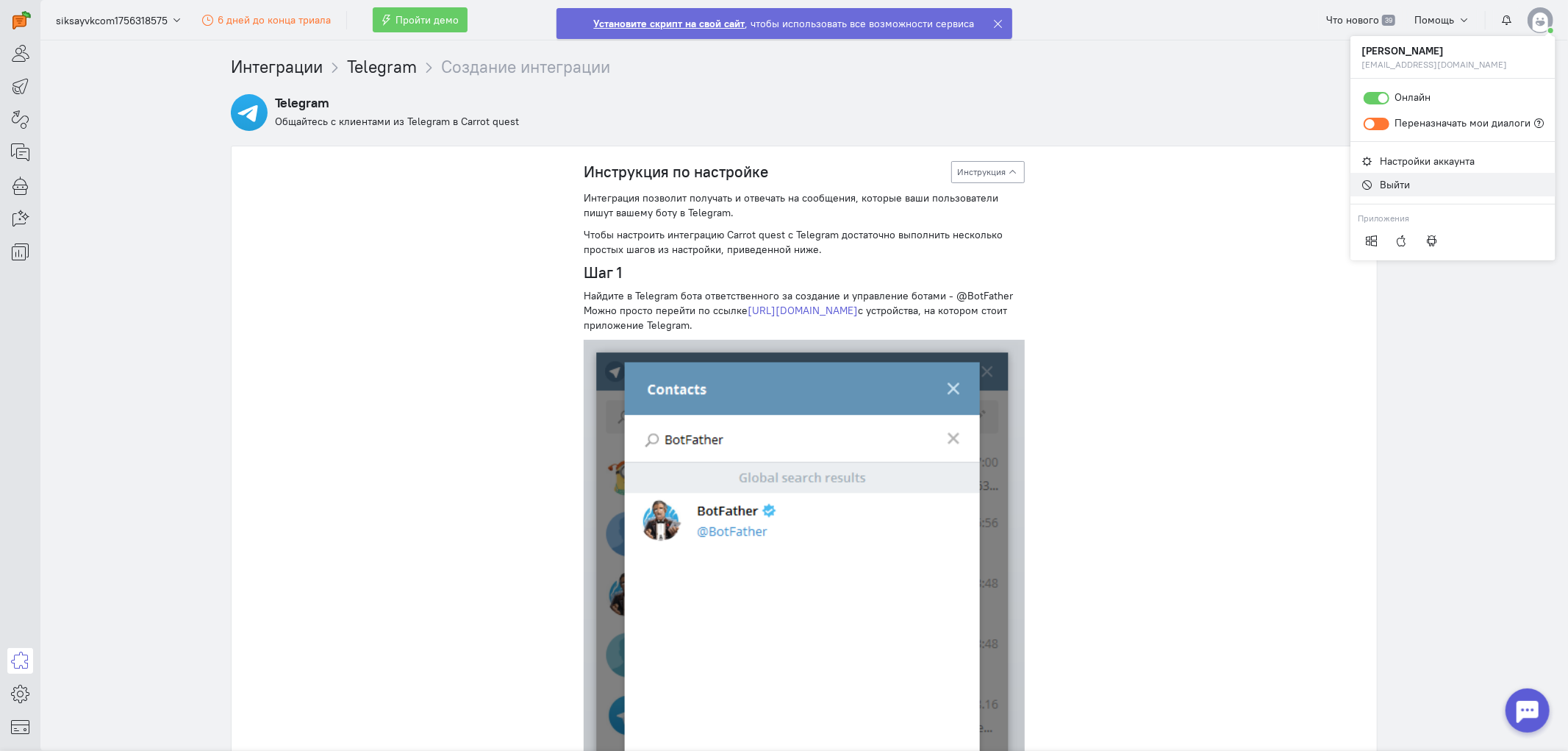
click at [1394, 179] on span "Выйти" at bounding box center [1395, 184] width 30 height 13
